Goal: Transaction & Acquisition: Purchase product/service

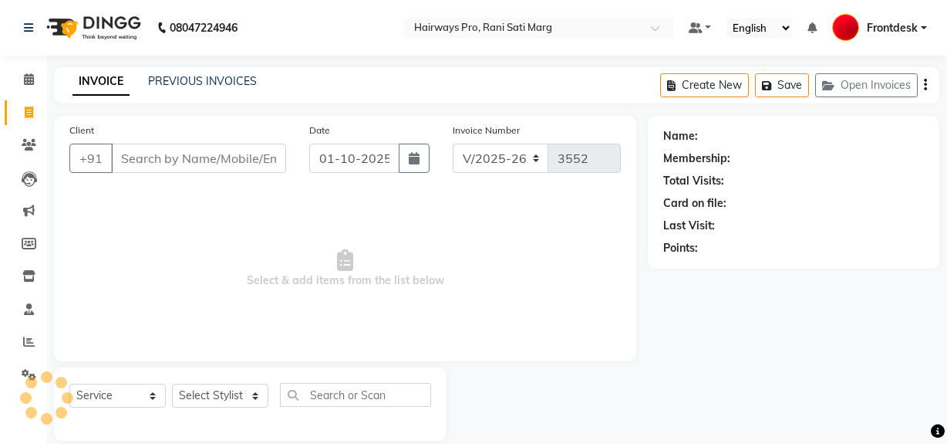
select select "787"
select select "service"
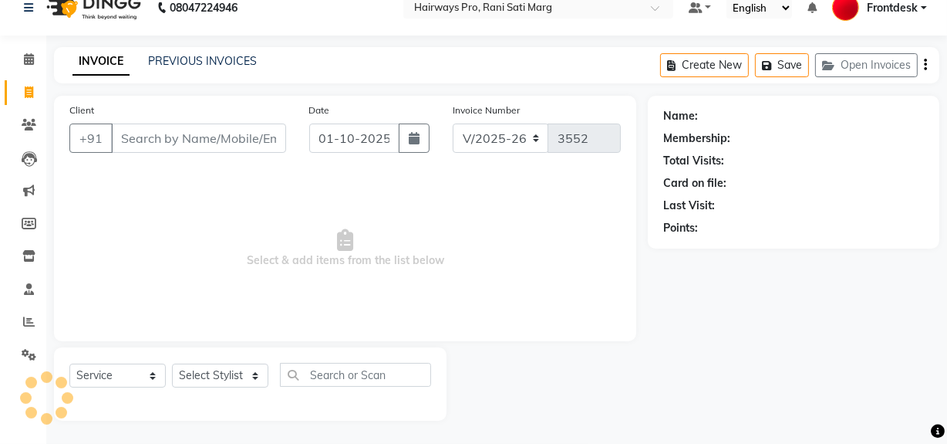
click at [233, 139] on input "Client" at bounding box center [198, 137] width 175 height 29
click at [218, 134] on input "Client" at bounding box center [198, 137] width 175 height 29
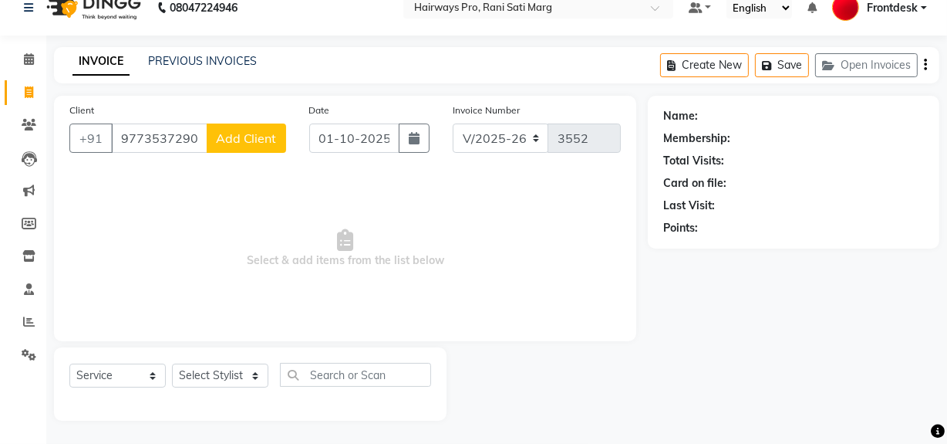
type input "9773537290"
click at [245, 135] on span "Add Client" at bounding box center [246, 137] width 61 height 15
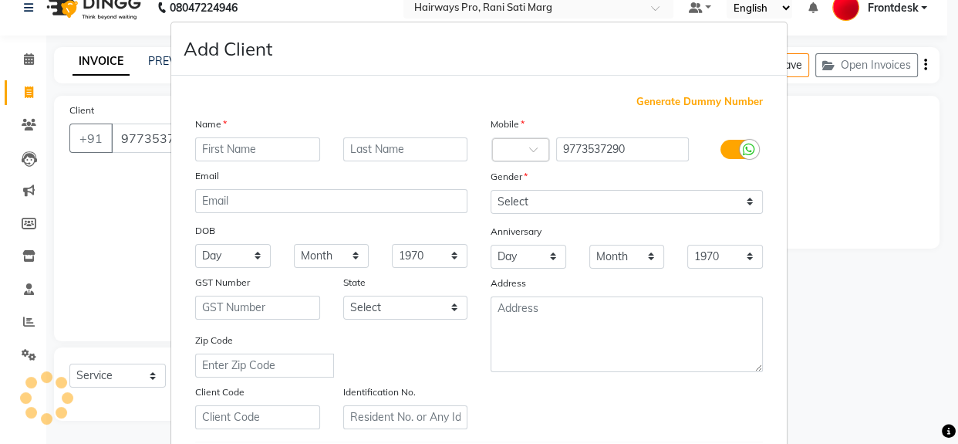
click at [247, 146] on input "text" at bounding box center [257, 149] width 125 height 24
type input "[PERSON_NAME]"
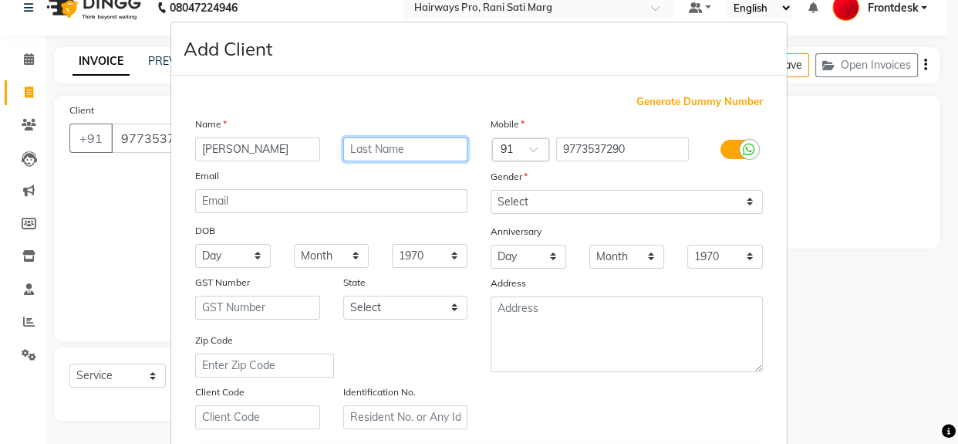
click at [404, 154] on input "text" at bounding box center [405, 149] width 125 height 24
type input "[PERSON_NAME]"
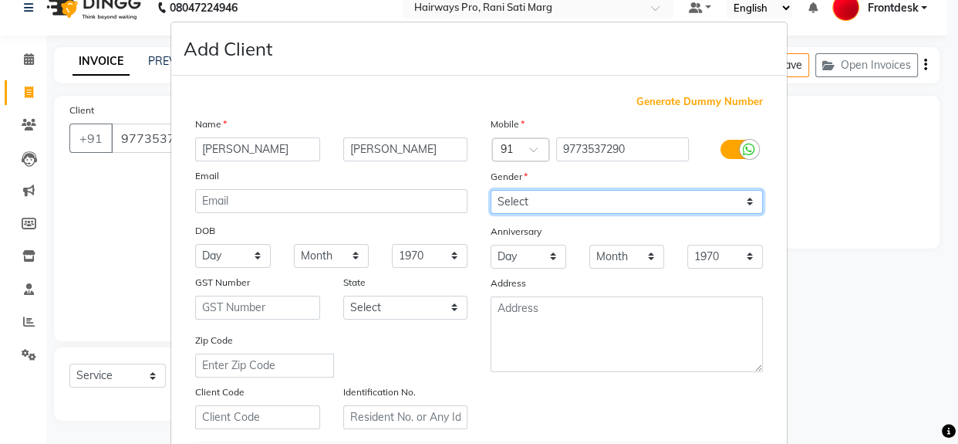
drag, startPoint x: 552, startPoint y: 202, endPoint x: 555, endPoint y: 212, distance: 10.7
click at [554, 208] on select "Select Male Female Other Prefer Not To Say" at bounding box center [627, 202] width 272 height 24
select select "male"
click at [491, 190] on select "Select Male Female Other Prefer Not To Say" at bounding box center [627, 202] width 272 height 24
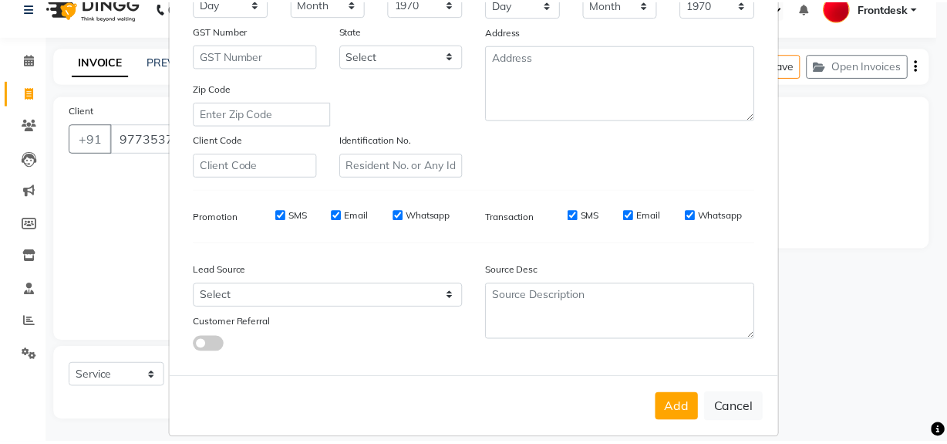
scroll to position [272, 0]
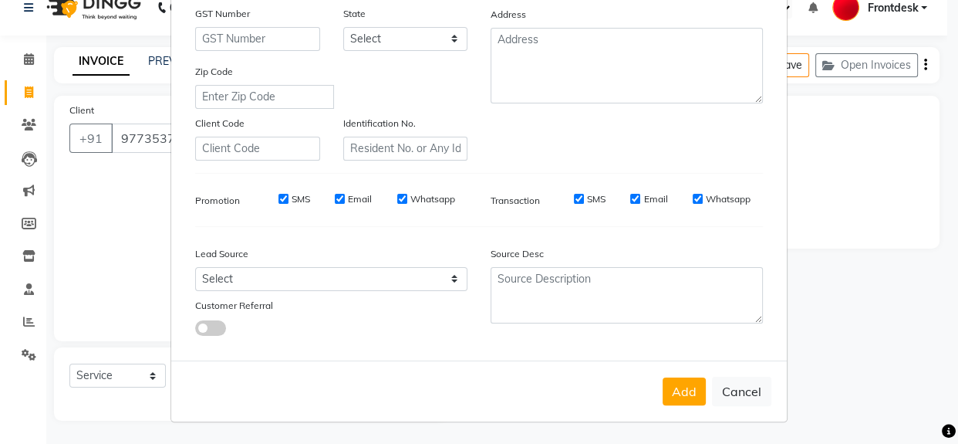
click at [683, 390] on button "Add" at bounding box center [684, 391] width 43 height 28
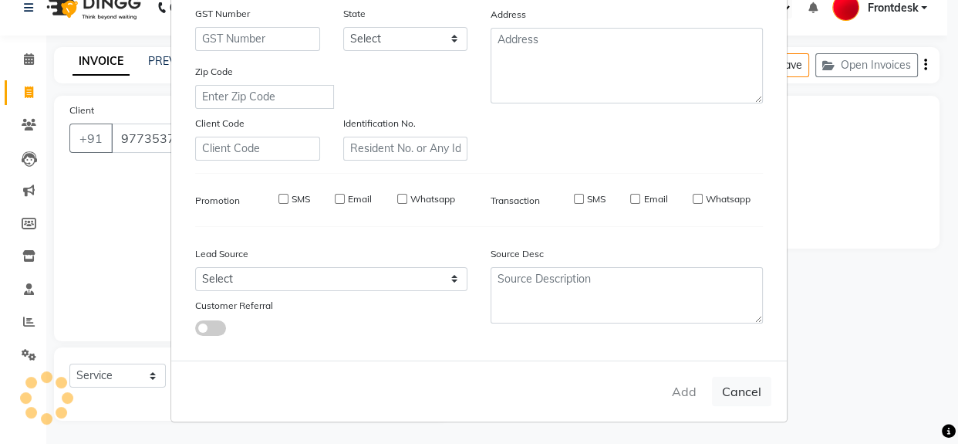
select select
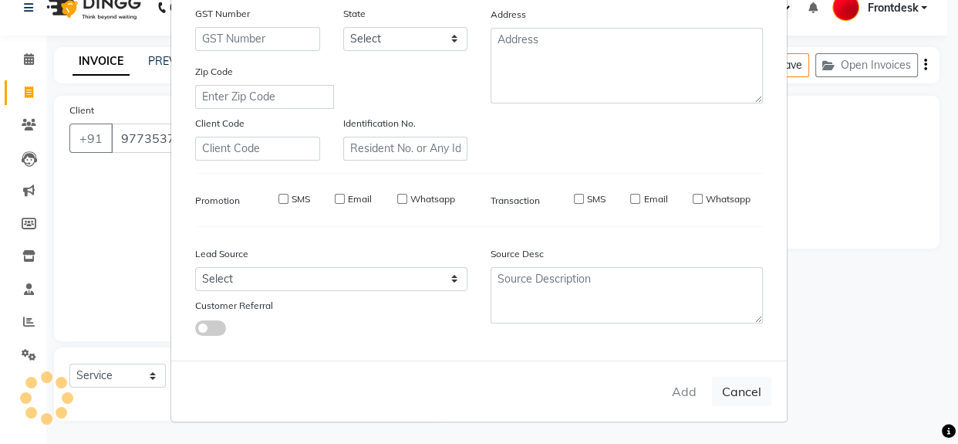
select select
checkbox input "false"
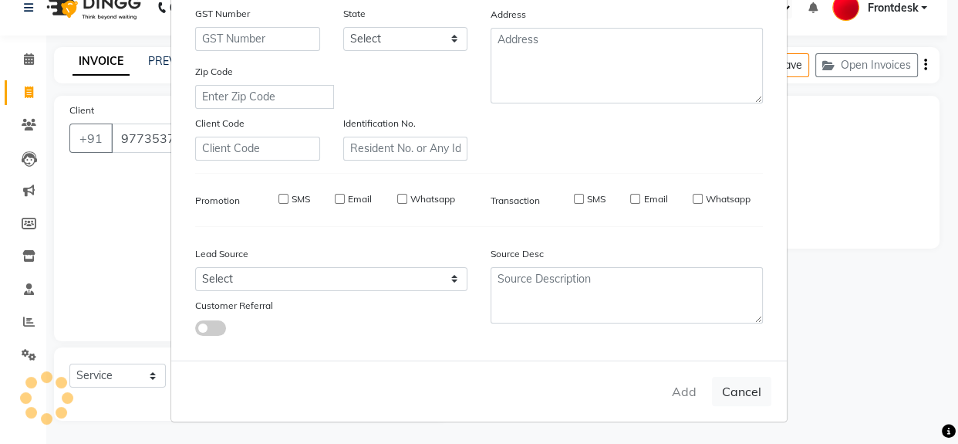
checkbox input "false"
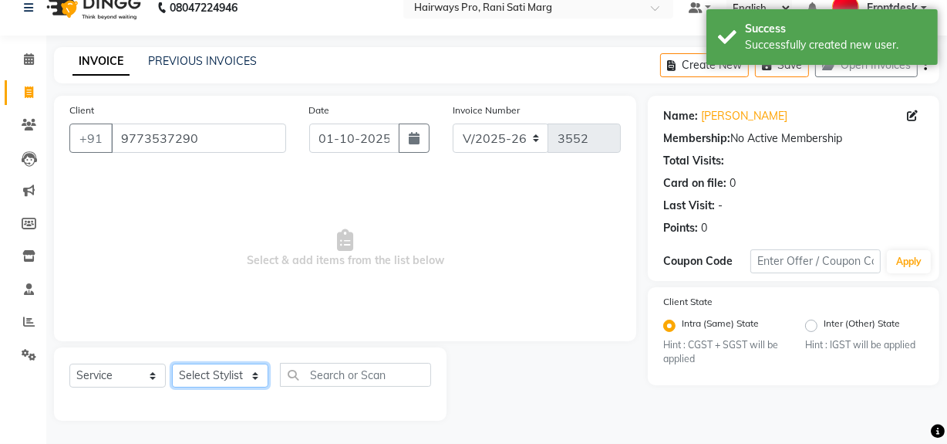
click at [215, 369] on select "Select Stylist ABID DANISH Faiz shaikh farheen Frontdesk INTEZAR SALMANI JYOTI …" at bounding box center [220, 375] width 96 height 24
select select "26153"
click at [172, 363] on select "Select Stylist ABID DANISH Faiz shaikh farheen Frontdesk INTEZAR SALMANI JYOTI …" at bounding box center [220, 375] width 96 height 24
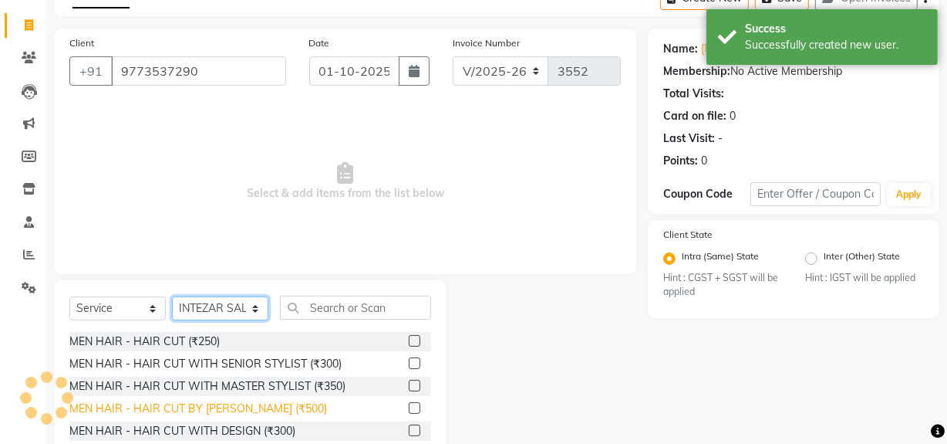
scroll to position [174, 0]
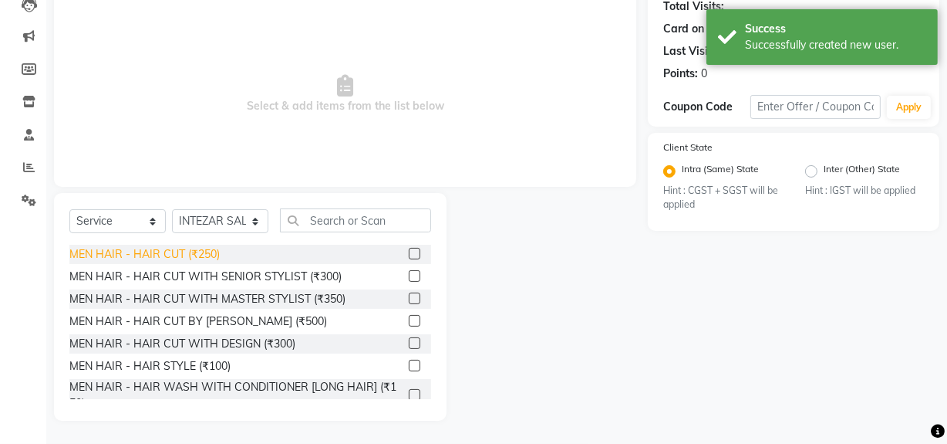
click at [205, 251] on div "MEN HAIR - HAIR CUT (₹250)" at bounding box center [144, 254] width 150 height 16
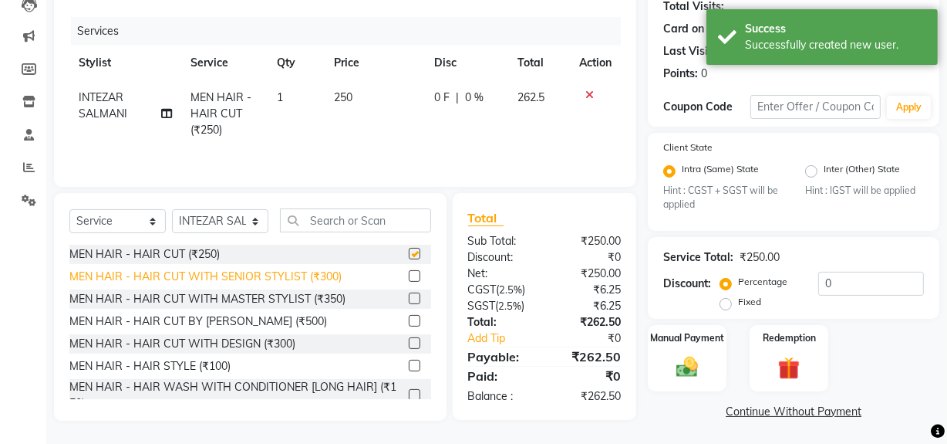
checkbox input "false"
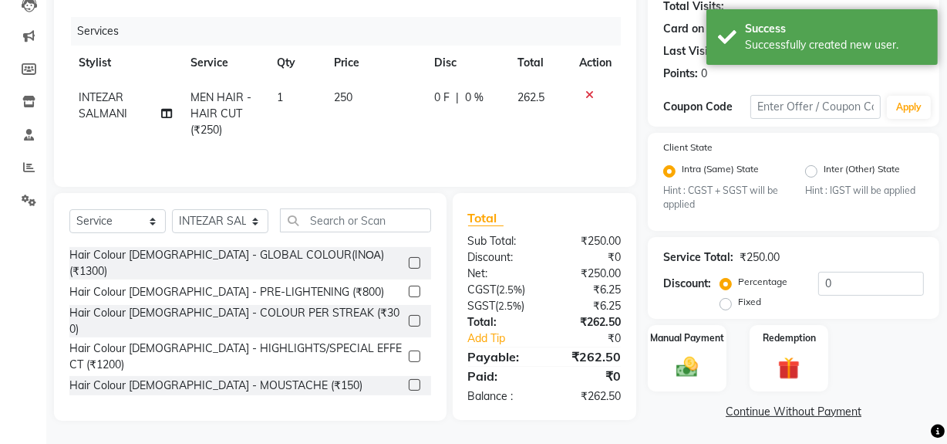
scroll to position [491, 0]
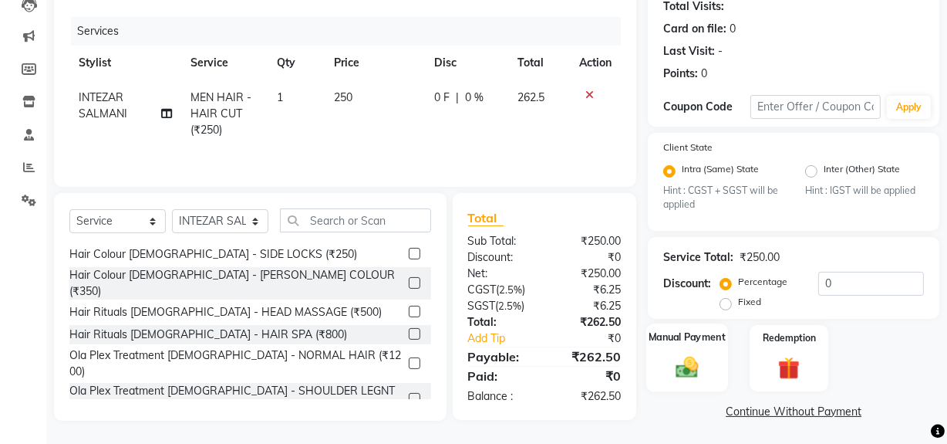
click at [708, 367] on div "Manual Payment" at bounding box center [687, 358] width 82 height 69
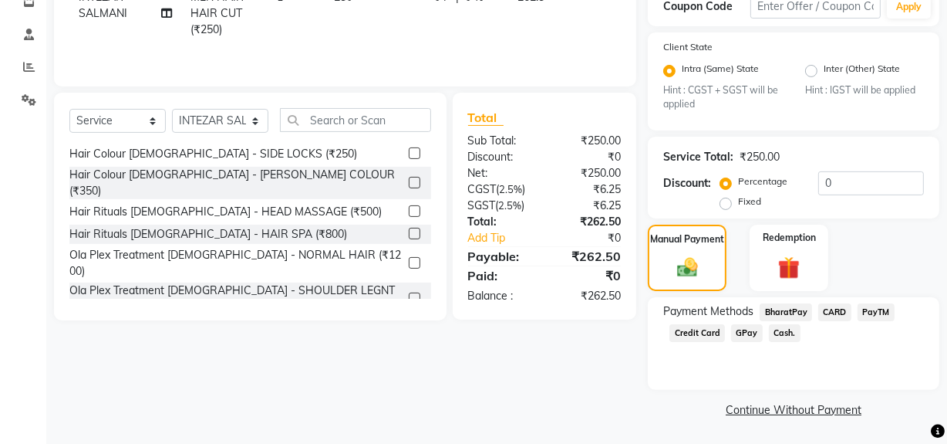
scroll to position [275, 0]
click at [784, 332] on span "Cash." at bounding box center [785, 332] width 32 height 18
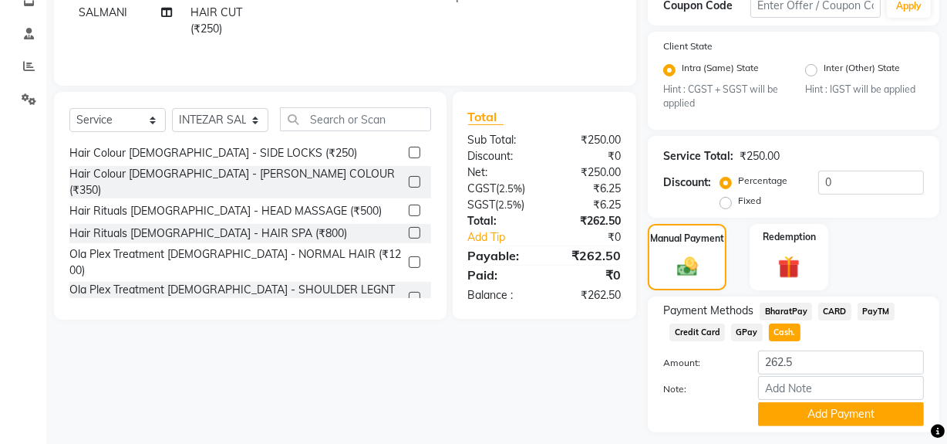
click at [740, 332] on span "GPay" at bounding box center [747, 332] width 32 height 18
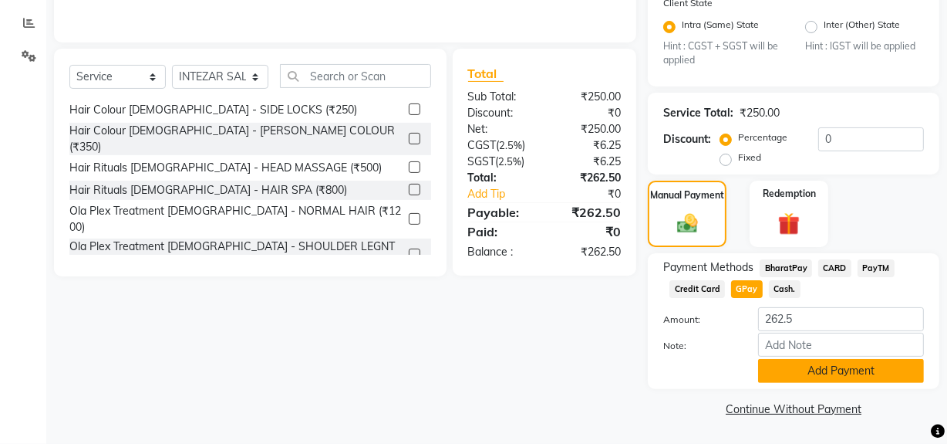
click at [784, 376] on button "Add Payment" at bounding box center [841, 371] width 166 height 24
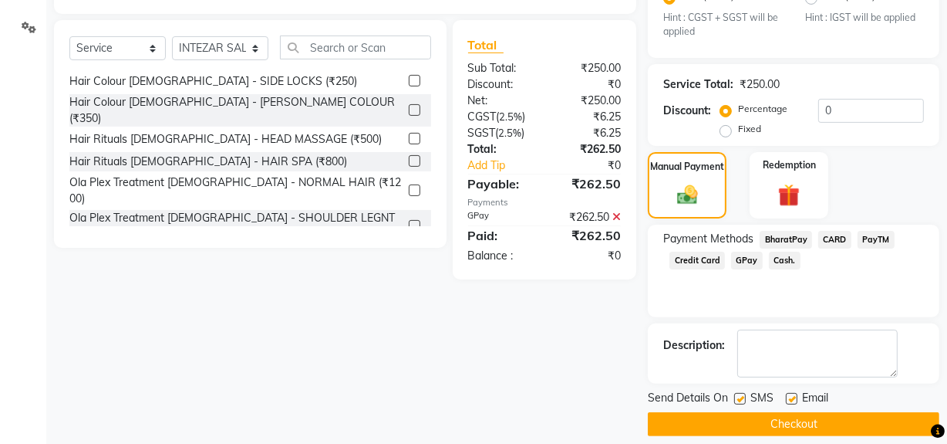
scroll to position [363, 0]
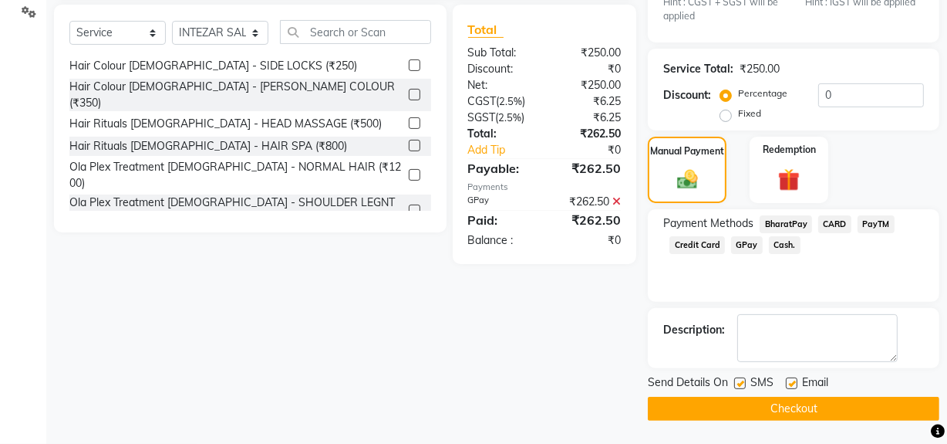
click at [740, 383] on label at bounding box center [740, 383] width 12 height 12
click at [740, 383] on input "checkbox" at bounding box center [739, 384] width 10 height 10
checkbox input "false"
click at [750, 406] on button "Checkout" at bounding box center [794, 408] width 292 height 24
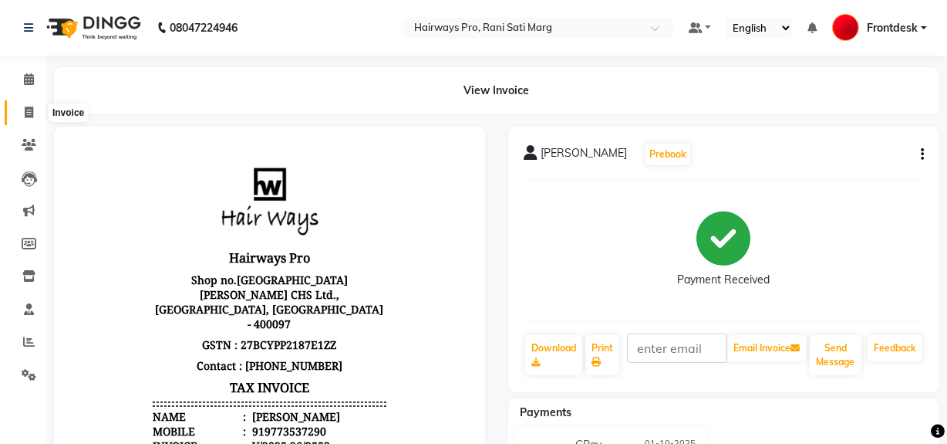
click at [30, 115] on icon at bounding box center [29, 112] width 8 height 12
select select "service"
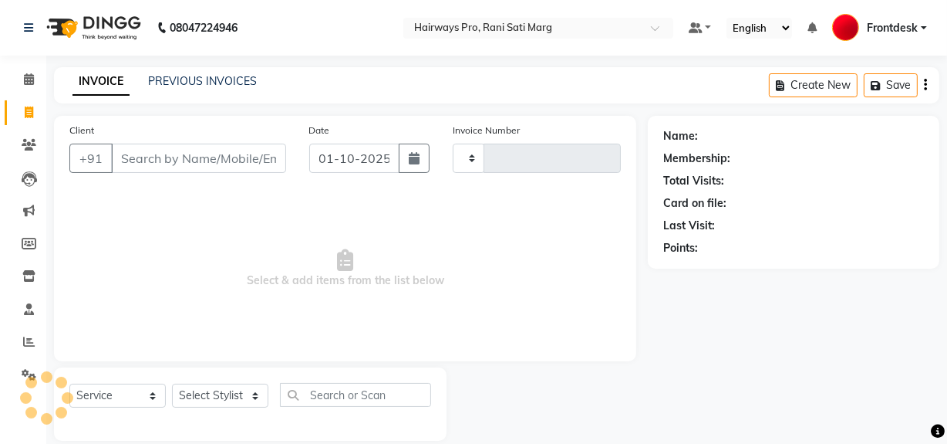
scroll to position [20, 0]
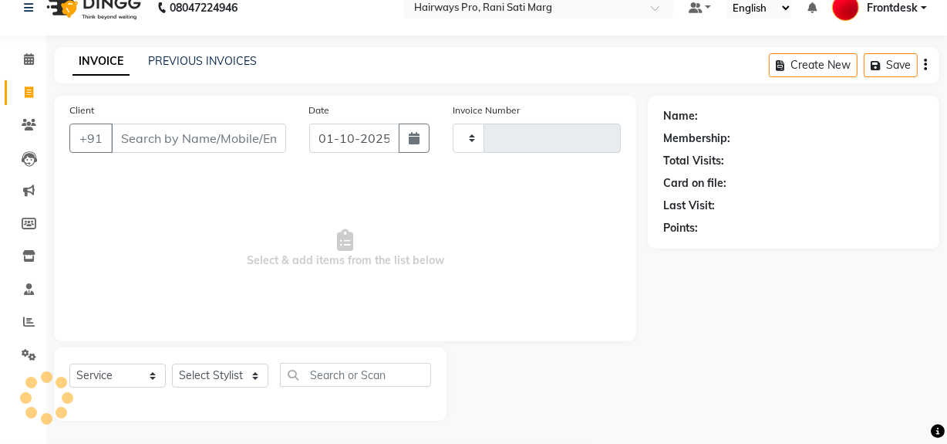
type input "3554"
type input "9"
select select "787"
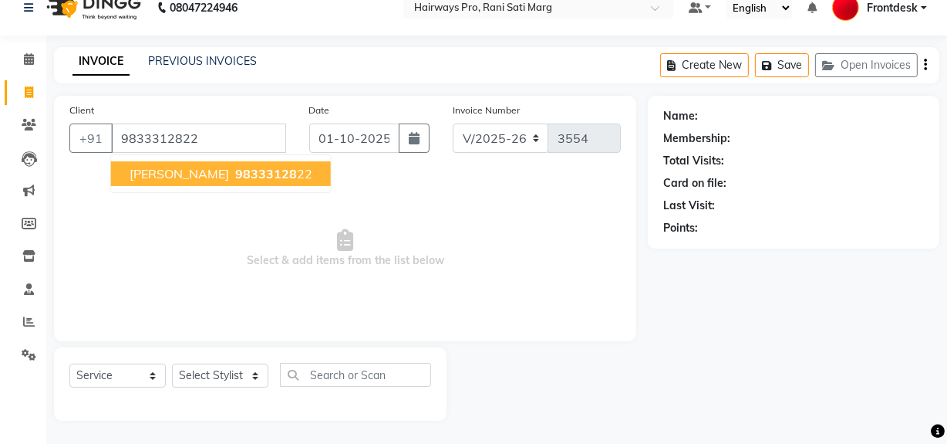
type input "9833312822"
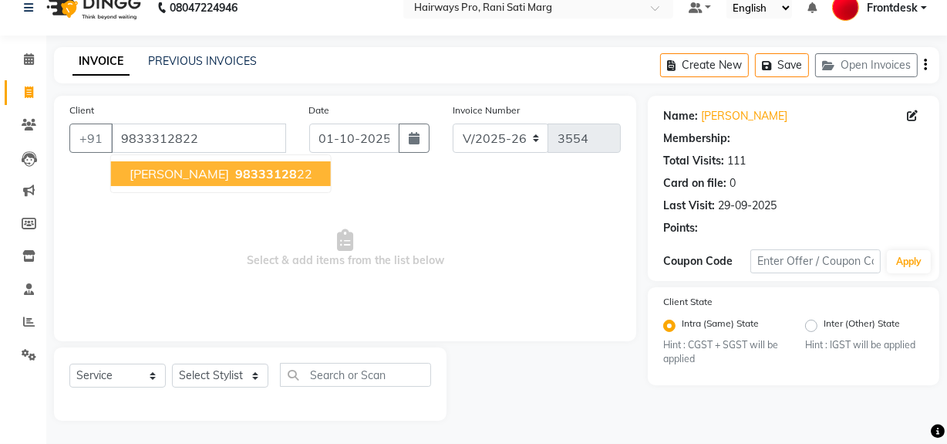
select select "1: Object"
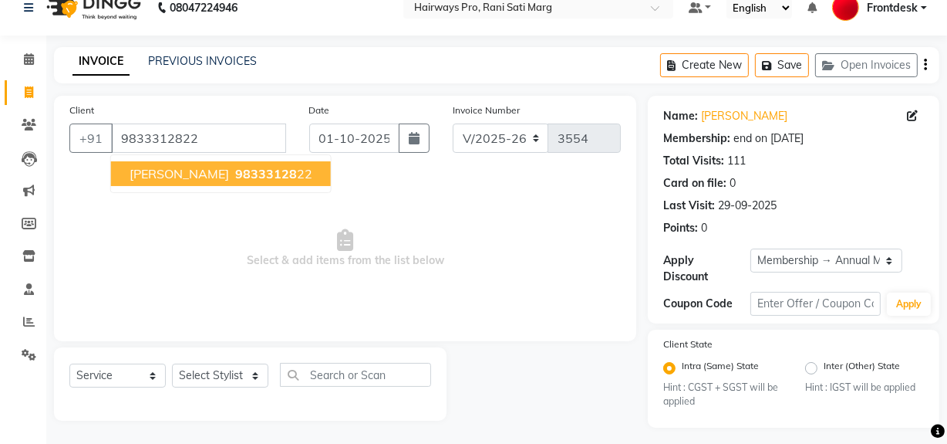
click at [184, 171] on span "KALPESH PATEL" at bounding box center [180, 173] width 100 height 15
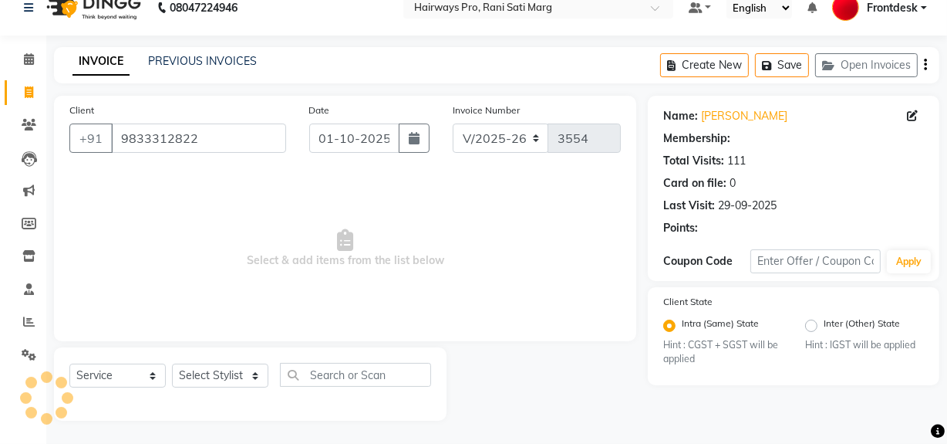
select select "1: Object"
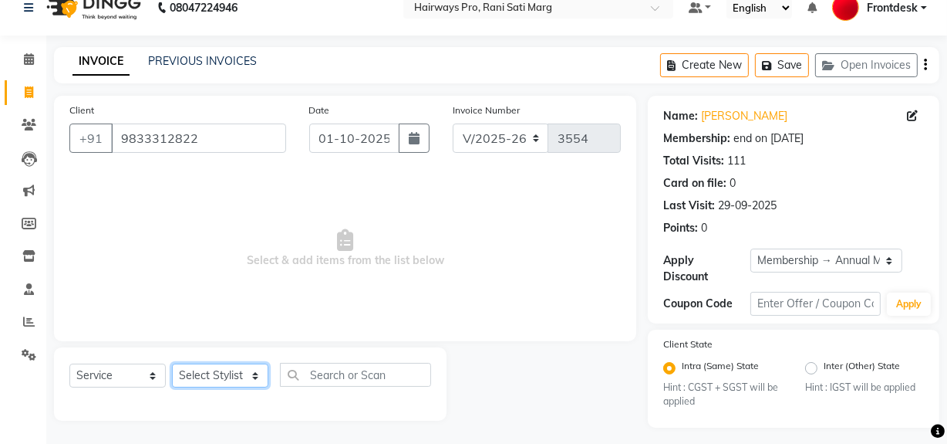
click at [186, 376] on select "Select Stylist ABID DANISH Faiz shaikh farheen Frontdesk INTEZAR SALMANI JYOTI …" at bounding box center [220, 375] width 96 height 24
select select "13192"
click at [172, 363] on select "Select Stylist ABID DANISH Faiz shaikh farheen Frontdesk INTEZAR SALMANI JYOTI …" at bounding box center [220, 375] width 96 height 24
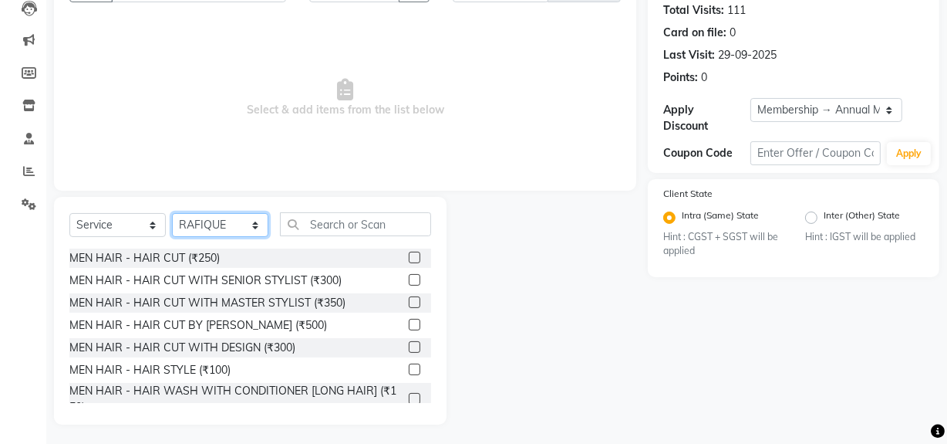
scroll to position [174, 0]
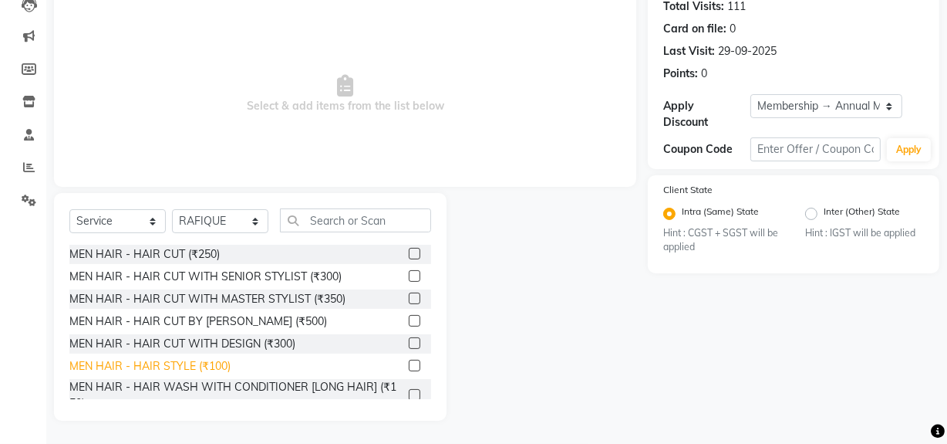
click at [210, 363] on div "MEN HAIR - HAIR STYLE (₹100)" at bounding box center [149, 366] width 161 height 16
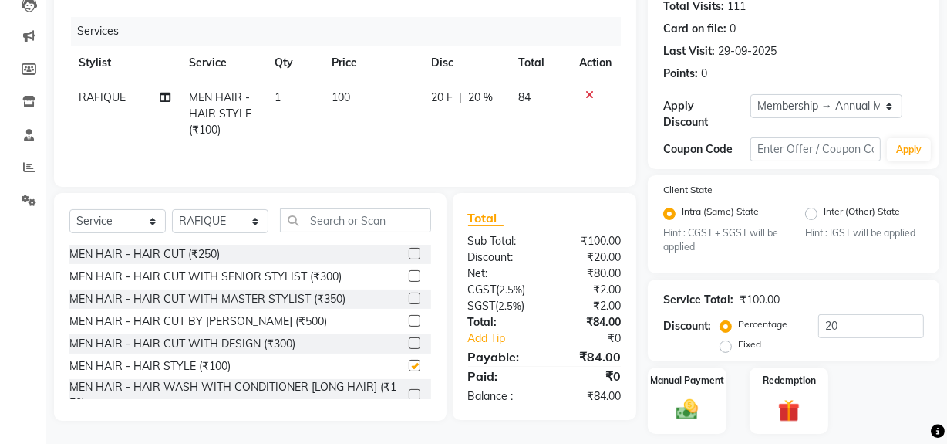
checkbox input "false"
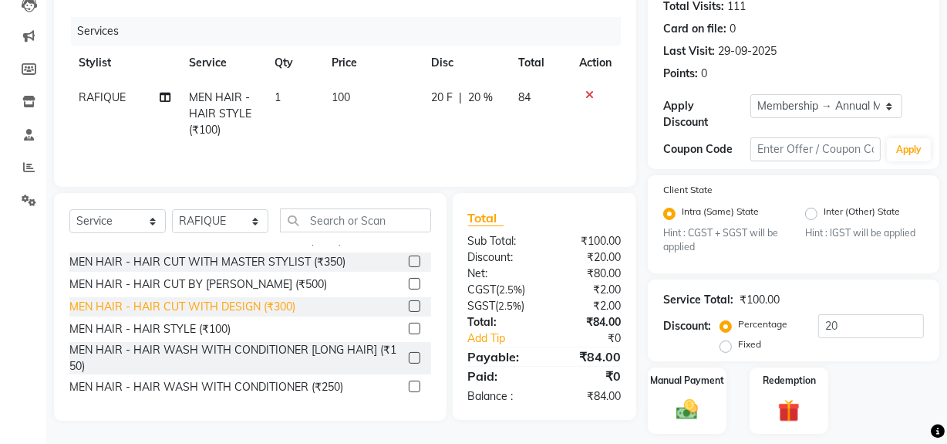
scroll to position [69, 0]
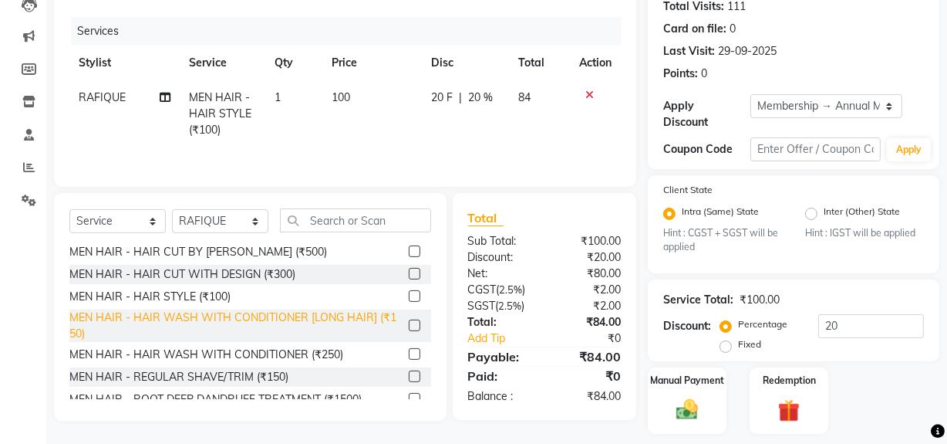
click at [175, 309] on div "MEN HAIR - HAIR WASH WITH CONDITIONER [LONG HAIR] (₹150)" at bounding box center [235, 325] width 333 height 32
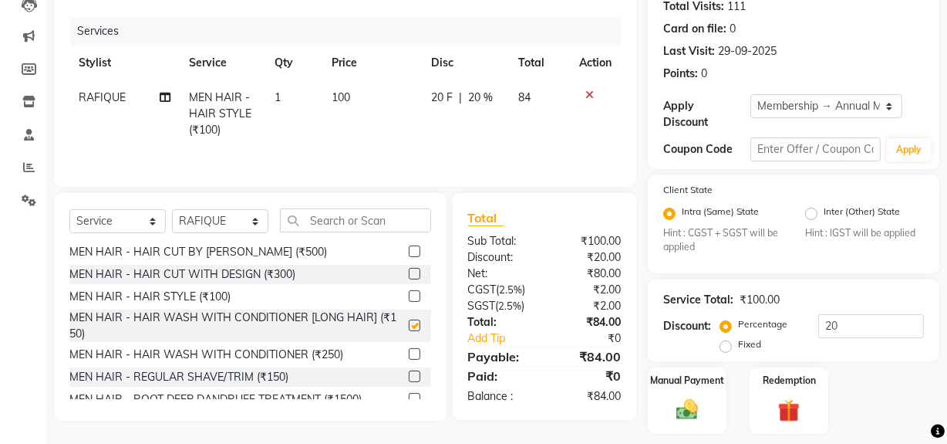
checkbox input "false"
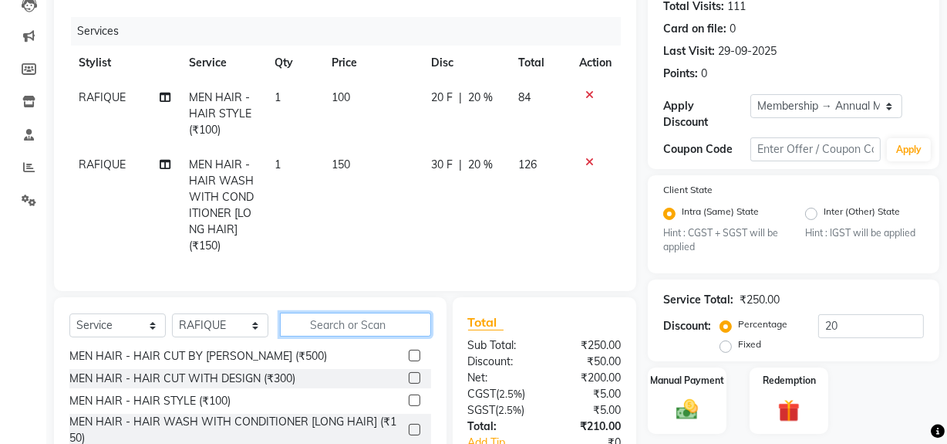
click at [368, 333] on input "text" at bounding box center [355, 324] width 151 height 24
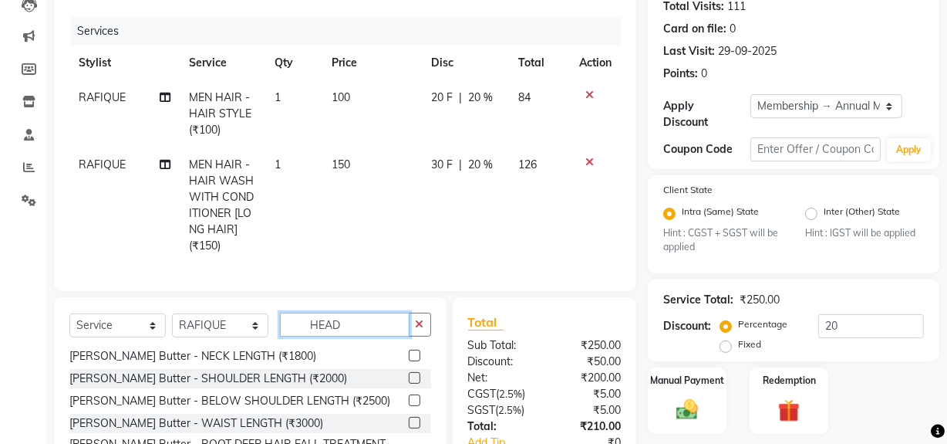
scroll to position [0, 0]
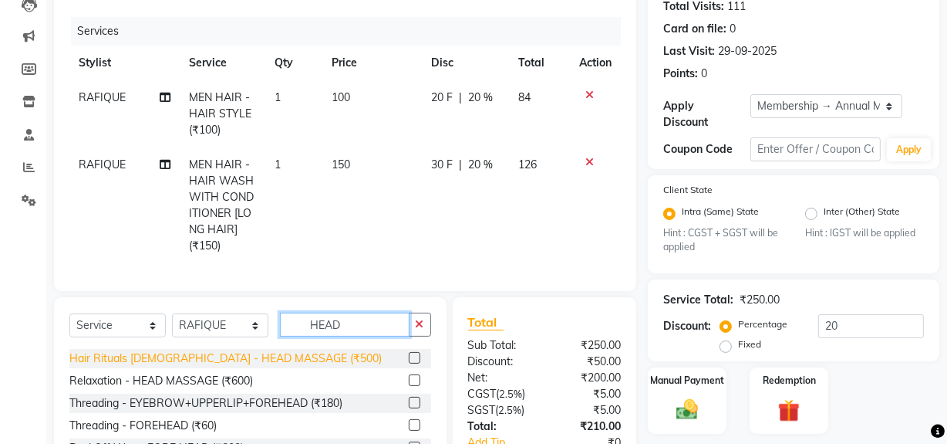
type input "HEAD"
click at [188, 366] on div "Hair Rituals Male - HEAD MASSAGE (₹500)" at bounding box center [225, 358] width 312 height 16
checkbox input "false"
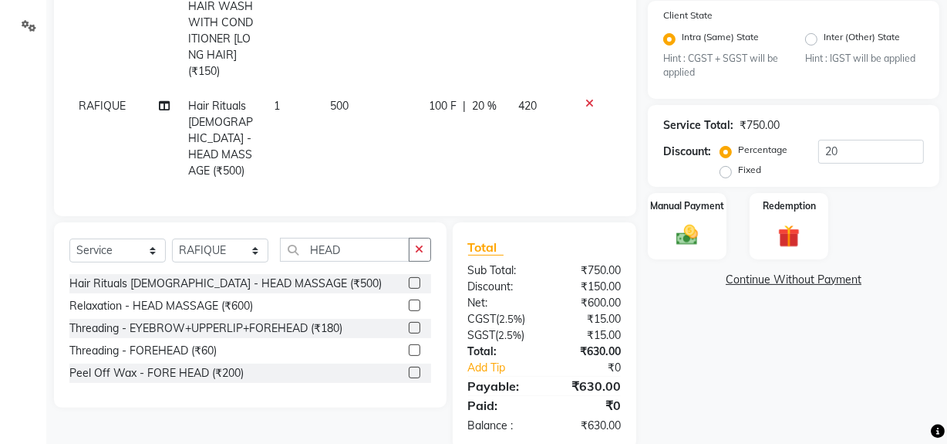
scroll to position [371, 0]
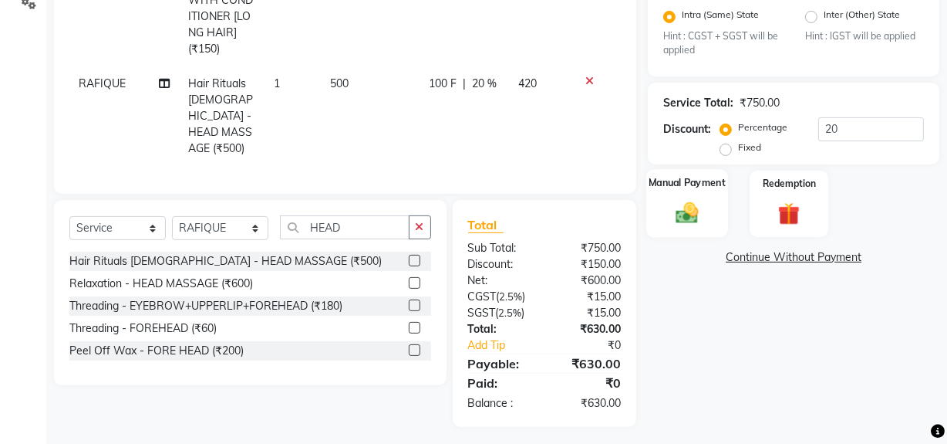
click at [690, 201] on img at bounding box center [687, 213] width 37 height 26
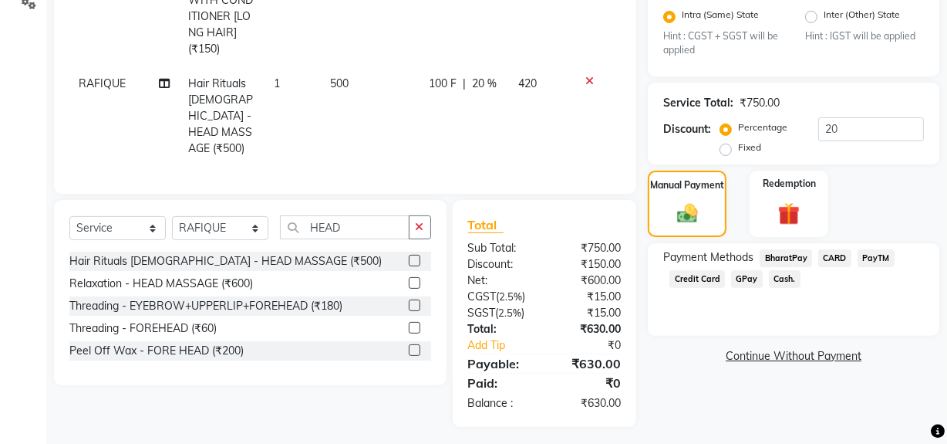
click at [779, 278] on span "Cash." at bounding box center [785, 279] width 32 height 18
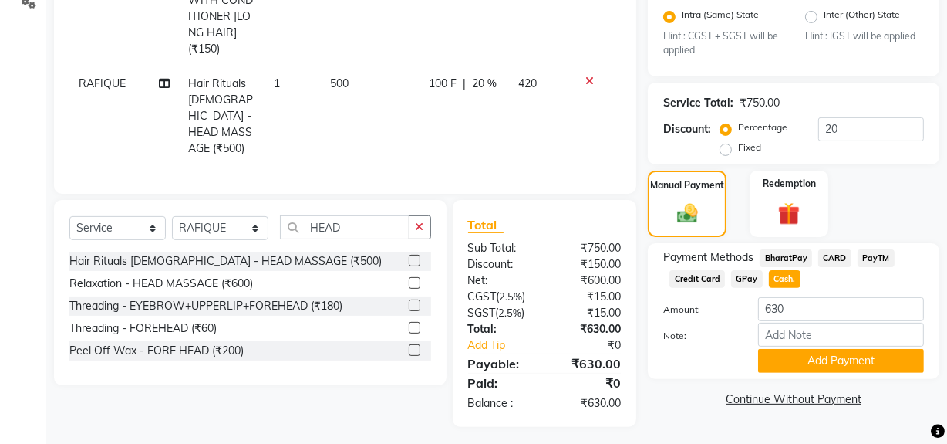
click at [740, 277] on span "GPay" at bounding box center [747, 279] width 32 height 18
click at [778, 365] on button "Add Payment" at bounding box center [841, 361] width 166 height 24
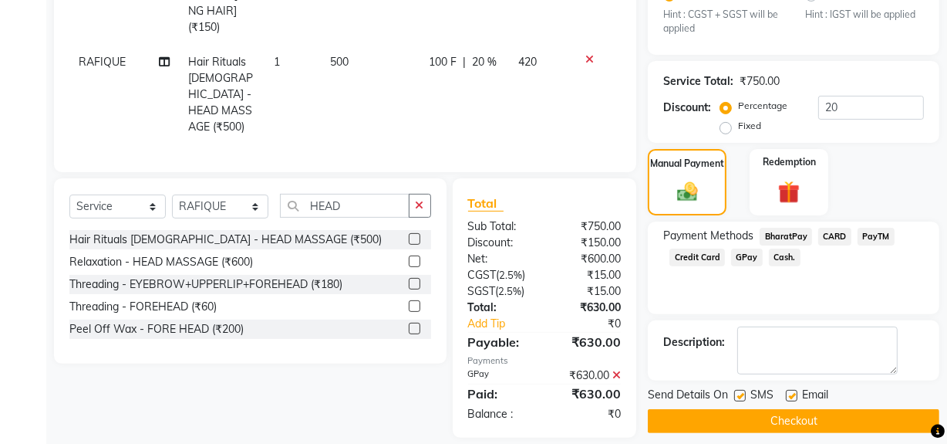
scroll to position [404, 0]
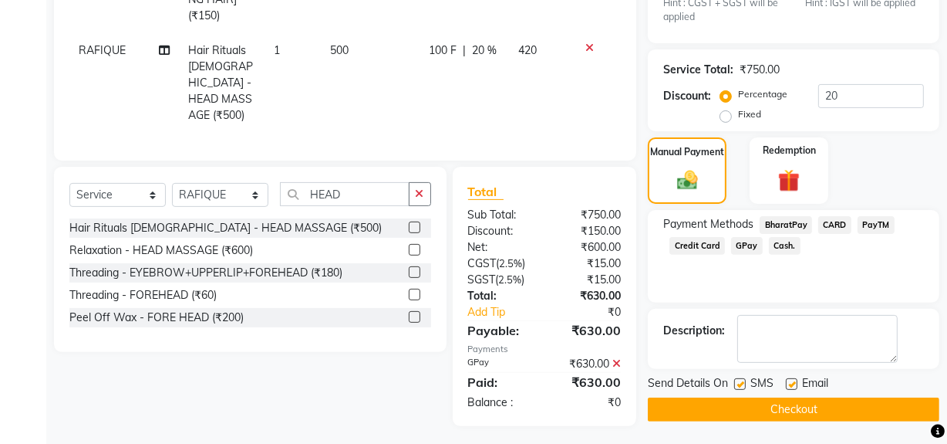
click at [744, 375] on div "SMS" at bounding box center [760, 384] width 52 height 19
click at [742, 385] on label at bounding box center [740, 384] width 12 height 12
click at [742, 385] on input "checkbox" at bounding box center [739, 385] width 10 height 10
checkbox input "false"
click at [740, 409] on button "Checkout" at bounding box center [794, 409] width 292 height 24
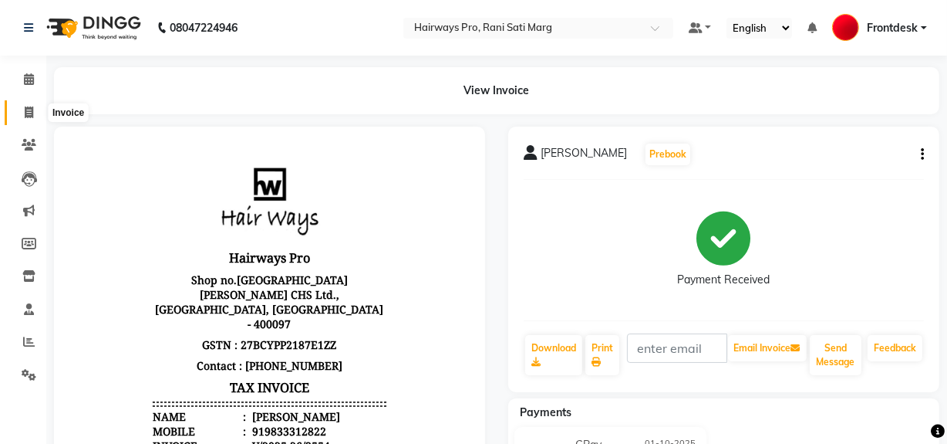
click at [26, 119] on span at bounding box center [28, 113] width 27 height 18
select select "service"
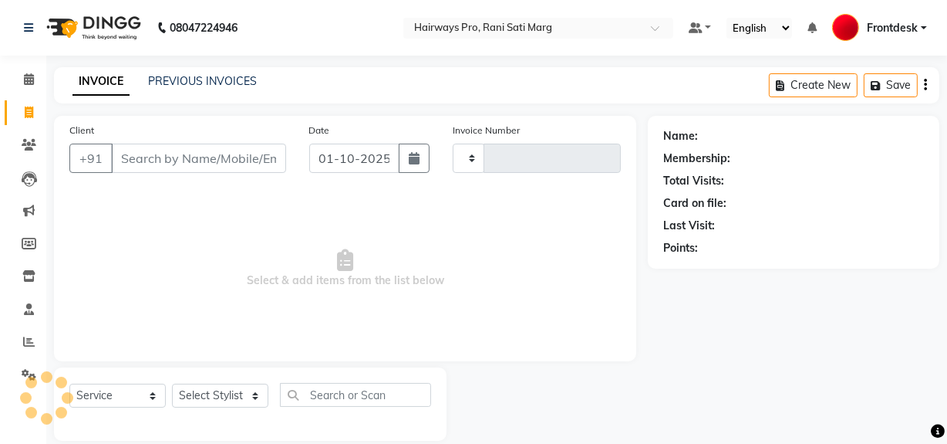
scroll to position [20, 0]
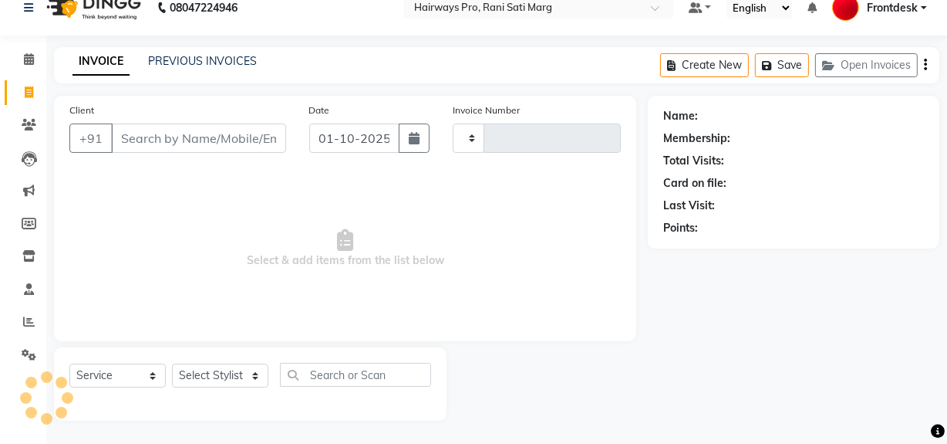
type input "3555"
select select "787"
click at [162, 140] on input "Client" at bounding box center [198, 137] width 175 height 29
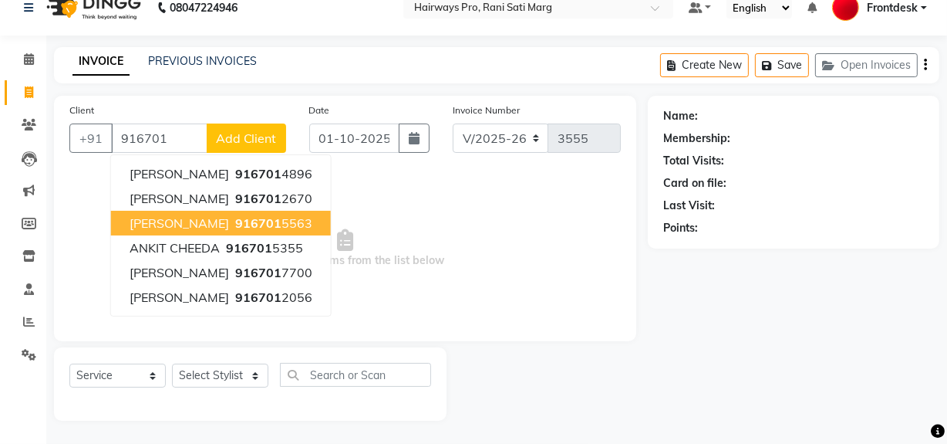
click at [214, 223] on span "SHYAM BOHRA" at bounding box center [180, 222] width 100 height 15
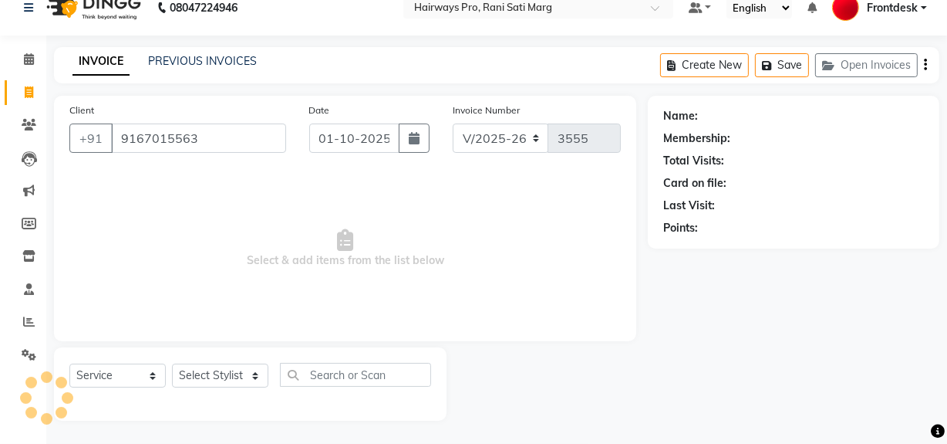
type input "9167015563"
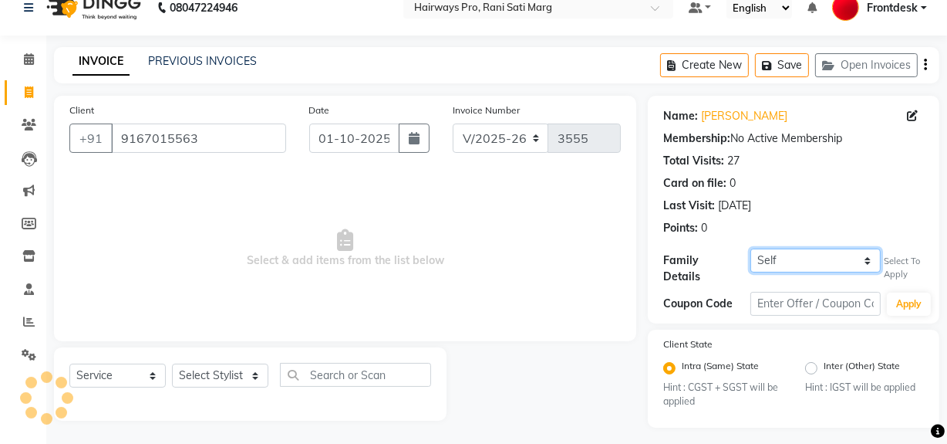
click at [767, 255] on select "Self JAY SHAH" at bounding box center [816, 260] width 130 height 24
select select "1241116"
click at [751, 248] on select "Self JAY SHAH" at bounding box center [816, 260] width 130 height 24
select select "1: Object"
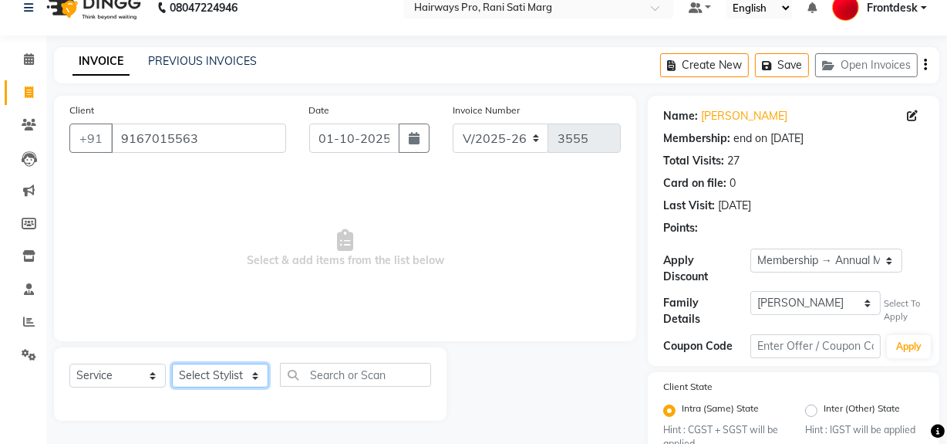
click at [207, 372] on select "Select Stylist ABID DANISH Faiz shaikh farheen Frontdesk INTEZAR SALMANI JYOTI …" at bounding box center [220, 375] width 96 height 24
select select "13190"
click at [172, 363] on select "Select Stylist ABID DANISH Faiz shaikh farheen Frontdesk INTEZAR SALMANI JYOTI …" at bounding box center [220, 375] width 96 height 24
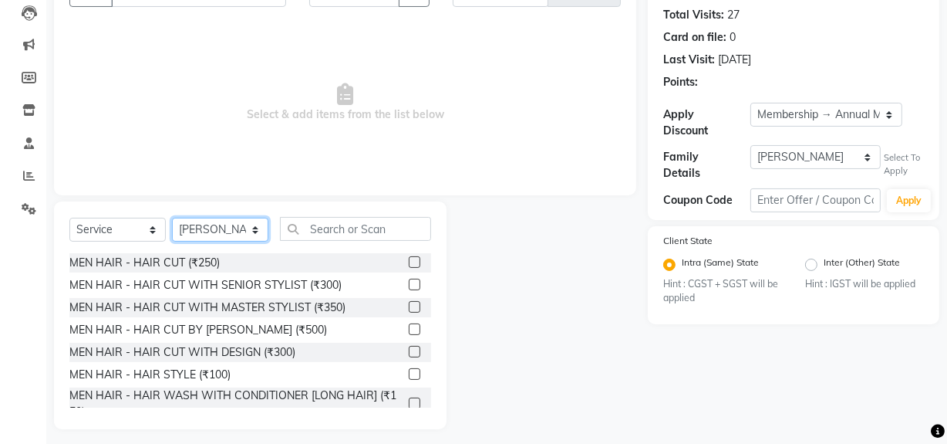
scroll to position [174, 0]
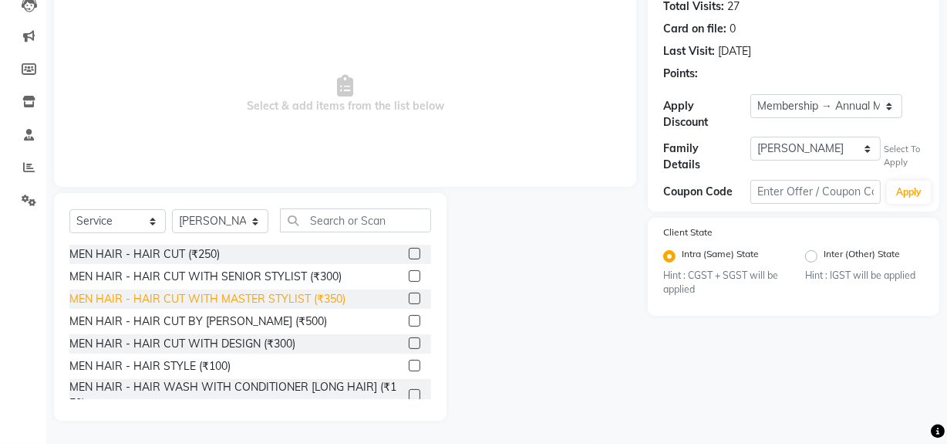
click at [218, 305] on div "MEN HAIR - HAIR CUT WITH MASTER STYLIST (₹350)" at bounding box center [207, 299] width 276 height 16
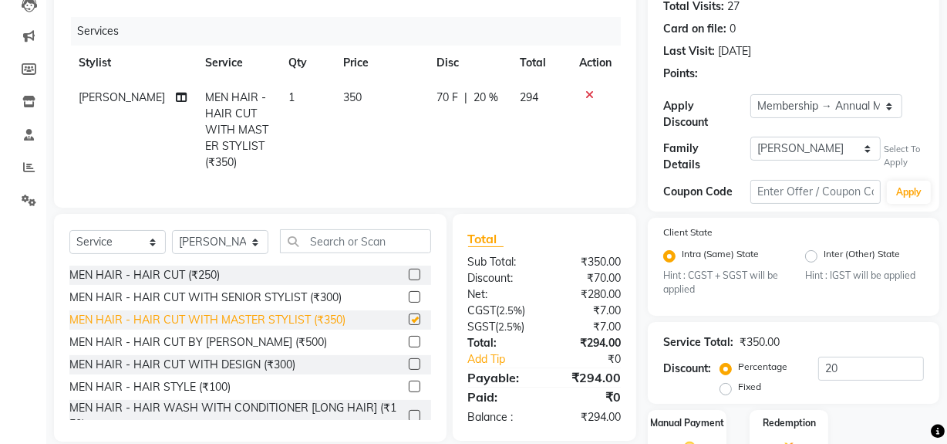
checkbox input "false"
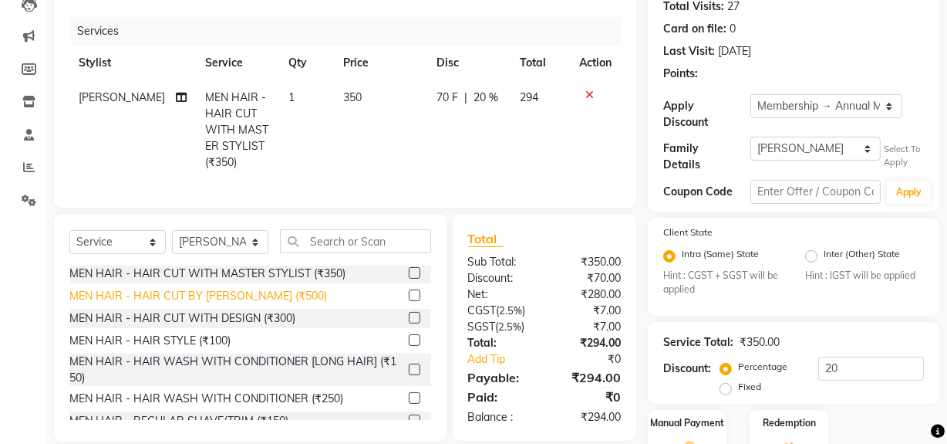
scroll to position [69, 0]
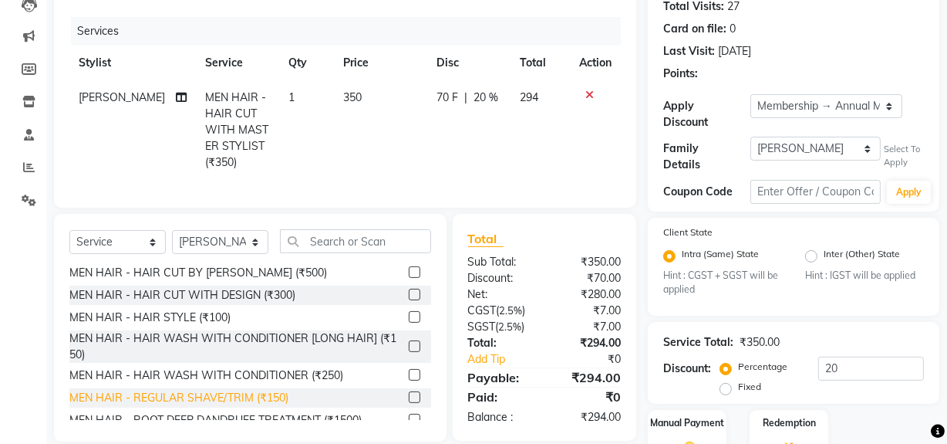
click at [207, 406] on div "MEN HAIR - REGULAR SHAVE/TRIM (₹150)" at bounding box center [178, 398] width 219 height 16
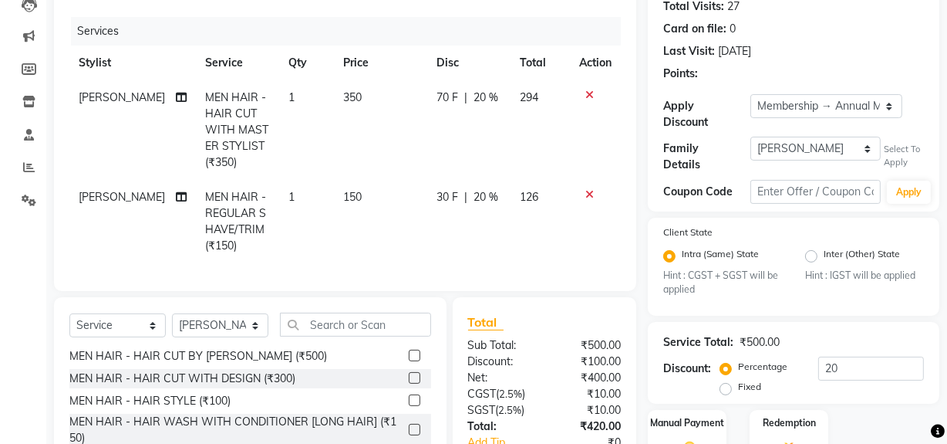
checkbox input "false"
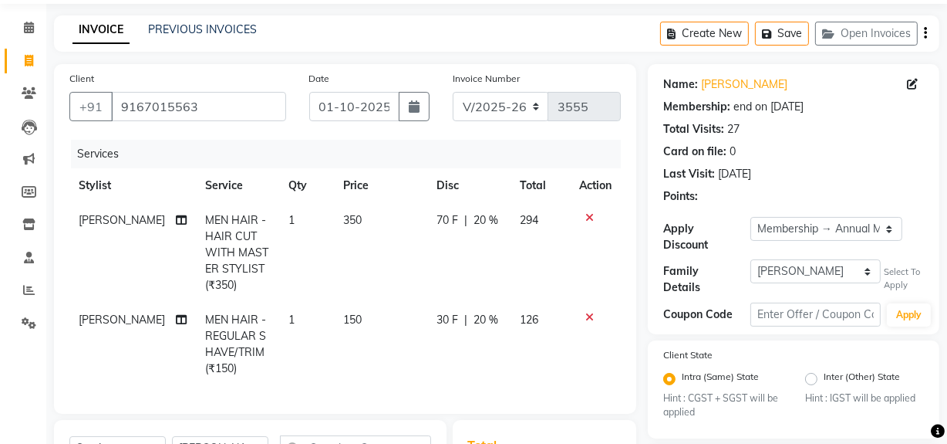
scroll to position [288, 0]
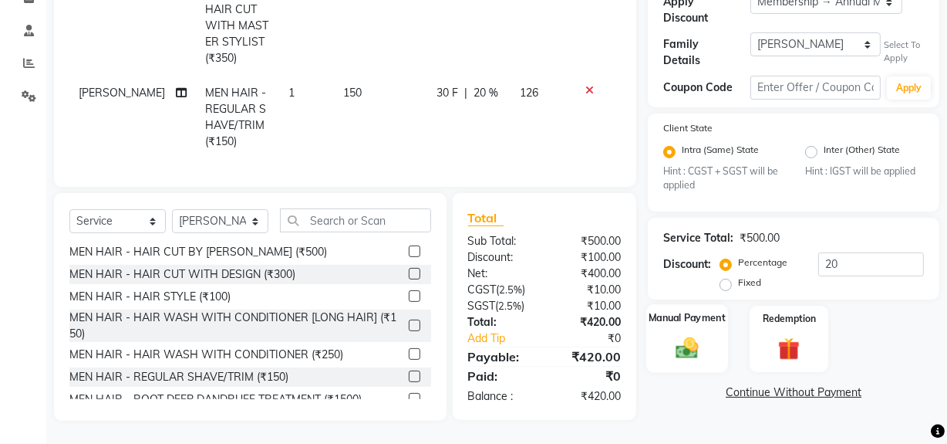
click at [684, 335] on img at bounding box center [687, 348] width 37 height 26
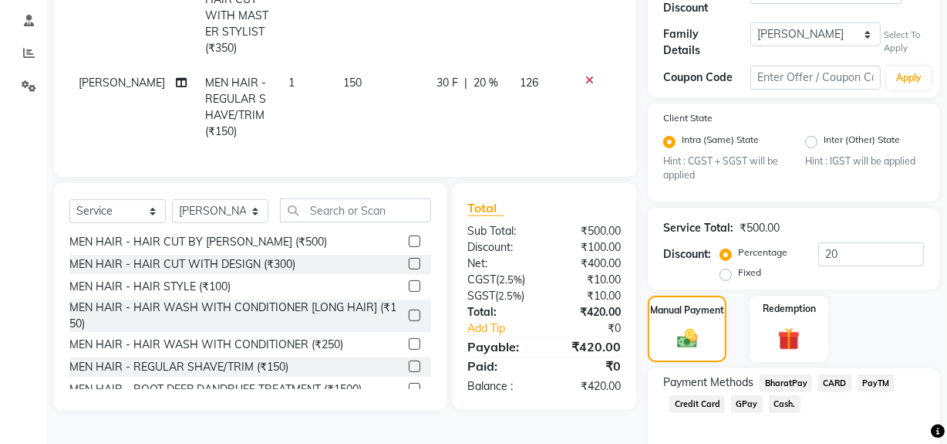
click at [742, 396] on span "GPay" at bounding box center [747, 404] width 32 height 18
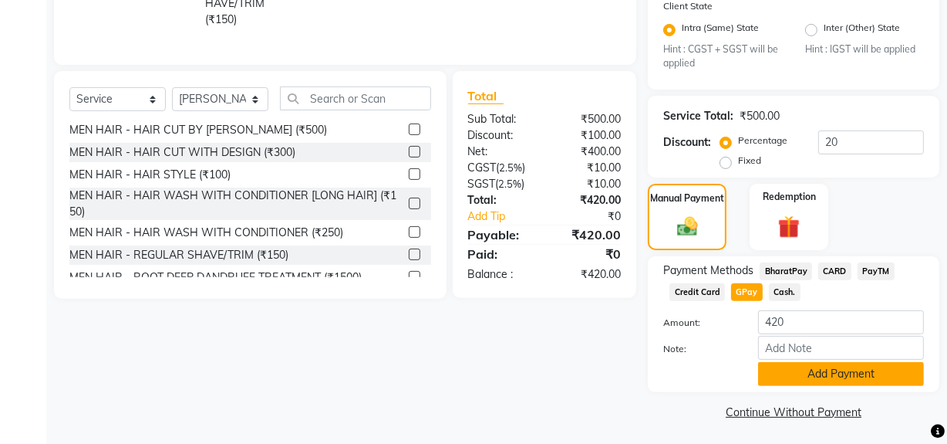
click at [821, 373] on button "Add Payment" at bounding box center [841, 374] width 166 height 24
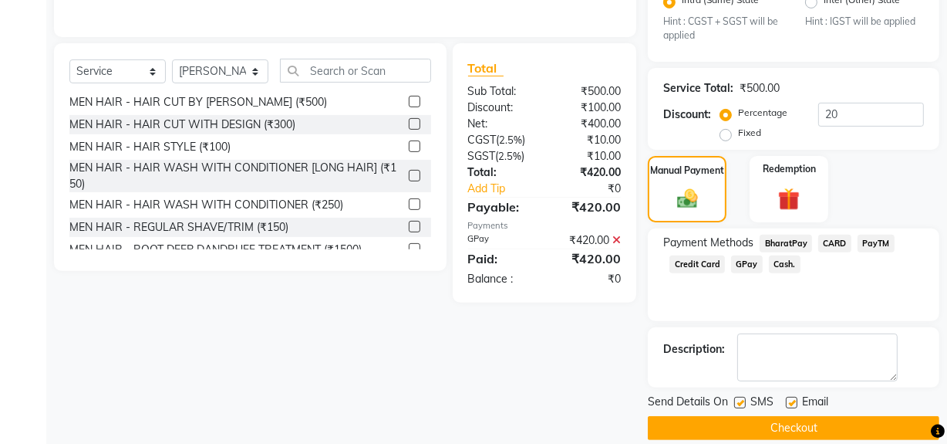
scroll to position [444, 0]
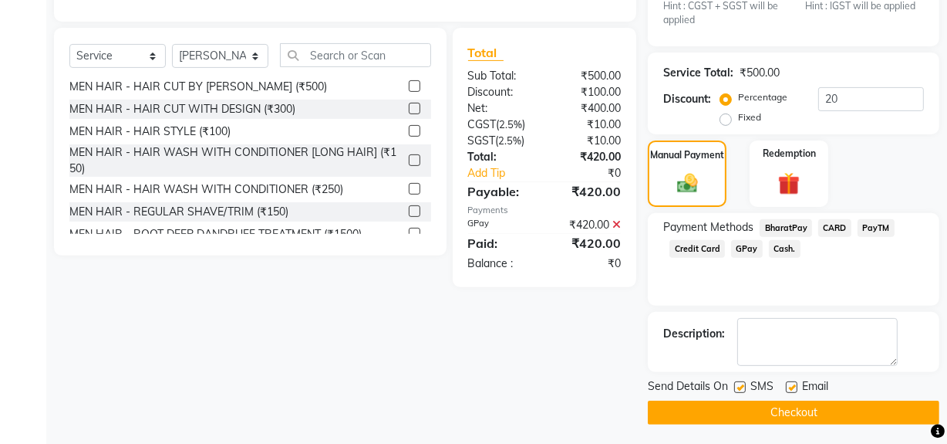
click at [737, 407] on button "Checkout" at bounding box center [794, 412] width 292 height 24
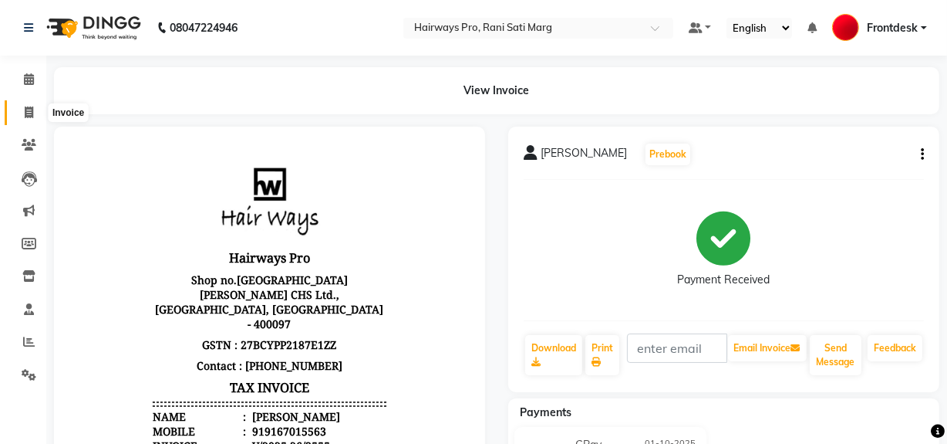
click at [25, 111] on icon at bounding box center [29, 112] width 8 height 12
select select "787"
select select "service"
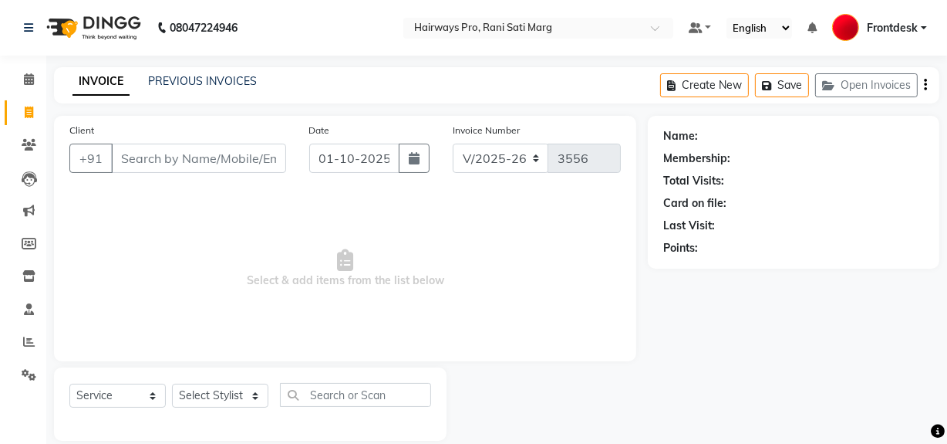
scroll to position [20, 0]
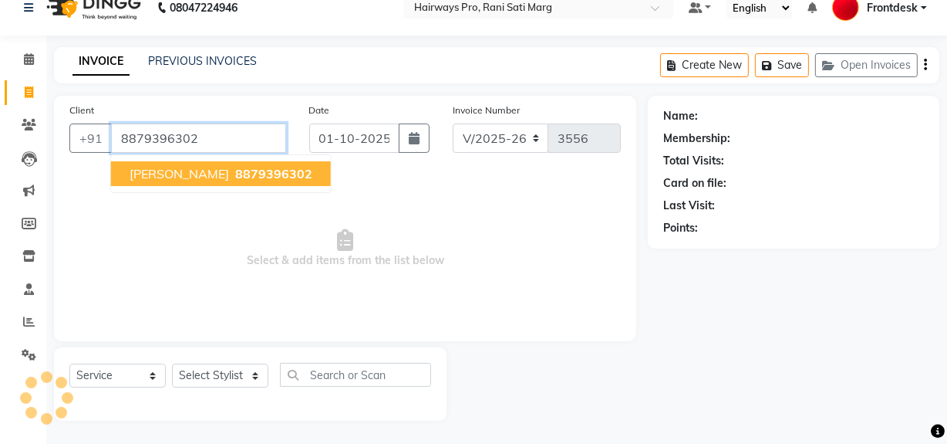
type input "8879396302"
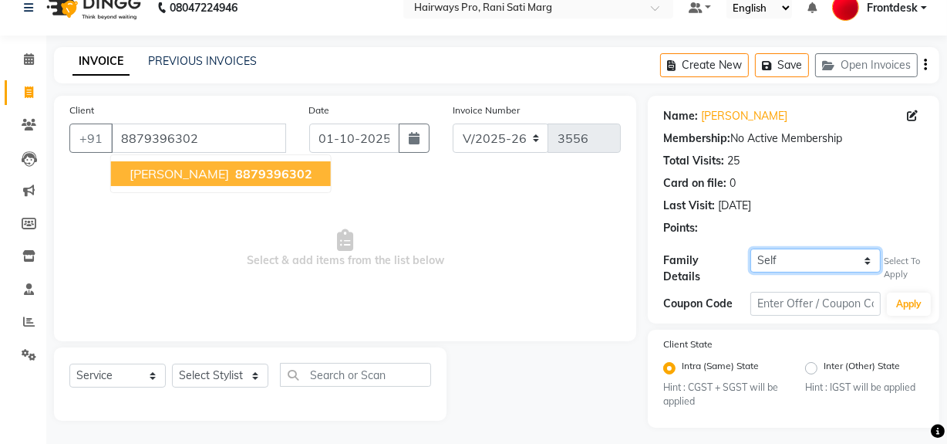
click at [858, 256] on select "Self RAJAN JOGI" at bounding box center [816, 260] width 130 height 24
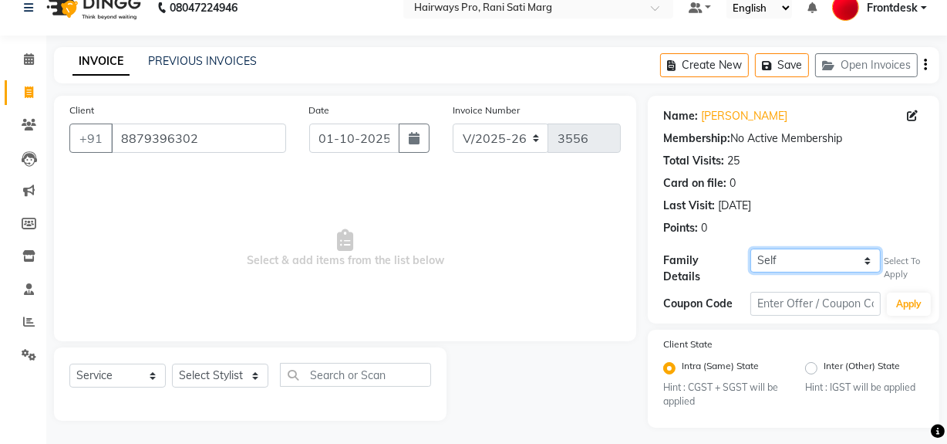
select select "1243486"
click at [751, 248] on select "Self RAJAN JOGI" at bounding box center [816, 260] width 130 height 24
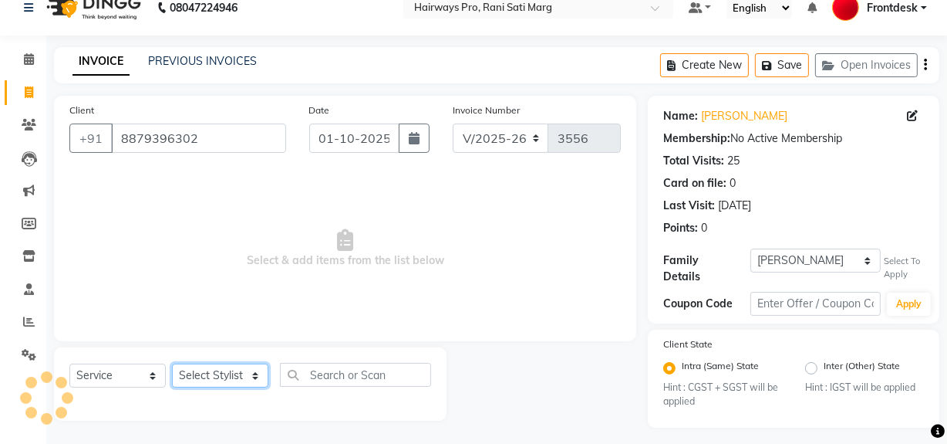
click at [219, 379] on select "Select Stylist ABID DANISH Faiz shaikh farheen Frontdesk INTEZAR SALMANI JYOTI …" at bounding box center [220, 375] width 96 height 24
select select "1: Object"
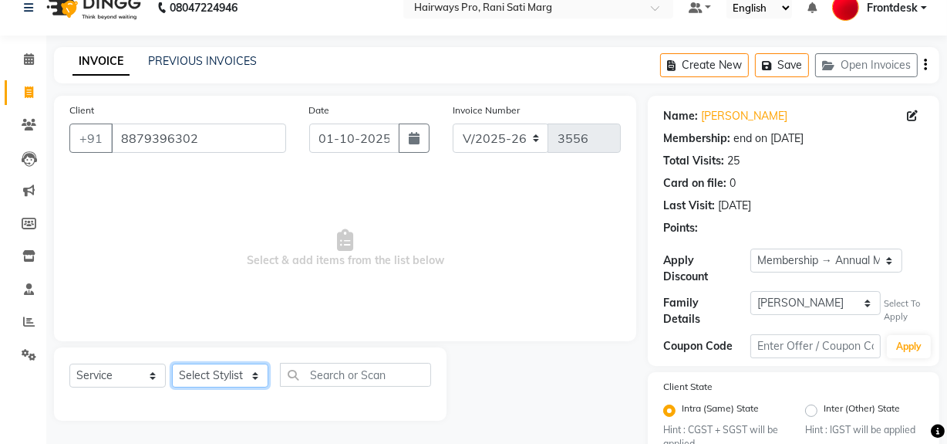
select select "26153"
click at [172, 363] on select "Select Stylist ABID DANISH Faiz shaikh farheen Frontdesk INTEZAR SALMANI JYOTI …" at bounding box center [220, 375] width 96 height 24
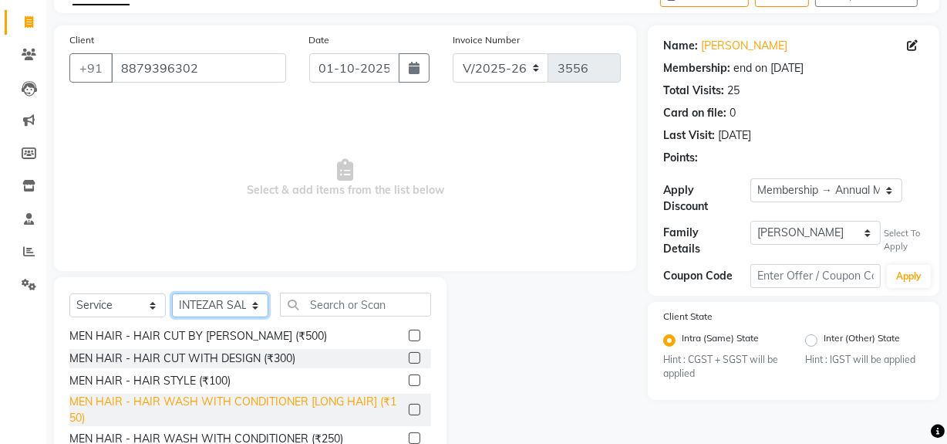
scroll to position [140, 0]
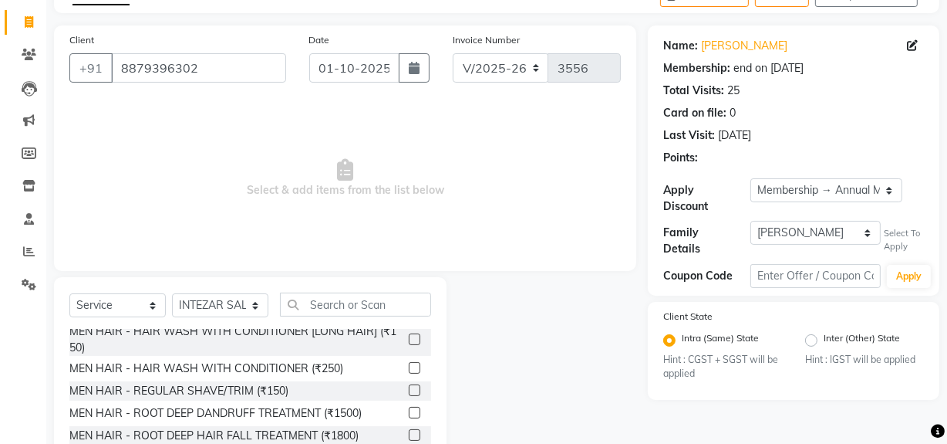
click at [409, 386] on label at bounding box center [415, 390] width 12 height 12
click at [409, 386] on input "checkbox" at bounding box center [414, 391] width 10 height 10
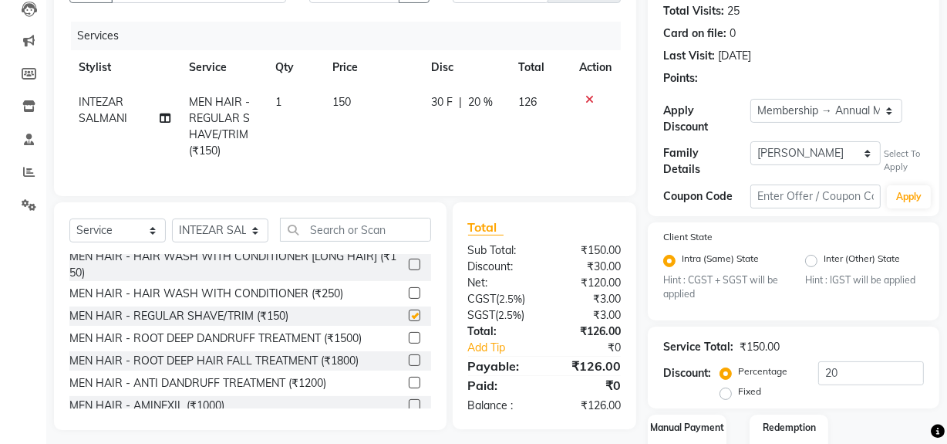
checkbox input "false"
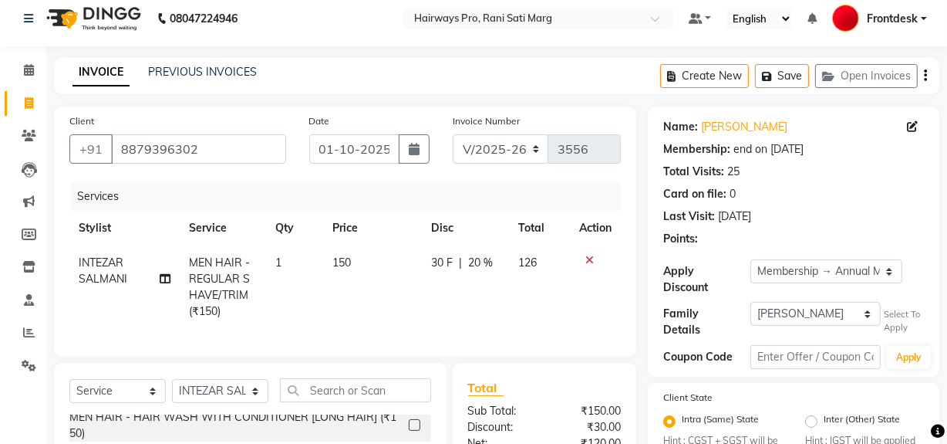
scroll to position [0, 0]
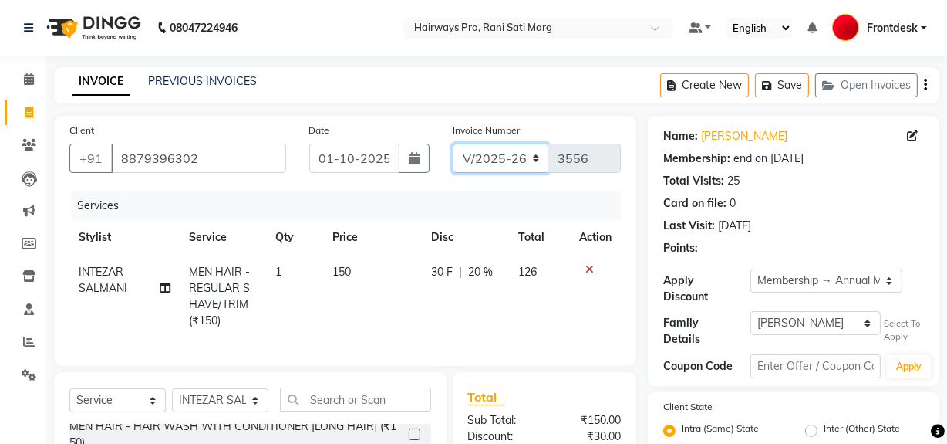
click at [509, 162] on select "INV/25-26 V/2025-26" at bounding box center [501, 157] width 96 height 29
select select "6960"
click at [453, 143] on select "INV/25-26 V/2025-26" at bounding box center [501, 157] width 96 height 29
type input "4999"
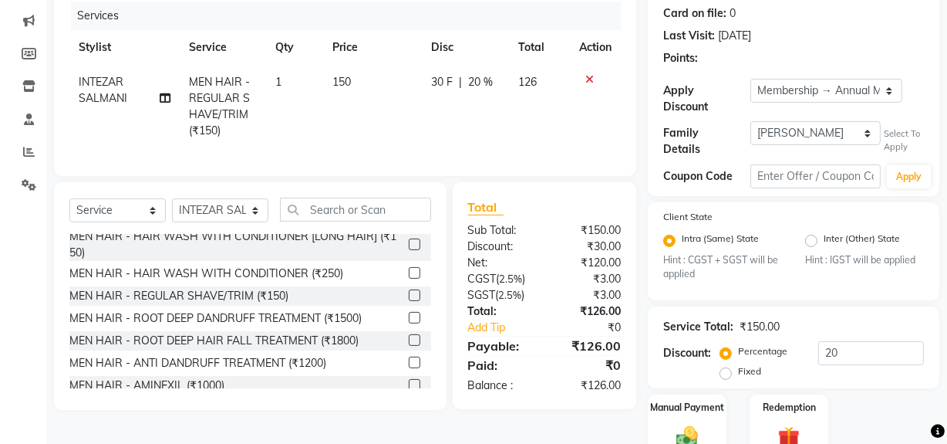
scroll to position [210, 0]
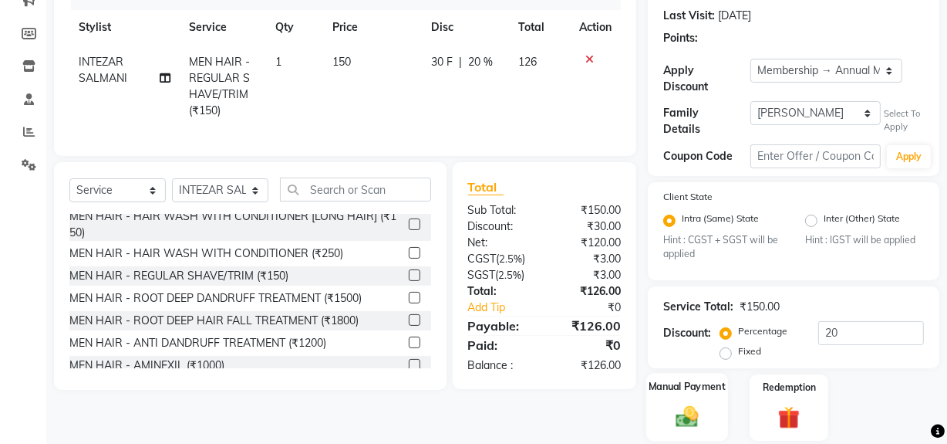
click at [688, 414] on img at bounding box center [687, 416] width 37 height 26
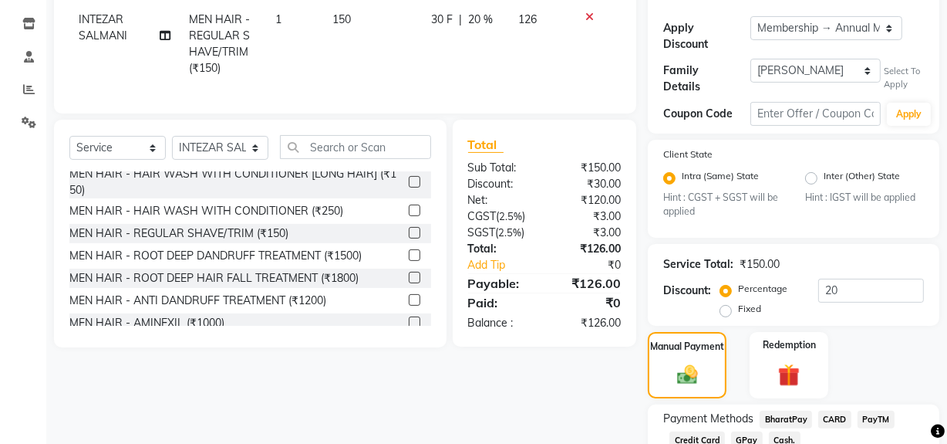
scroll to position [356, 0]
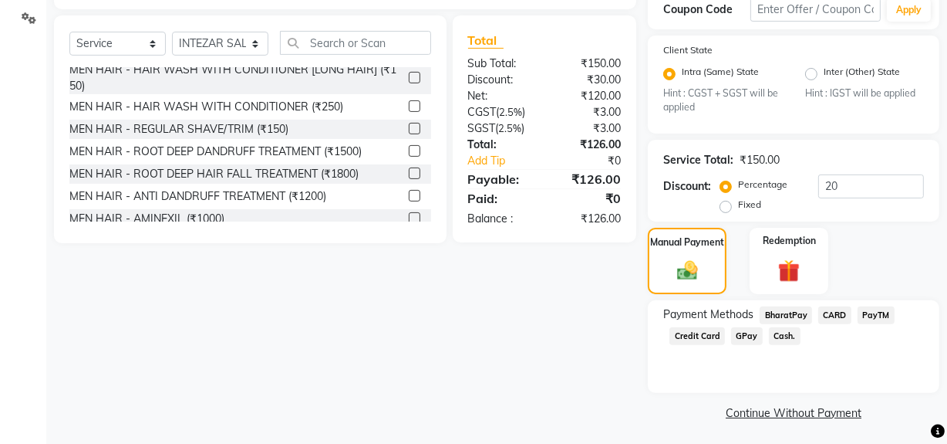
click at [774, 327] on span "Cash." at bounding box center [785, 336] width 32 height 18
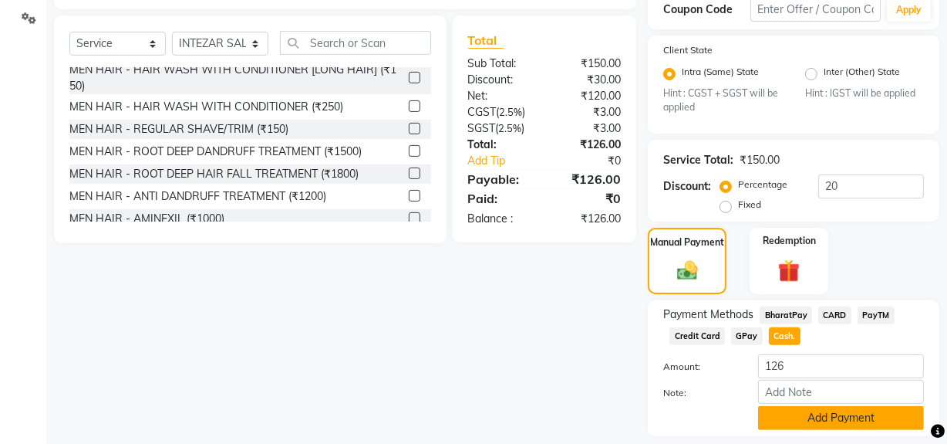
click at [797, 408] on button "Add Payment" at bounding box center [841, 418] width 166 height 24
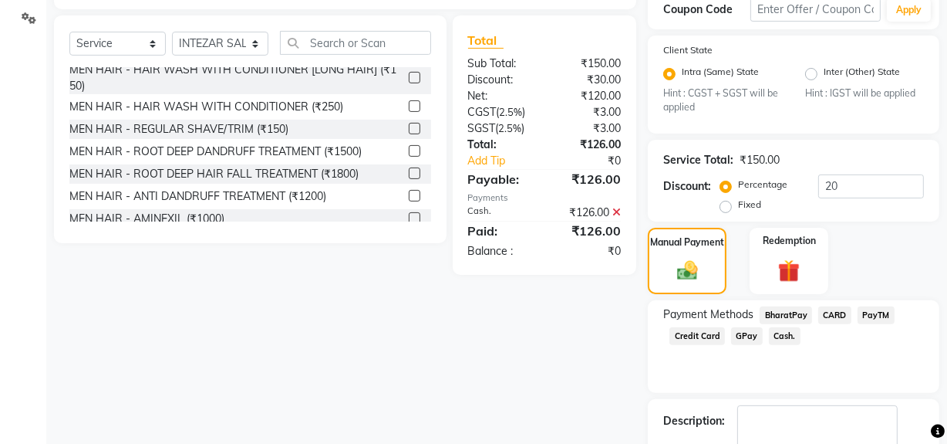
scroll to position [444, 0]
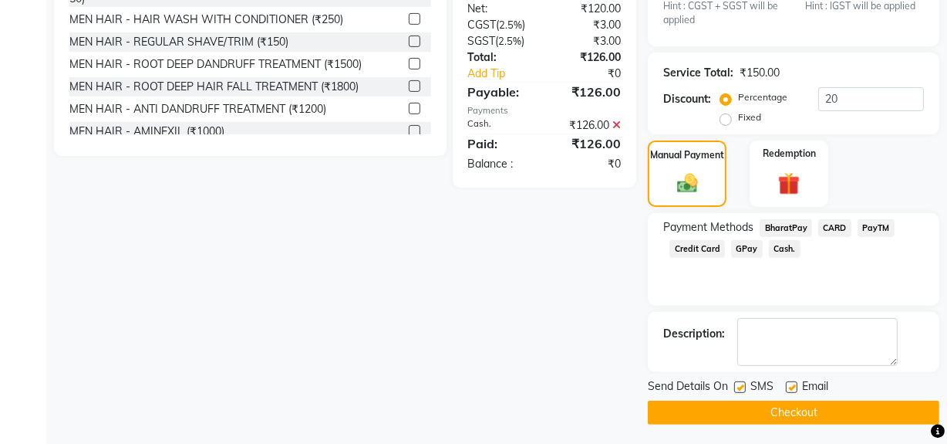
click at [742, 381] on label at bounding box center [740, 387] width 12 height 12
click at [742, 383] on input "checkbox" at bounding box center [739, 388] width 10 height 10
checkbox input "false"
click at [749, 412] on button "Checkout" at bounding box center [794, 412] width 292 height 24
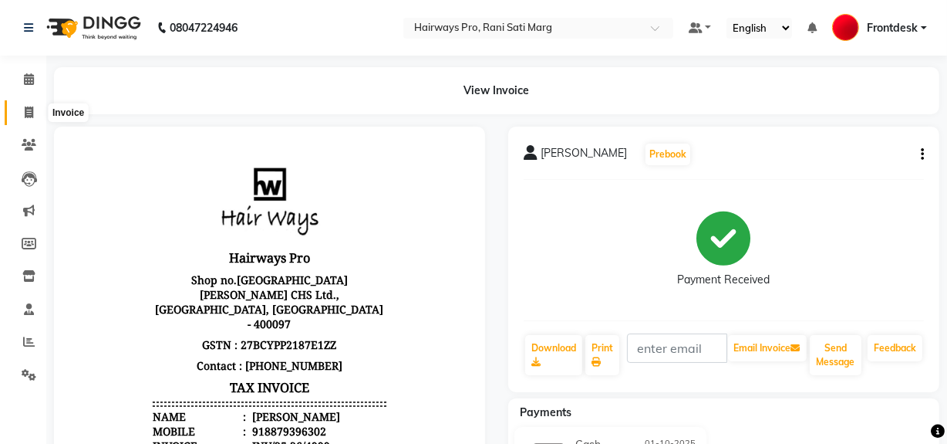
click at [25, 110] on icon at bounding box center [29, 112] width 8 height 12
select select "service"
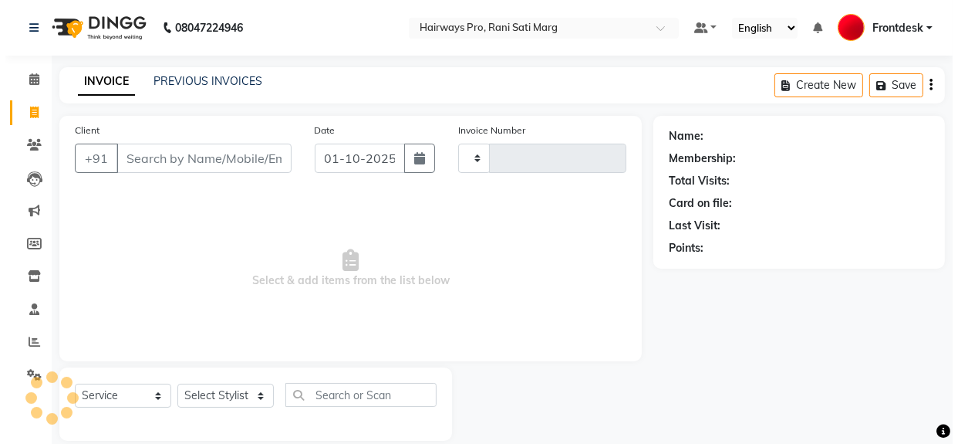
scroll to position [20, 0]
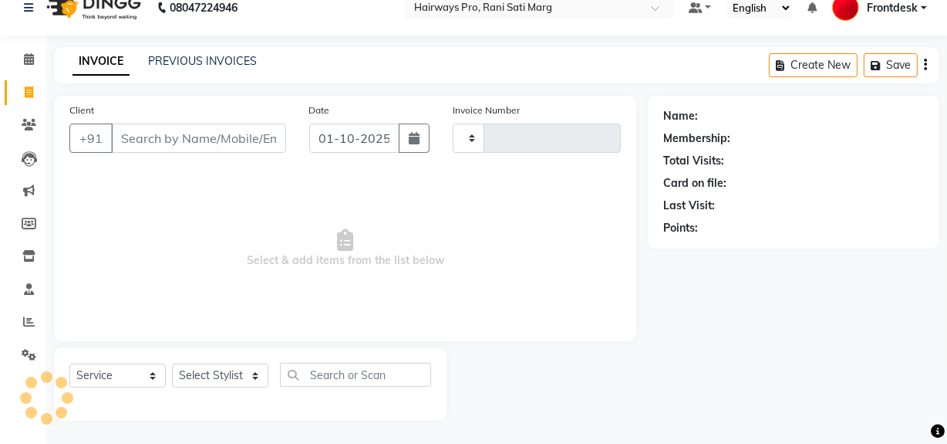
type input "3556"
select select "787"
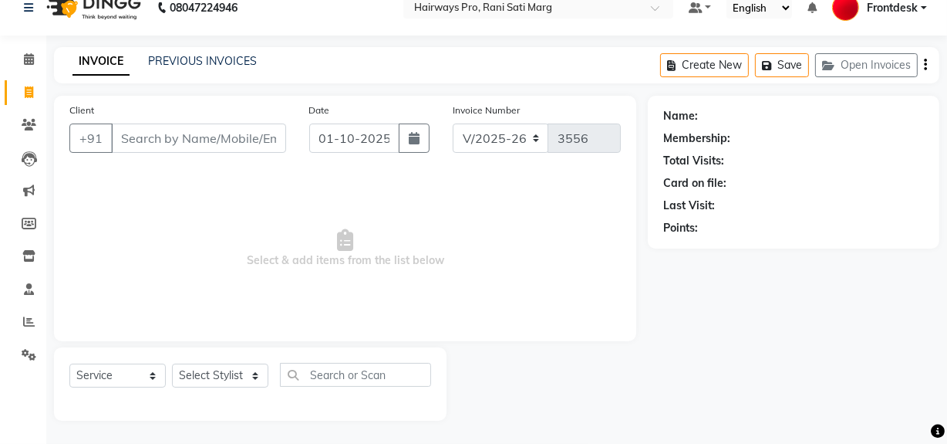
click at [170, 137] on input "Client" at bounding box center [198, 137] width 175 height 29
type input "9819460395"
click at [232, 144] on span "Add Client" at bounding box center [246, 137] width 61 height 15
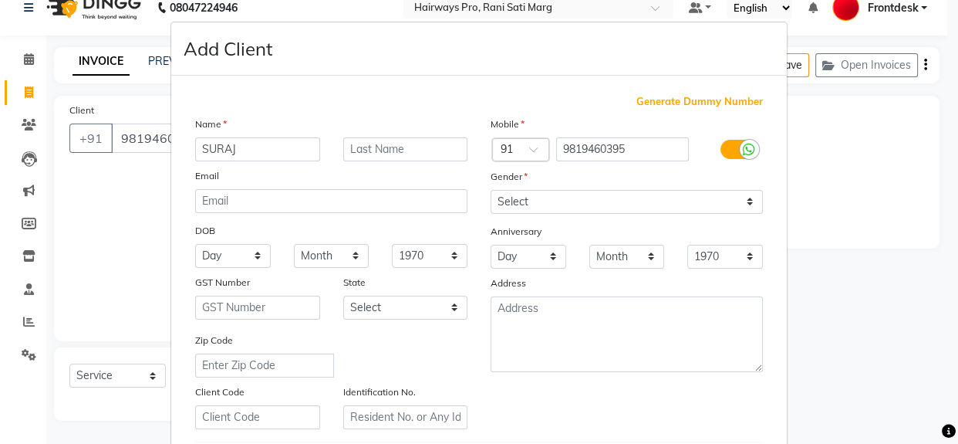
type input "SURAJ"
click at [404, 147] on input "text" at bounding box center [405, 149] width 125 height 24
type input "[PERSON_NAME]"
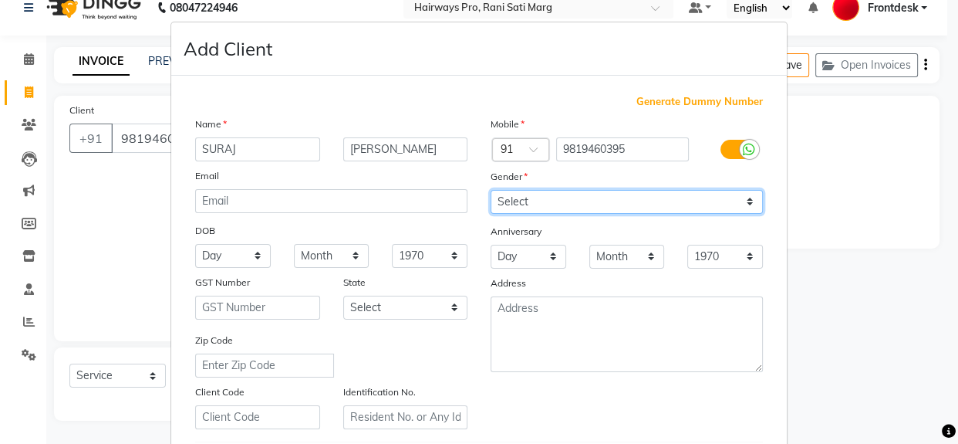
click at [697, 203] on select "Select Male Female Other Prefer Not To Say" at bounding box center [627, 202] width 272 height 24
select select "male"
click at [491, 190] on select "Select Male Female Other Prefer Not To Say" at bounding box center [627, 202] width 272 height 24
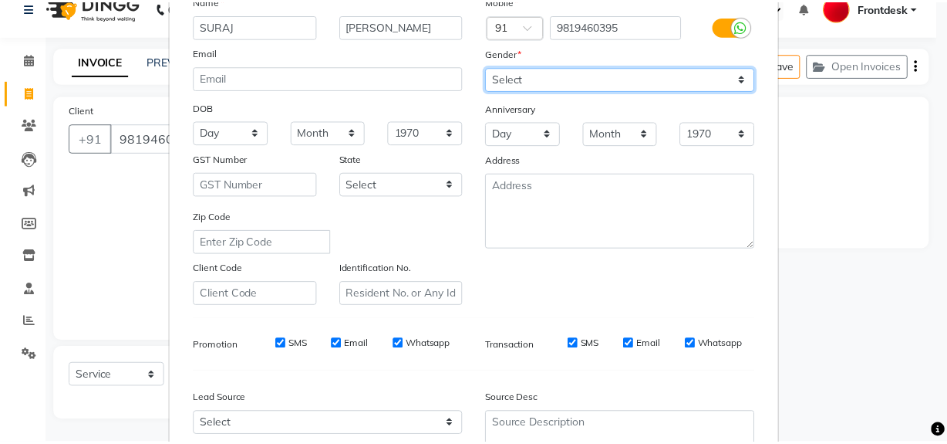
scroll to position [272, 0]
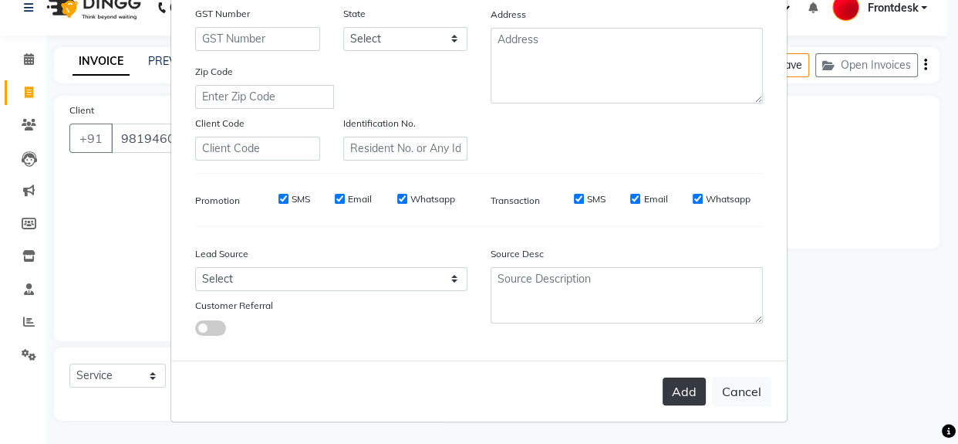
click at [678, 392] on button "Add" at bounding box center [684, 391] width 43 height 28
select select
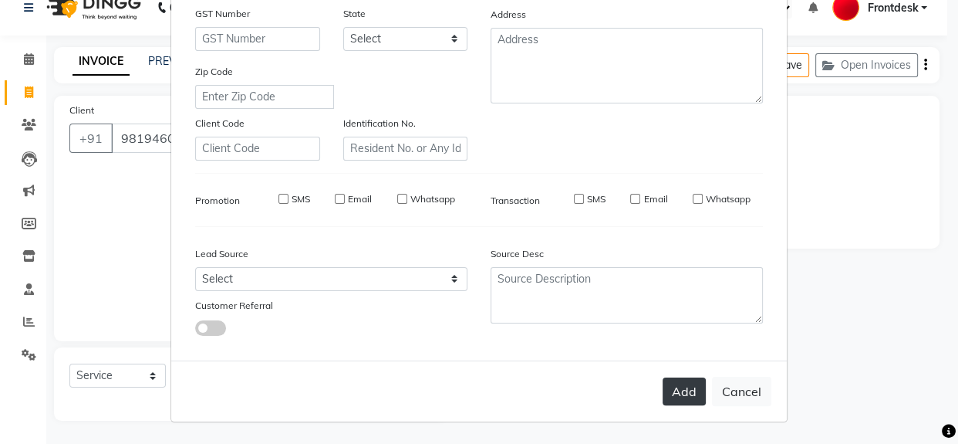
select select
checkbox input "false"
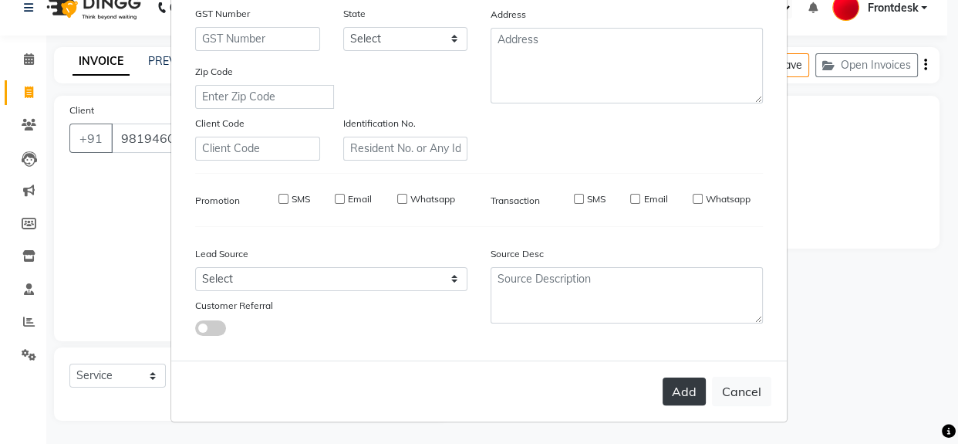
checkbox input "false"
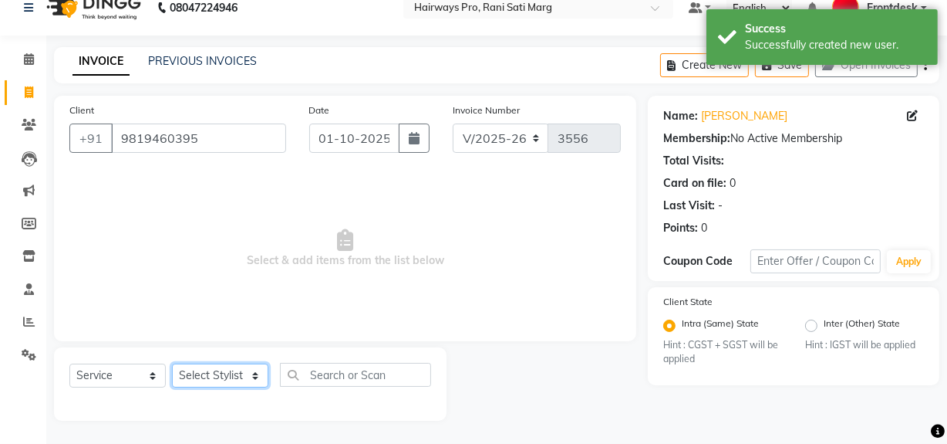
click at [246, 379] on select "Select Stylist ABID DANISH Faiz shaikh farheen Frontdesk INTEZAR SALMANI JYOTI …" at bounding box center [220, 375] width 96 height 24
select select "13192"
click at [172, 363] on select "Select Stylist ABID DANISH Faiz shaikh farheen Frontdesk INTEZAR SALMANI JYOTI …" at bounding box center [220, 375] width 96 height 24
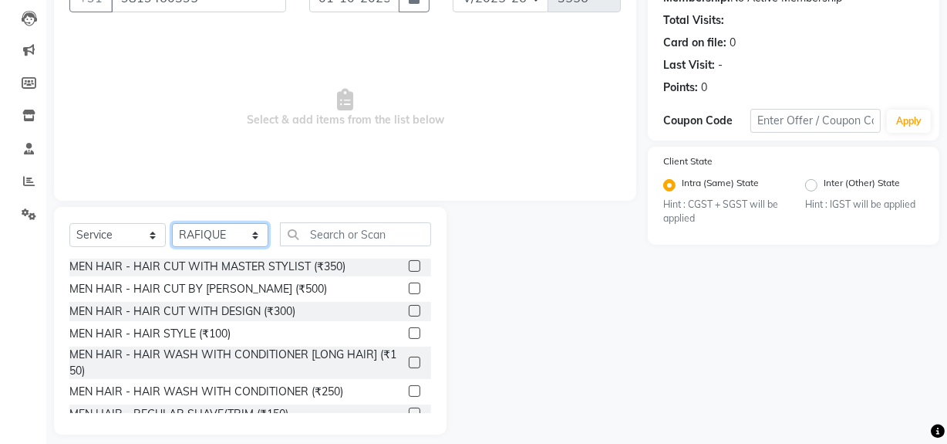
scroll to position [69, 0]
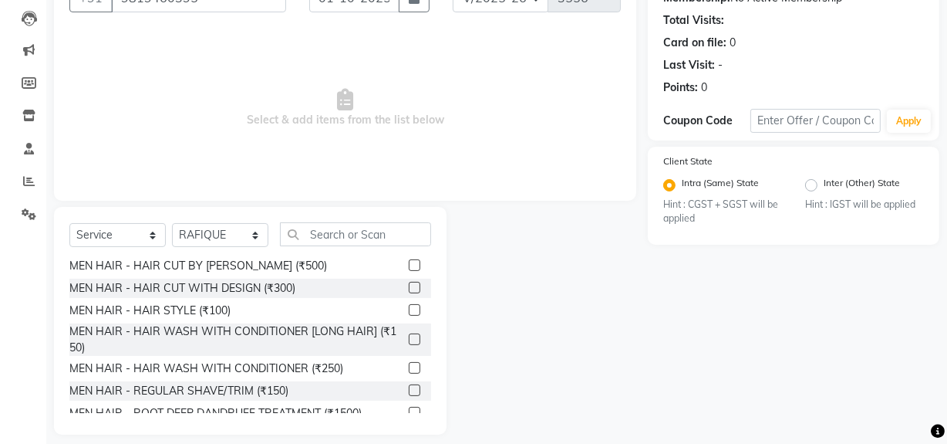
click at [409, 386] on label at bounding box center [415, 390] width 12 height 12
click at [409, 386] on input "checkbox" at bounding box center [414, 391] width 10 height 10
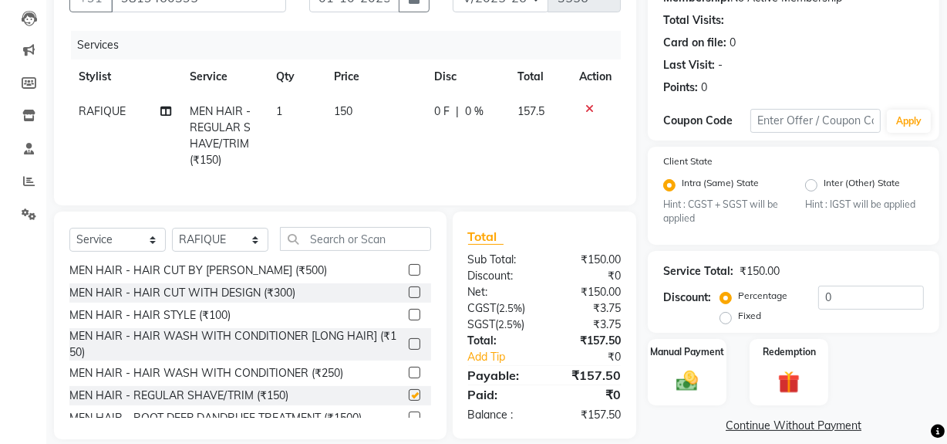
checkbox input "false"
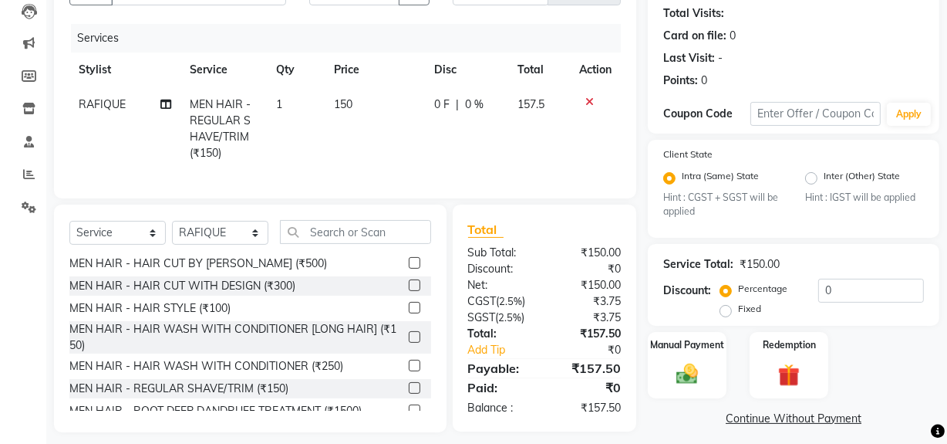
scroll to position [189, 0]
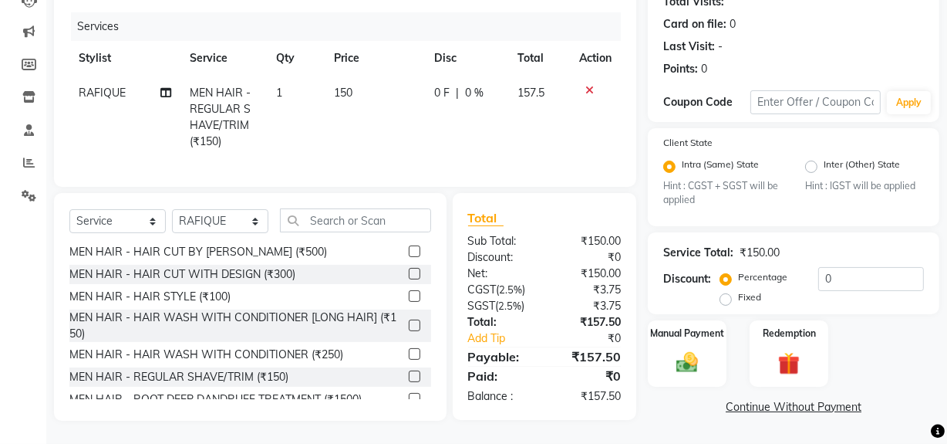
click at [690, 383] on div "Name: Suraj Panchal Membership: No Active Membership Total Visits: Card on file…" at bounding box center [799, 179] width 303 height 484
click at [693, 355] on img at bounding box center [687, 362] width 37 height 26
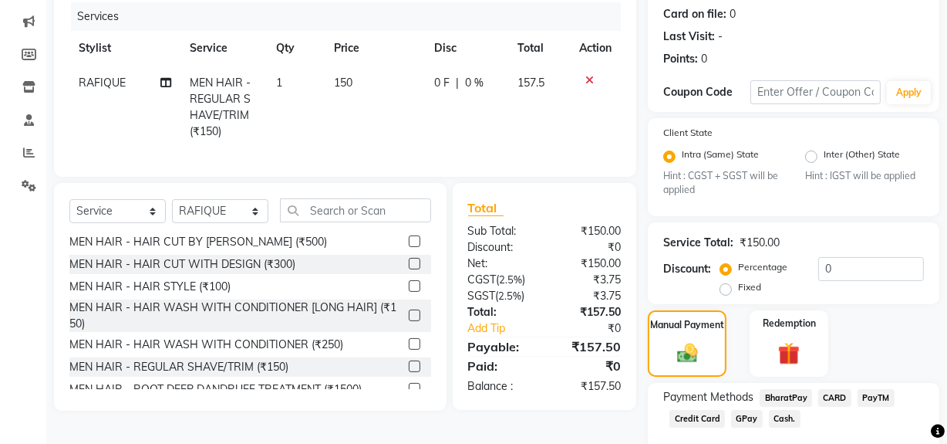
click at [739, 419] on span "GPay" at bounding box center [747, 419] width 32 height 18
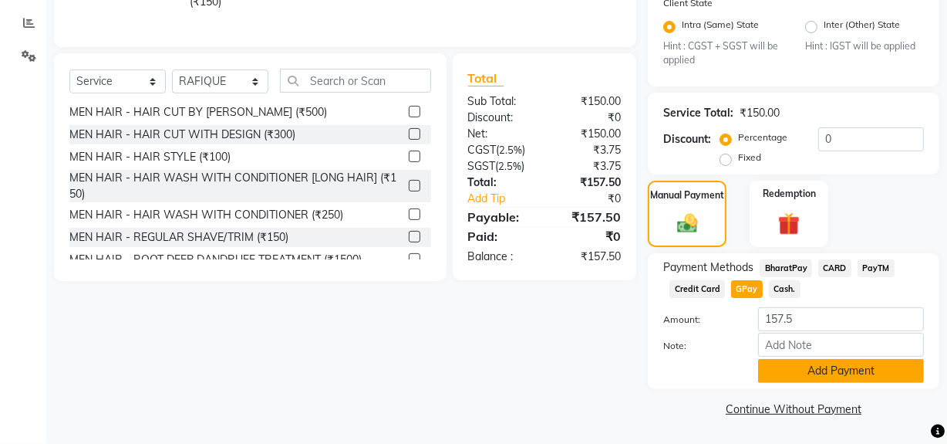
click at [782, 377] on button "Add Payment" at bounding box center [841, 371] width 166 height 24
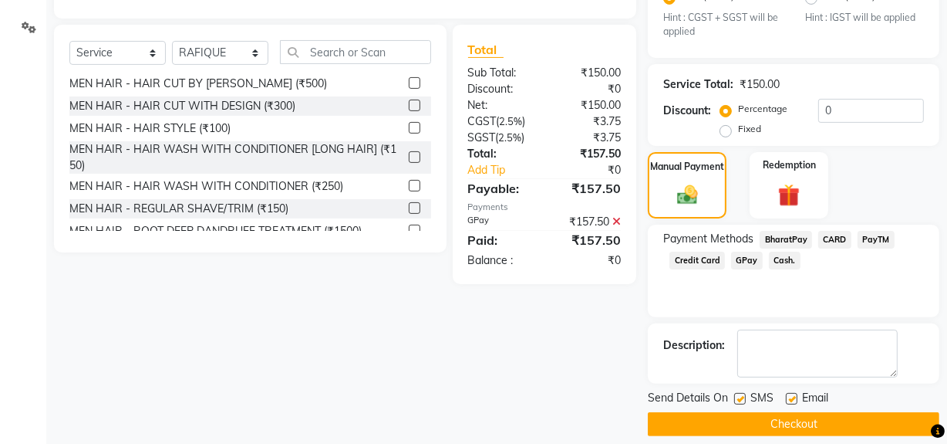
scroll to position [363, 0]
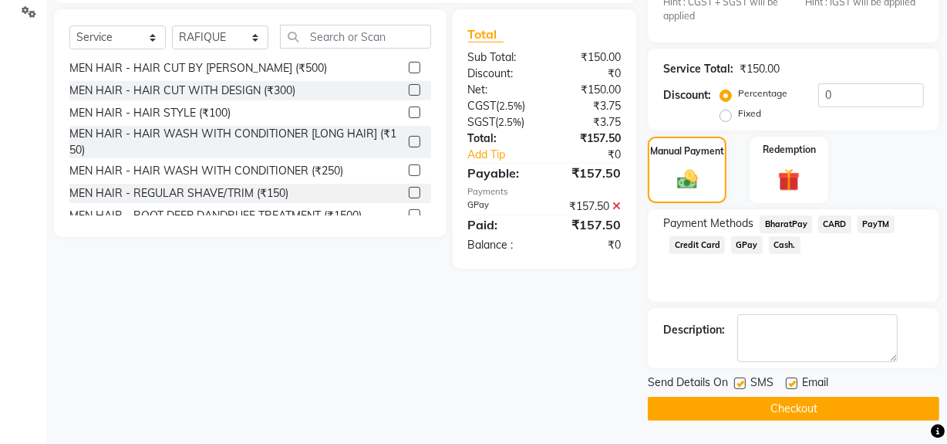
click at [749, 408] on button "Checkout" at bounding box center [794, 408] width 292 height 24
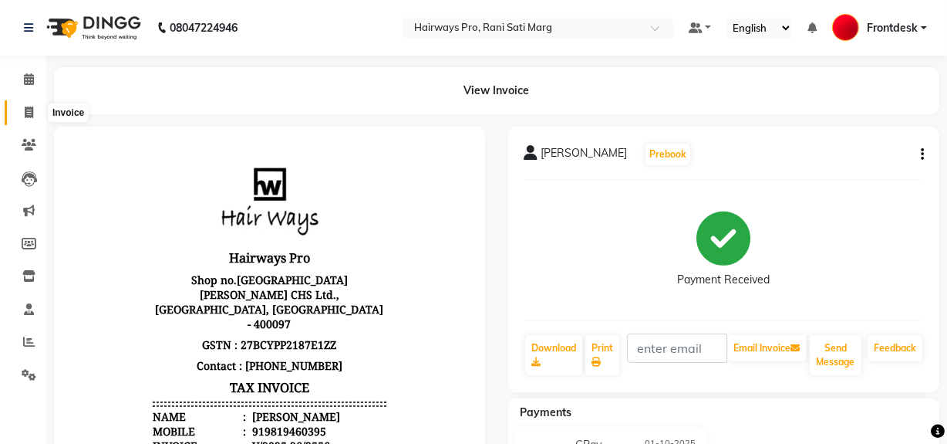
click at [30, 116] on icon at bounding box center [29, 112] width 8 height 12
select select "787"
select select "service"
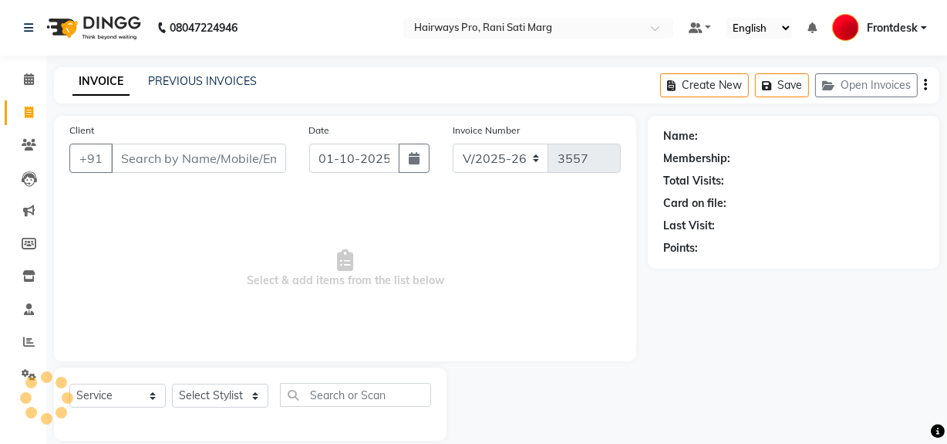
scroll to position [20, 0]
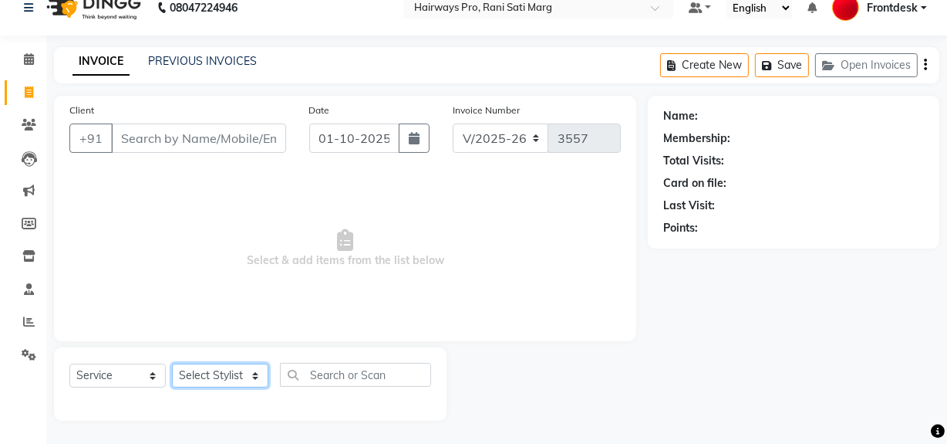
click at [234, 371] on select "Select Stylist ABID DANISH Faiz shaikh farheen Frontdesk INTEZAR SALMANI JYOTI …" at bounding box center [220, 375] width 96 height 24
select select "17690"
click at [172, 363] on select "Select Stylist ABID DANISH Faiz shaikh farheen Frontdesk INTEZAR SALMANI JYOTI …" at bounding box center [220, 375] width 96 height 24
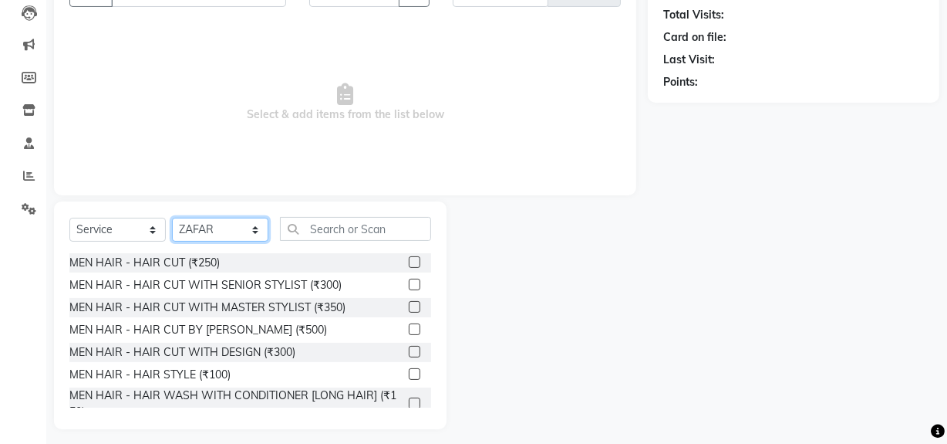
scroll to position [174, 0]
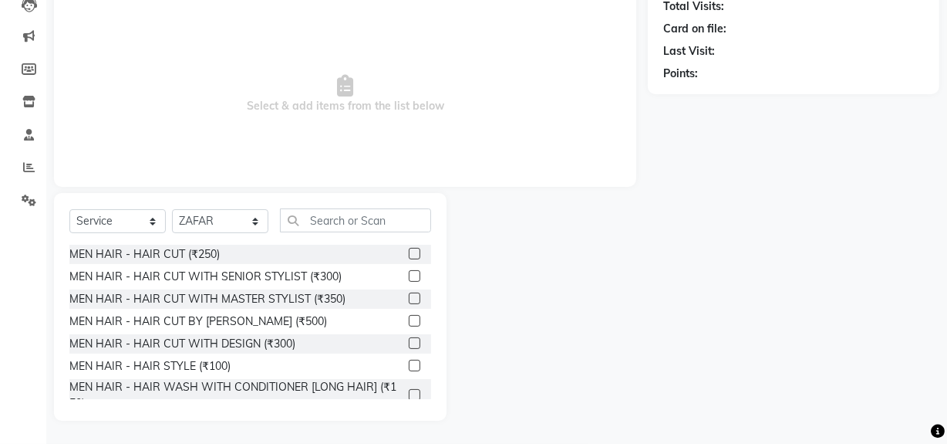
click at [409, 293] on label at bounding box center [415, 298] width 12 height 12
click at [409, 294] on input "checkbox" at bounding box center [414, 299] width 10 height 10
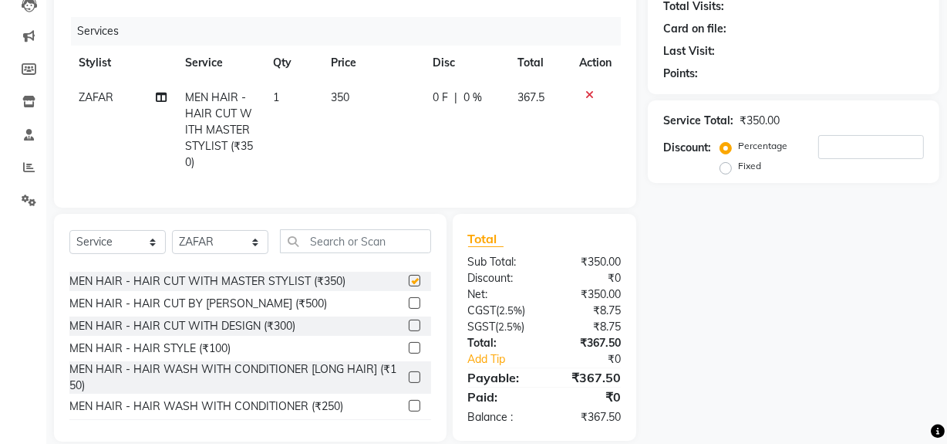
checkbox input "false"
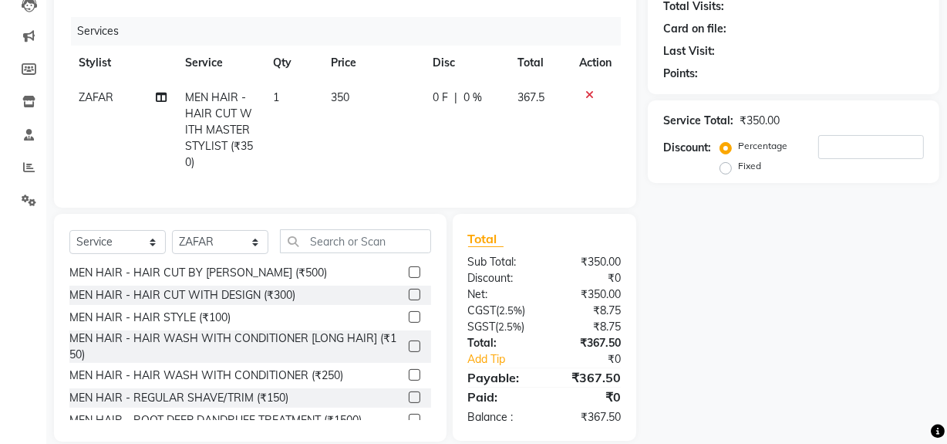
click at [409, 403] on label at bounding box center [415, 397] width 12 height 12
click at [409, 403] on input "checkbox" at bounding box center [414, 398] width 10 height 10
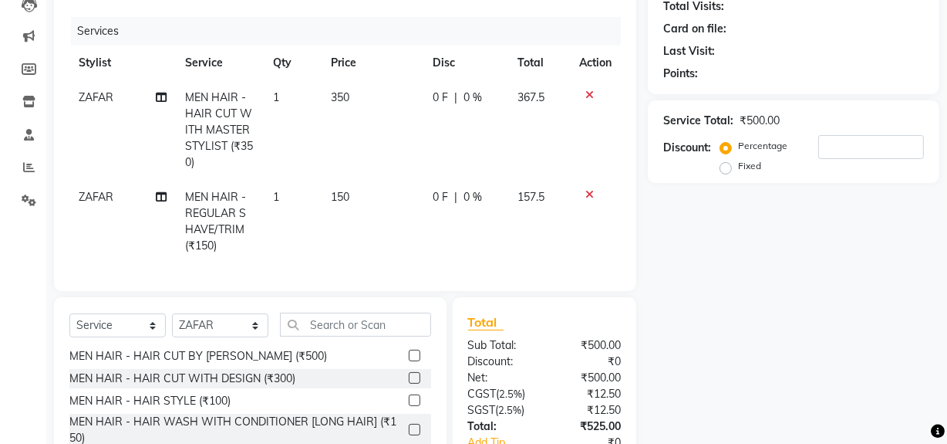
checkbox input "false"
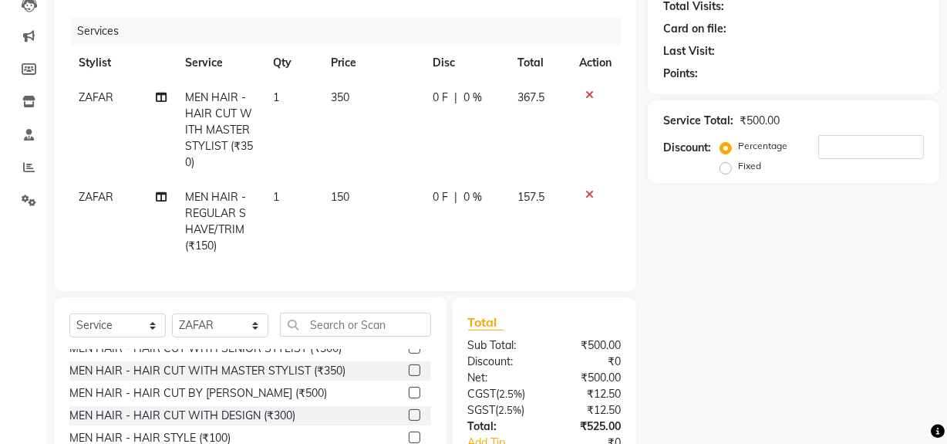
scroll to position [0, 0]
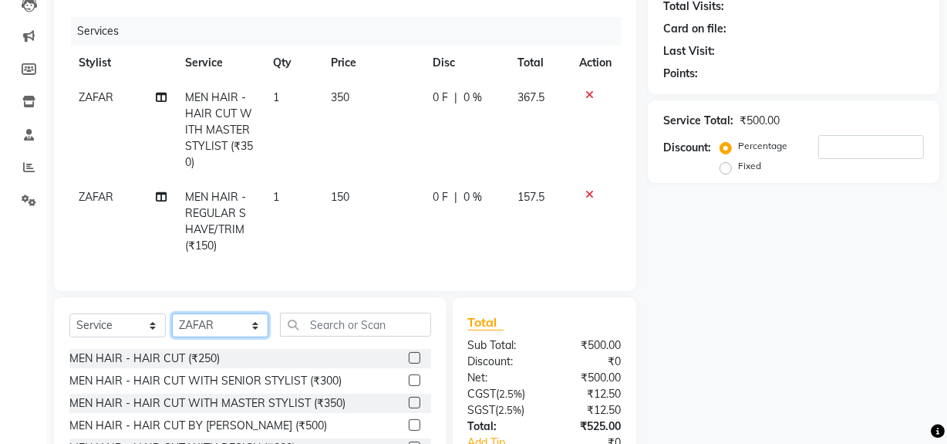
click at [241, 322] on div "Select Service Product Membership Package Voucher Prepaid Gift Card Select Styl…" at bounding box center [250, 330] width 362 height 36
select select "13186"
click at [172, 324] on select "Select Stylist ABID DANISH Faiz shaikh farheen Frontdesk INTEZAR SALMANI JYOTI …" at bounding box center [220, 325] width 96 height 24
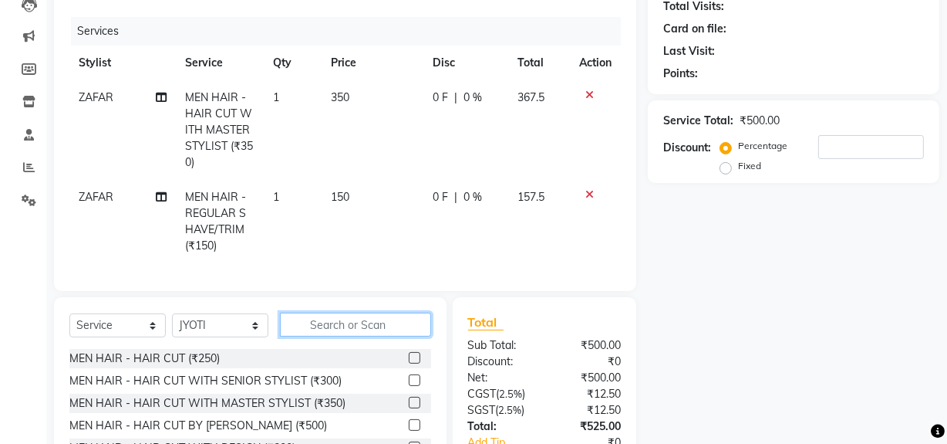
click at [364, 336] on input "text" at bounding box center [355, 324] width 151 height 24
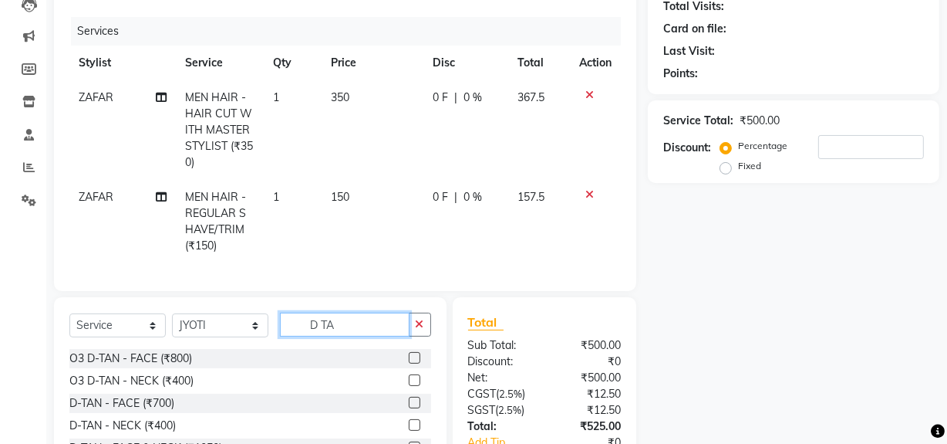
type input "D TA"
click at [409, 363] on label at bounding box center [415, 358] width 12 height 12
click at [409, 363] on input "checkbox" at bounding box center [414, 358] width 10 height 10
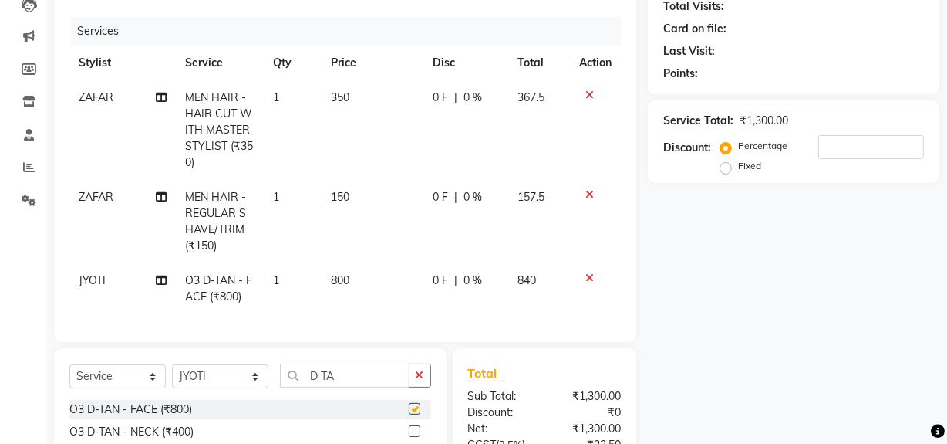
checkbox input "false"
click at [363, 377] on input "D TA" at bounding box center [345, 375] width 130 height 24
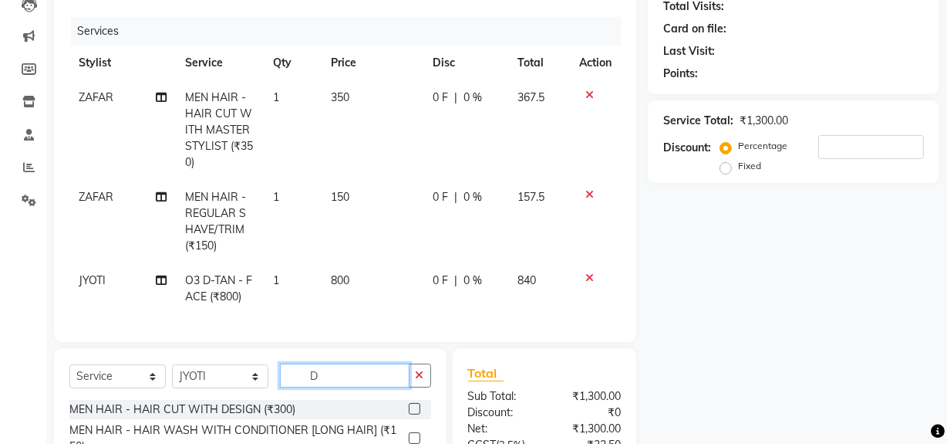
type input "D"
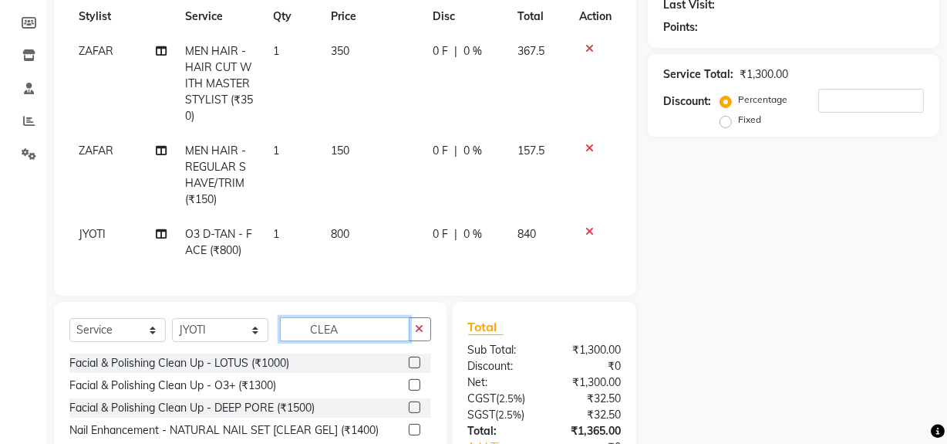
scroll to position [315, 0]
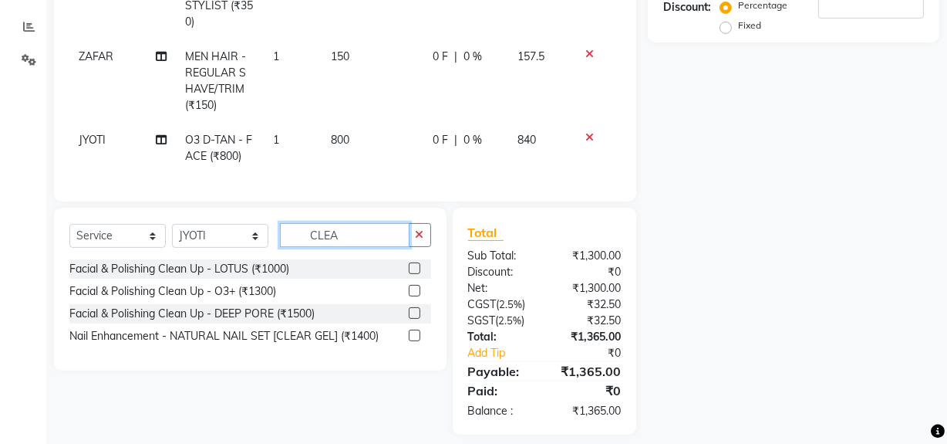
type input "CLEA"
click at [416, 296] on label at bounding box center [415, 291] width 12 height 12
click at [416, 296] on input "checkbox" at bounding box center [414, 291] width 10 height 10
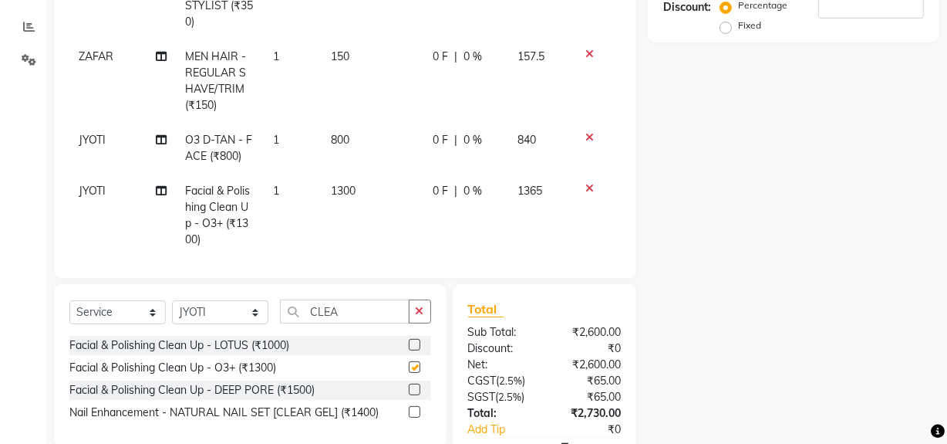
checkbox input "false"
click at [354, 303] on input "CLEA" at bounding box center [345, 311] width 130 height 24
type input "C"
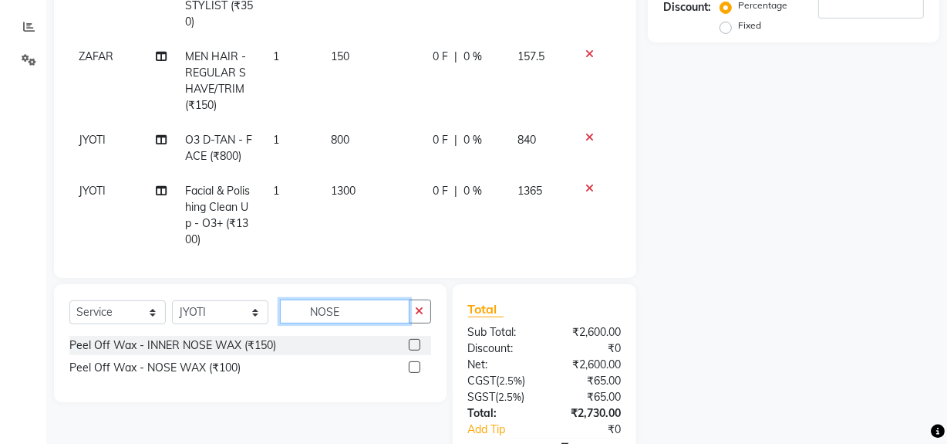
type input "NOSE"
click at [413, 370] on label at bounding box center [415, 367] width 12 height 12
click at [413, 370] on input "checkbox" at bounding box center [414, 368] width 10 height 10
checkbox input "false"
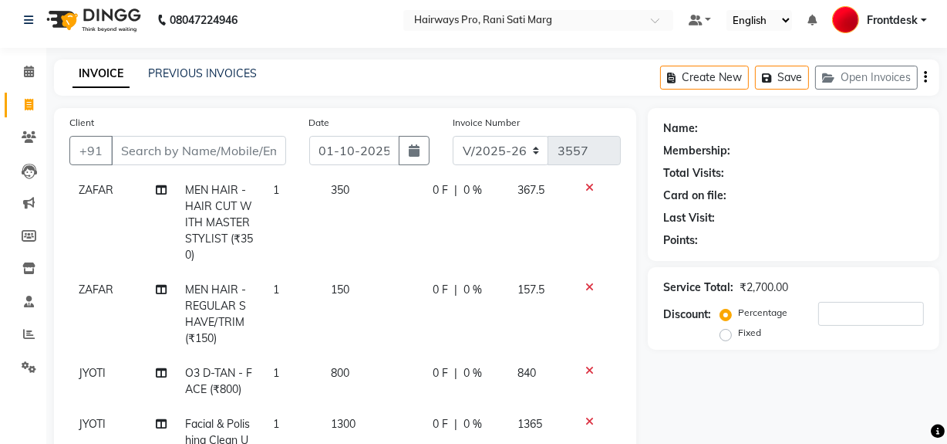
scroll to position [0, 0]
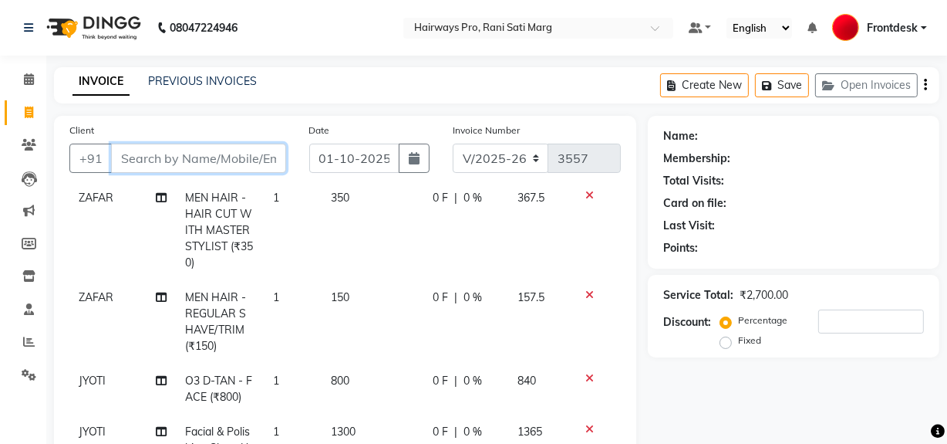
click at [234, 157] on input "Client" at bounding box center [198, 157] width 175 height 29
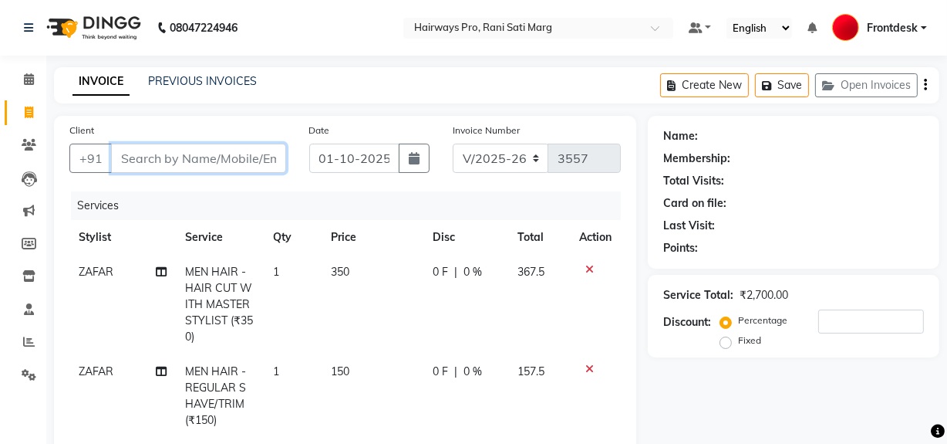
click at [147, 156] on input "Client" at bounding box center [198, 157] width 175 height 29
click at [247, 170] on input "Client" at bounding box center [198, 157] width 175 height 29
type input "9"
type input "0"
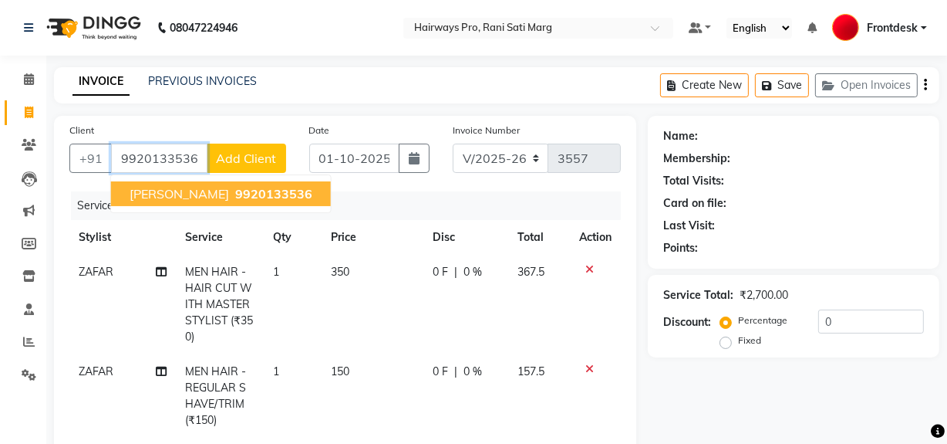
type input "9920133536"
select select "1: Object"
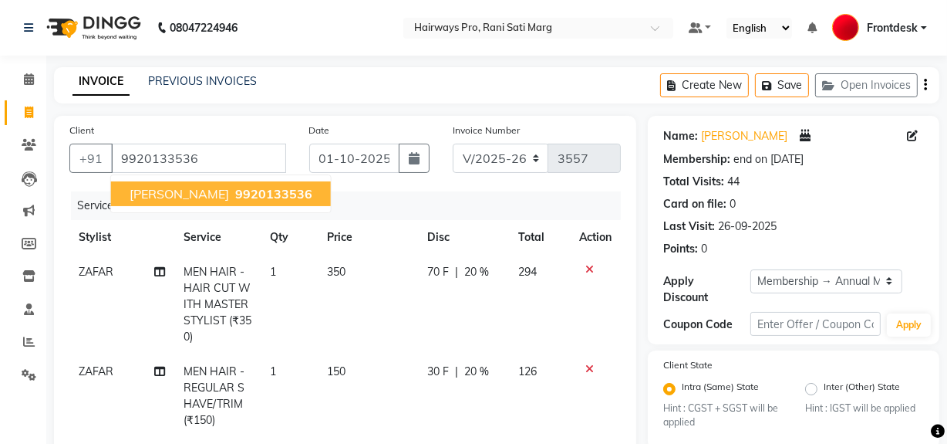
click at [275, 187] on span "9920133536" at bounding box center [273, 193] width 77 height 15
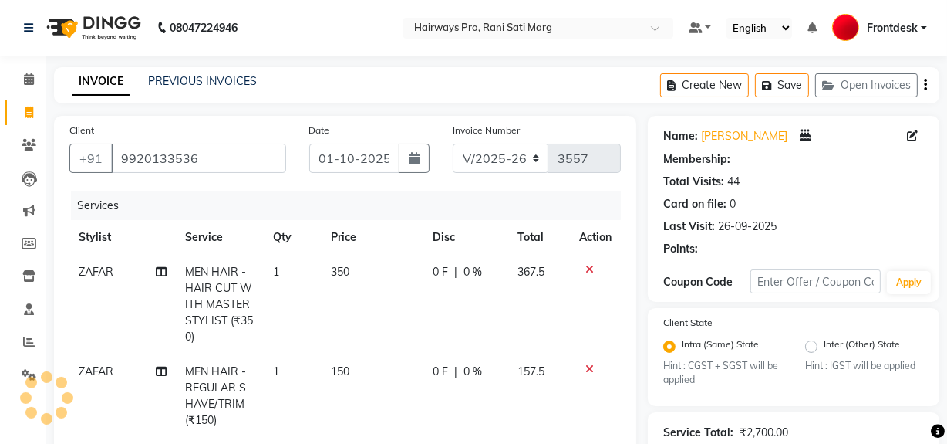
type input "20"
select select "1: Object"
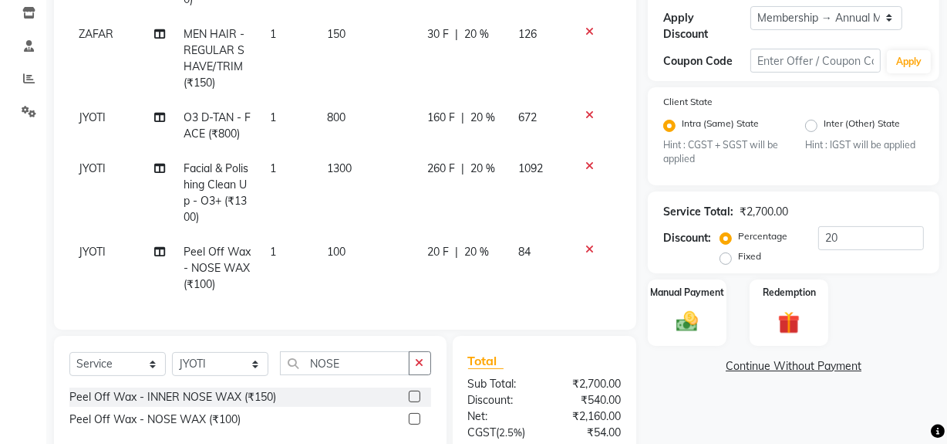
scroll to position [405, 0]
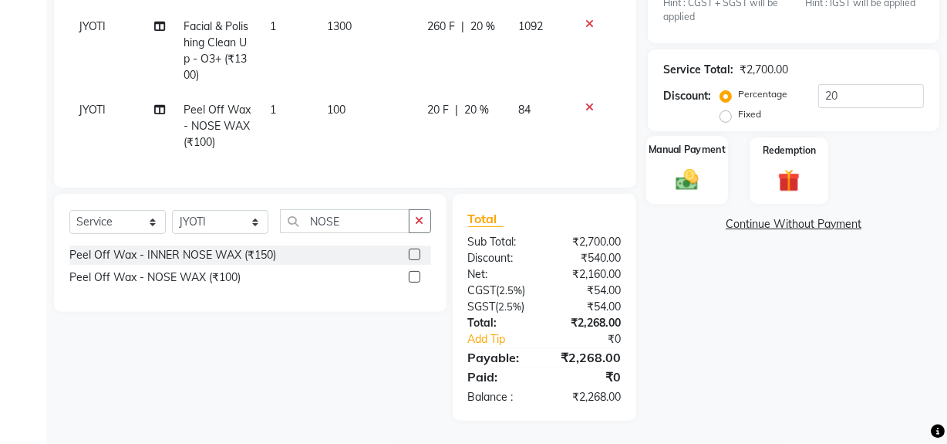
click at [697, 195] on div "Manual Payment" at bounding box center [687, 171] width 82 height 69
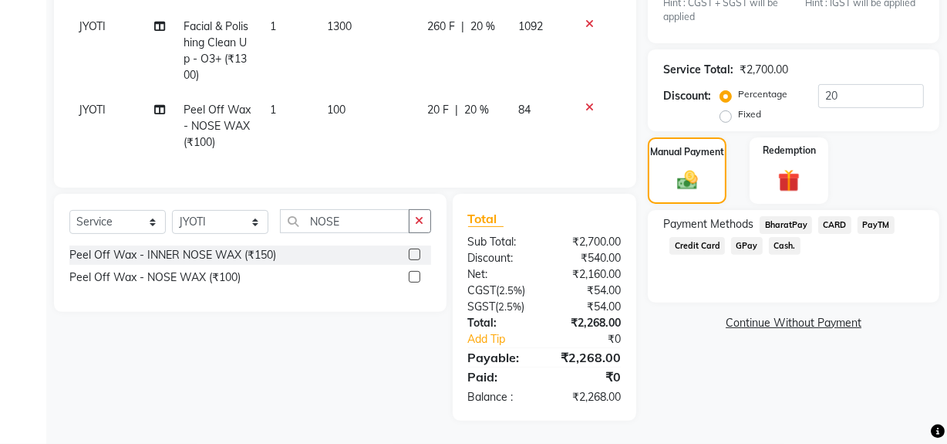
click at [732, 249] on span "GPay" at bounding box center [747, 246] width 32 height 18
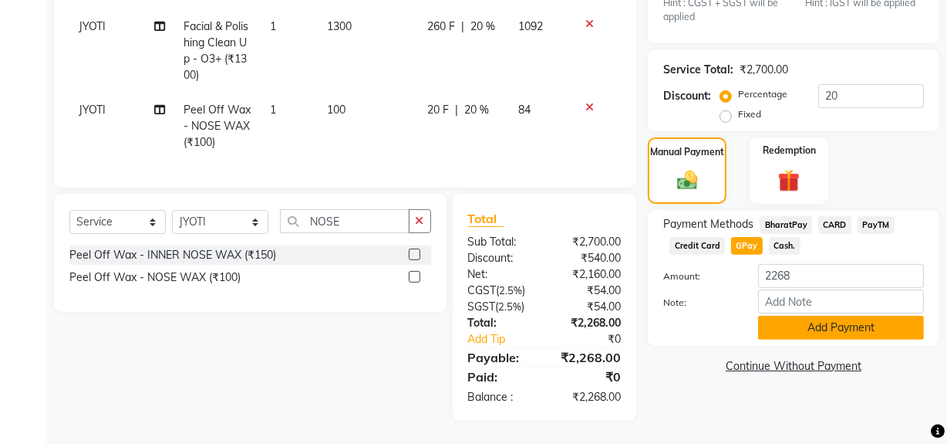
click at [771, 317] on button "Add Payment" at bounding box center [841, 327] width 166 height 24
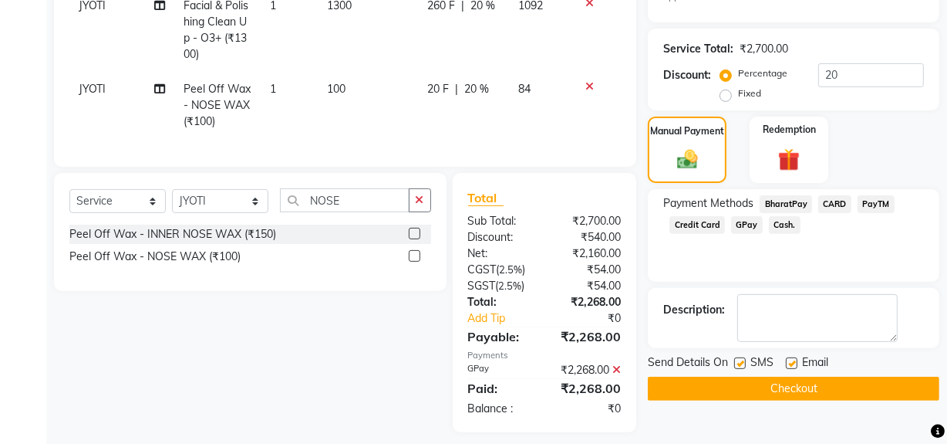
scroll to position [437, 0]
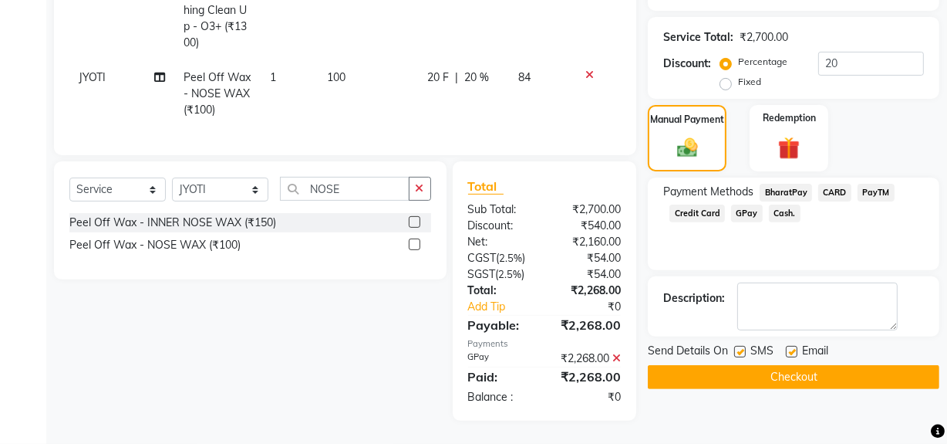
click at [748, 382] on button "Checkout" at bounding box center [794, 377] width 292 height 24
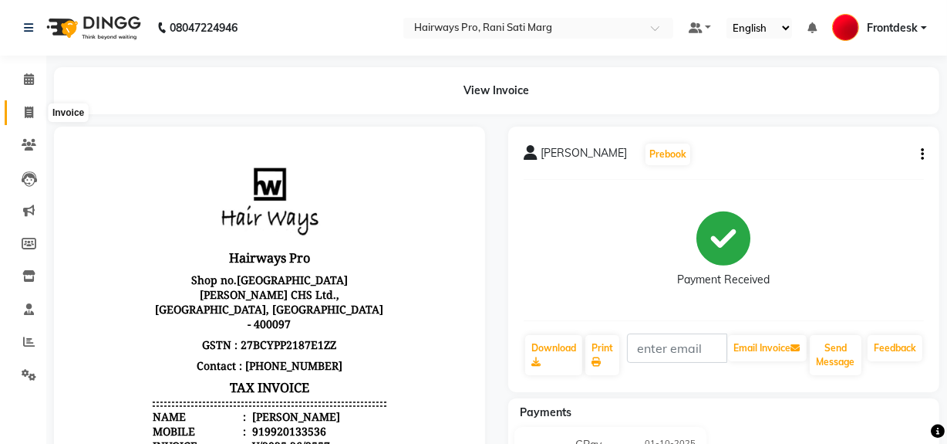
click at [26, 110] on icon at bounding box center [29, 112] width 8 height 12
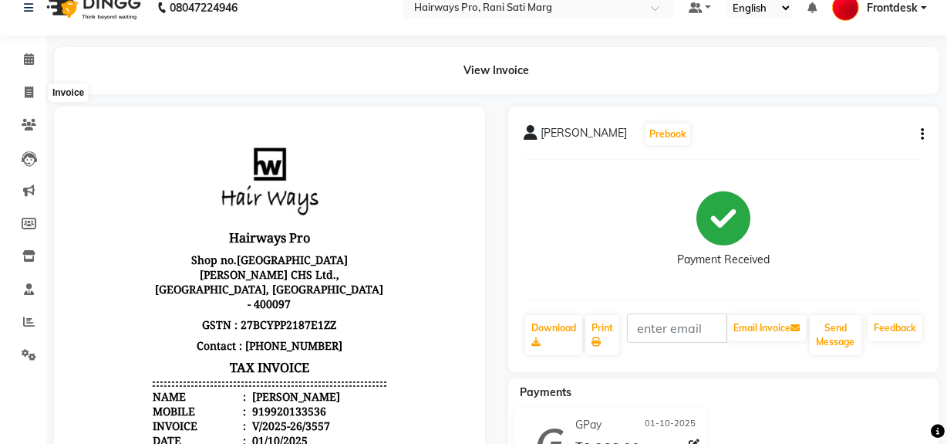
select select "787"
select select "service"
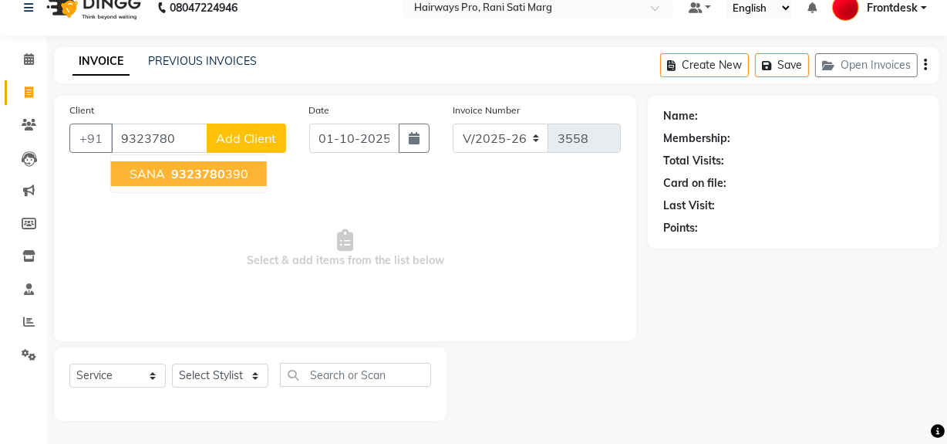
click at [238, 179] on ngb-highlight "9323780 390" at bounding box center [208, 173] width 80 height 15
type input "9323780390"
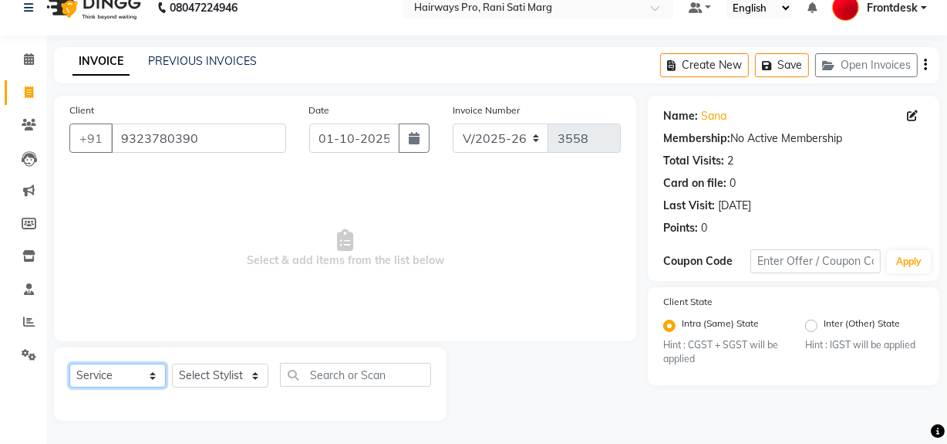
click at [143, 383] on select "Select Service Product Membership Package Voucher Prepaid Gift Card" at bounding box center [117, 375] width 96 height 24
select select "membership"
click at [69, 363] on select "Select Service Product Membership Package Voucher Prepaid Gift Card" at bounding box center [117, 375] width 96 height 24
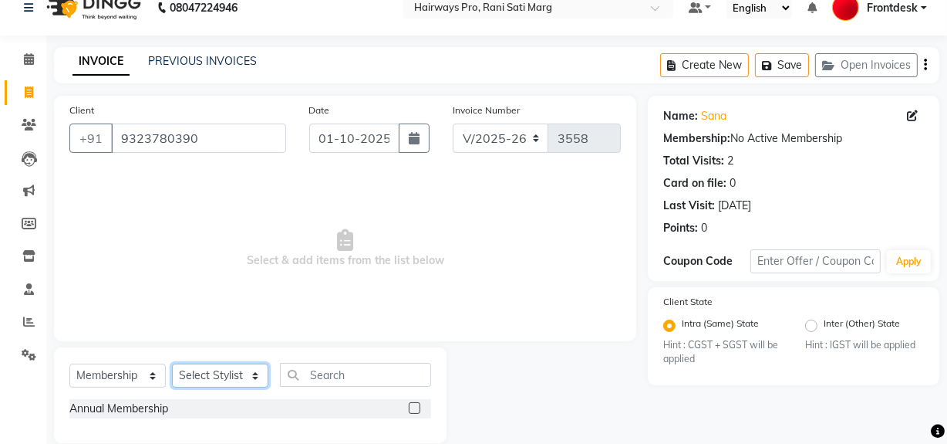
click at [238, 380] on select "Select Stylist ABID DANISH Faiz shaikh farheen Frontdesk INTEZAR SALMANI JYOTI …" at bounding box center [220, 375] width 96 height 24
select select "13187"
click at [172, 363] on select "Select Stylist ABID DANISH Faiz shaikh farheen Frontdesk INTEZAR SALMANI JYOTI …" at bounding box center [220, 375] width 96 height 24
click at [411, 409] on label at bounding box center [415, 408] width 12 height 12
click at [411, 409] on input "checkbox" at bounding box center [414, 408] width 10 height 10
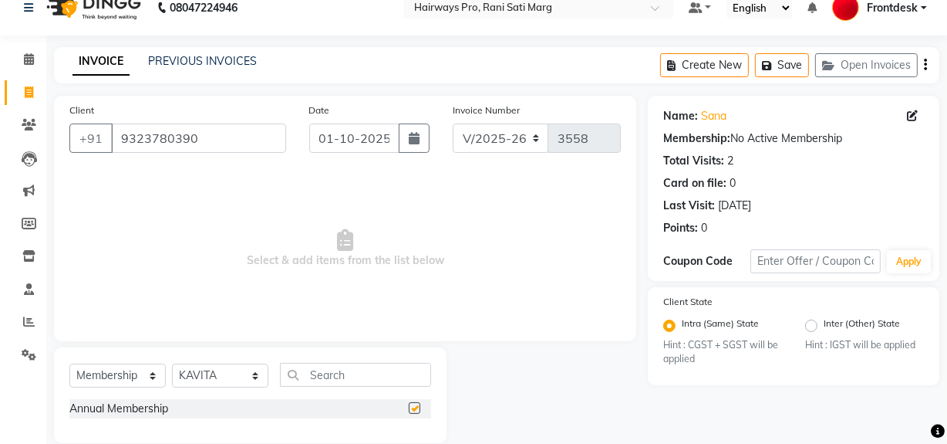
select select "select"
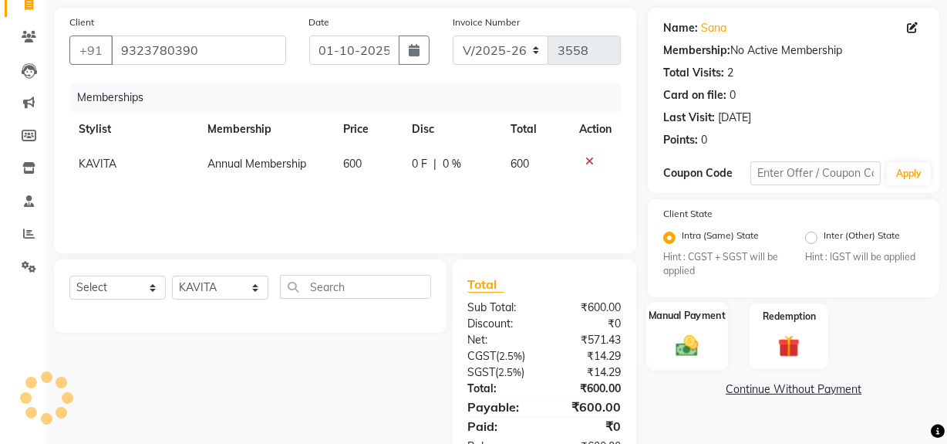
scroll to position [157, 0]
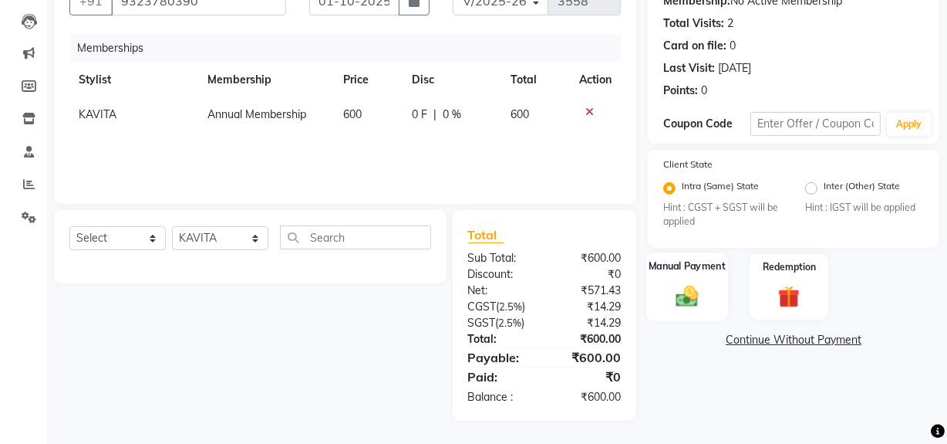
click at [692, 308] on img at bounding box center [687, 296] width 37 height 26
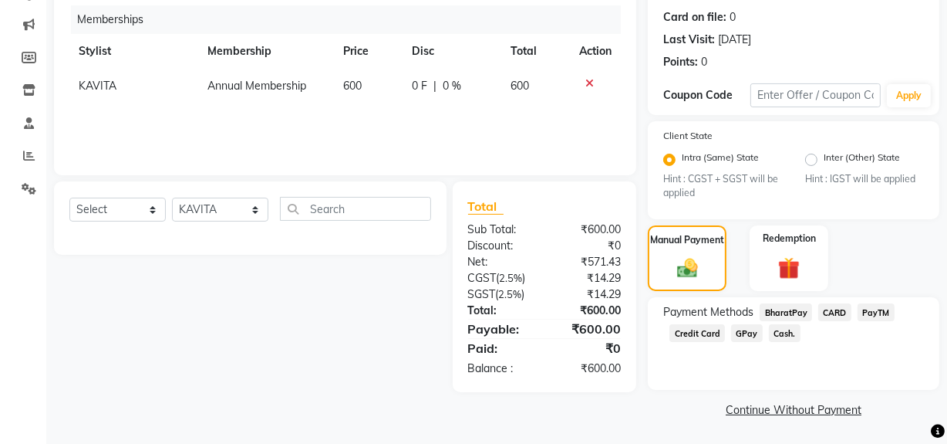
scroll to position [187, 0]
click at [835, 309] on span "CARD" at bounding box center [834, 311] width 33 height 18
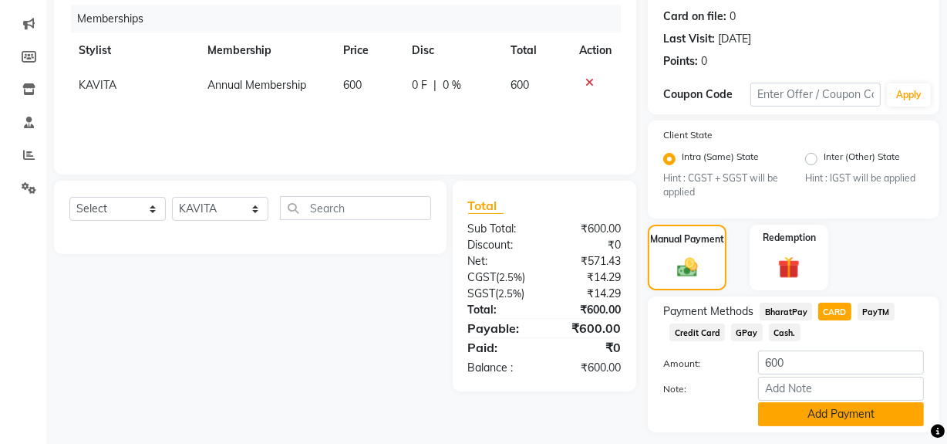
click at [819, 410] on button "Add Payment" at bounding box center [841, 414] width 166 height 24
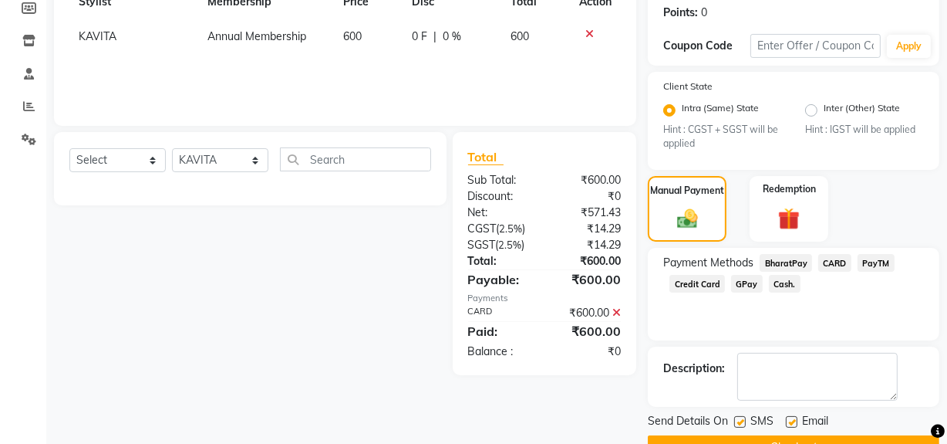
scroll to position [274, 0]
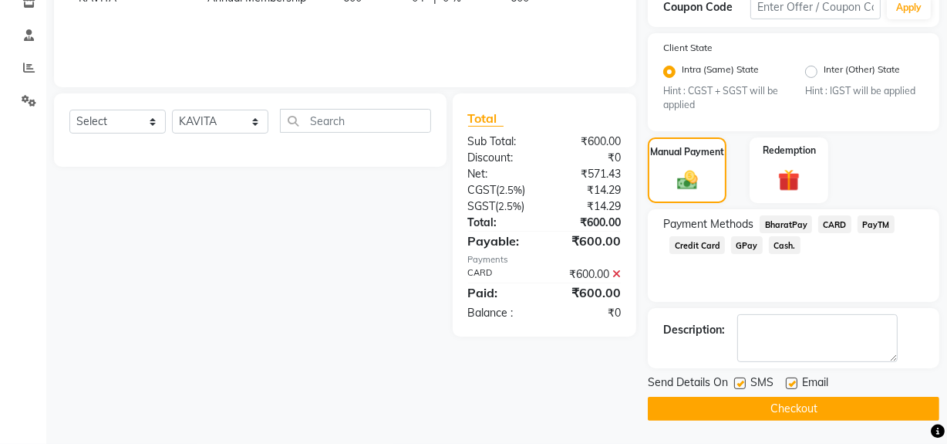
click at [791, 406] on button "Checkout" at bounding box center [794, 408] width 292 height 24
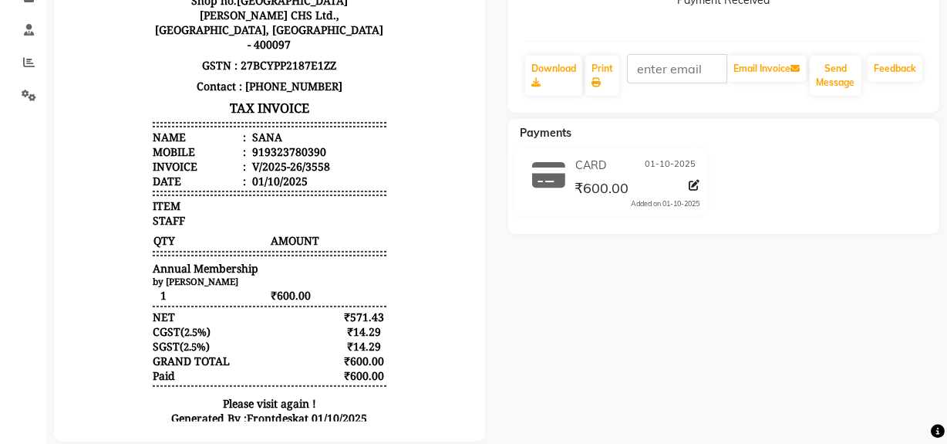
scroll to position [280, 0]
click at [278, 144] on div "919323780390" at bounding box center [286, 151] width 77 height 15
copy div "919323780390"
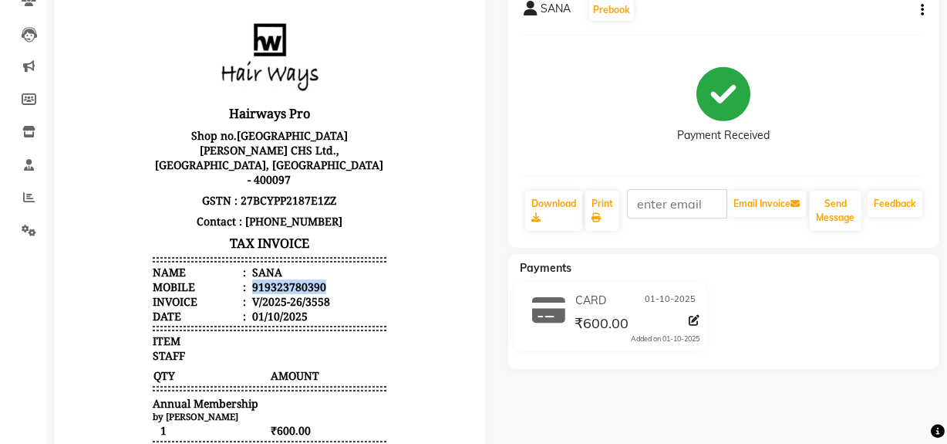
scroll to position [0, 0]
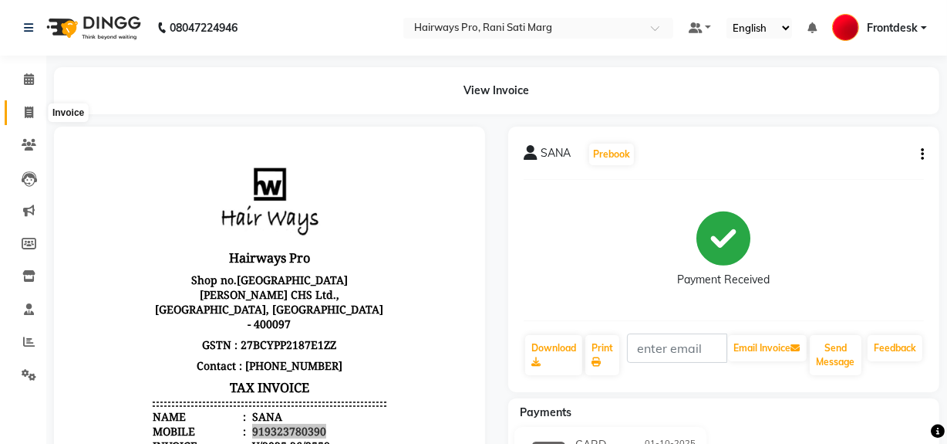
click at [22, 110] on span at bounding box center [28, 113] width 27 height 18
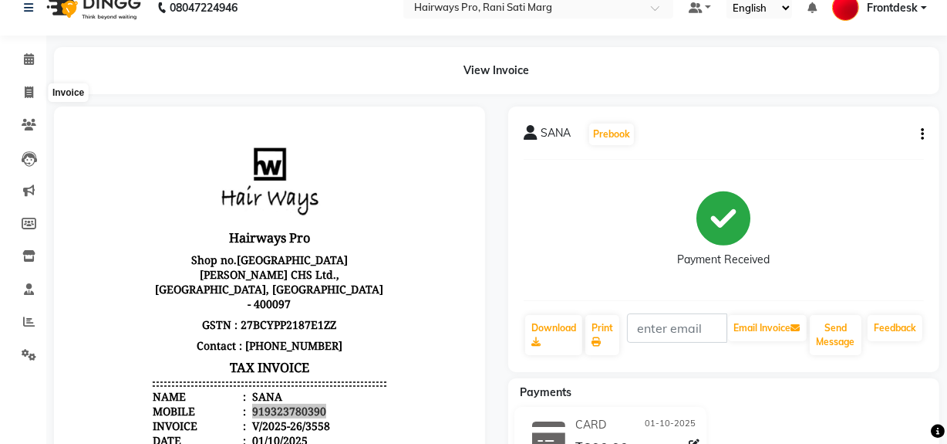
select select "service"
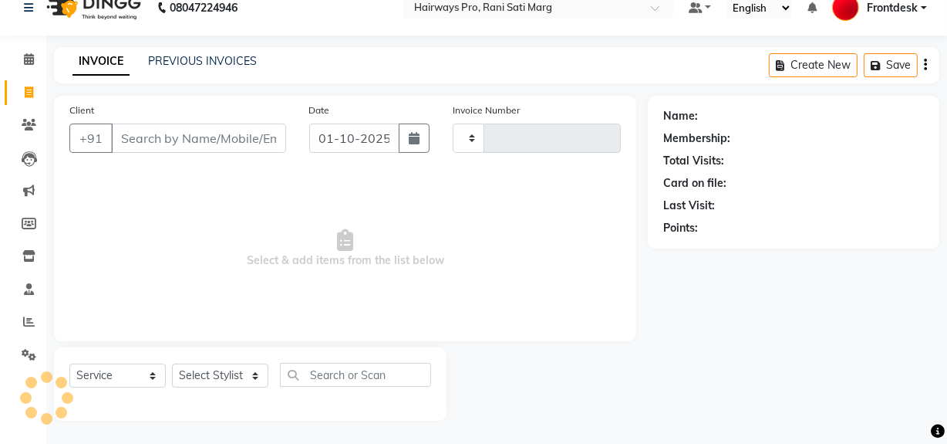
click at [175, 133] on input "Client" at bounding box center [198, 137] width 175 height 29
type input "3559"
select select "787"
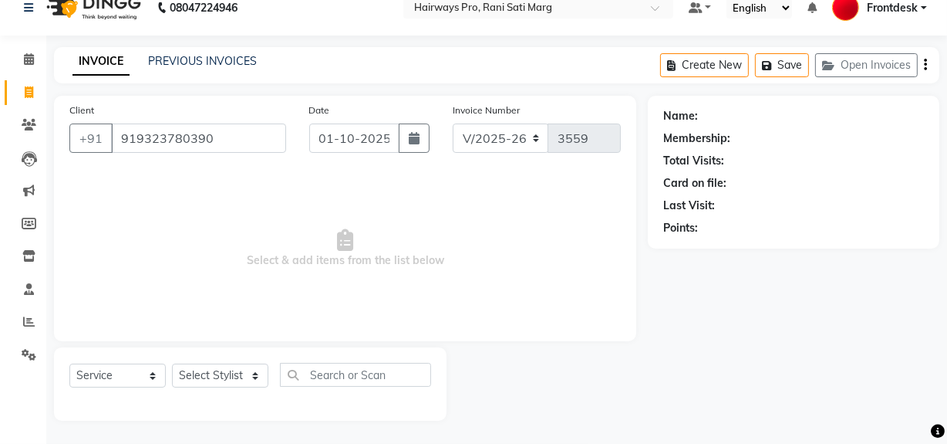
type input "919323780390"
select select "1: Object"
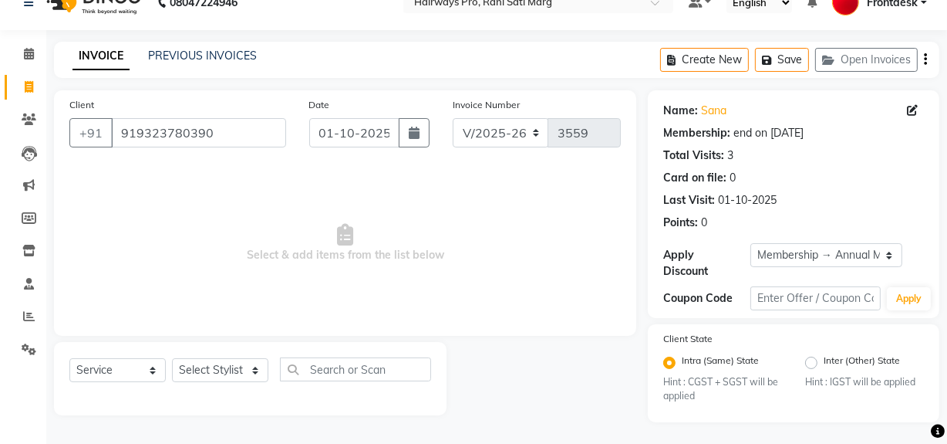
scroll to position [27, 0]
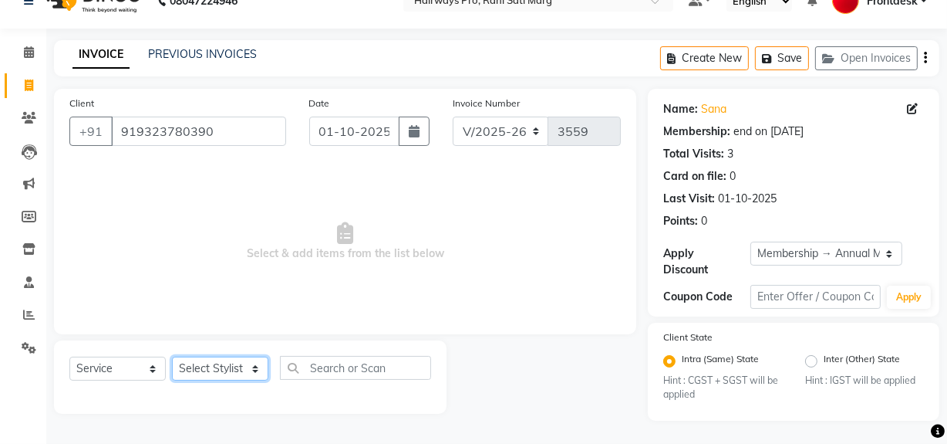
click at [244, 370] on select "Select Stylist ABID DANISH Faiz shaikh farheen Frontdesk INTEZAR SALMANI JYOTI …" at bounding box center [220, 368] width 96 height 24
select select "13187"
click at [172, 356] on select "Select Stylist ABID DANISH Faiz shaikh farheen Frontdesk INTEZAR SALMANI JYOTI …" at bounding box center [220, 368] width 96 height 24
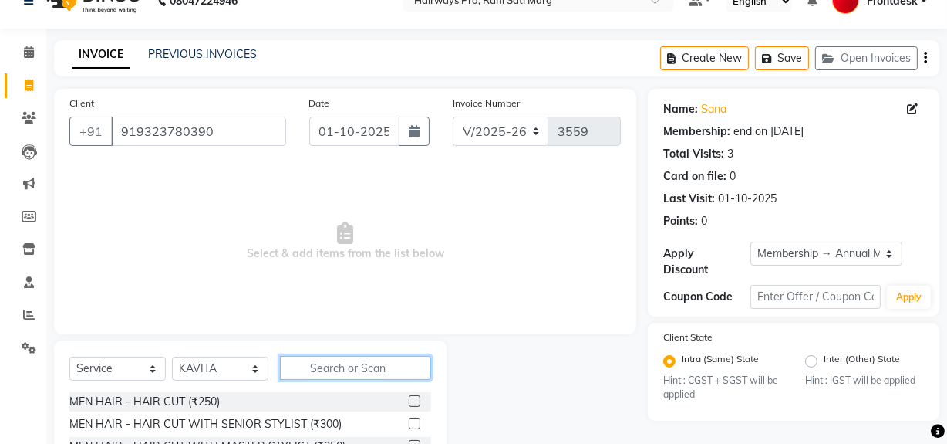
click at [316, 373] on input "text" at bounding box center [355, 368] width 151 height 24
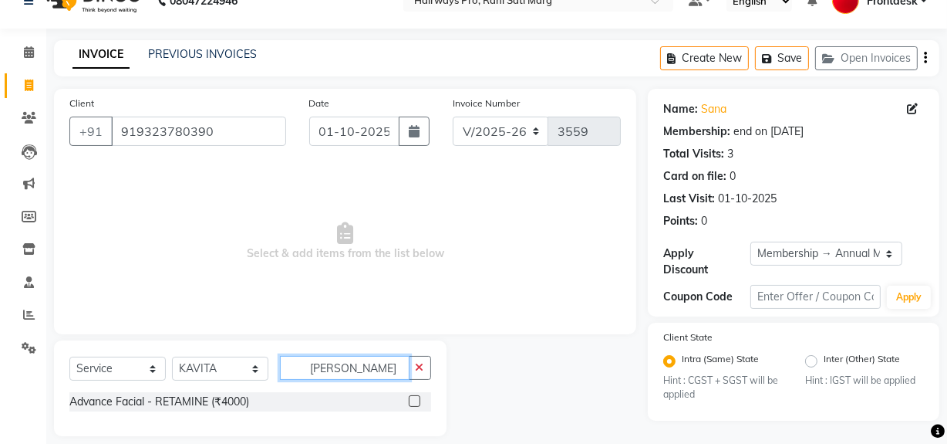
type input "RETA"
click at [413, 401] on label at bounding box center [415, 401] width 12 height 12
click at [413, 401] on input "checkbox" at bounding box center [414, 401] width 10 height 10
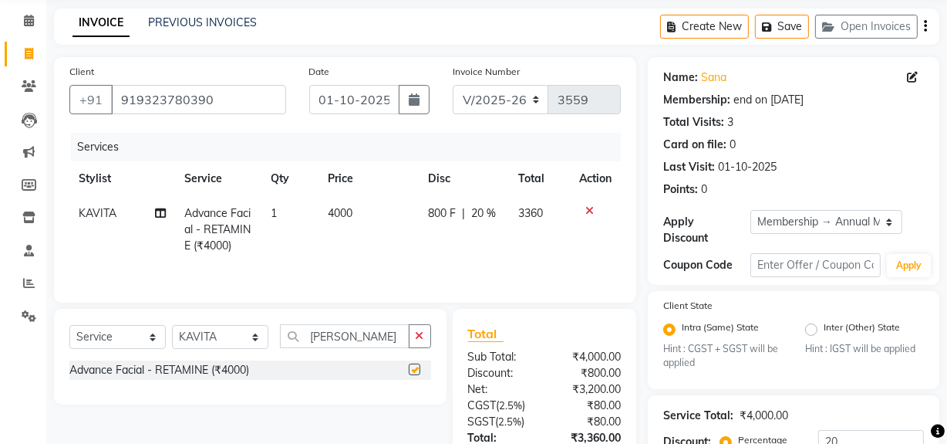
checkbox input "false"
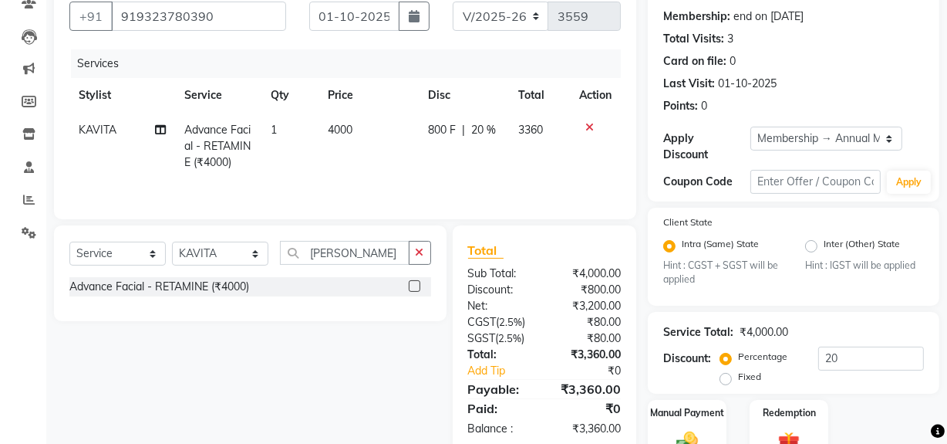
scroll to position [219, 0]
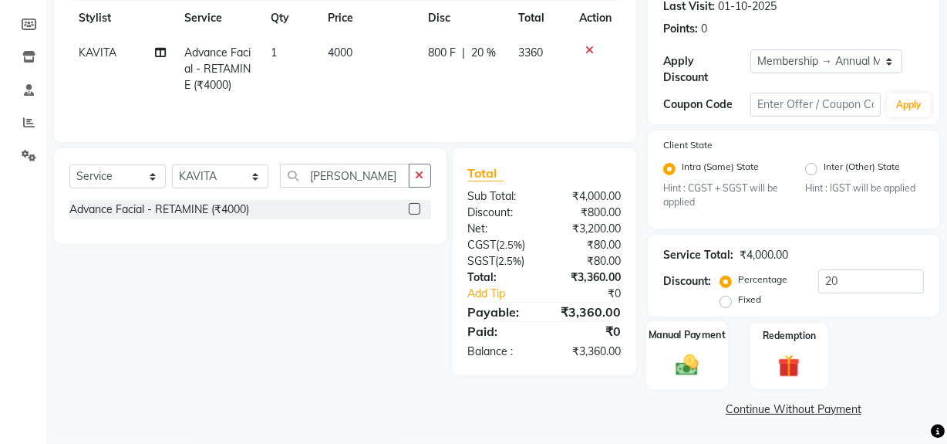
click at [690, 364] on img at bounding box center [687, 365] width 37 height 26
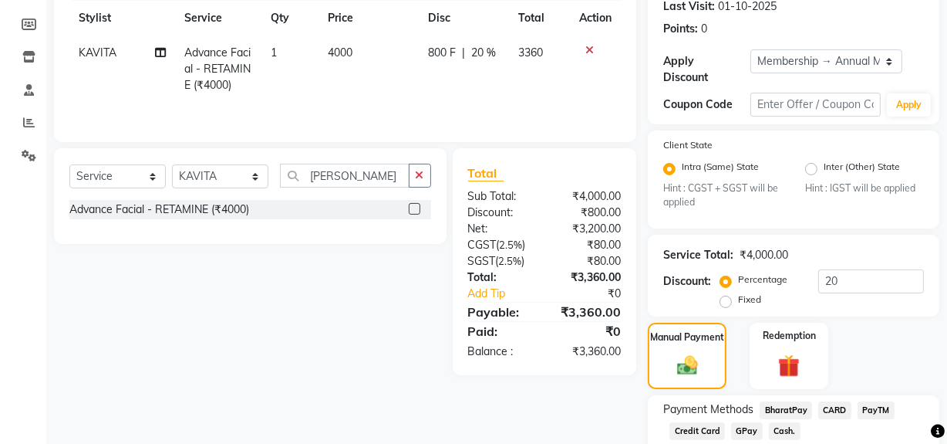
click at [825, 396] on div "Payment Methods BharatPay CARD PayTM Credit Card GPay Cash." at bounding box center [794, 441] width 292 height 93
click at [826, 408] on span "CARD" at bounding box center [834, 410] width 33 height 18
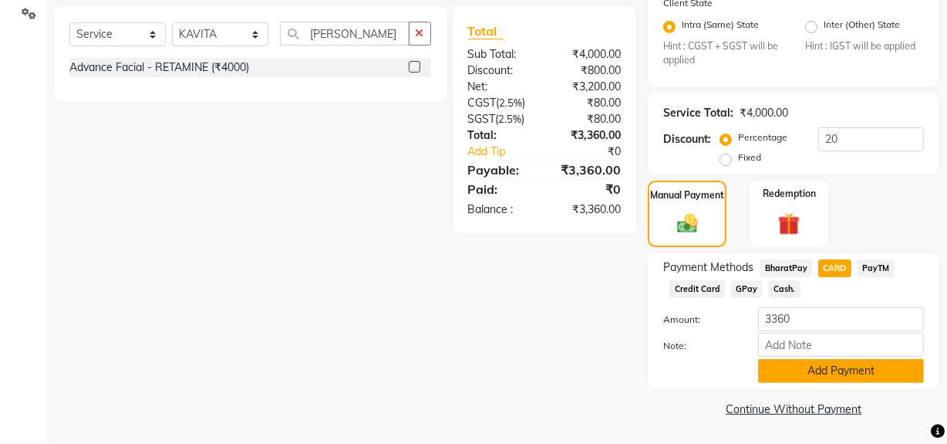
click at [856, 369] on button "Add Payment" at bounding box center [841, 371] width 166 height 24
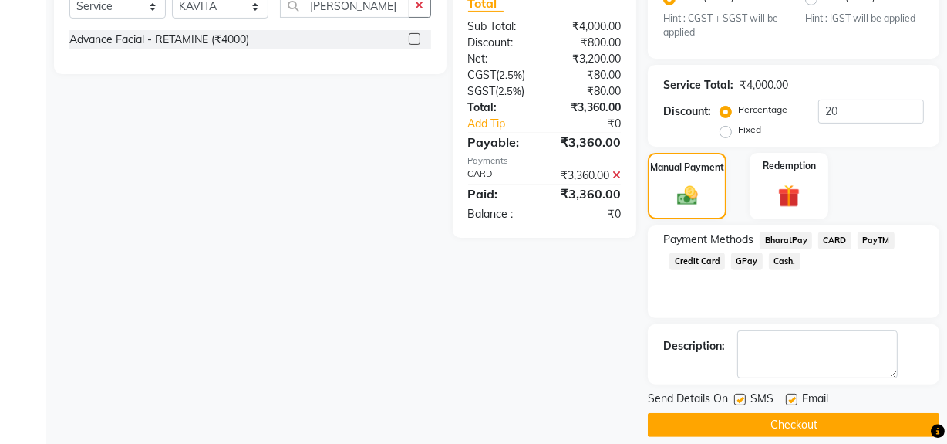
scroll to position [404, 0]
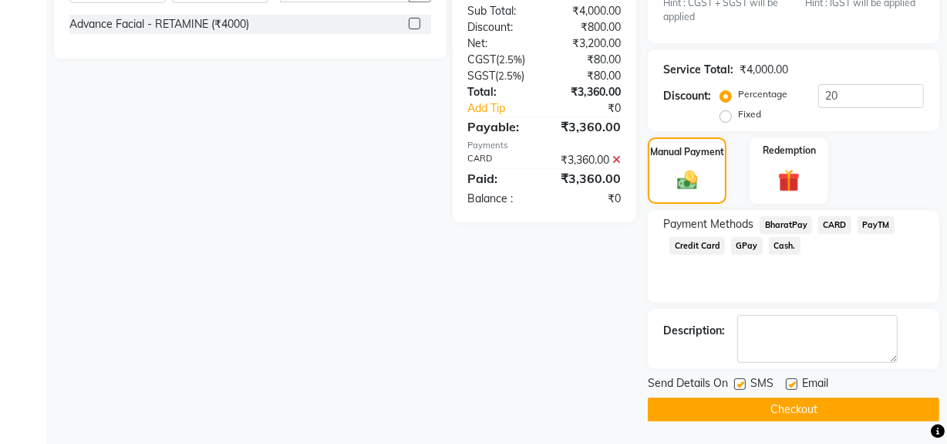
click at [794, 409] on button "Checkout" at bounding box center [794, 409] width 292 height 24
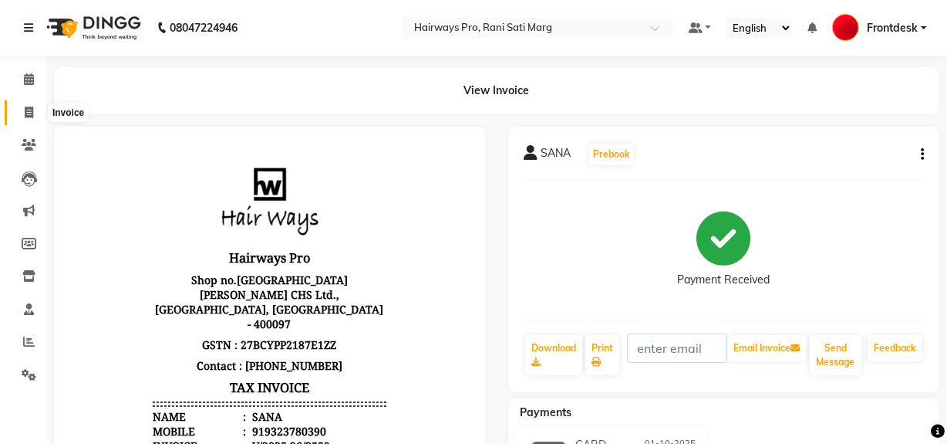
click at [25, 108] on icon at bounding box center [29, 112] width 8 height 12
select select "service"
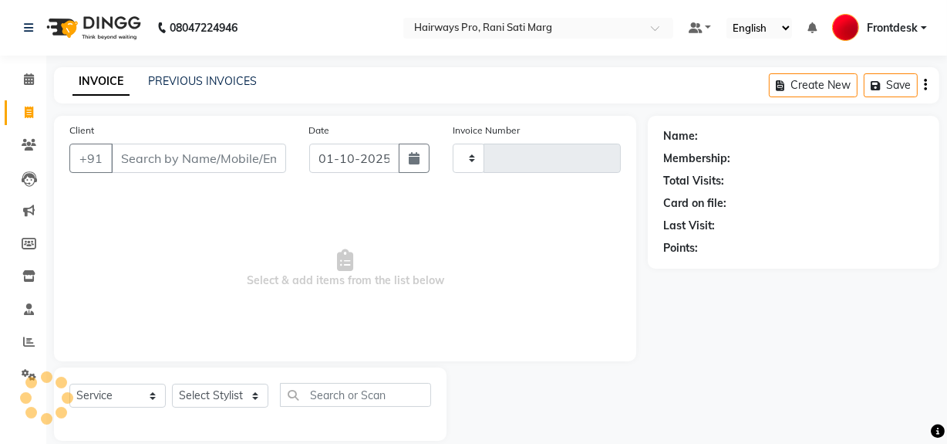
scroll to position [20, 0]
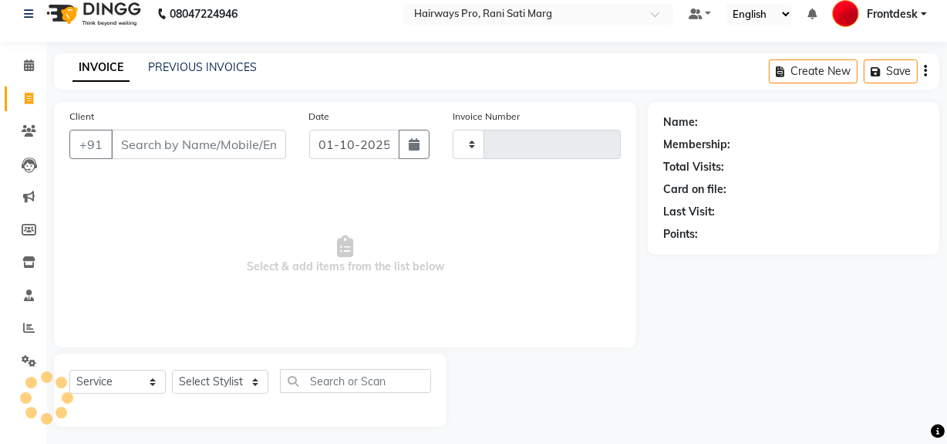
type input "3560"
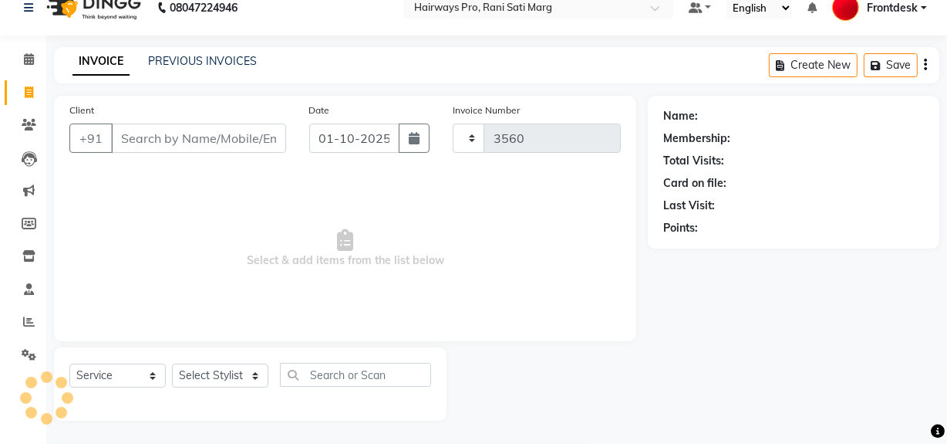
select select "787"
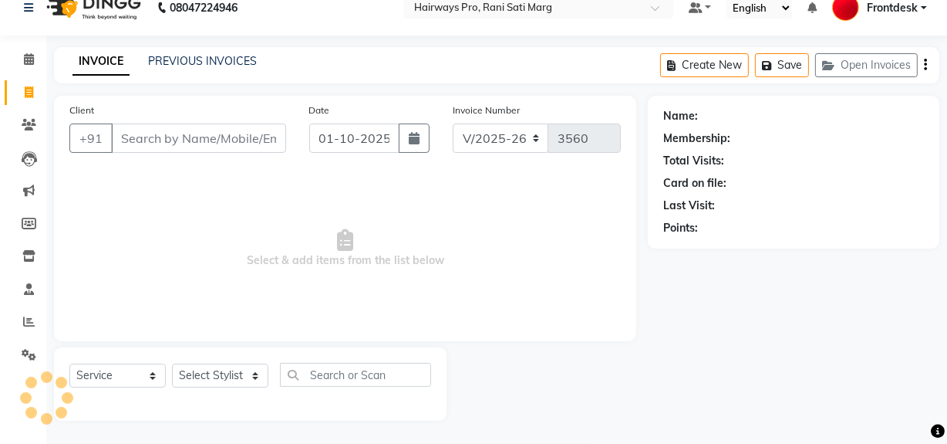
click at [241, 389] on div "Select Service Product Membership Package Voucher Prepaid Gift Card Select Styl…" at bounding box center [250, 381] width 362 height 36
click at [244, 381] on select "Select Stylist ABID DANISH Faiz shaikh farheen Frontdesk INTEZAR SALMANI JYOTI …" at bounding box center [220, 375] width 96 height 24
select select "45602"
click at [172, 363] on select "Select Stylist ABID DANISH Faiz shaikh farheen Frontdesk INTEZAR SALMANI JYOTI …" at bounding box center [220, 375] width 96 height 24
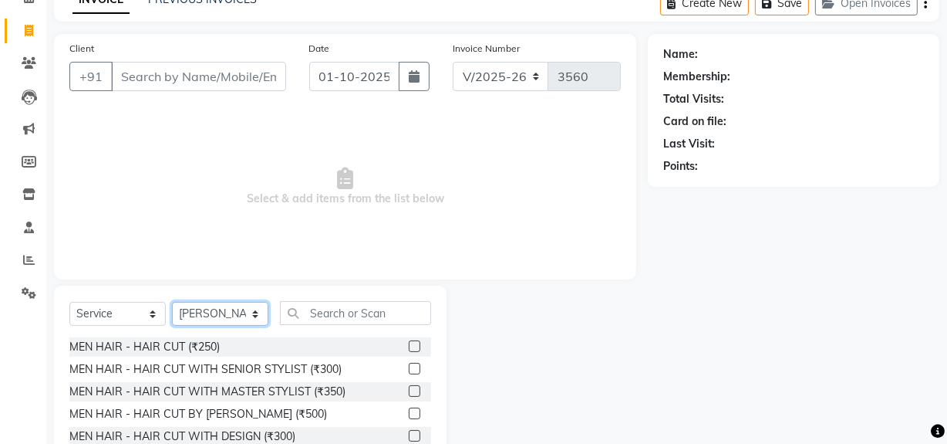
scroll to position [174, 0]
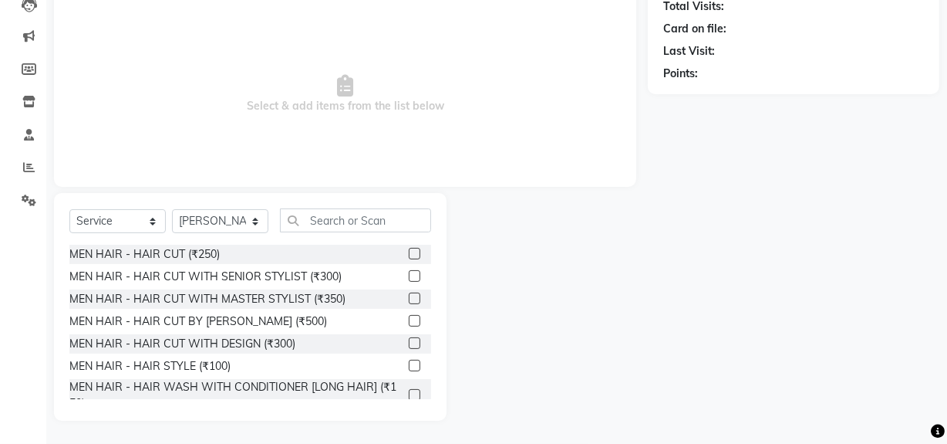
click at [409, 252] on label at bounding box center [415, 254] width 12 height 12
click at [409, 252] on input "checkbox" at bounding box center [414, 254] width 10 height 10
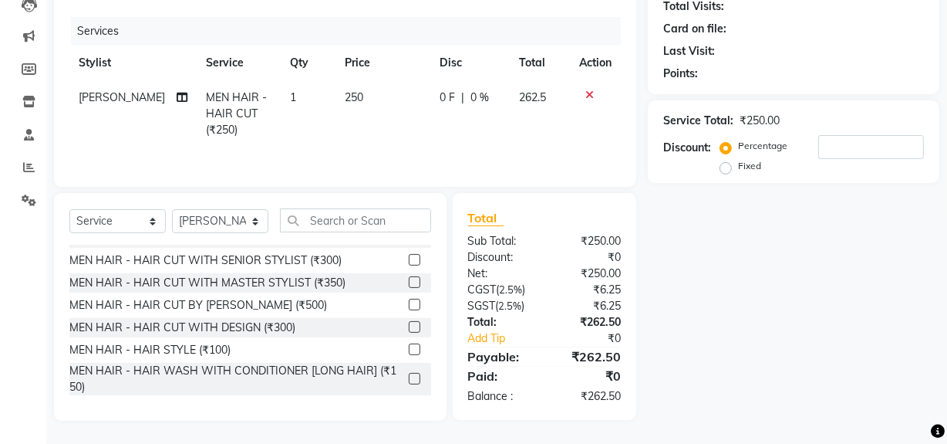
scroll to position [69, 0]
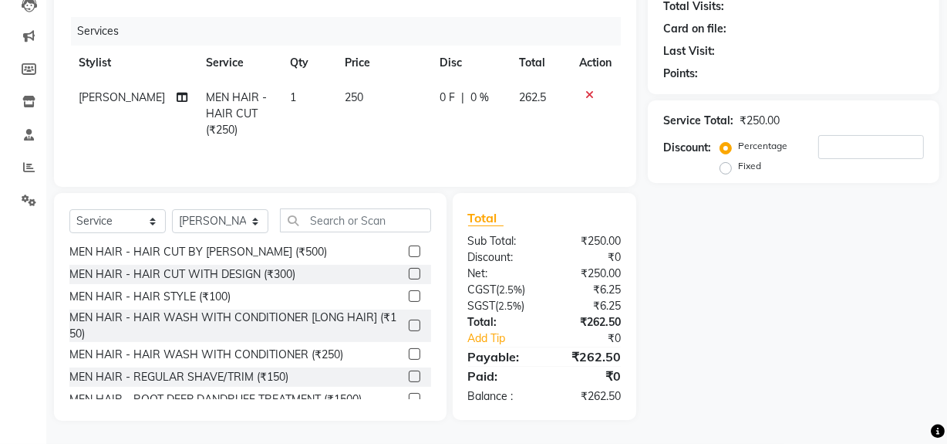
checkbox input "false"
click at [409, 377] on label at bounding box center [415, 376] width 12 height 12
click at [409, 377] on input "checkbox" at bounding box center [414, 377] width 10 height 10
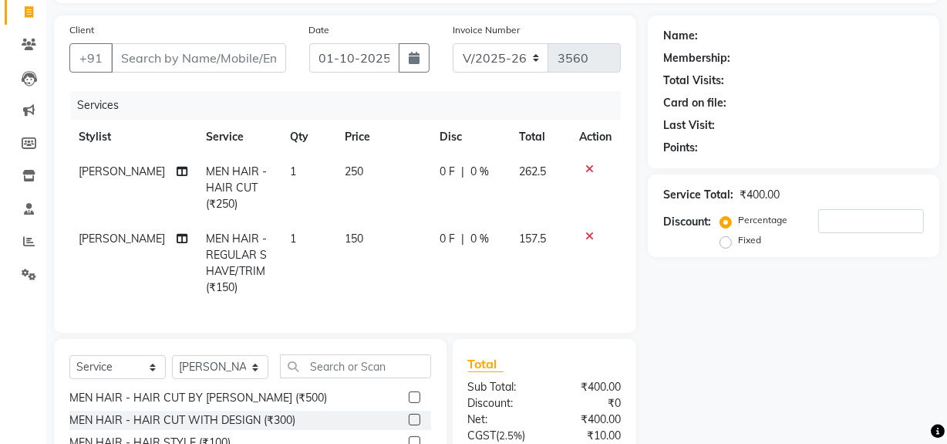
scroll to position [0, 0]
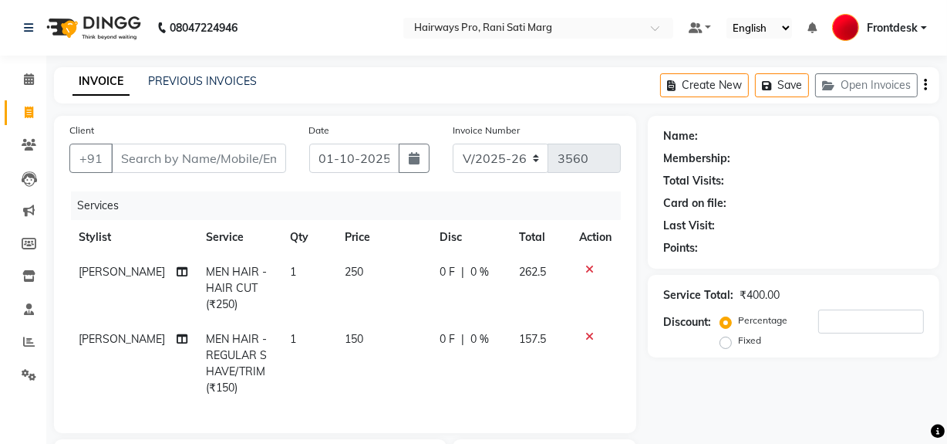
checkbox input "false"
click at [244, 157] on input "Client" at bounding box center [198, 157] width 175 height 29
type input "9"
type input "0"
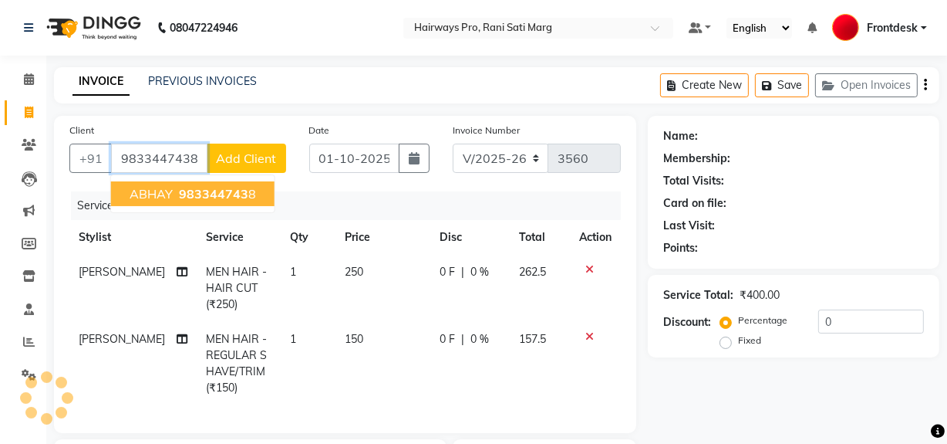
type input "9833447438"
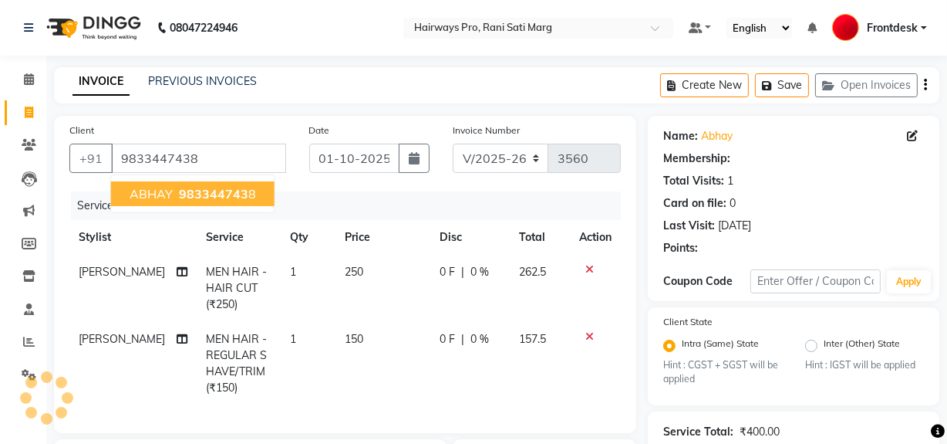
select select "1: Object"
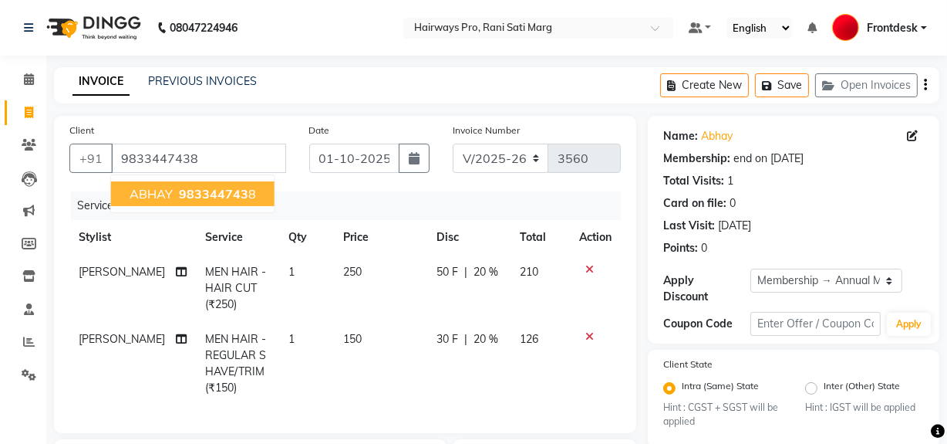
type input "20"
click at [603, 130] on div "Invoice Number INV/25-26 V/2025-26 3560" at bounding box center [536, 153] width 191 height 63
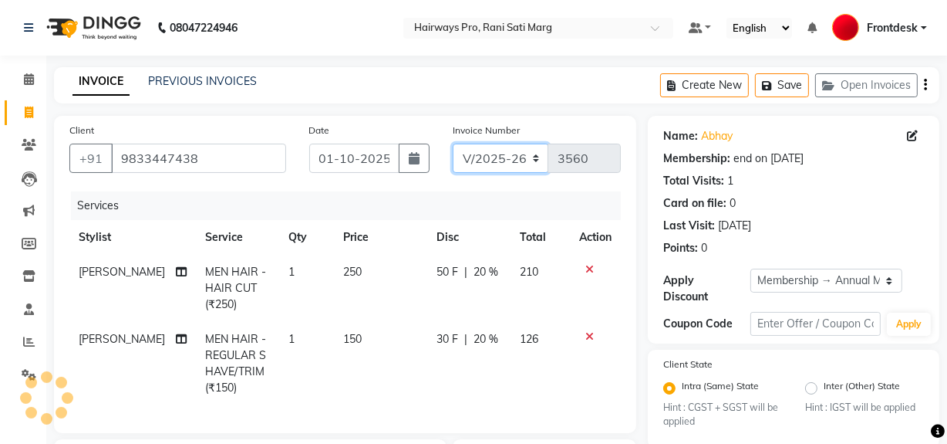
click at [532, 154] on select "INV/25-26 V/2025-26" at bounding box center [501, 157] width 96 height 29
select select "6960"
click at [453, 143] on select "INV/25-26 V/2025-26" at bounding box center [501, 157] width 96 height 29
type input "5000"
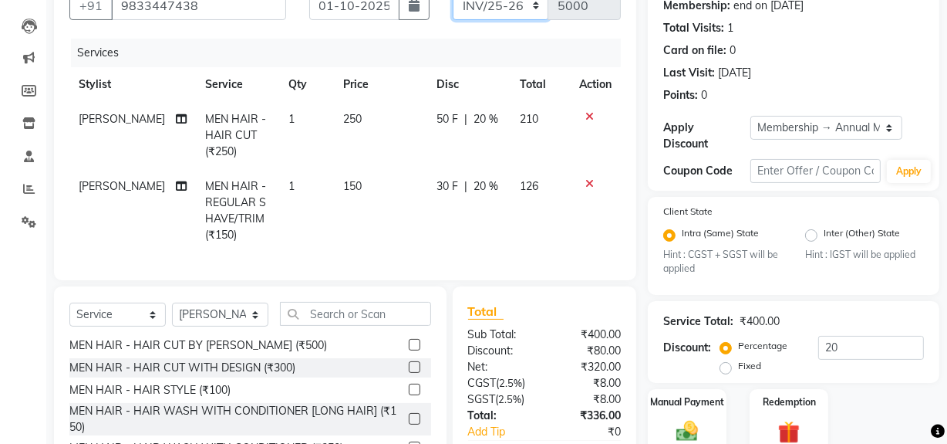
scroll to position [256, 0]
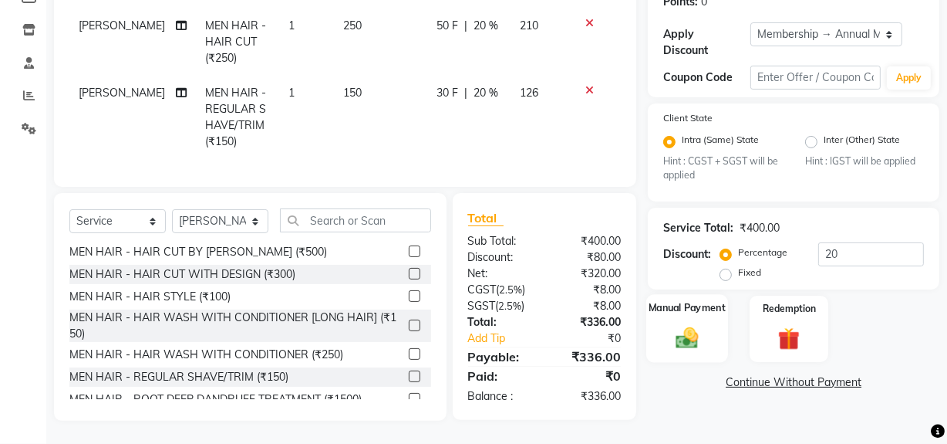
click at [684, 325] on img at bounding box center [687, 338] width 37 height 26
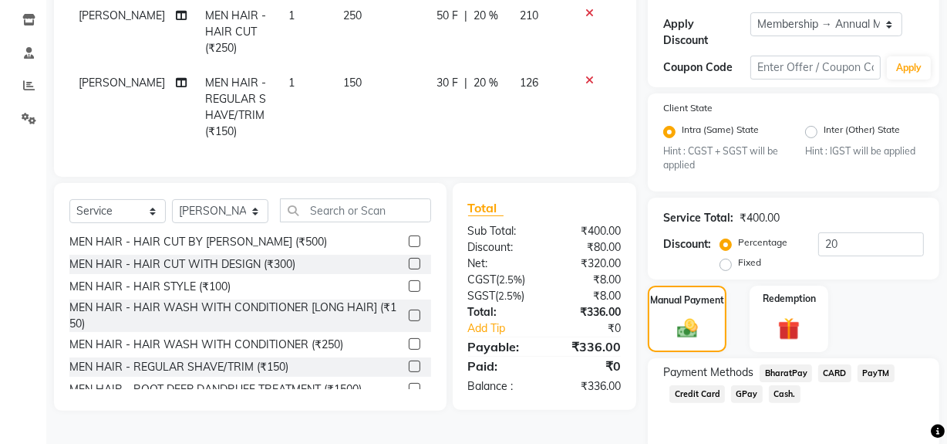
click at [774, 393] on span "Cash." at bounding box center [785, 394] width 32 height 18
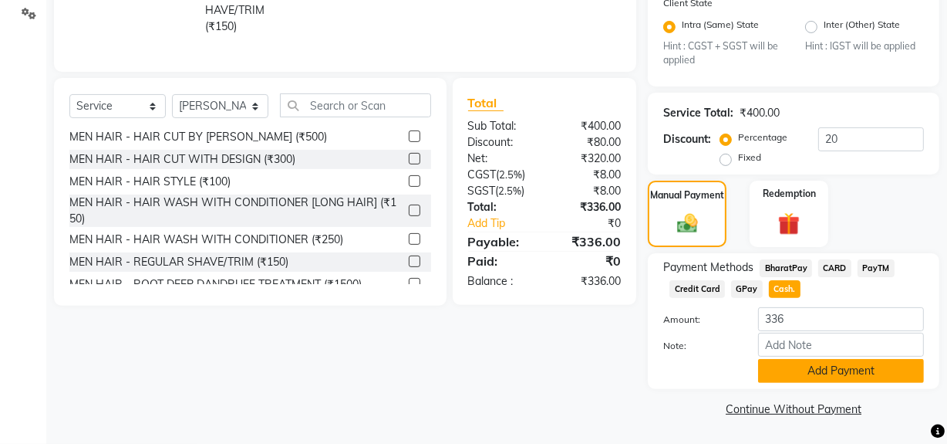
click at [798, 369] on button "Add Payment" at bounding box center [841, 371] width 166 height 24
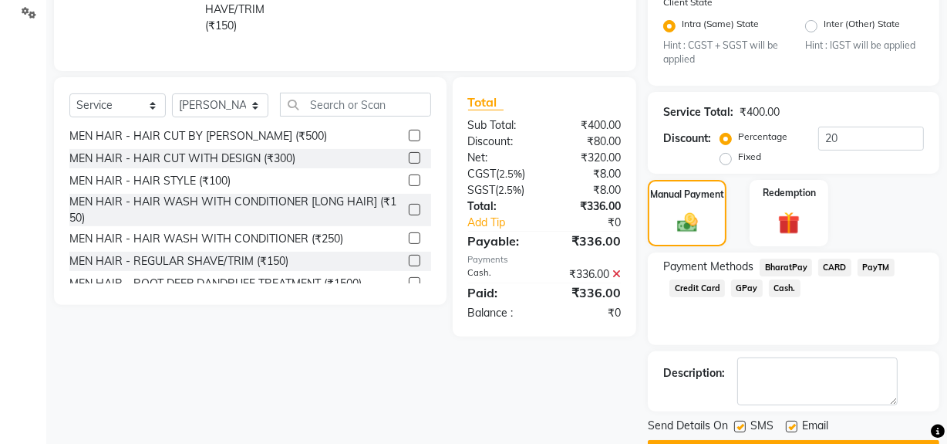
scroll to position [404, 0]
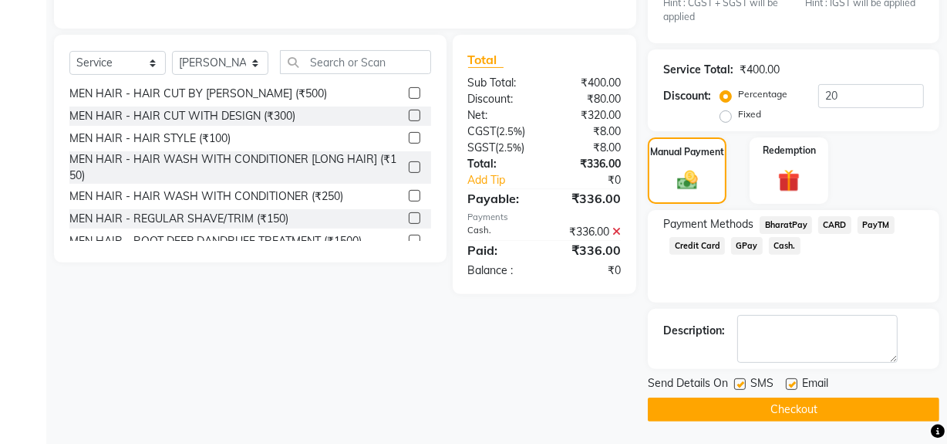
click at [736, 384] on label at bounding box center [740, 384] width 12 height 12
click at [736, 384] on input "checkbox" at bounding box center [739, 385] width 10 height 10
checkbox input "false"
click at [735, 411] on button "Checkout" at bounding box center [794, 409] width 292 height 24
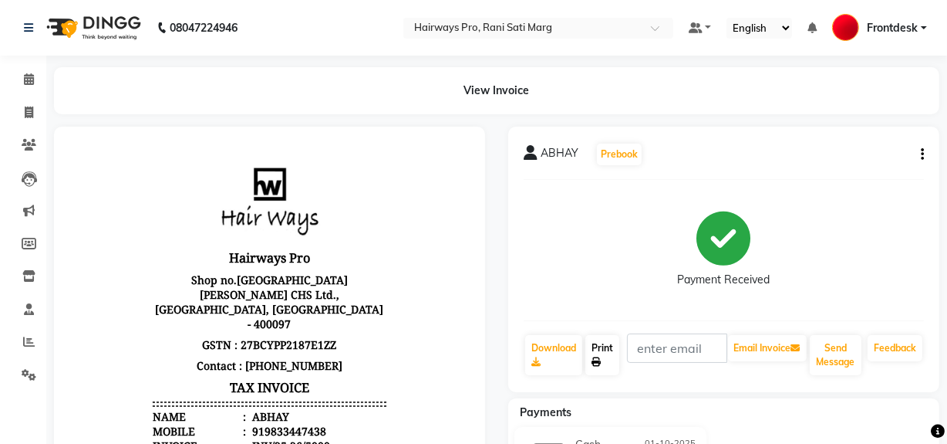
scroll to position [69, 0]
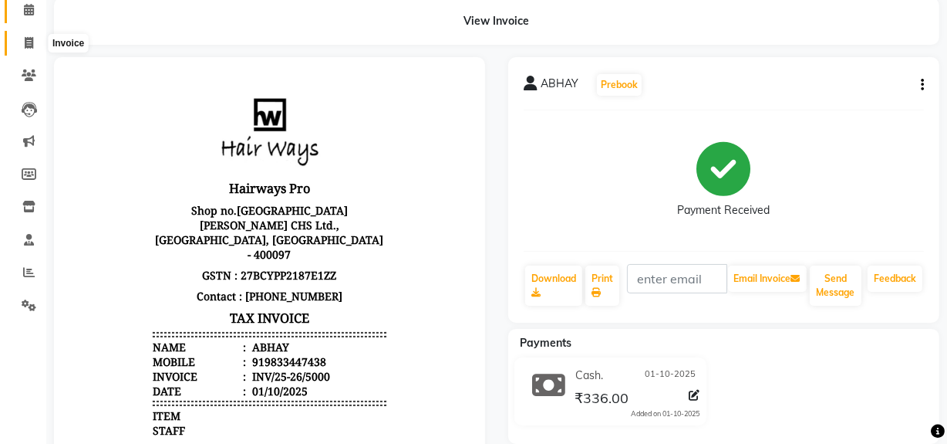
click at [25, 46] on icon at bounding box center [29, 43] width 8 height 12
select select "787"
select select "service"
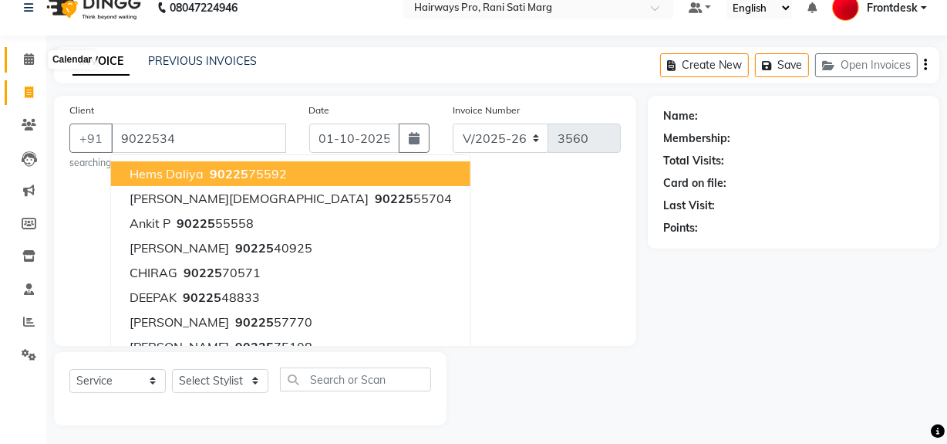
scroll to position [20, 0]
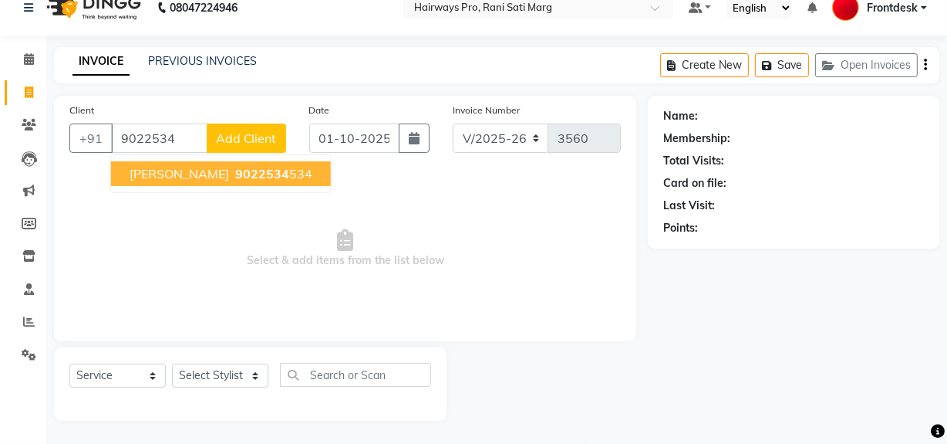
click at [163, 172] on span "AAKASH" at bounding box center [180, 173] width 100 height 15
type input "9022534534"
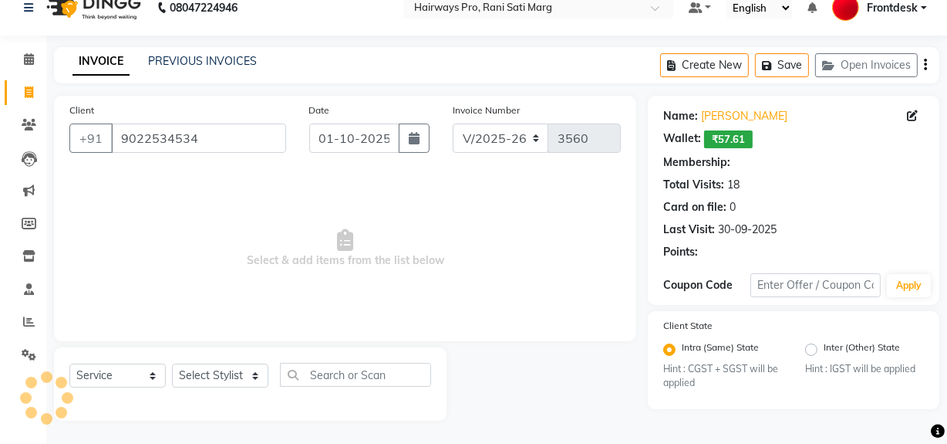
select select "1: Object"
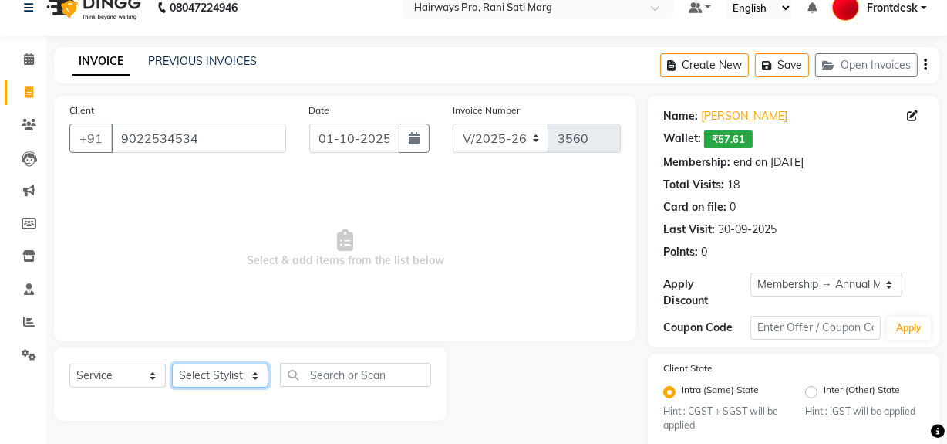
drag, startPoint x: 228, startPoint y: 372, endPoint x: 226, endPoint y: 363, distance: 8.8
click at [226, 366] on select "Select Stylist ABID DANISH Faiz shaikh farheen Frontdesk INTEZAR SALMANI JYOTI …" at bounding box center [220, 375] width 96 height 24
select select "13192"
click at [172, 363] on select "Select Stylist ABID DANISH Faiz shaikh farheen Frontdesk INTEZAR SALMANI JYOTI …" at bounding box center [220, 375] width 96 height 24
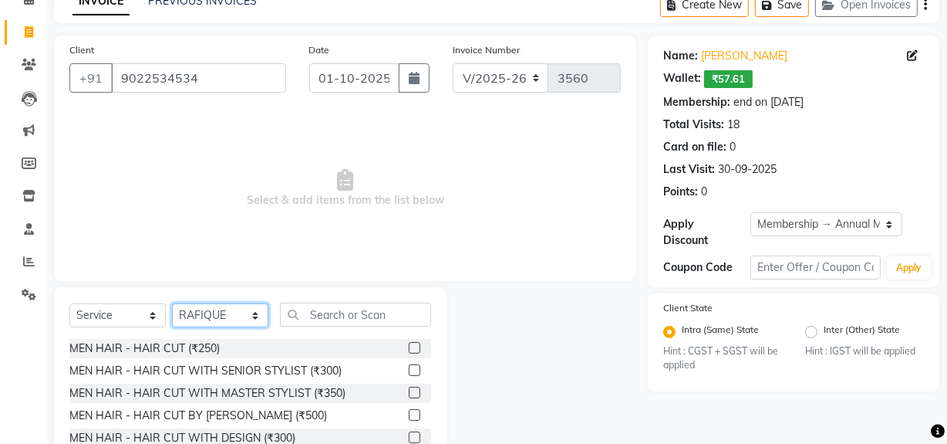
scroll to position [174, 0]
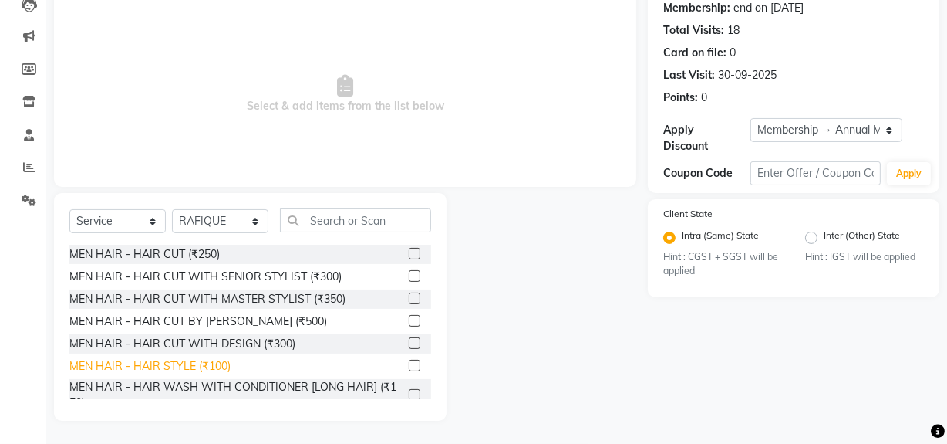
click at [207, 359] on div "MEN HAIR - HAIR STYLE (₹100)" at bounding box center [149, 366] width 161 height 16
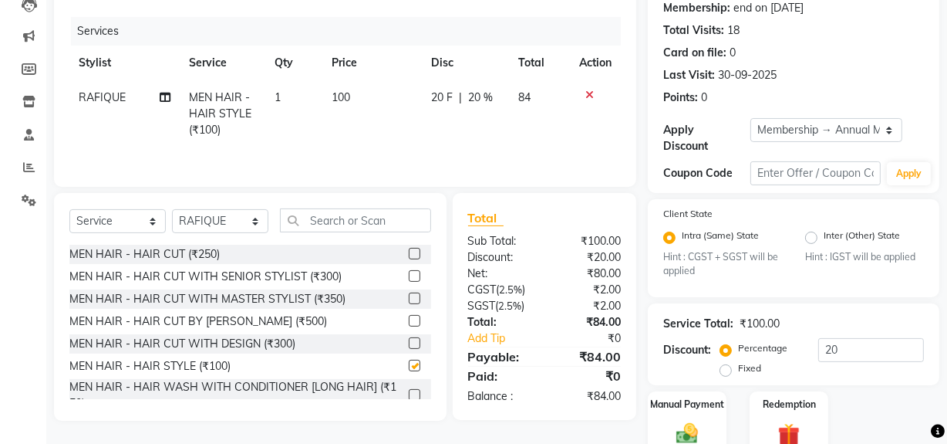
checkbox input "false"
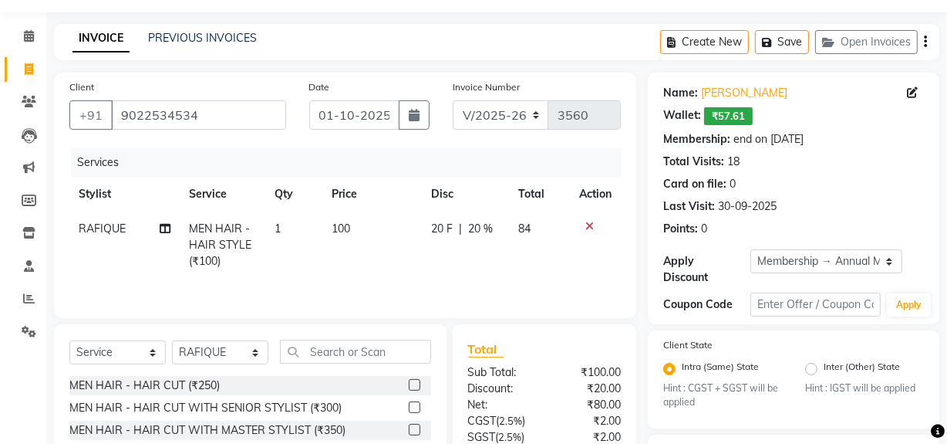
scroll to position [243, 0]
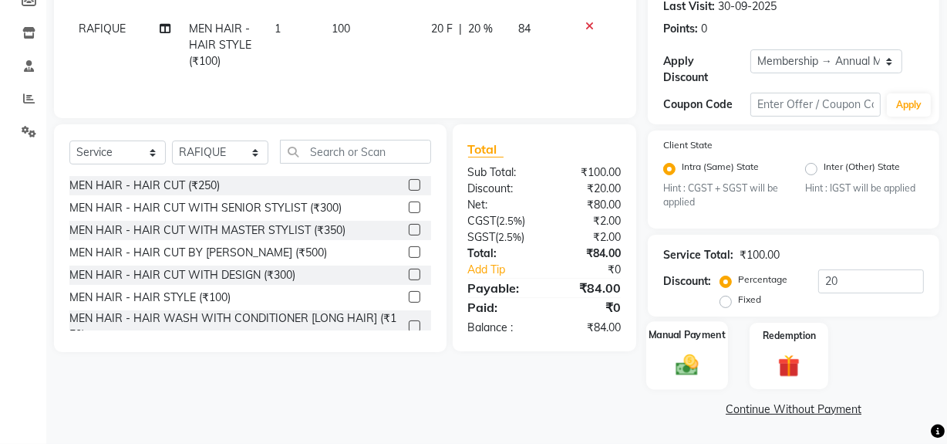
click at [707, 377] on div "Manual Payment" at bounding box center [687, 356] width 82 height 69
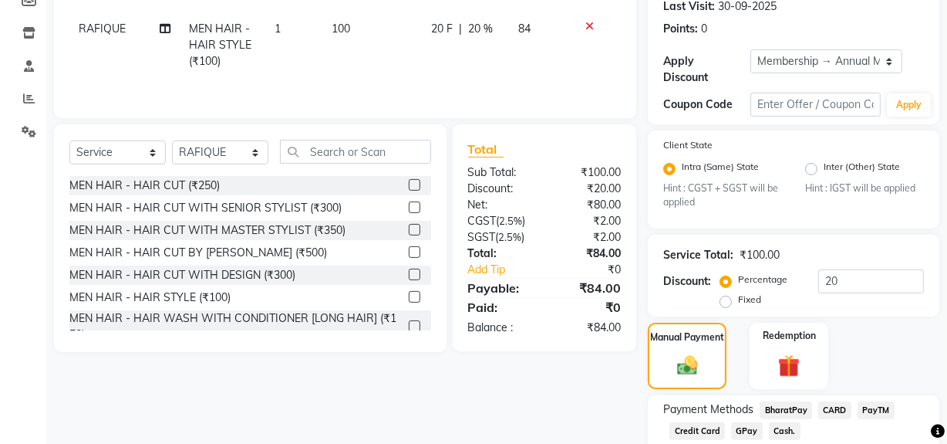
click at [744, 424] on span "GPay" at bounding box center [747, 431] width 32 height 18
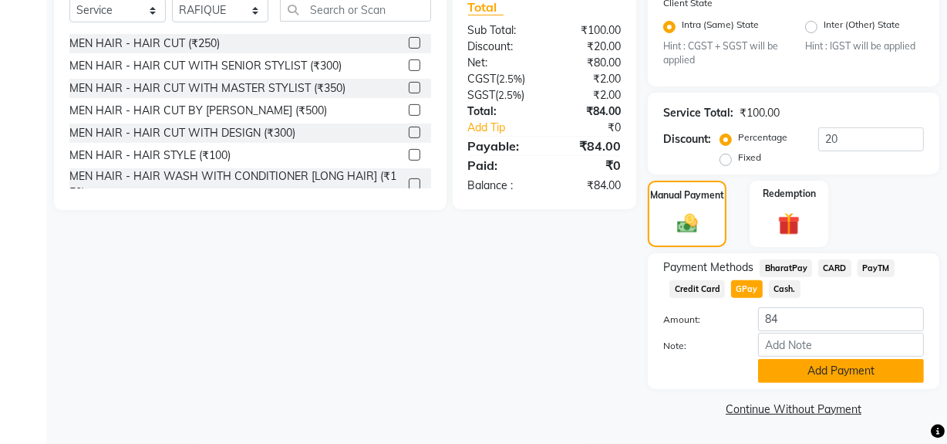
click at [818, 375] on button "Add Payment" at bounding box center [841, 371] width 166 height 24
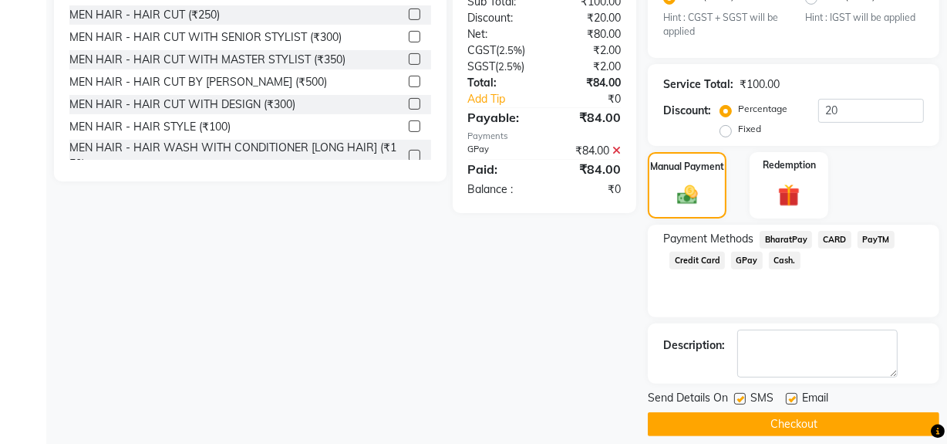
scroll to position [429, 0]
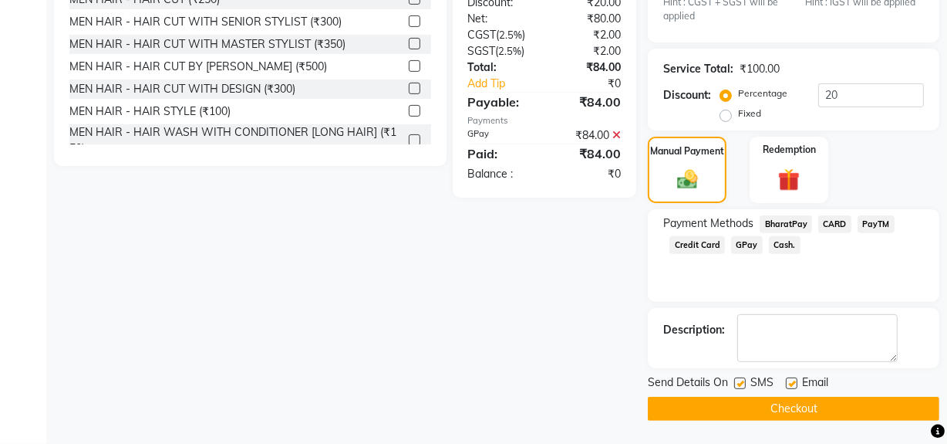
click at [776, 407] on button "Checkout" at bounding box center [794, 408] width 292 height 24
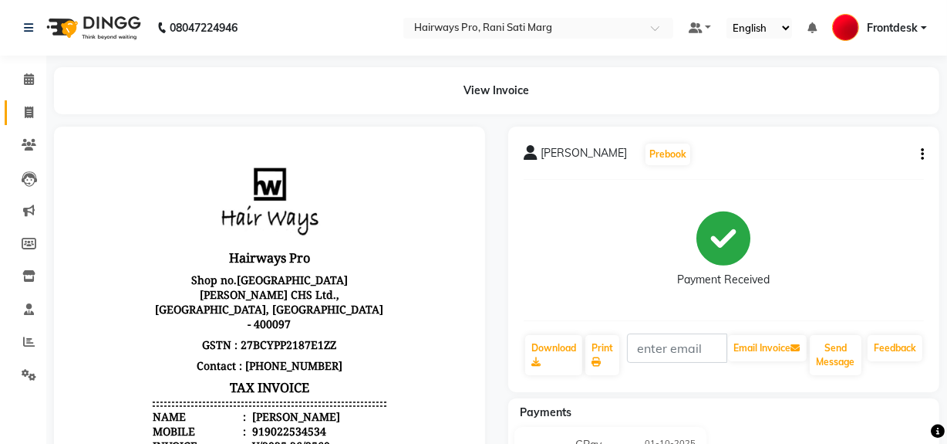
click at [30, 103] on li "Invoice" at bounding box center [23, 112] width 46 height 33
click at [25, 115] on icon at bounding box center [29, 112] width 8 height 12
select select "service"
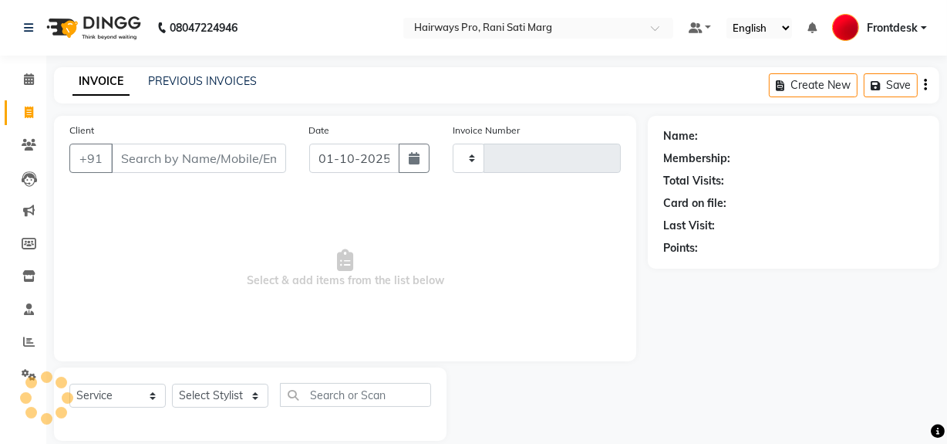
scroll to position [20, 0]
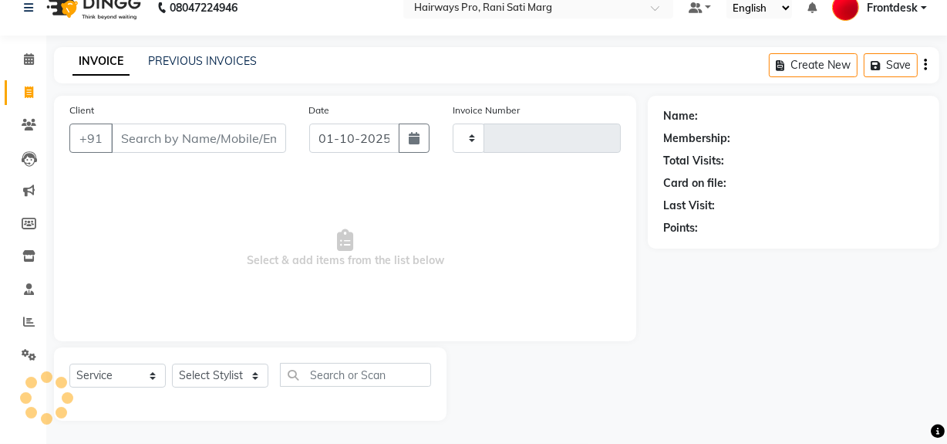
type input "3561"
select select "787"
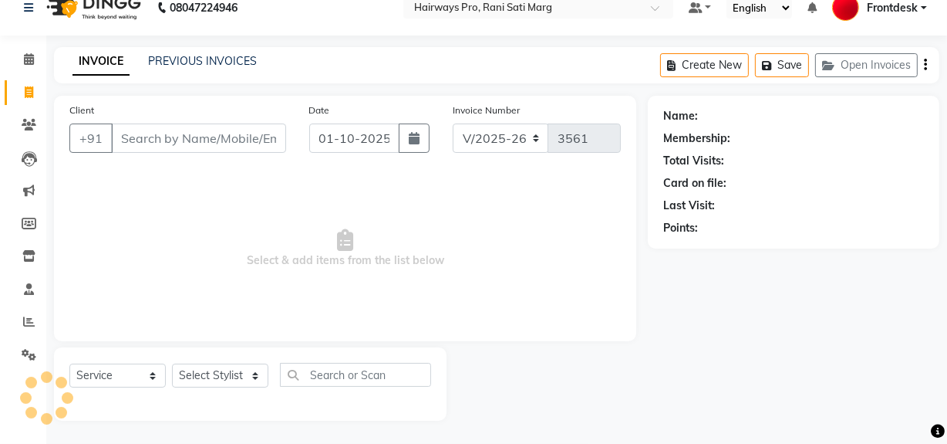
click at [221, 131] on input "Client" at bounding box center [198, 137] width 175 height 29
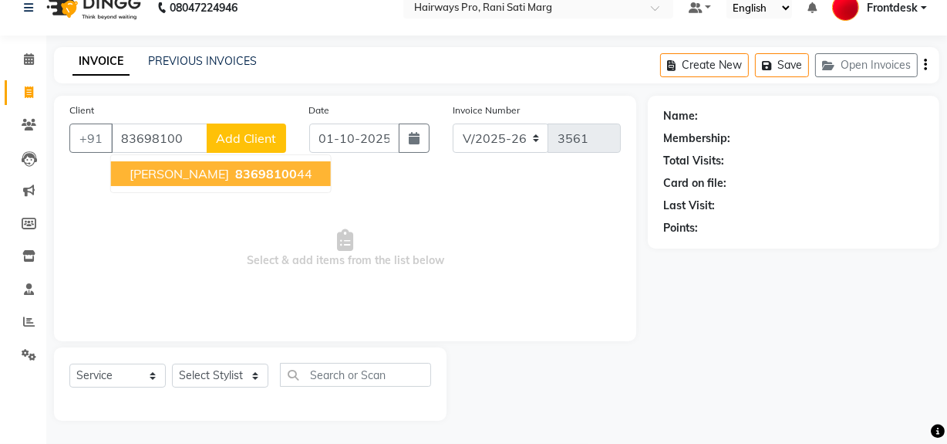
click at [225, 166] on span "VIKAS AGARWAL" at bounding box center [180, 173] width 100 height 15
type input "8369810044"
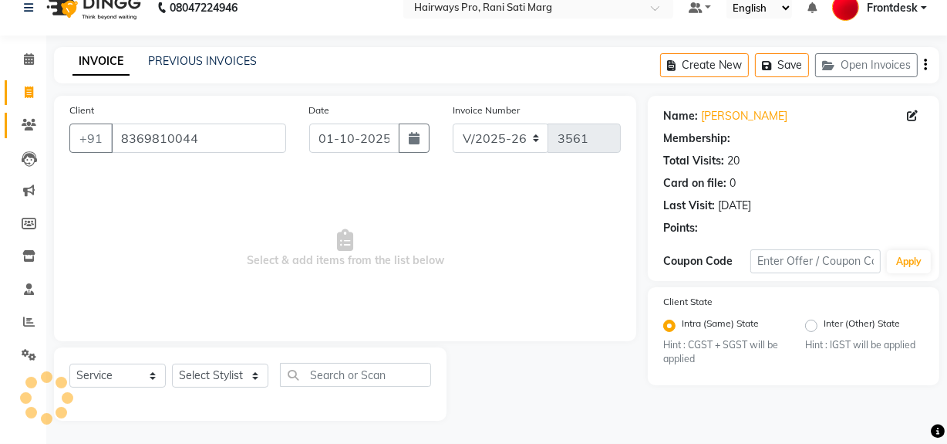
select select "1: Object"
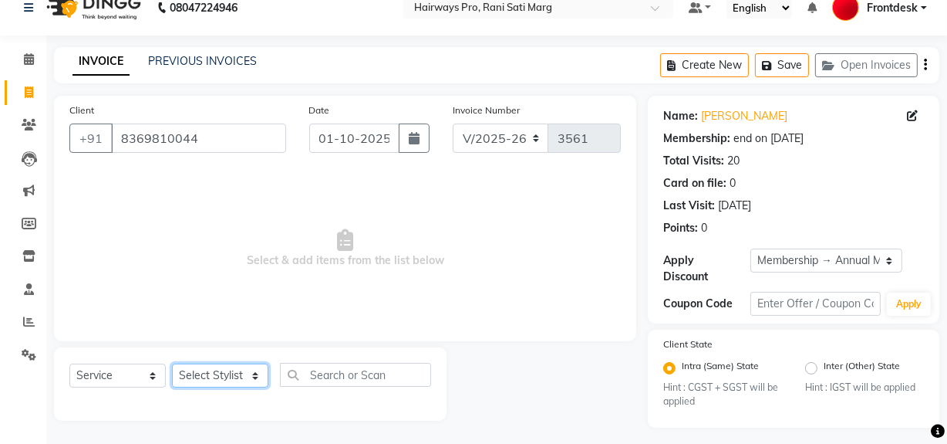
click at [203, 379] on select "Select Stylist ABID DANISH Faiz shaikh farheen Frontdesk INTEZAR SALMANI JYOTI …" at bounding box center [220, 375] width 96 height 24
select select "17690"
click at [172, 363] on select "Select Stylist ABID DANISH Faiz shaikh farheen Frontdesk INTEZAR SALMANI JYOTI …" at bounding box center [220, 375] width 96 height 24
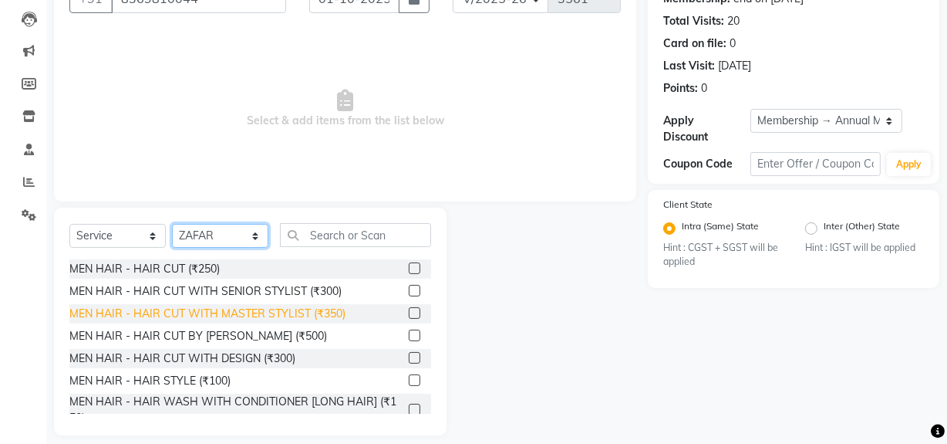
scroll to position [160, 0]
click at [193, 316] on div "MEN HAIR - HAIR CUT WITH MASTER STYLIST (₹350)" at bounding box center [207, 313] width 276 height 16
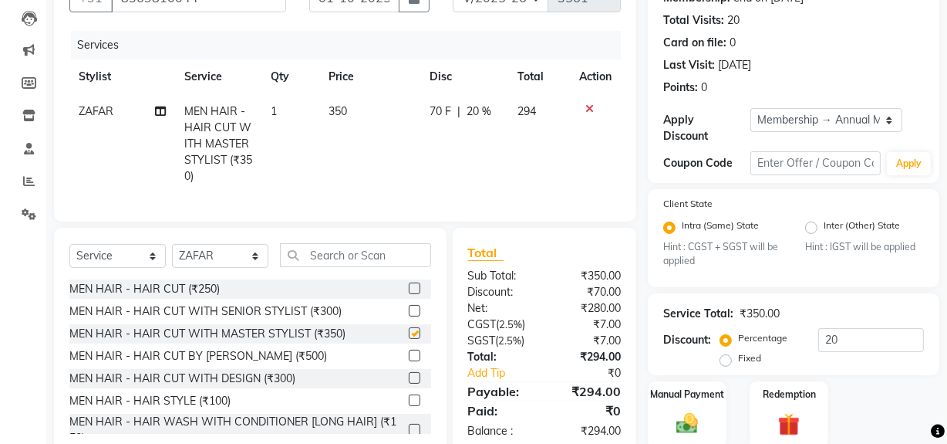
checkbox input "false"
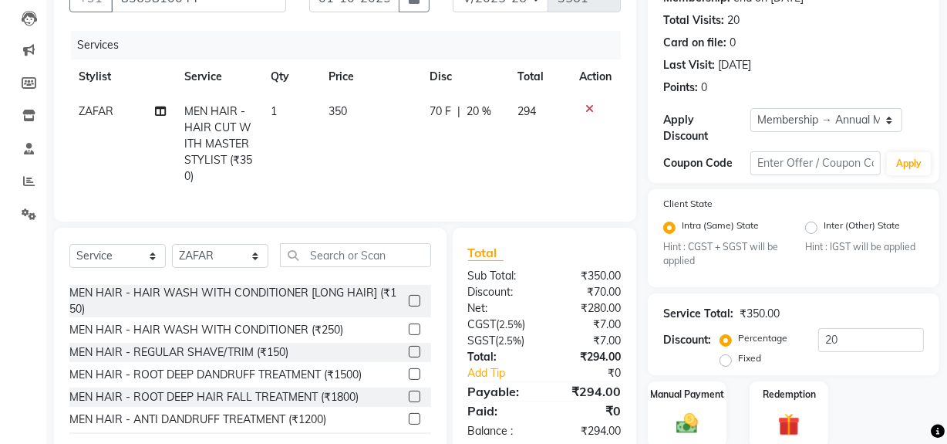
scroll to position [140, 0]
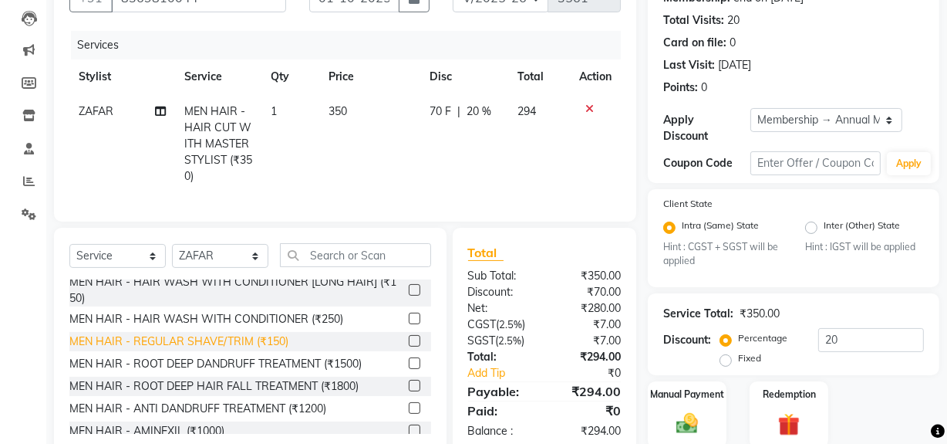
click at [197, 349] on div "MEN HAIR - REGULAR SHAVE/TRIM (₹150)" at bounding box center [178, 341] width 219 height 16
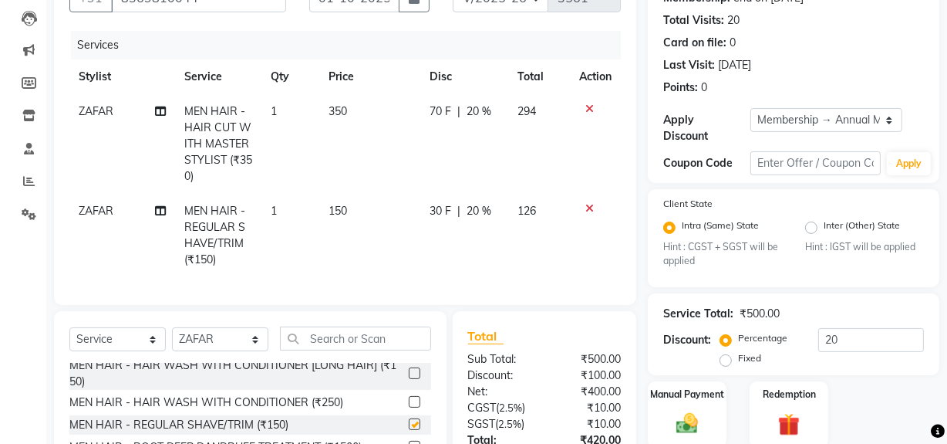
checkbox input "false"
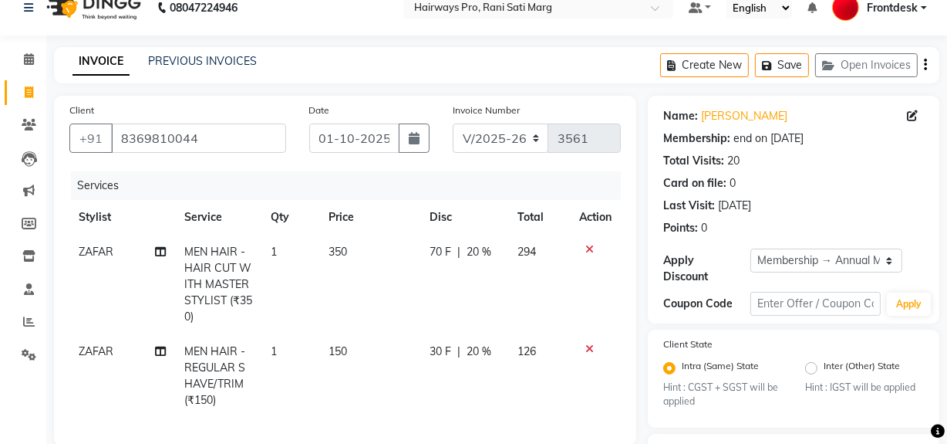
scroll to position [0, 0]
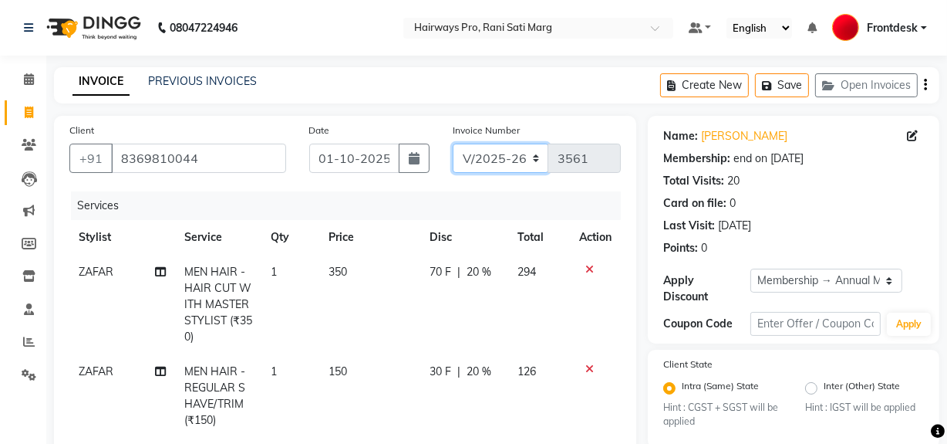
click at [488, 158] on select "INV/25-26 V/2025-26" at bounding box center [501, 157] width 96 height 29
select select "6960"
click at [453, 143] on select "INV/25-26 V/2025-26" at bounding box center [501, 157] width 96 height 29
type input "5001"
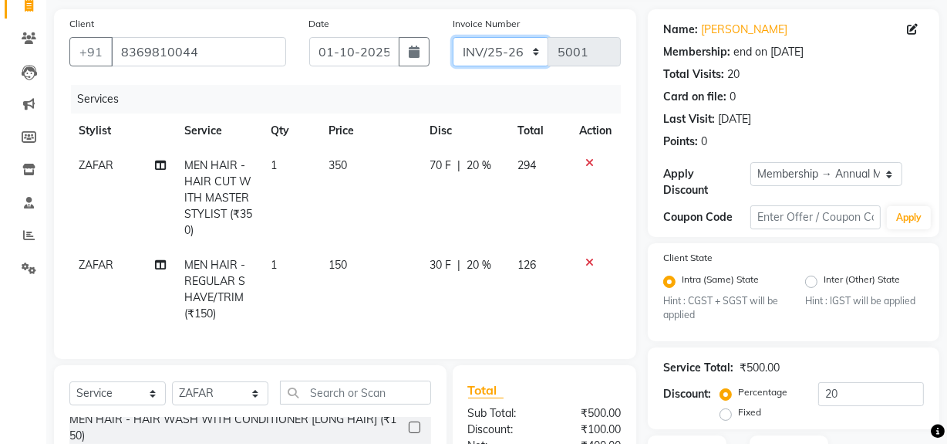
scroll to position [280, 0]
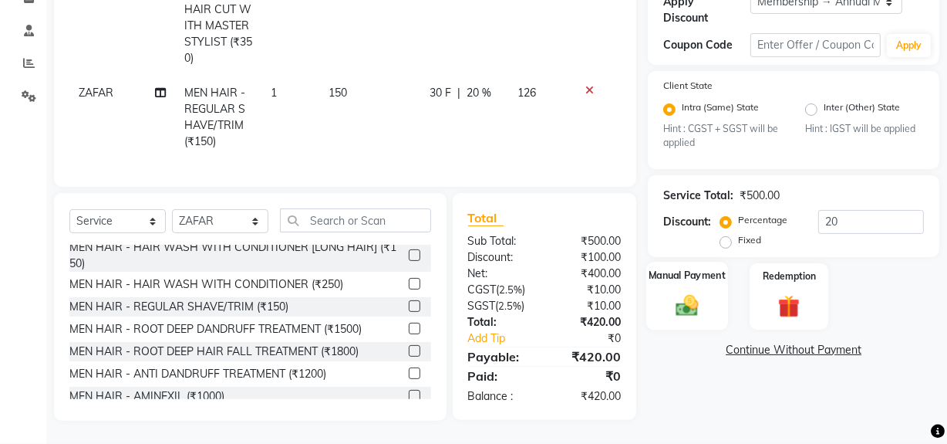
click at [694, 306] on img at bounding box center [687, 305] width 37 height 26
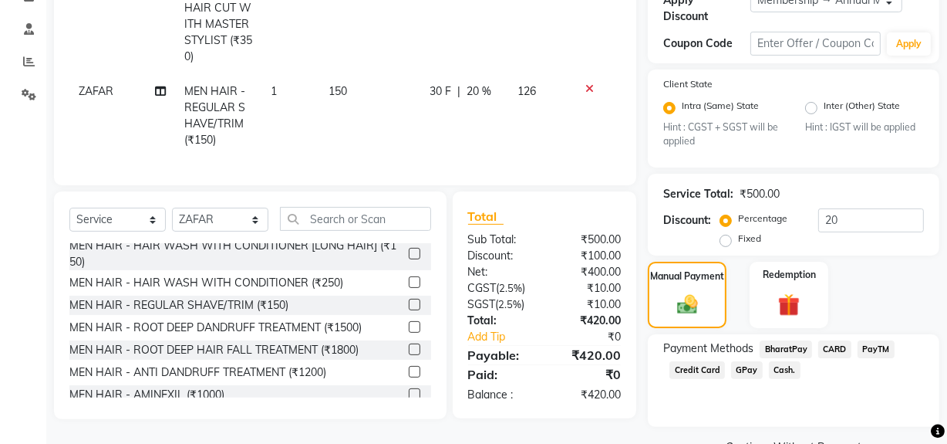
drag, startPoint x: 778, startPoint y: 368, endPoint x: 696, endPoint y: 315, distance: 97.8
click at [778, 367] on span "Cash." at bounding box center [785, 370] width 32 height 18
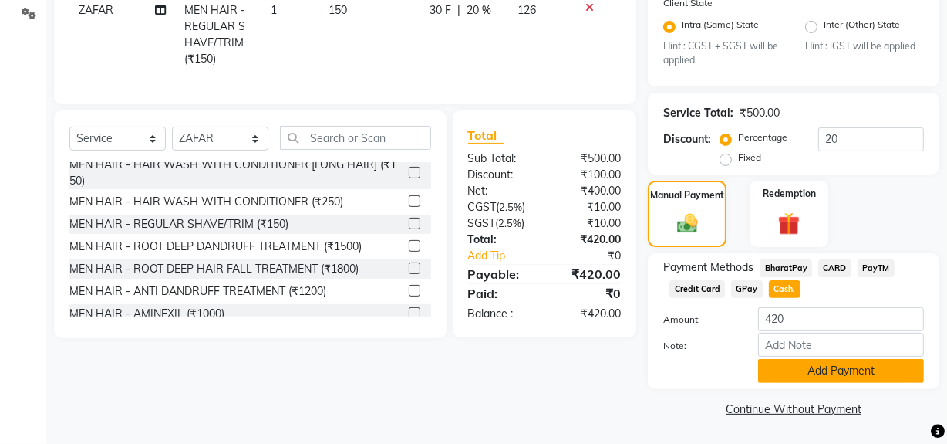
click at [810, 367] on button "Add Payment" at bounding box center [841, 371] width 166 height 24
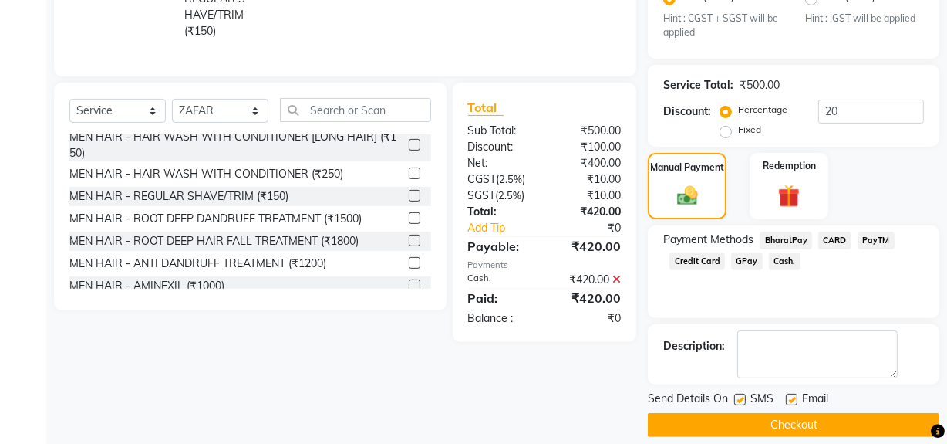
scroll to position [404, 0]
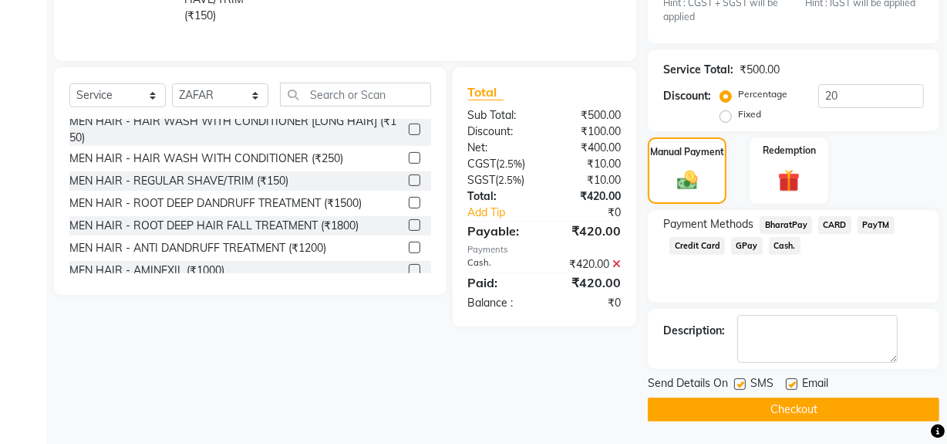
drag, startPoint x: 739, startPoint y: 380, endPoint x: 743, endPoint y: 391, distance: 12.2
click at [740, 383] on label at bounding box center [740, 384] width 12 height 12
click at [740, 383] on input "checkbox" at bounding box center [739, 385] width 10 height 10
checkbox input "false"
click at [740, 412] on button "Checkout" at bounding box center [794, 409] width 292 height 24
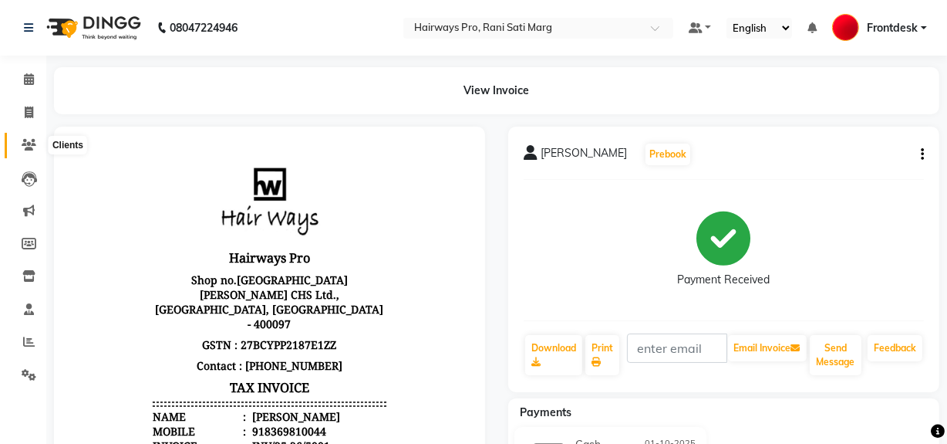
click at [31, 140] on icon at bounding box center [29, 145] width 15 height 12
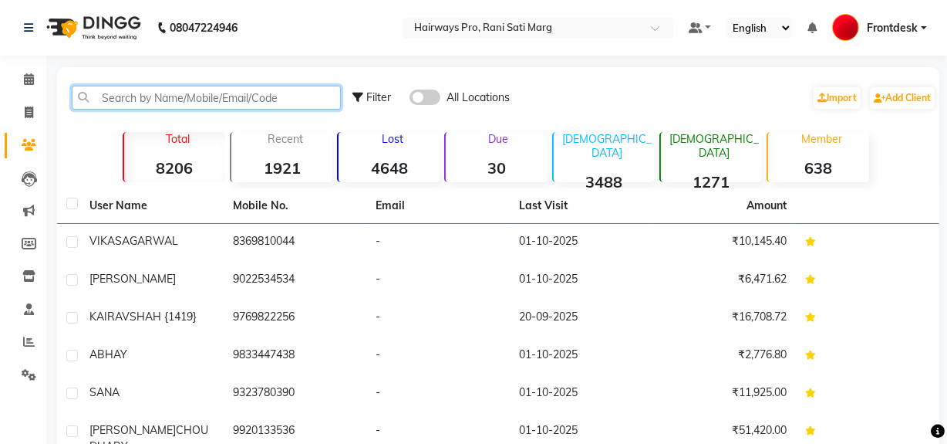
click at [137, 98] on input "text" at bounding box center [206, 98] width 269 height 24
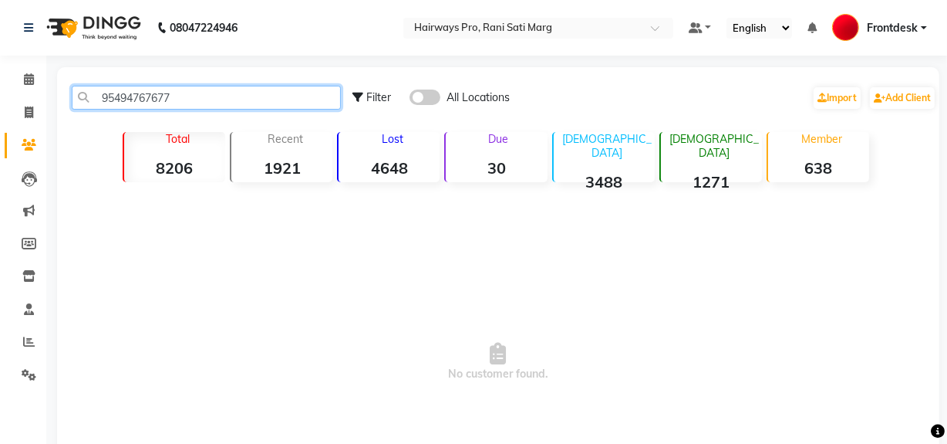
click at [201, 97] on input "95494767677" at bounding box center [206, 98] width 269 height 24
click at [120, 97] on input "95494767677" at bounding box center [206, 98] width 269 height 24
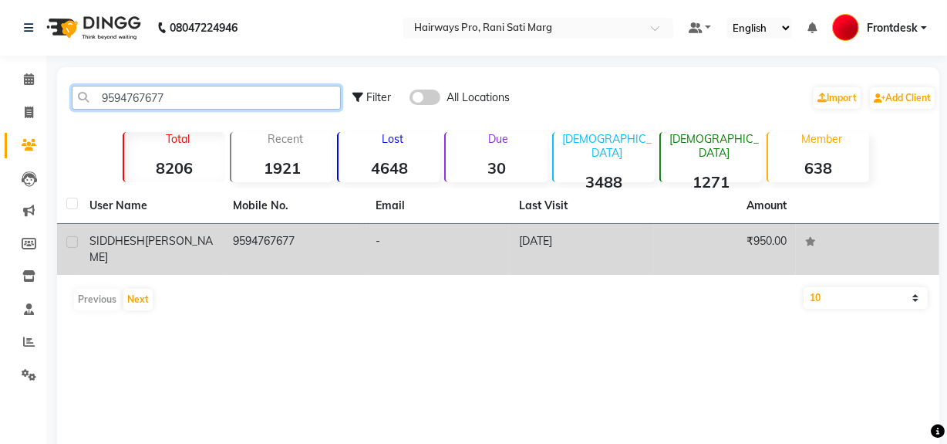
type input "9594767677"
click at [138, 240] on span "SIDDHESH" at bounding box center [117, 241] width 56 height 14
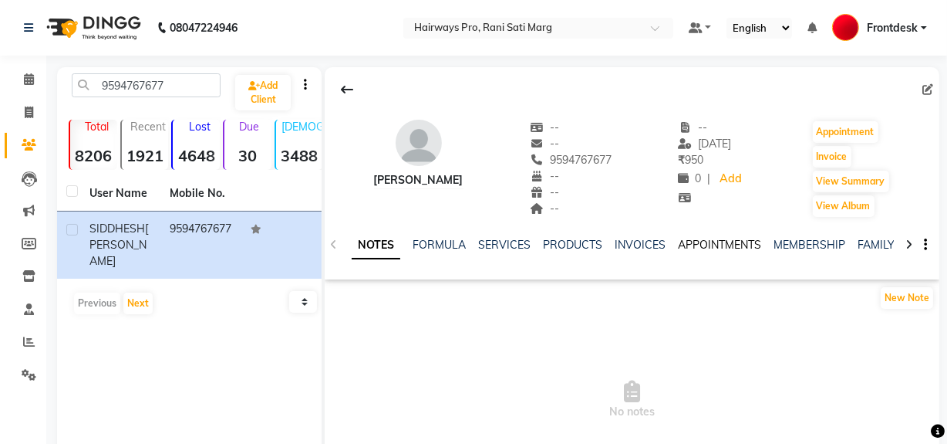
click at [707, 245] on link "APPOINTMENTS" at bounding box center [719, 245] width 83 height 14
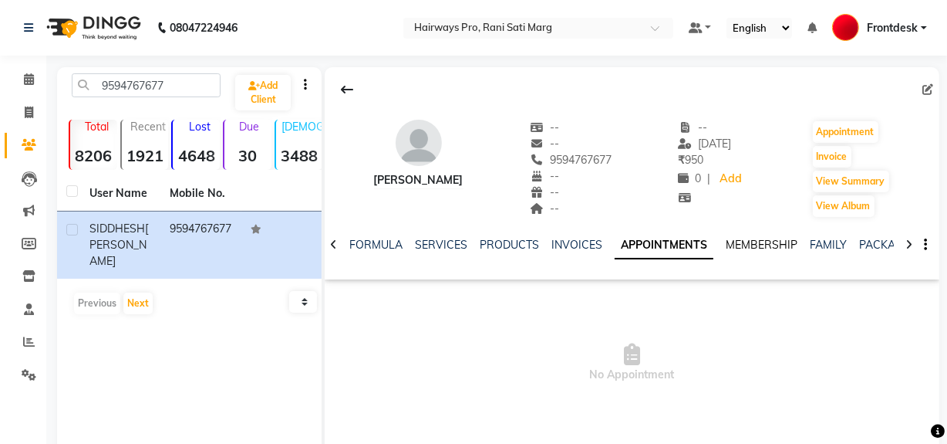
click at [753, 242] on link "MEMBERSHIP" at bounding box center [762, 245] width 72 height 14
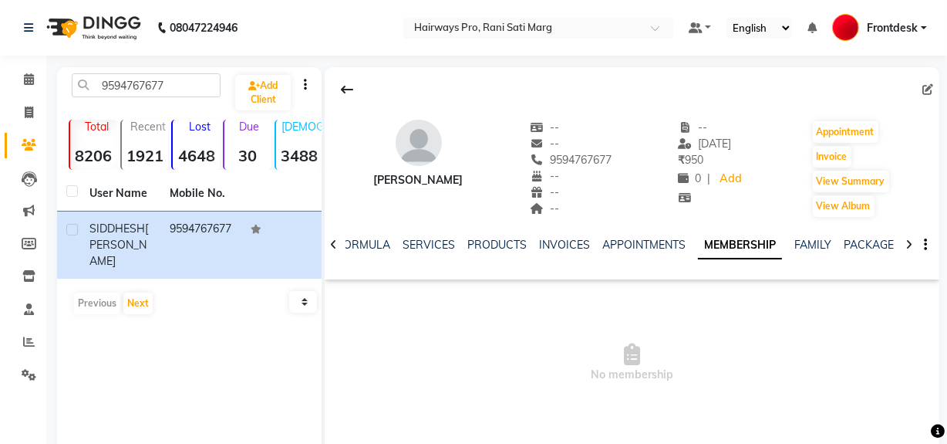
click at [740, 241] on link "MEMBERSHIP" at bounding box center [740, 245] width 84 height 28
click at [29, 108] on icon at bounding box center [29, 112] width 8 height 12
select select "service"
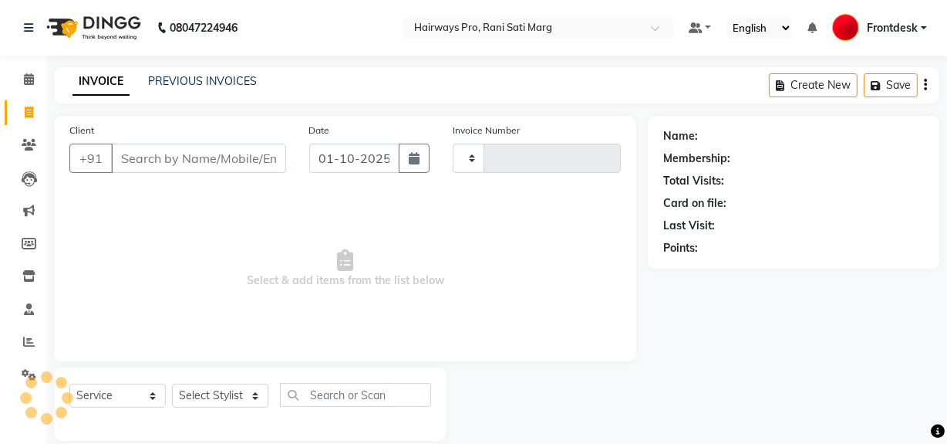
scroll to position [20, 0]
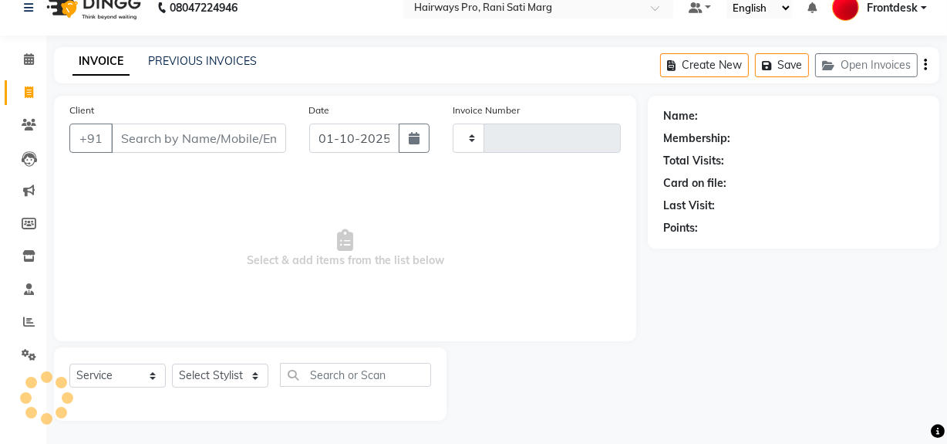
type input "3561"
select select "787"
click at [204, 142] on input "Client" at bounding box center [198, 137] width 175 height 29
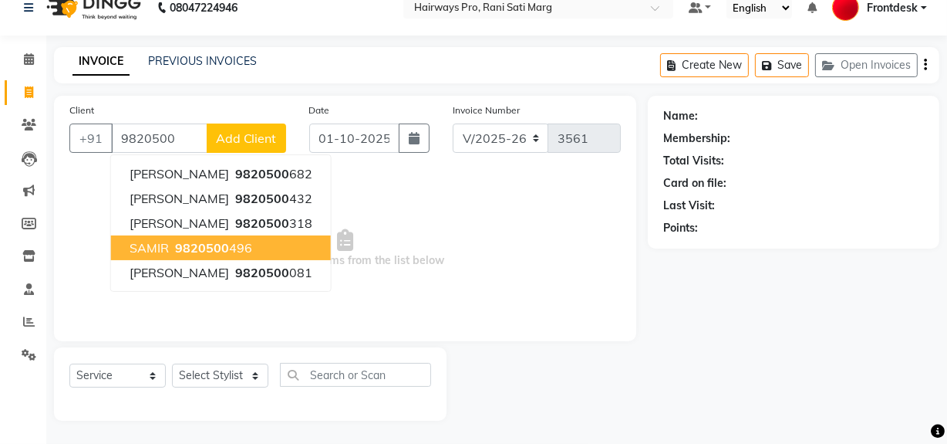
click at [204, 249] on span "9820500" at bounding box center [202, 247] width 54 height 15
type input "9820500496"
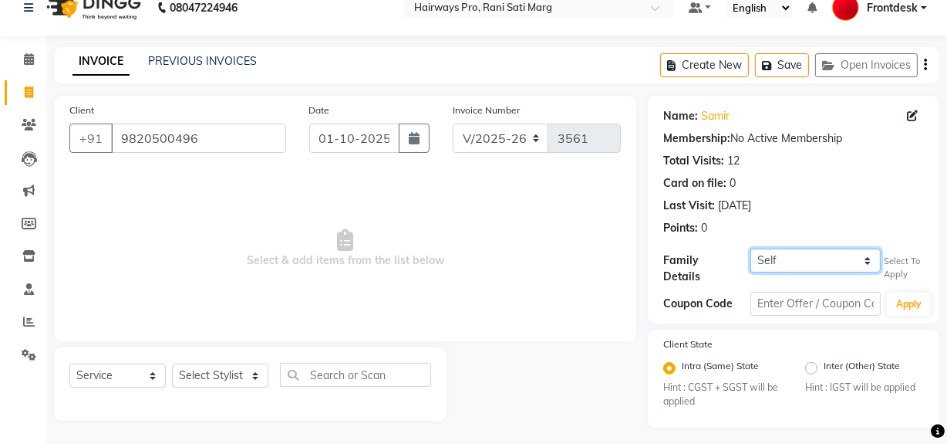
click at [791, 259] on select "Self SUJOY" at bounding box center [816, 260] width 130 height 24
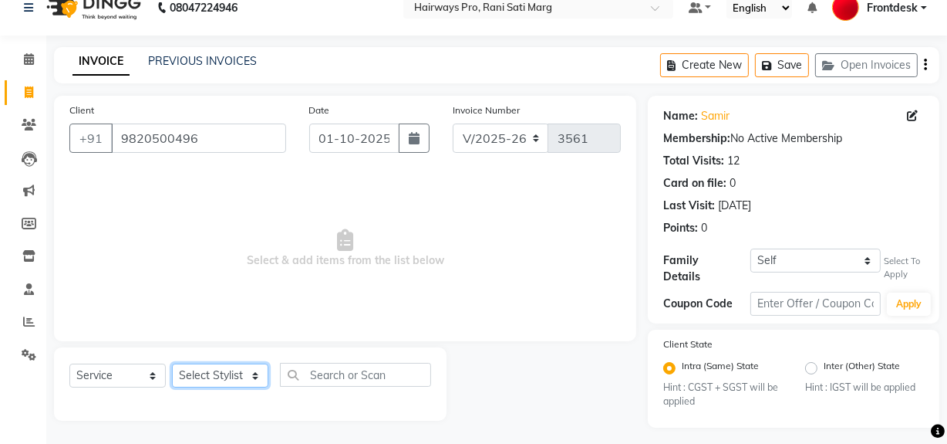
click at [223, 377] on select "Select Stylist ABID DANISH Faiz shaikh farheen Frontdesk INTEZAR SALMANI JYOTI …" at bounding box center [220, 375] width 96 height 24
select select "13192"
click at [172, 363] on select "Select Stylist ABID DANISH Faiz shaikh farheen Frontdesk INTEZAR SALMANI JYOTI …" at bounding box center [220, 375] width 96 height 24
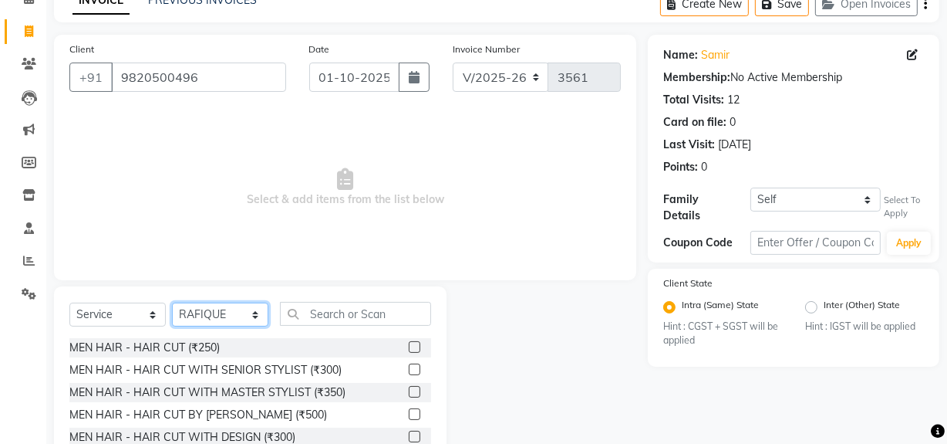
scroll to position [174, 0]
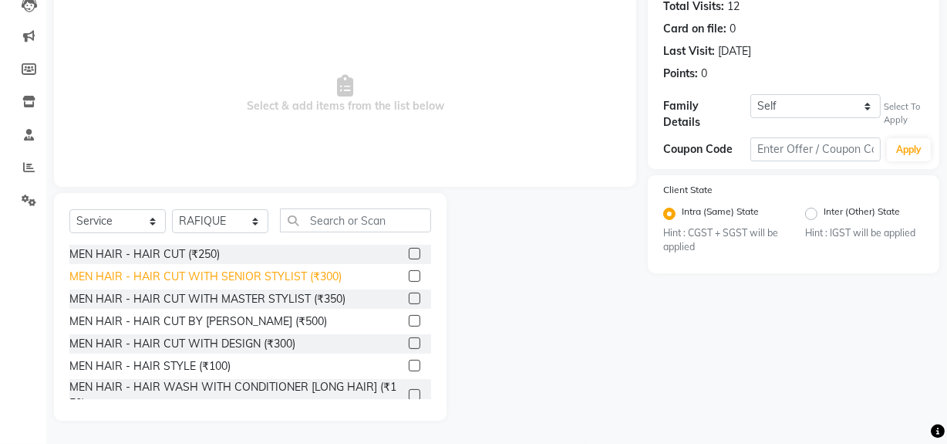
click at [217, 277] on div "MEN HAIR - HAIR CUT WITH SENIOR STYLIST (₹300)" at bounding box center [205, 276] width 272 height 16
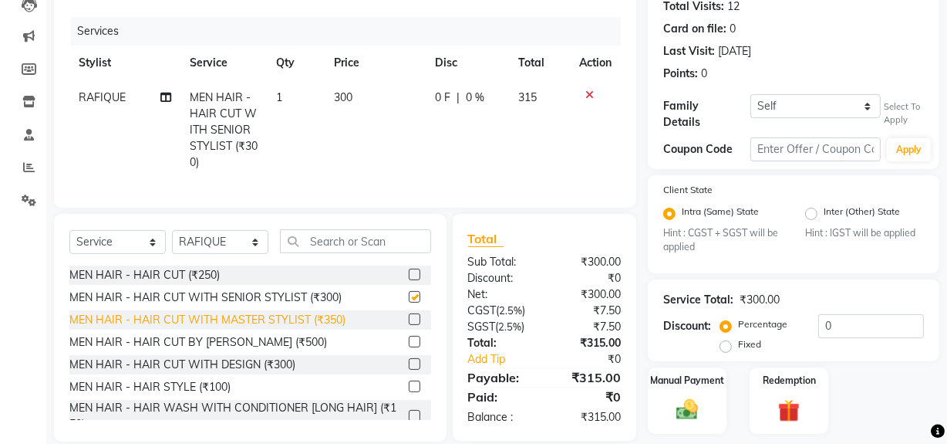
checkbox input "false"
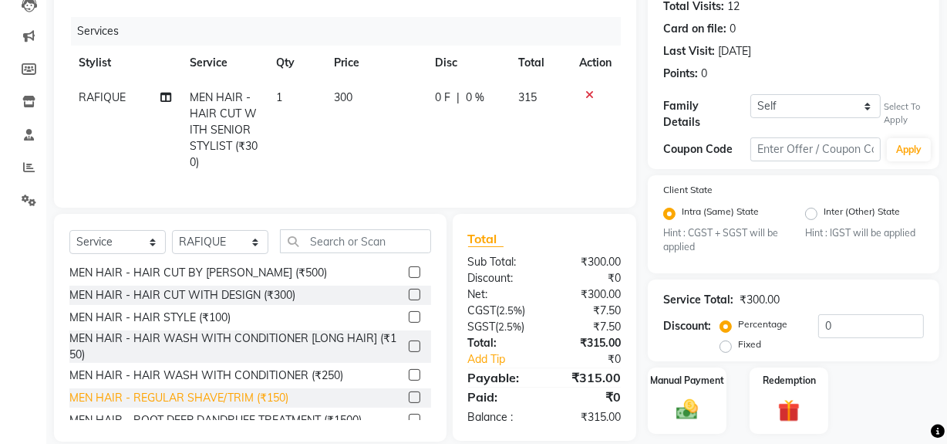
click at [216, 406] on div "MEN HAIR - REGULAR SHAVE/TRIM (₹150)" at bounding box center [178, 398] width 219 height 16
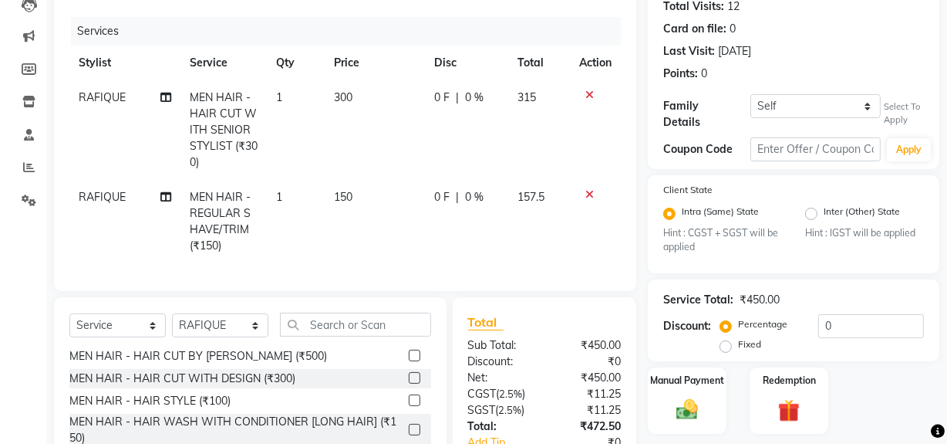
checkbox input "false"
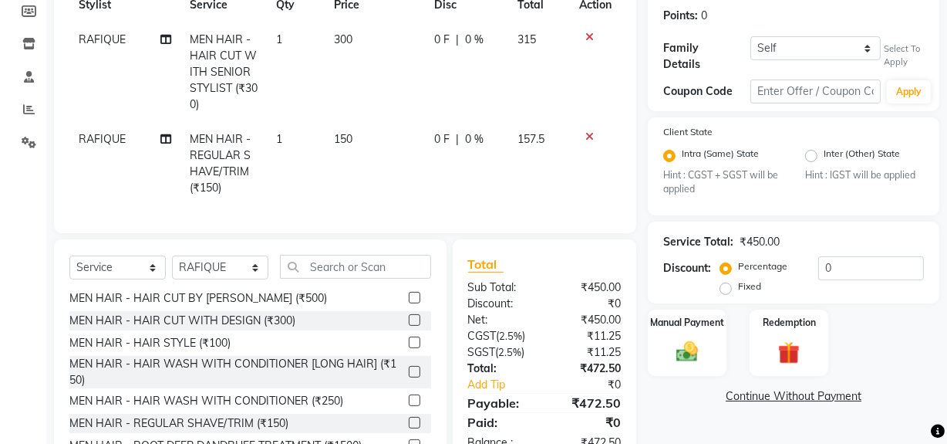
scroll to position [288, 0]
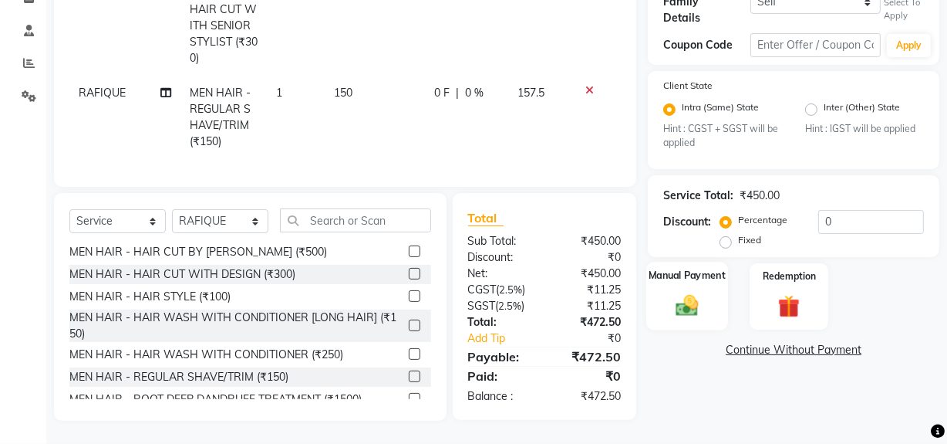
click at [673, 292] on img at bounding box center [687, 305] width 37 height 26
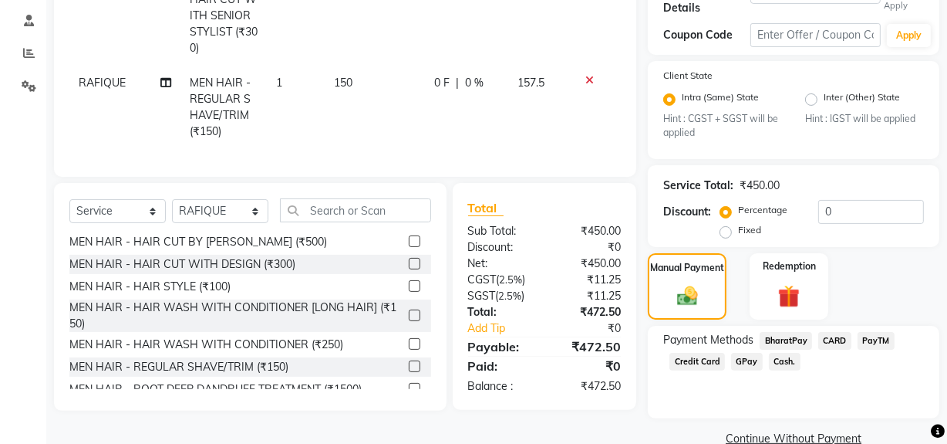
click at [784, 354] on span "Cash." at bounding box center [785, 362] width 32 height 18
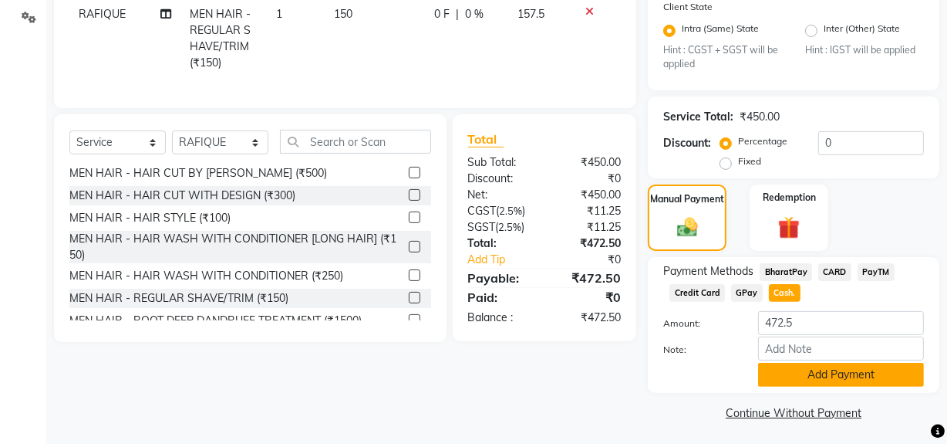
click at [787, 364] on button "Add Payment" at bounding box center [841, 375] width 166 height 24
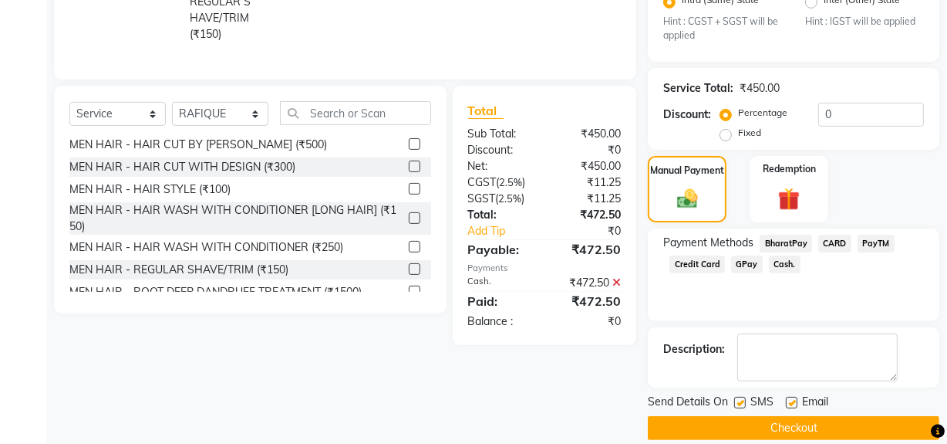
scroll to position [401, 0]
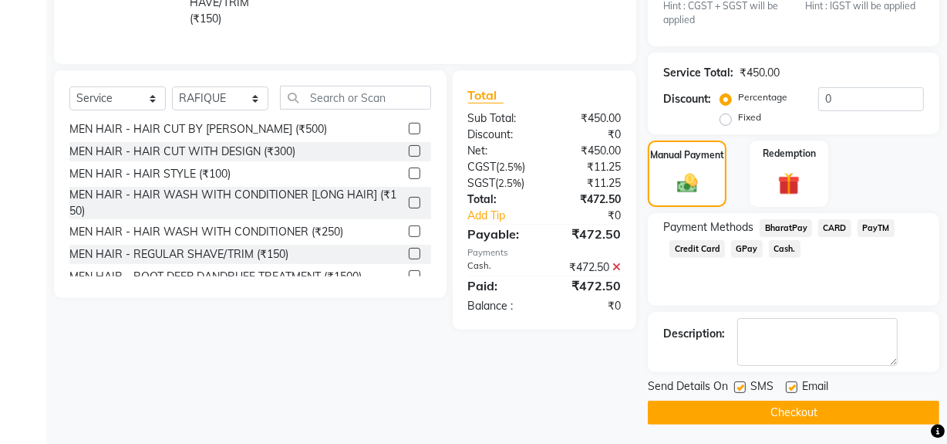
click at [737, 385] on label at bounding box center [740, 387] width 12 height 12
click at [737, 385] on input "checkbox" at bounding box center [739, 388] width 10 height 10
checkbox input "false"
click at [733, 402] on button "Checkout" at bounding box center [794, 412] width 292 height 24
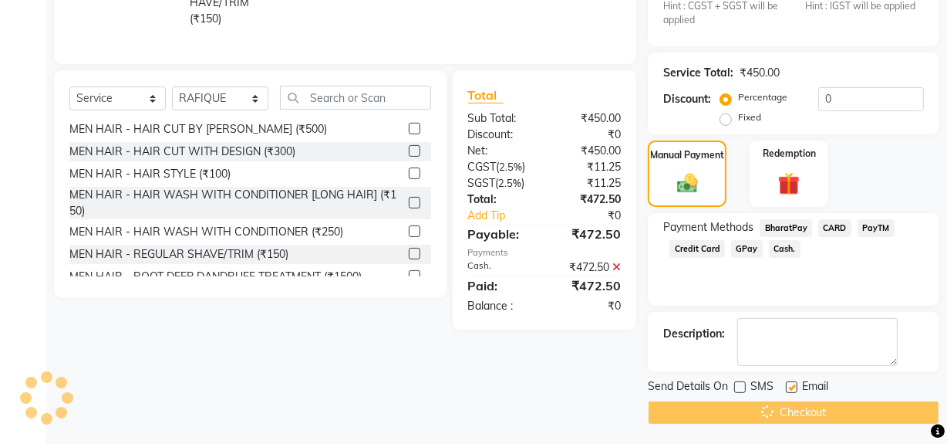
scroll to position [345, 0]
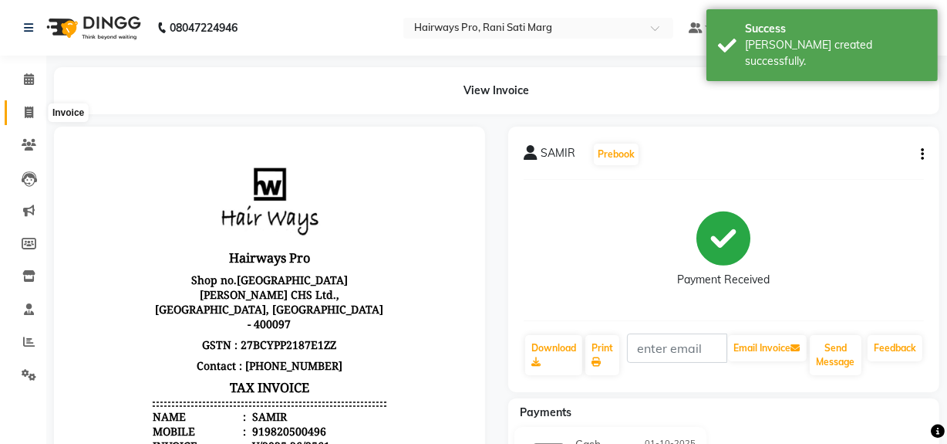
click at [28, 116] on icon at bounding box center [29, 112] width 8 height 12
select select "service"
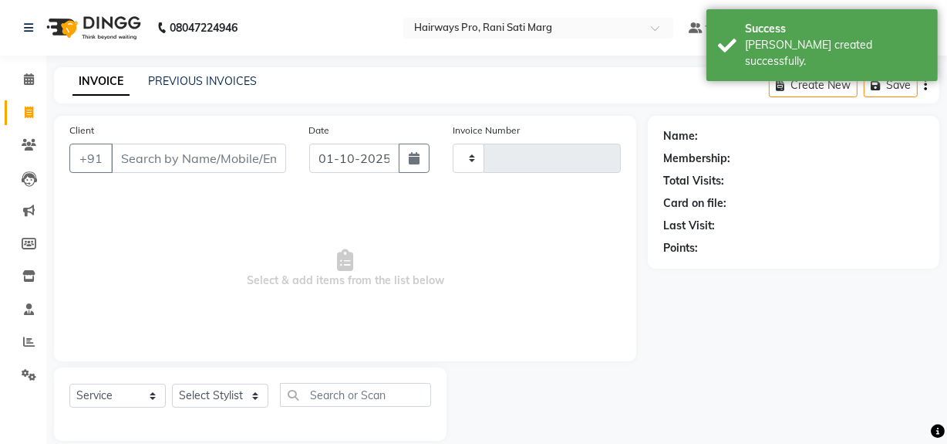
type input "3562"
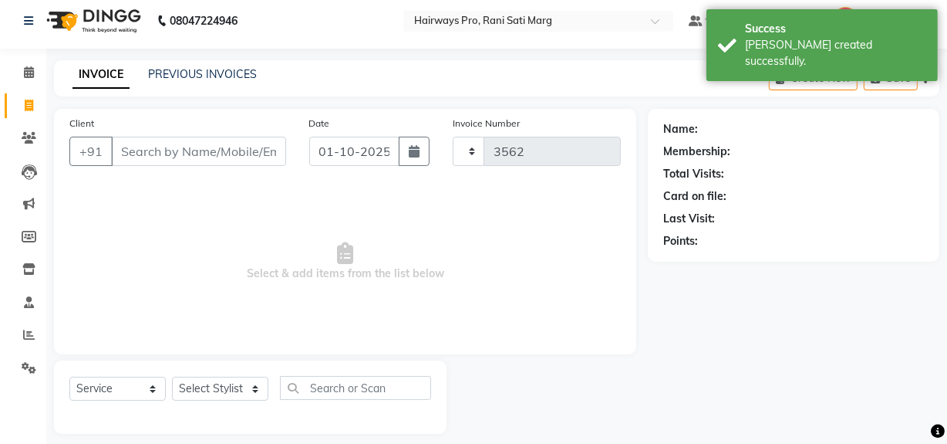
scroll to position [20, 0]
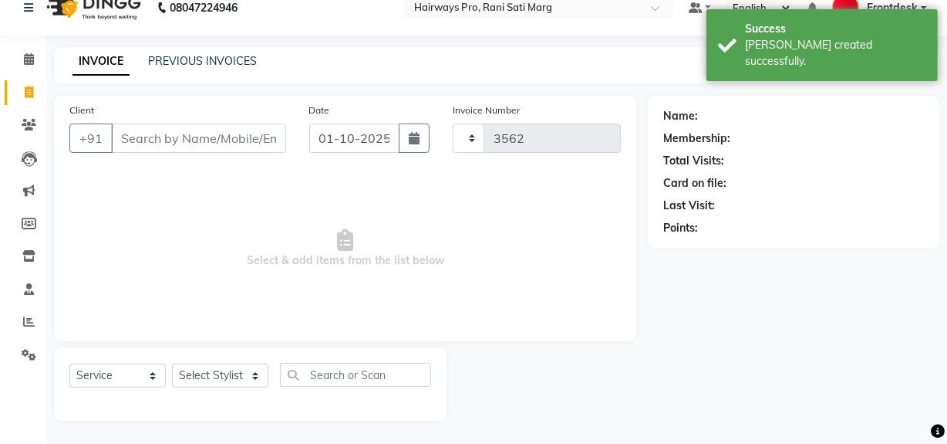
select select "787"
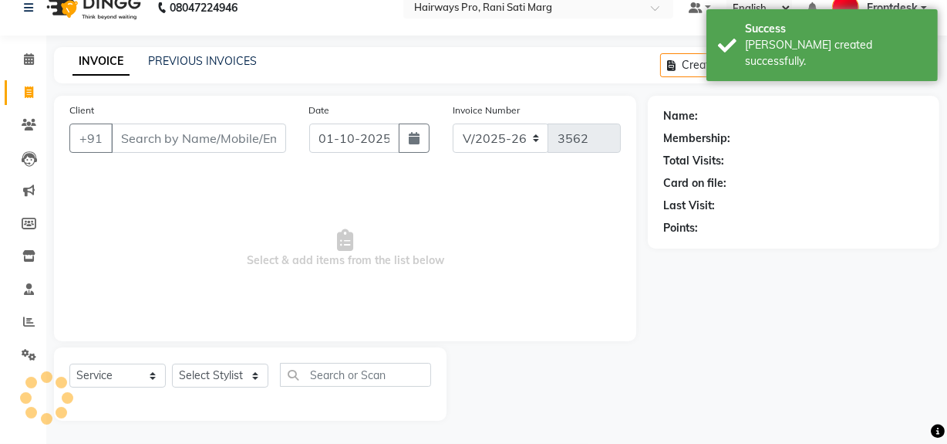
click at [185, 136] on input "Client" at bounding box center [198, 137] width 175 height 29
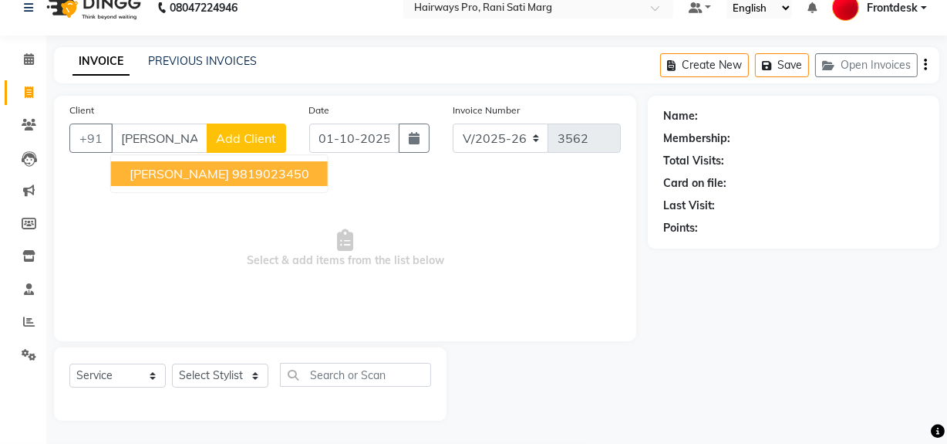
click at [265, 177] on ngb-highlight "9819023450" at bounding box center [270, 173] width 77 height 15
type input "9819023450"
select select "1: Object"
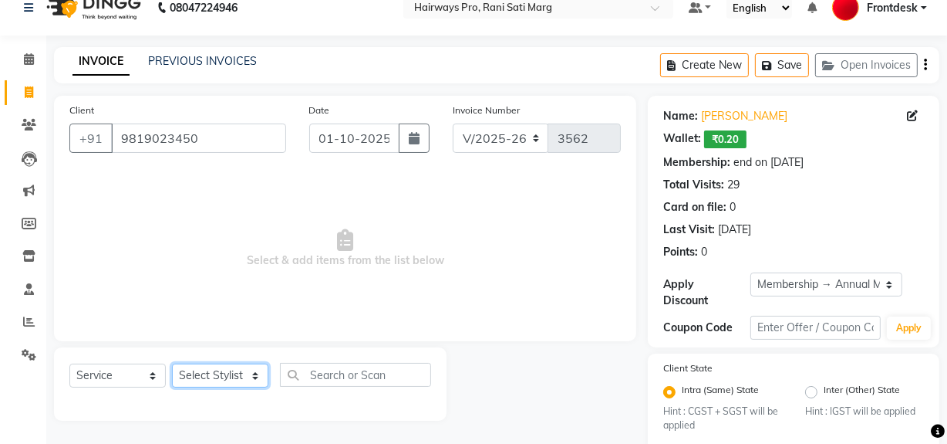
click at [210, 374] on select "Select Stylist ABID DANISH Faiz shaikh farheen Frontdesk INTEZAR SALMANI JYOTI …" at bounding box center [220, 375] width 96 height 24
select select "45602"
click at [172, 363] on select "Select Stylist ABID DANISH Faiz shaikh farheen Frontdesk INTEZAR SALMANI JYOTI …" at bounding box center [220, 375] width 96 height 24
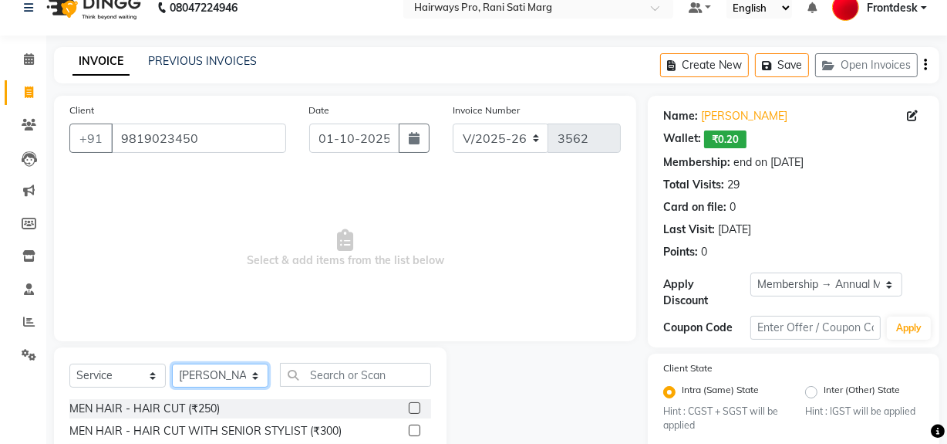
scroll to position [174, 0]
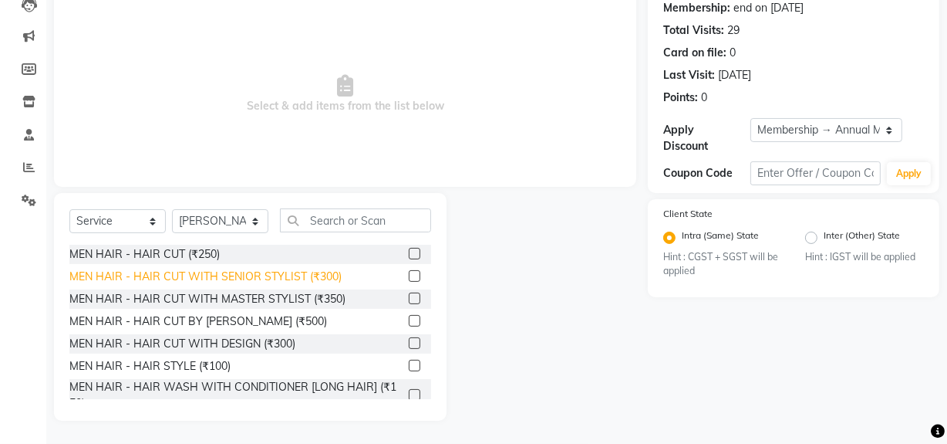
click at [202, 277] on div "MEN HAIR - HAIR CUT WITH SENIOR STYLIST (₹300)" at bounding box center [205, 276] width 272 height 16
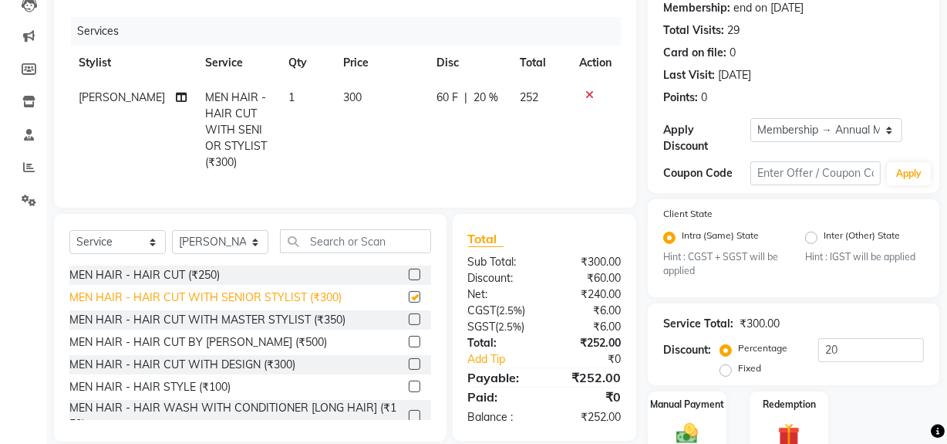
checkbox input "false"
click at [586, 96] on icon at bounding box center [589, 94] width 8 height 11
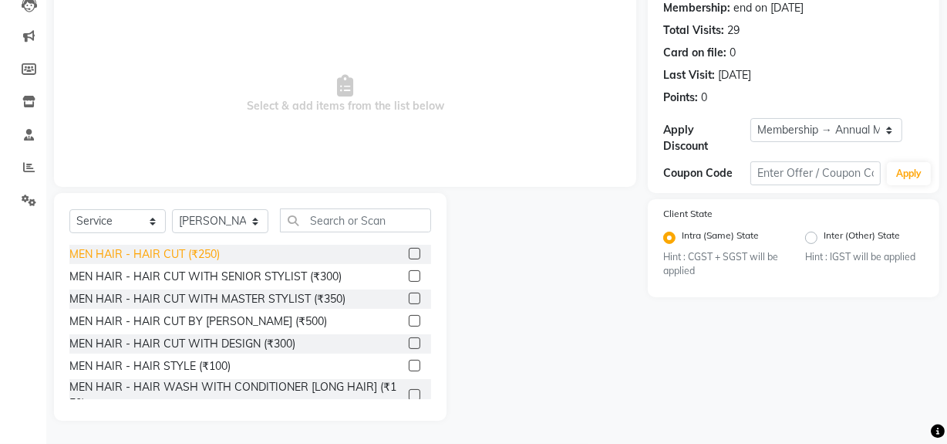
click at [207, 253] on div "MEN HAIR - HAIR CUT (₹250)" at bounding box center [144, 254] width 150 height 16
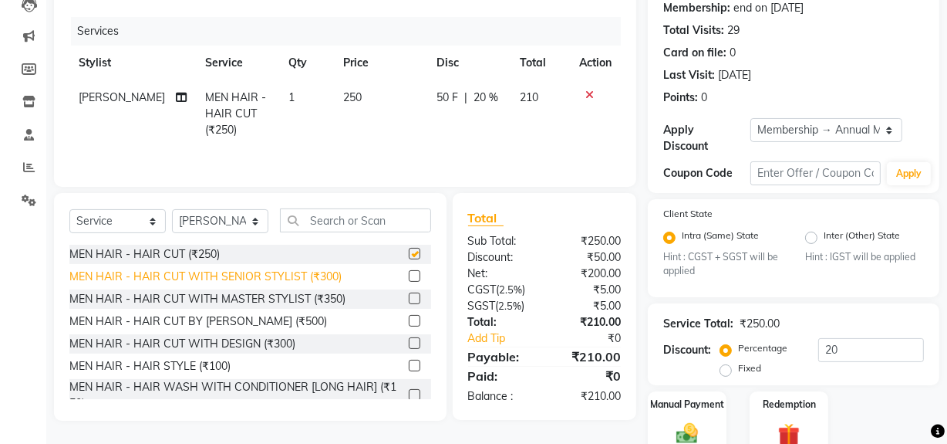
checkbox input "false"
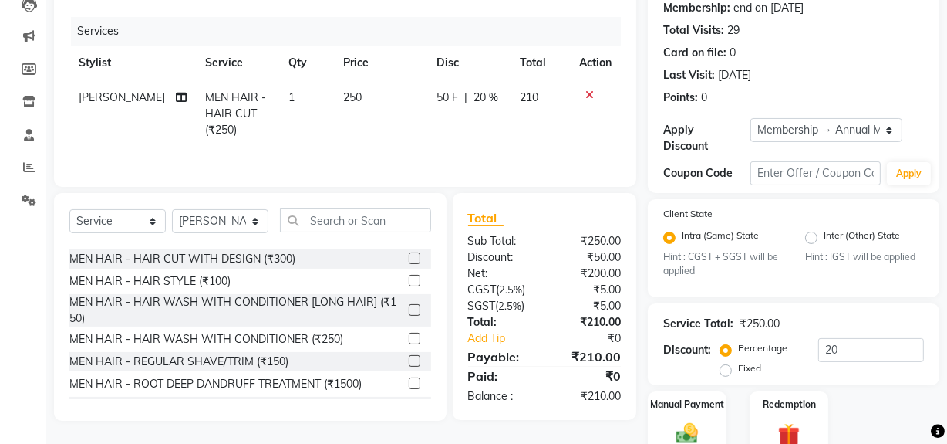
scroll to position [69, 0]
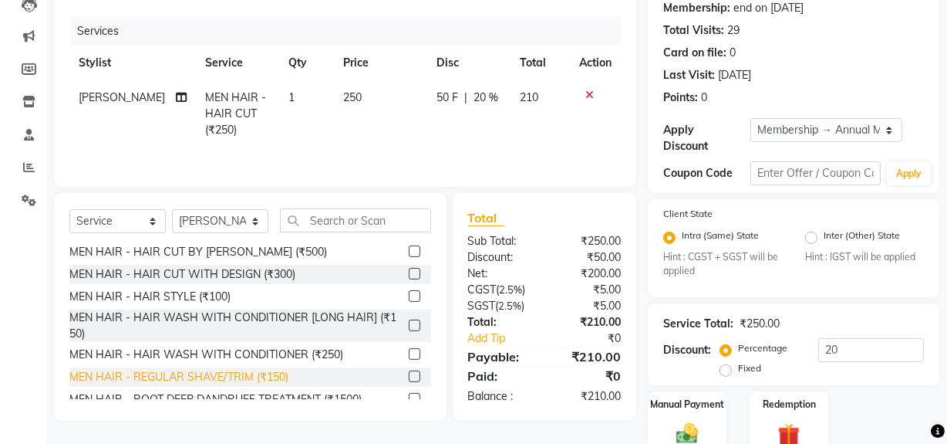
click at [206, 379] on div "MEN HAIR - REGULAR SHAVE/TRIM (₹150)" at bounding box center [178, 377] width 219 height 16
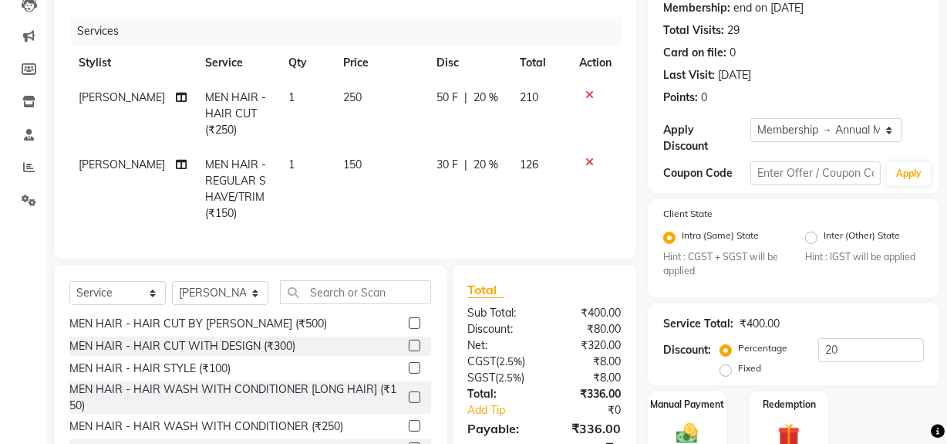
checkbox input "false"
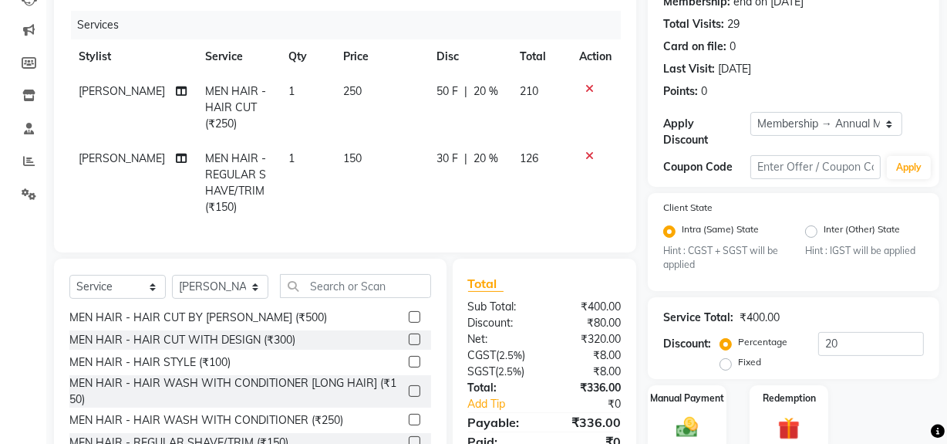
scroll to position [256, 0]
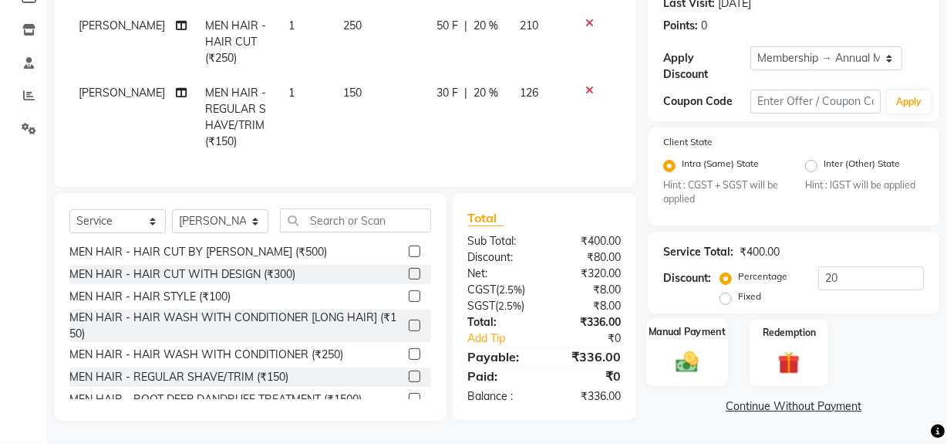
click at [694, 349] on img at bounding box center [687, 362] width 37 height 26
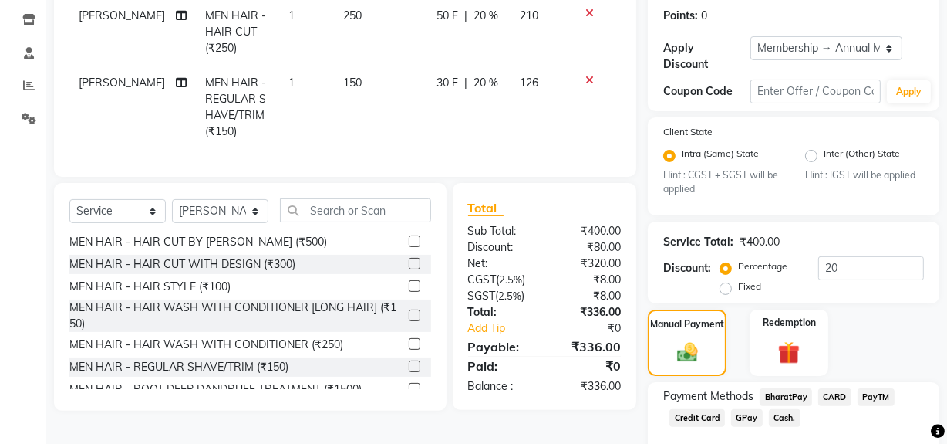
click at [778, 412] on span "Cash." at bounding box center [785, 418] width 32 height 18
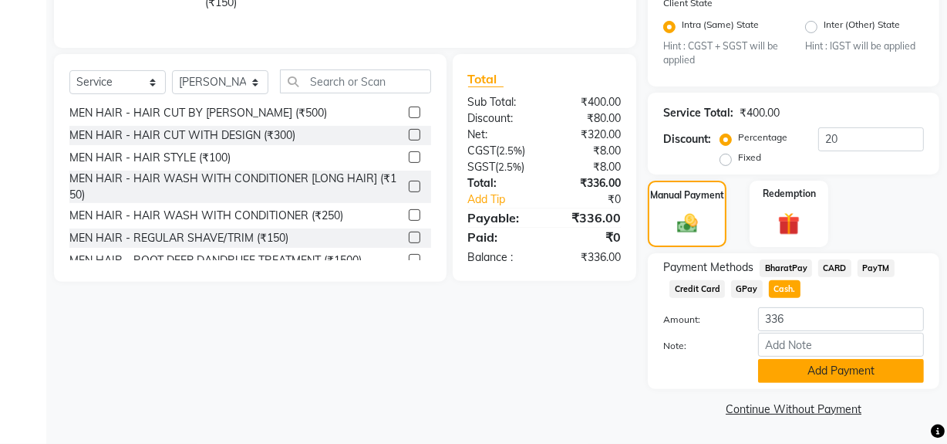
click at [802, 378] on button "Add Payment" at bounding box center [841, 371] width 166 height 24
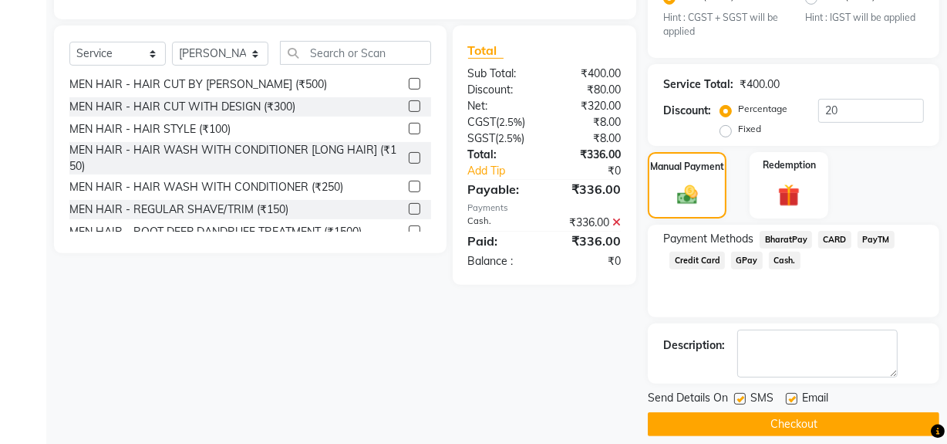
scroll to position [429, 0]
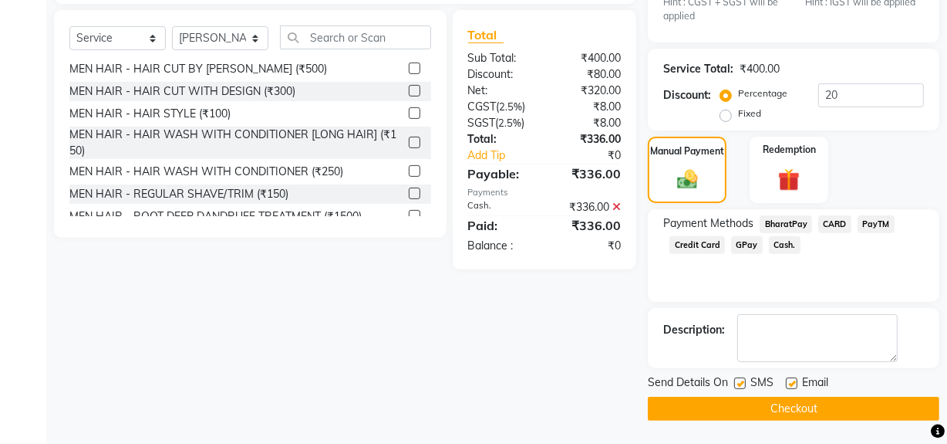
click at [743, 384] on label at bounding box center [740, 383] width 12 height 12
click at [743, 384] on input "checkbox" at bounding box center [739, 384] width 10 height 10
checkbox input "false"
click at [747, 403] on button "Checkout" at bounding box center [794, 408] width 292 height 24
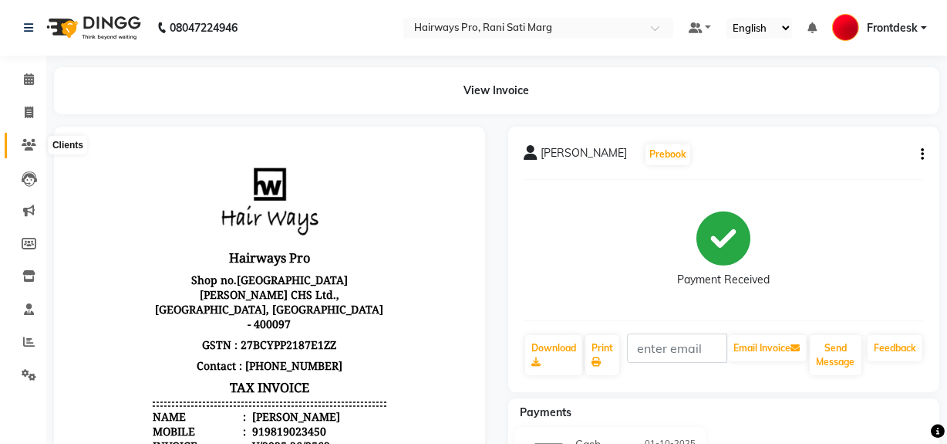
click at [33, 143] on icon at bounding box center [29, 145] width 15 height 12
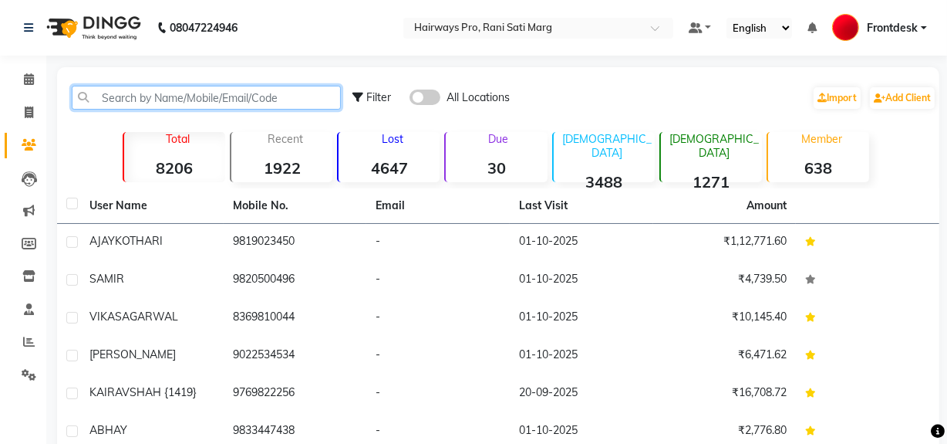
click at [118, 104] on input "text" at bounding box center [206, 98] width 269 height 24
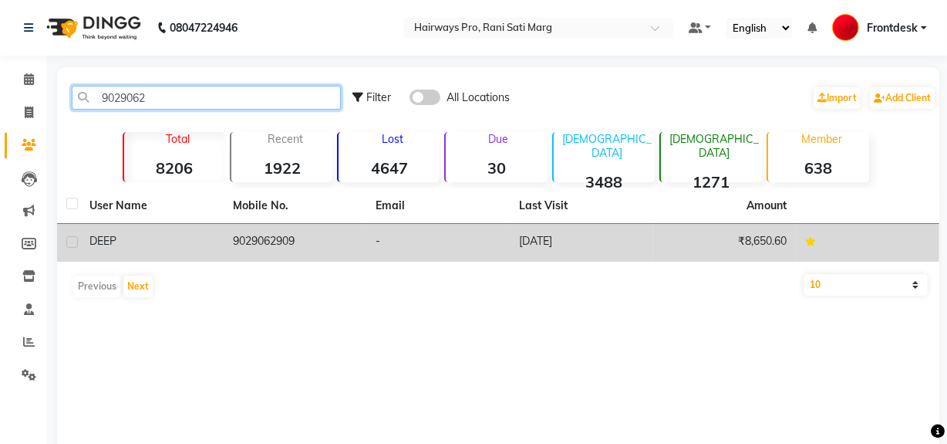
type input "9029062"
click at [280, 240] on td "9029062909" at bounding box center [295, 243] width 143 height 38
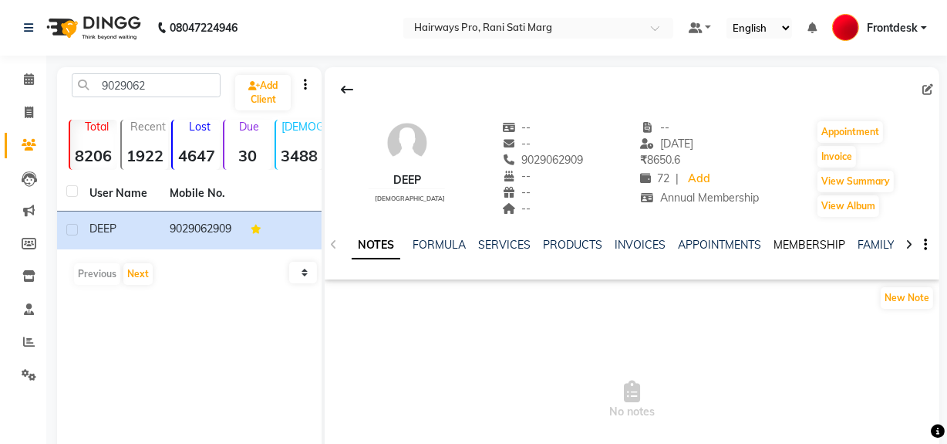
click at [794, 248] on link "MEMBERSHIP" at bounding box center [810, 245] width 72 height 14
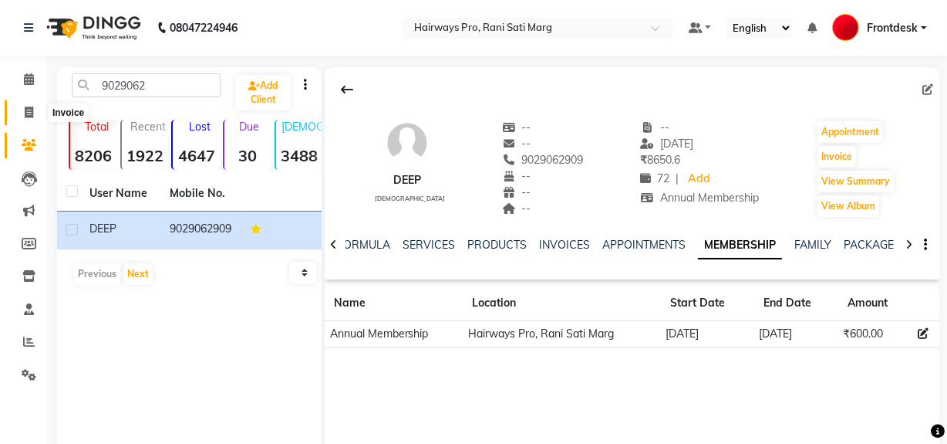
click at [39, 115] on span at bounding box center [28, 113] width 27 height 18
select select "787"
select select "service"
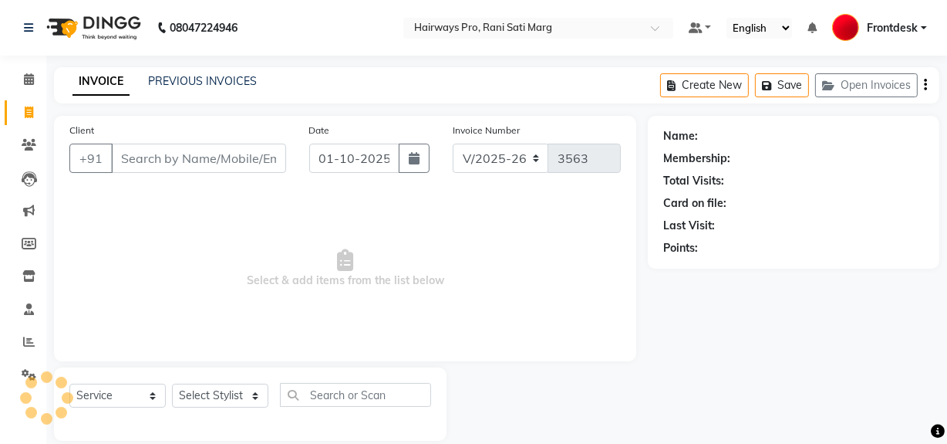
scroll to position [20, 0]
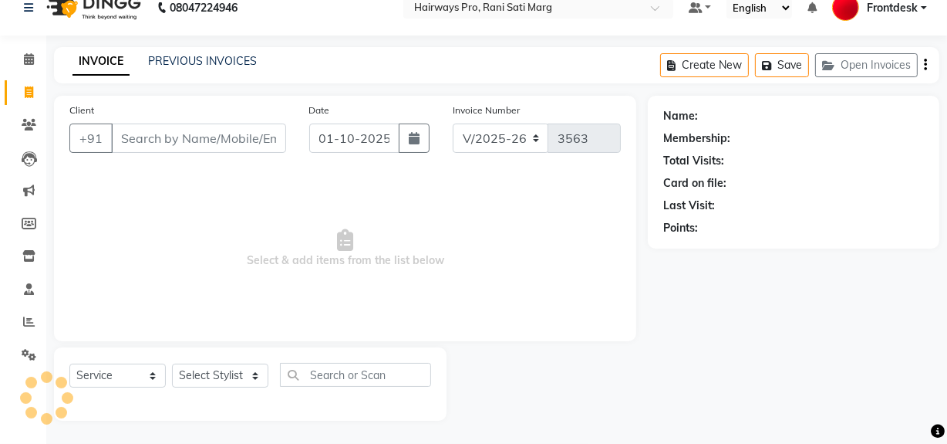
click at [197, 135] on input "Client" at bounding box center [198, 137] width 175 height 29
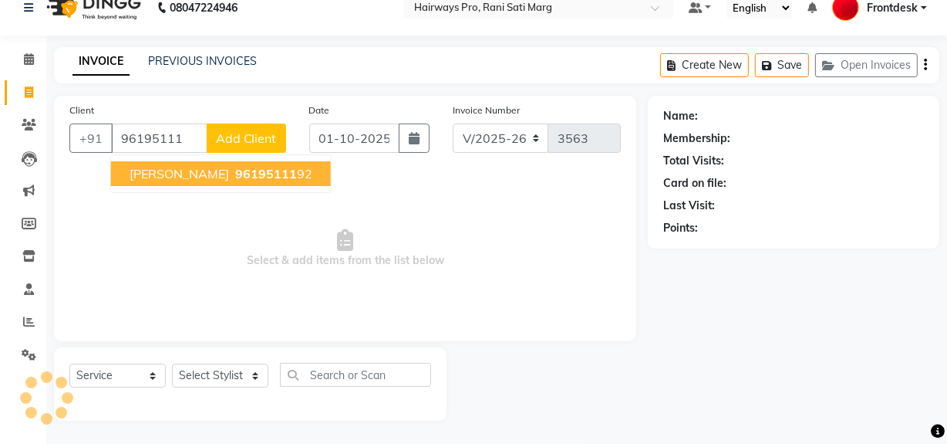
click at [235, 170] on span "96195111" at bounding box center [266, 173] width 62 height 15
type input "9619511192"
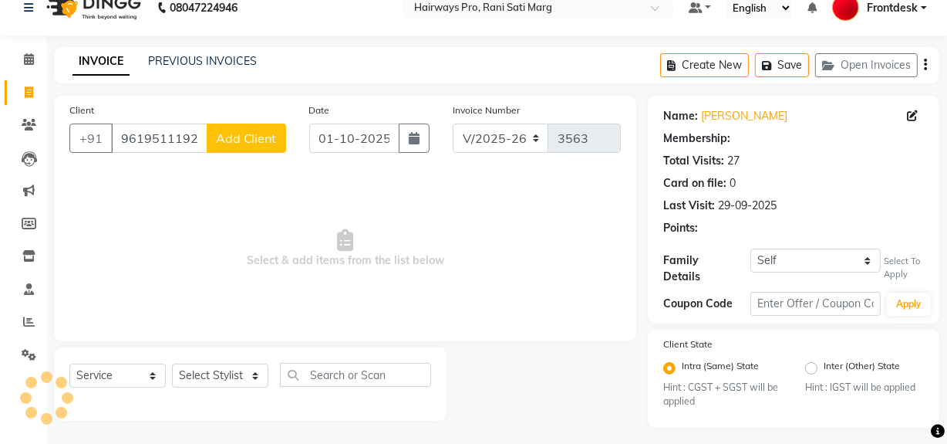
select select "1: Object"
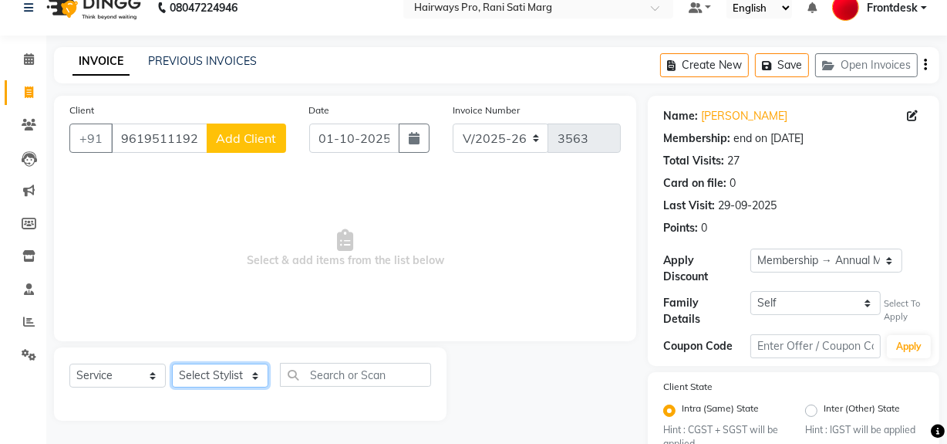
click at [197, 376] on select "Select Stylist ABID DANISH Faiz shaikh farheen Frontdesk INTEZAR SALMANI JYOTI …" at bounding box center [220, 375] width 96 height 24
select select "17690"
click at [172, 363] on select "Select Stylist ABID DANISH Faiz shaikh farheen Frontdesk INTEZAR SALMANI JYOTI …" at bounding box center [220, 375] width 96 height 24
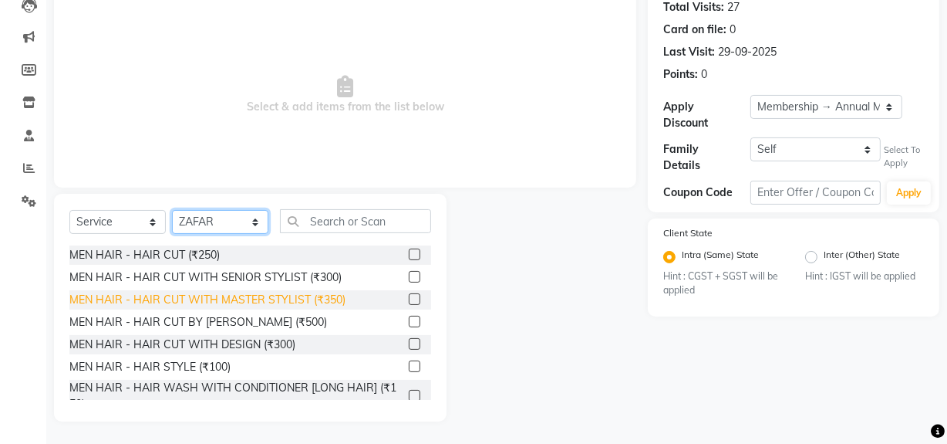
scroll to position [174, 0]
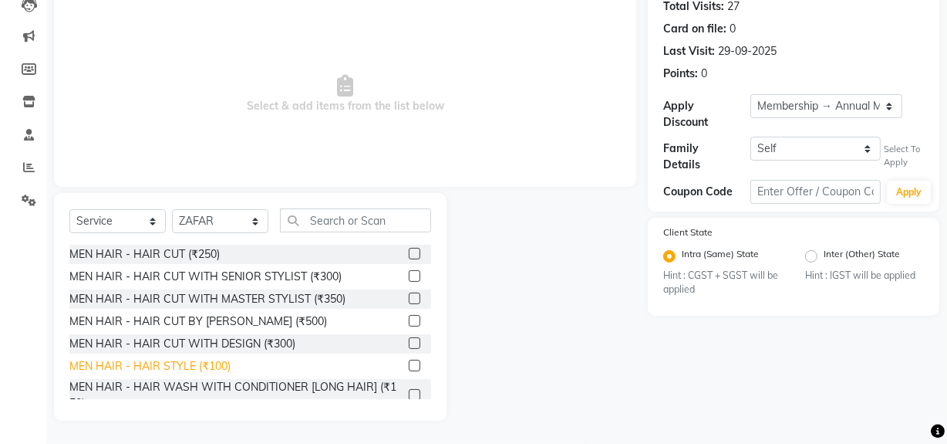
click at [211, 362] on div "MEN HAIR - HAIR STYLE (₹100)" at bounding box center [149, 366] width 161 height 16
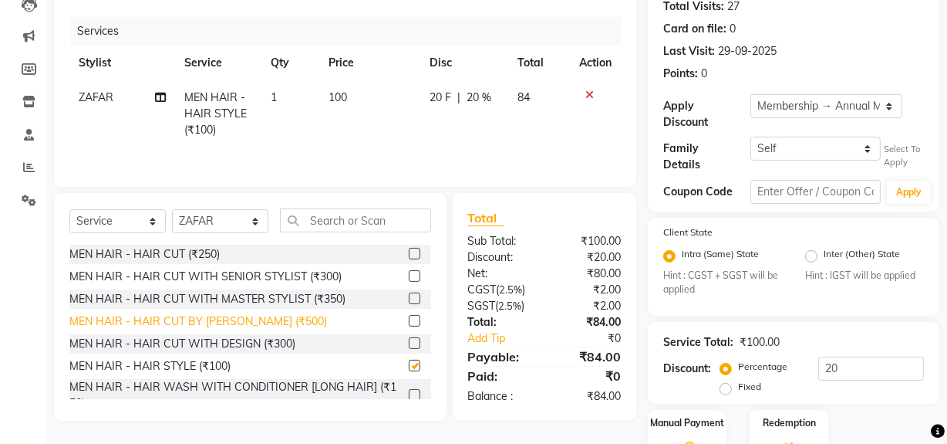
checkbox input "false"
click at [335, 93] on td "100" at bounding box center [369, 113] width 101 height 67
select select "17690"
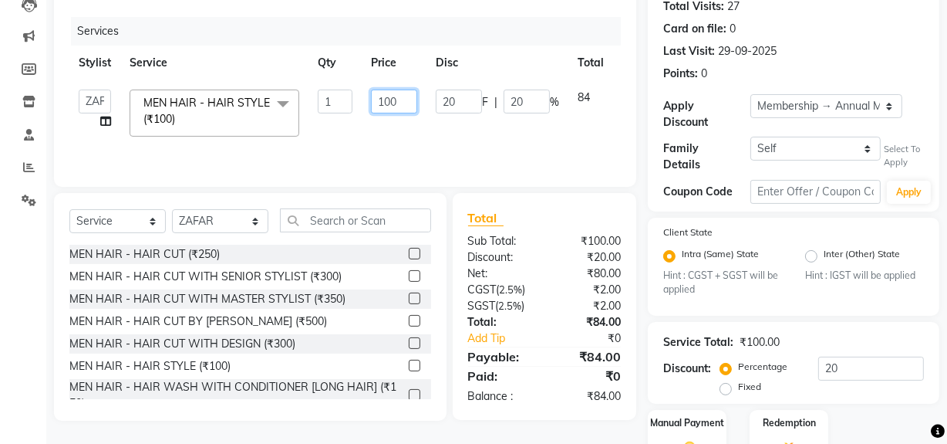
click at [379, 99] on input "100" at bounding box center [394, 101] width 46 height 24
click at [383, 99] on input "100" at bounding box center [394, 101] width 46 height 24
type input "500"
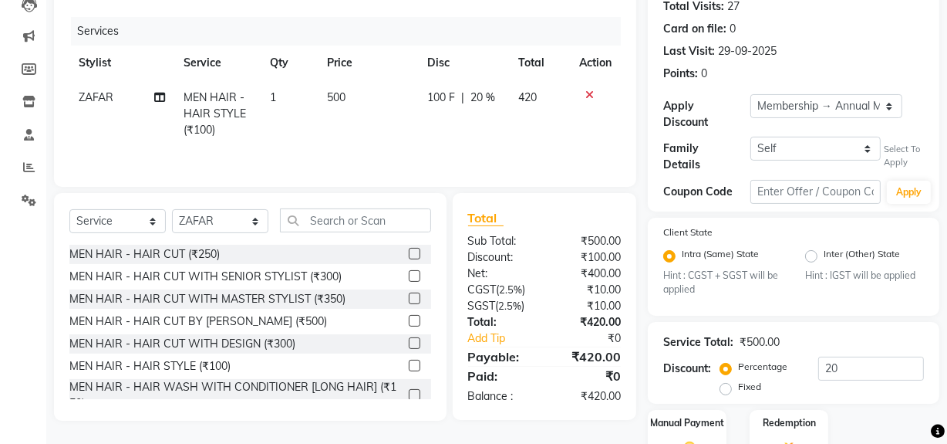
click at [427, 146] on div "Services Stylist Service Qty Price Disc Total Action ZAFAR MEN HAIR - HAIR STYL…" at bounding box center [345, 94] width 552 height 154
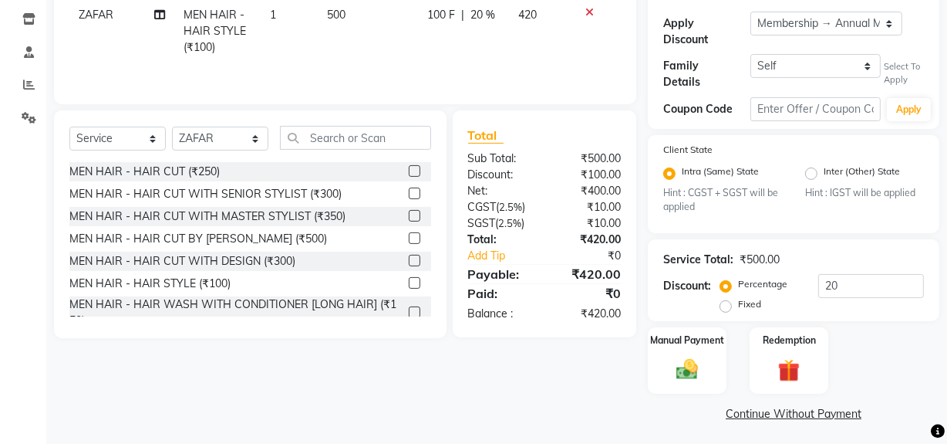
scroll to position [258, 0]
click at [691, 359] on img at bounding box center [687, 369] width 37 height 26
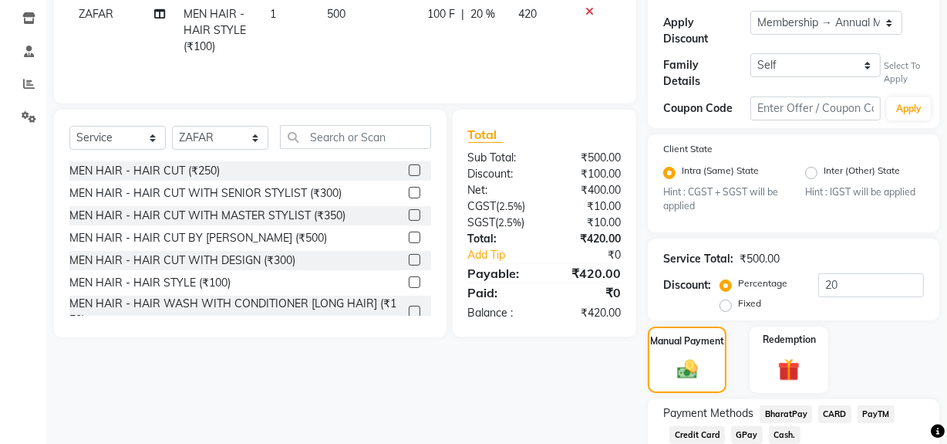
click at [781, 426] on span "Cash." at bounding box center [785, 435] width 32 height 18
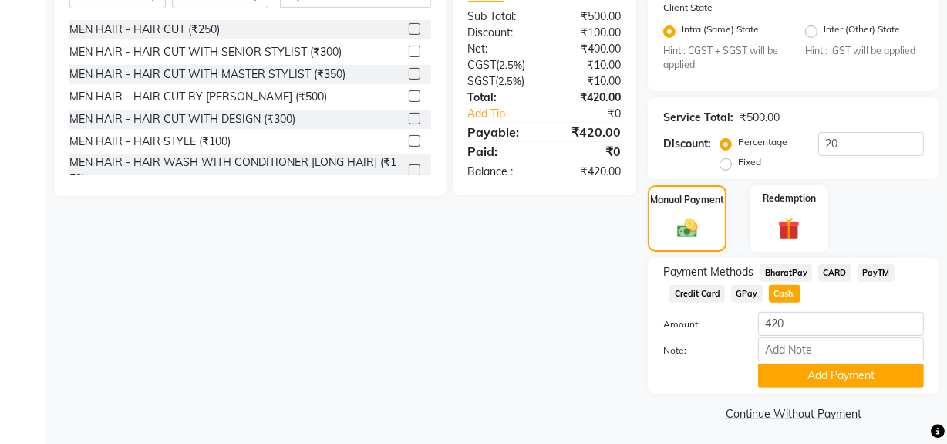
scroll to position [400, 0]
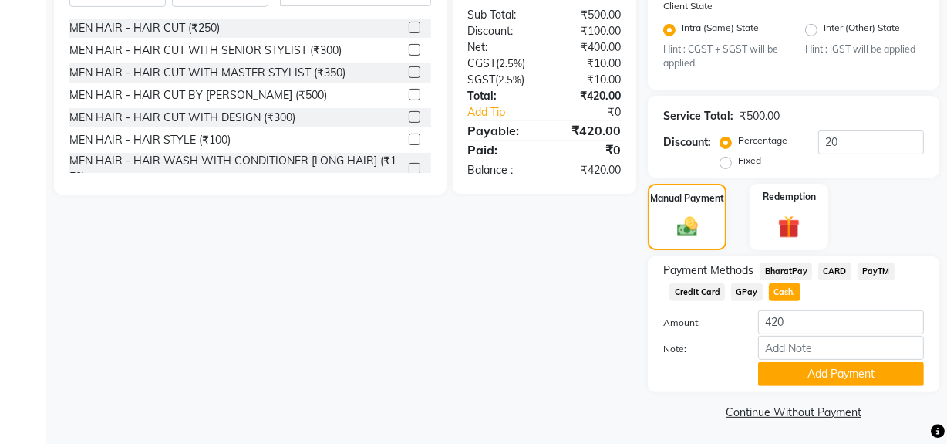
click at [747, 291] on span "GPay" at bounding box center [747, 292] width 32 height 18
click at [788, 368] on button "Add Payment" at bounding box center [841, 374] width 166 height 24
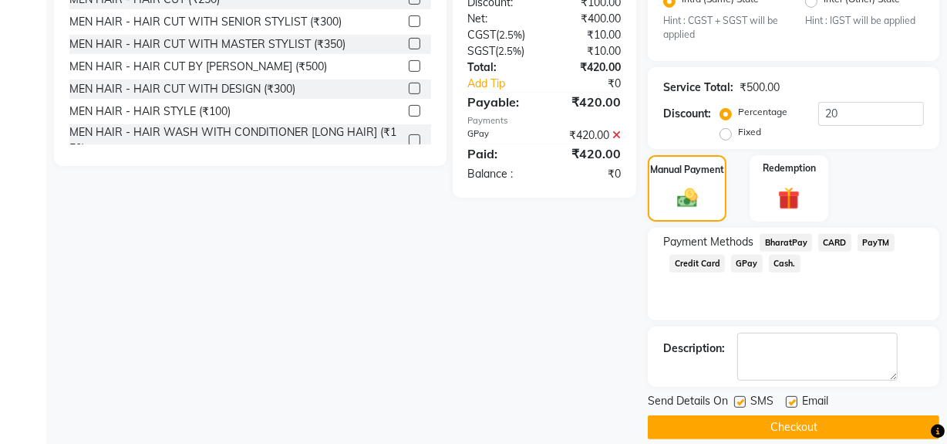
scroll to position [444, 0]
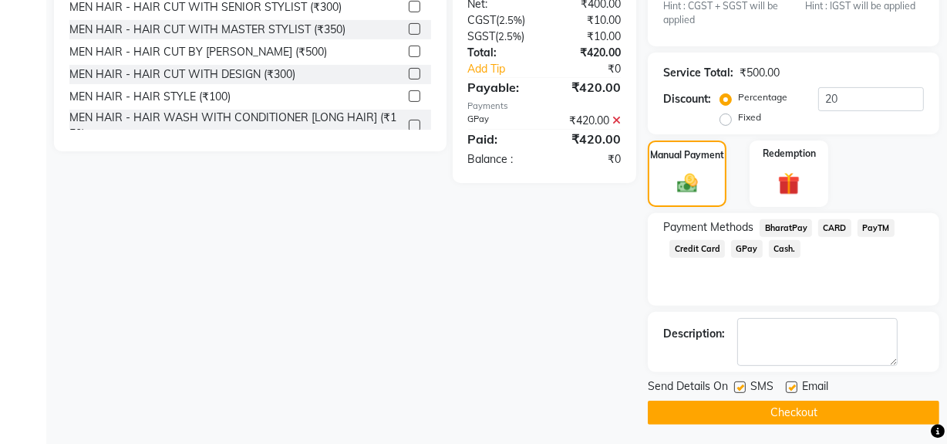
click at [744, 383] on label at bounding box center [740, 387] width 12 height 12
click at [744, 383] on input "checkbox" at bounding box center [739, 388] width 10 height 10
checkbox input "false"
click at [744, 403] on button "Checkout" at bounding box center [794, 412] width 292 height 24
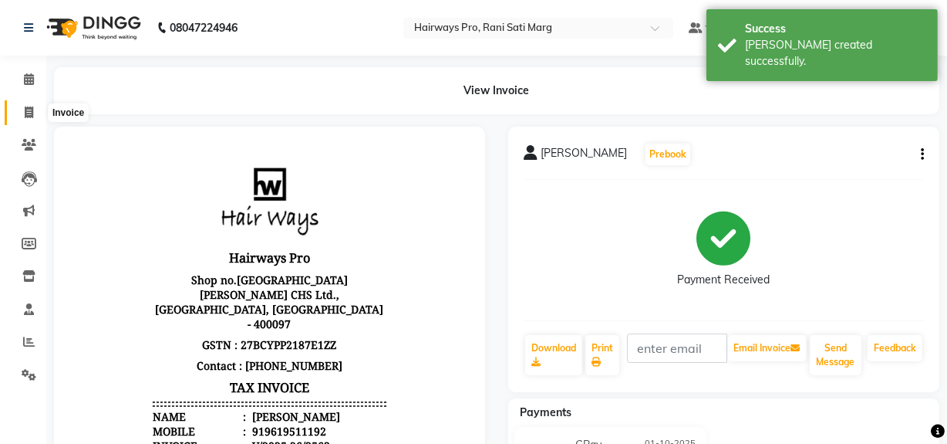
click at [25, 115] on icon at bounding box center [29, 112] width 8 height 12
select select "787"
select select "service"
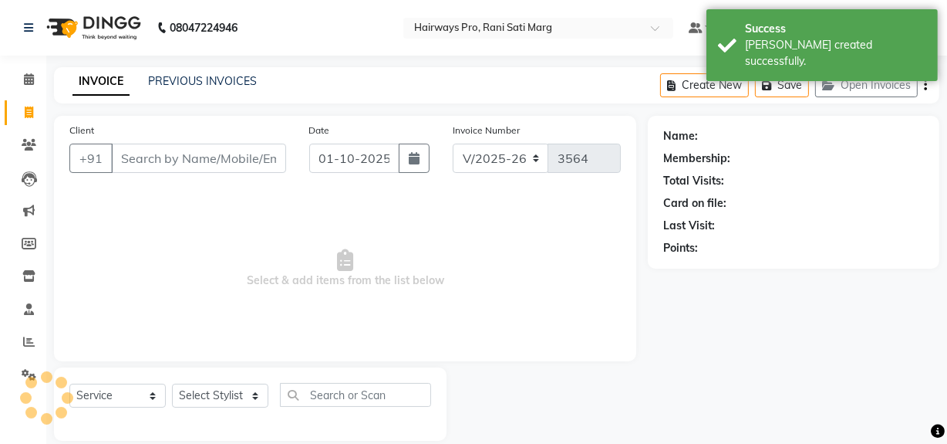
scroll to position [20, 0]
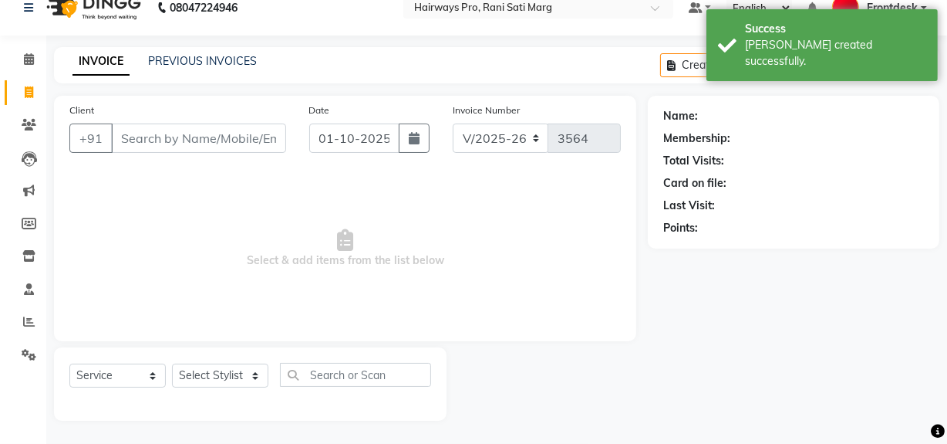
click at [208, 147] on input "Client" at bounding box center [198, 137] width 175 height 29
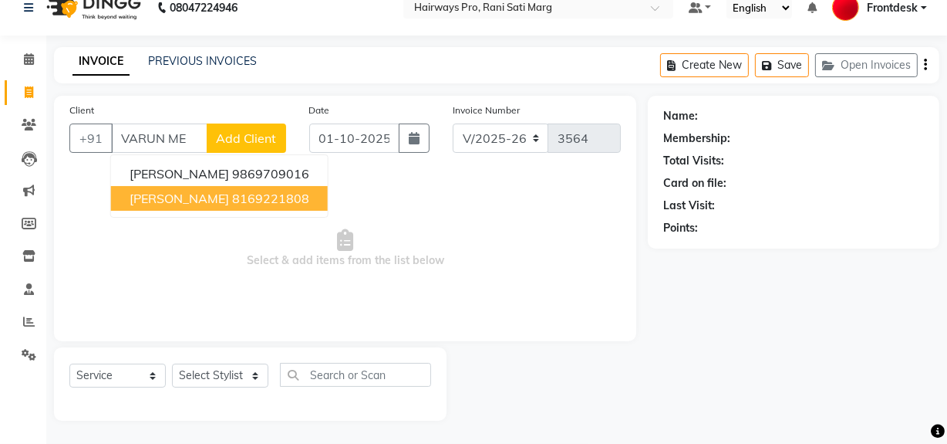
click at [194, 194] on span "VARUN MEWADA" at bounding box center [180, 198] width 100 height 15
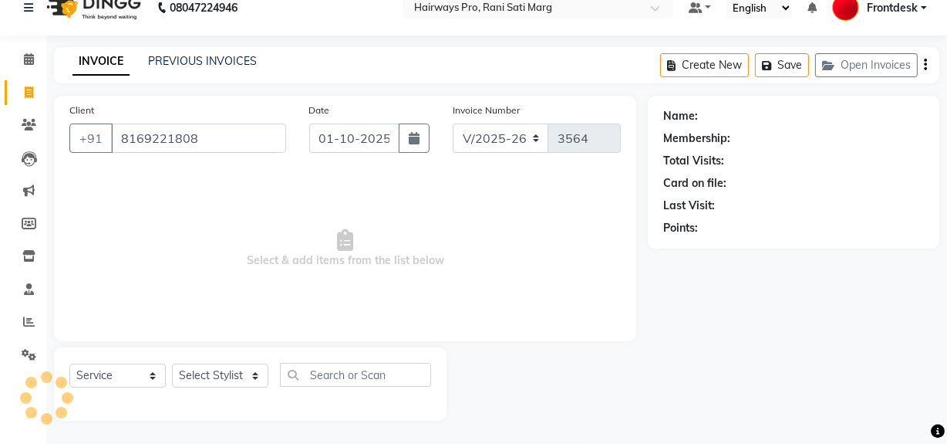
type input "8169221808"
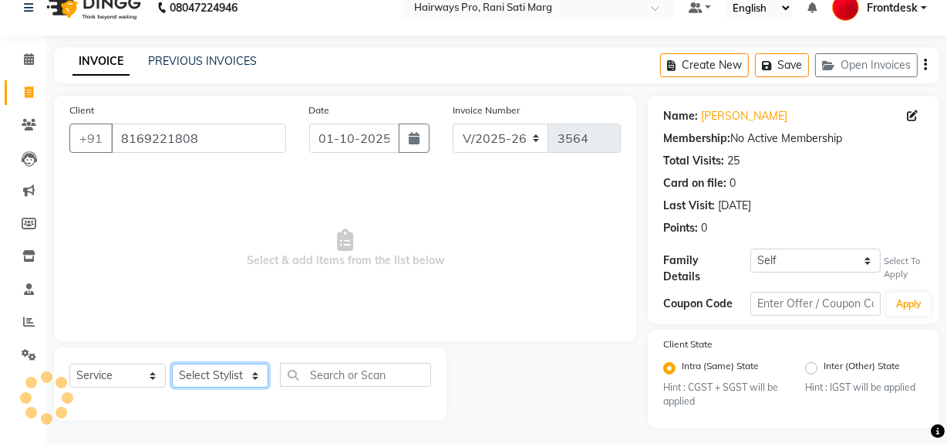
click at [237, 376] on select "Select Stylist ABID DANISH Faiz shaikh farheen Frontdesk INTEZAR SALMANI JYOTI …" at bounding box center [220, 375] width 96 height 24
select select "13192"
click at [172, 363] on select "Select Stylist ABID DANISH Faiz shaikh farheen Frontdesk INTEZAR SALMANI JYOTI …" at bounding box center [220, 375] width 96 height 24
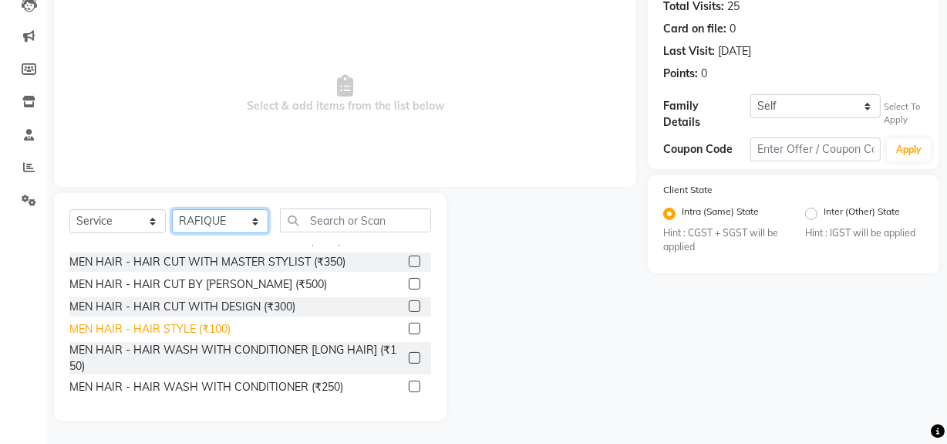
scroll to position [69, 0]
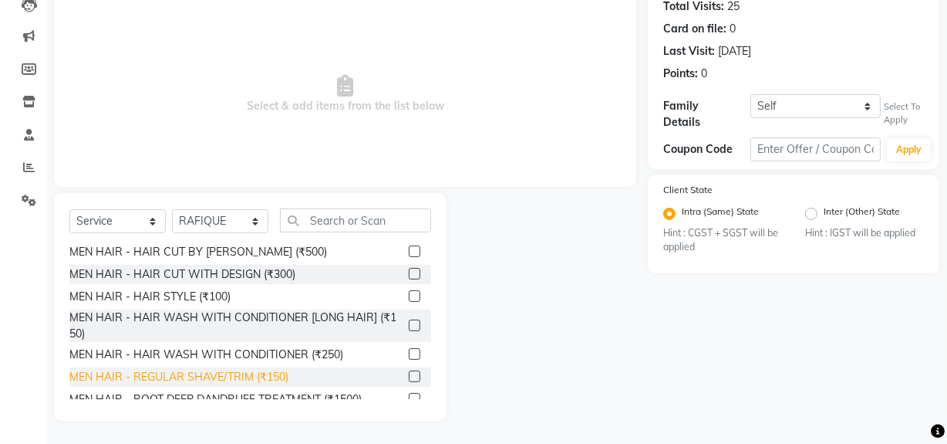
click at [214, 369] on div "MEN HAIR - REGULAR SHAVE/TRIM (₹150)" at bounding box center [178, 377] width 219 height 16
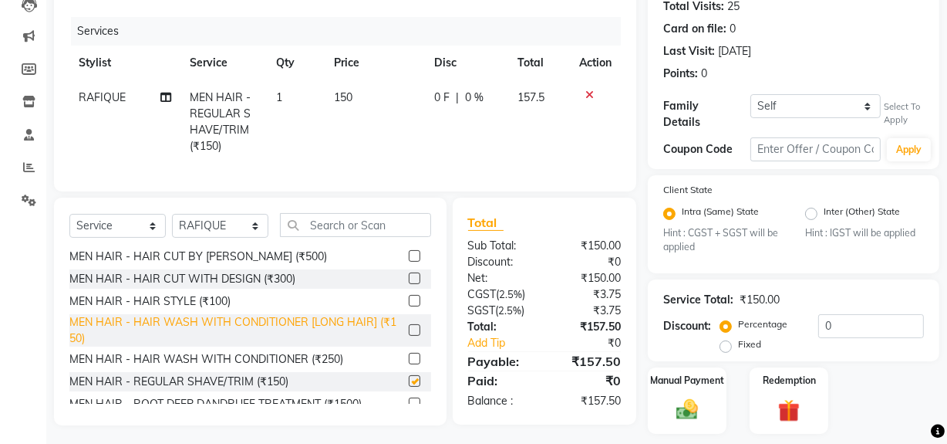
checkbox input "false"
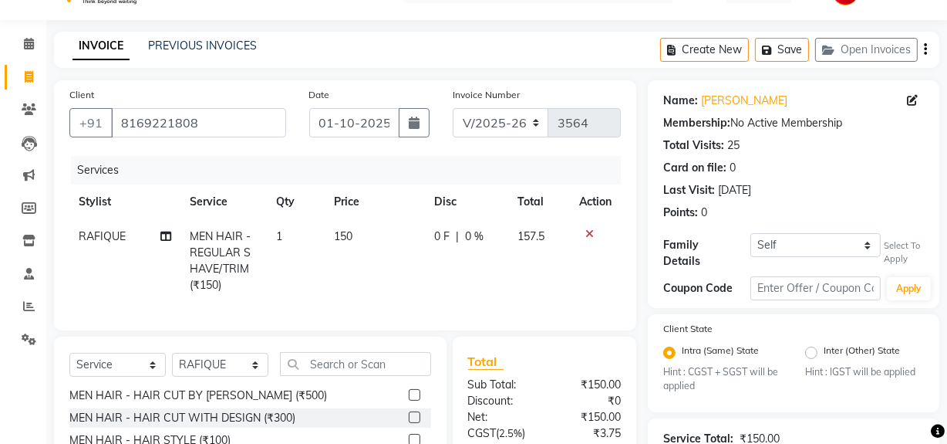
scroll to position [34, 0]
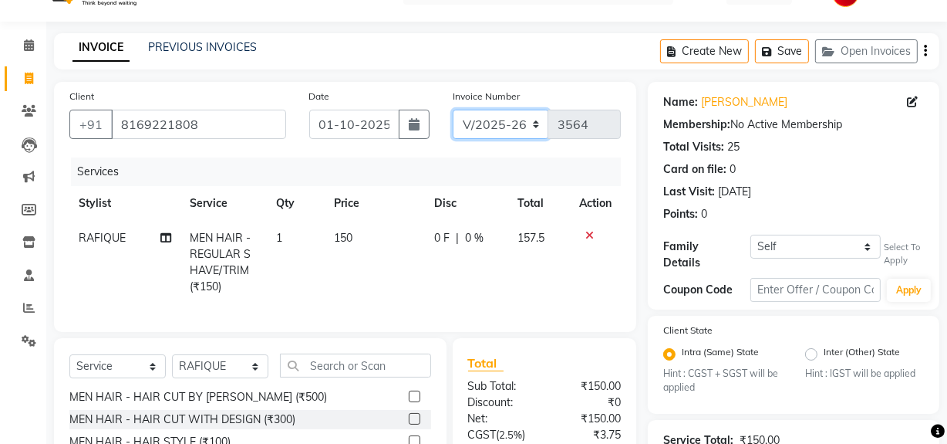
click at [486, 115] on select "INV/25-26 V/2025-26" at bounding box center [501, 124] width 96 height 29
select select "6960"
click at [453, 110] on select "INV/25-26 V/2025-26" at bounding box center [501, 124] width 96 height 29
type input "5002"
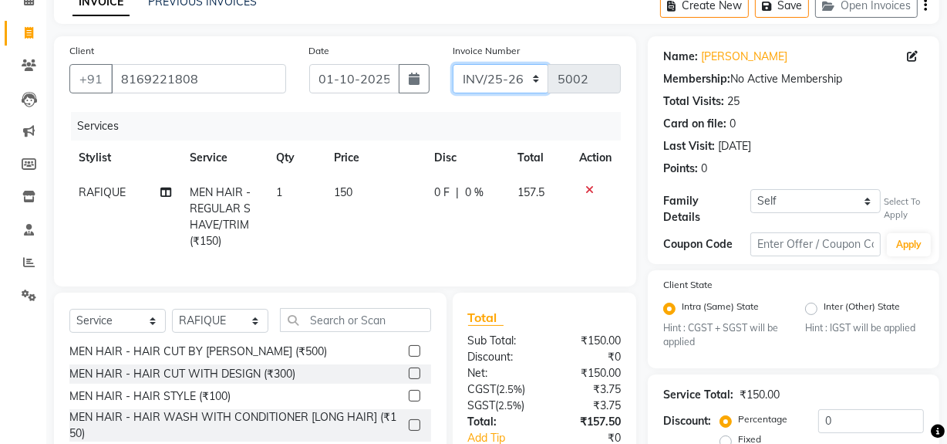
scroll to position [104, 0]
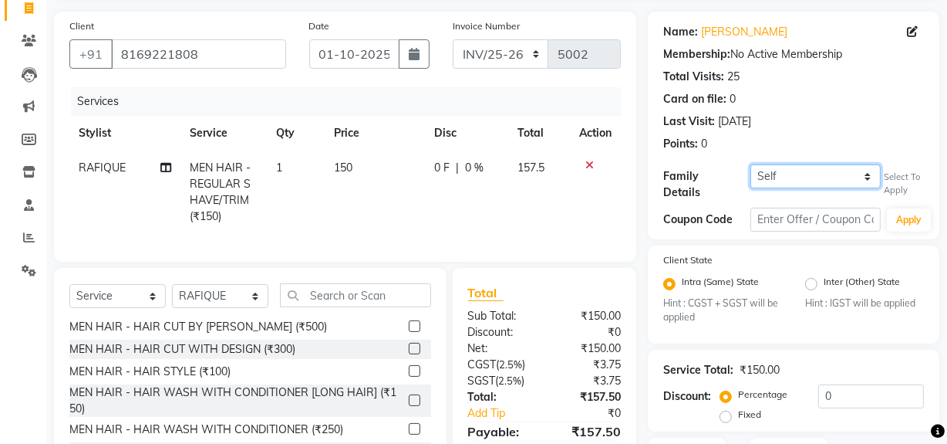
click at [818, 178] on select "Self IRIN MEVADA" at bounding box center [816, 176] width 130 height 24
select select "1240977"
click at [751, 164] on select "Self IRIN MEVADA" at bounding box center [816, 176] width 130 height 24
select select "1: Object"
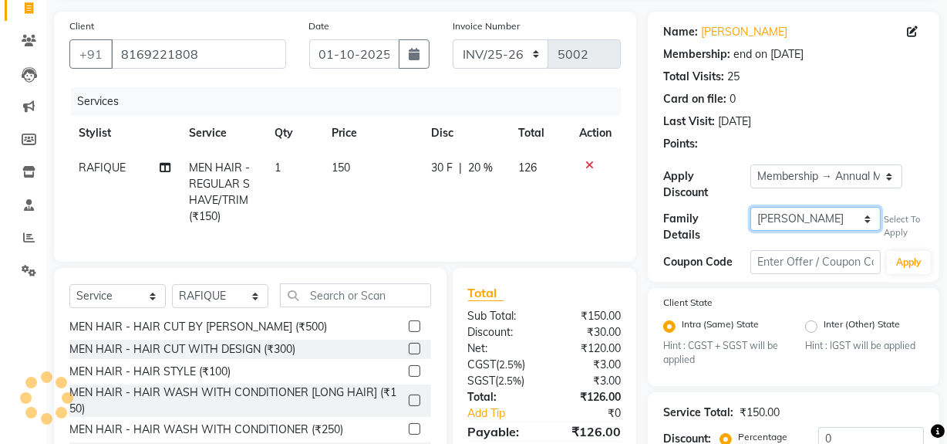
type input "20"
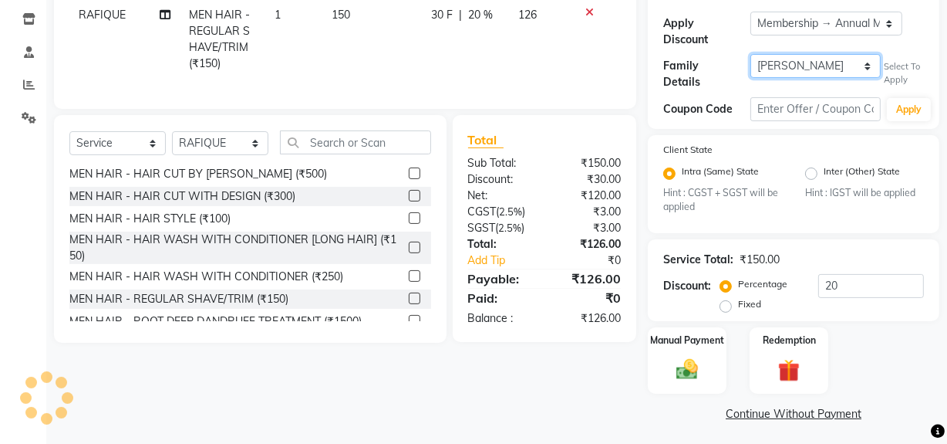
scroll to position [258, 0]
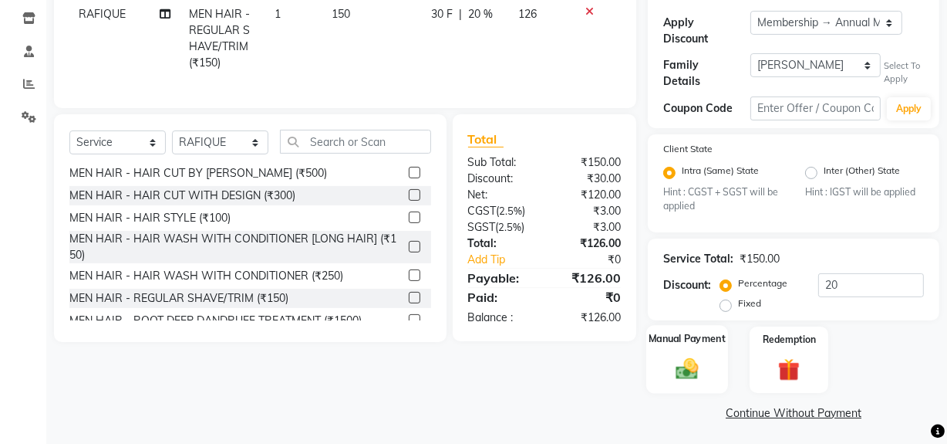
drag, startPoint x: 708, startPoint y: 374, endPoint x: 725, endPoint y: 374, distance: 17.0
click at [711, 373] on div "Manual Payment" at bounding box center [687, 360] width 82 height 69
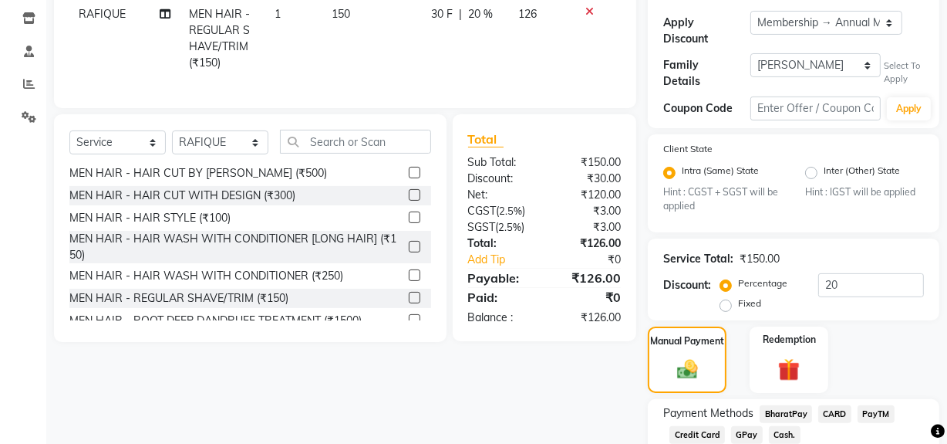
click at [780, 427] on span "Cash." at bounding box center [785, 435] width 32 height 18
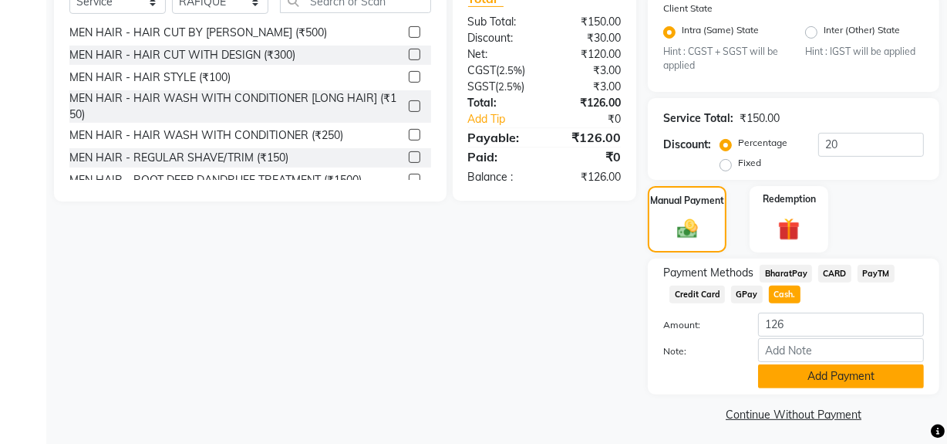
click at [794, 384] on button "Add Payment" at bounding box center [841, 376] width 166 height 24
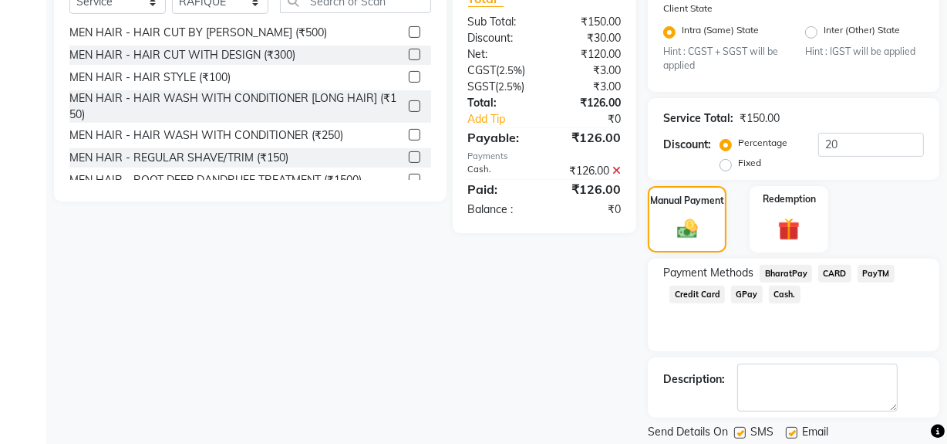
click at [740, 427] on label at bounding box center [740, 433] width 12 height 12
click at [740, 428] on input "checkbox" at bounding box center [739, 433] width 10 height 10
checkbox input "false"
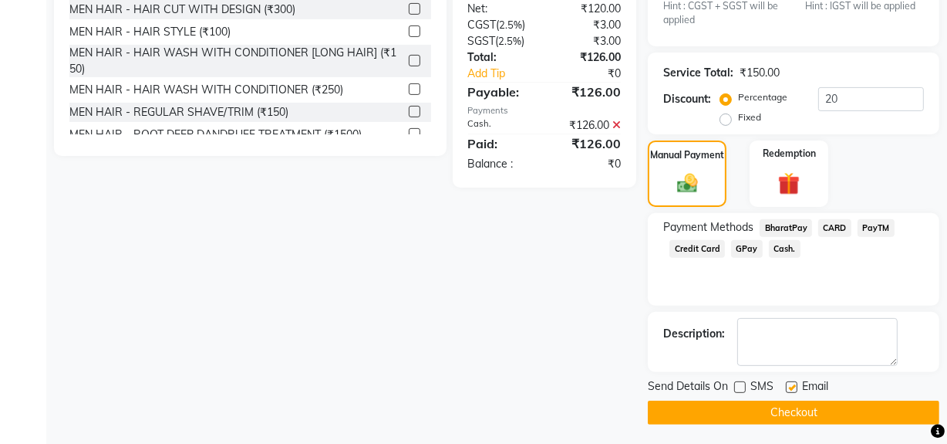
click at [742, 411] on button "Checkout" at bounding box center [794, 412] width 292 height 24
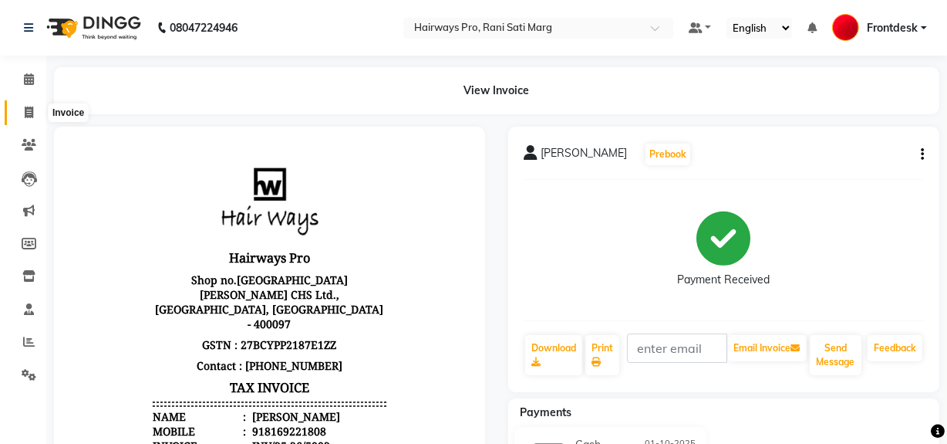
click at [30, 112] on icon at bounding box center [29, 112] width 8 height 12
select select "service"
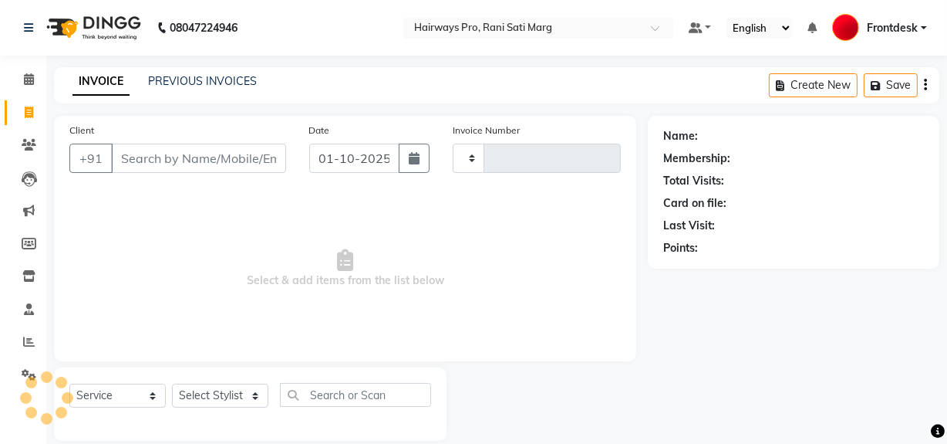
scroll to position [20, 0]
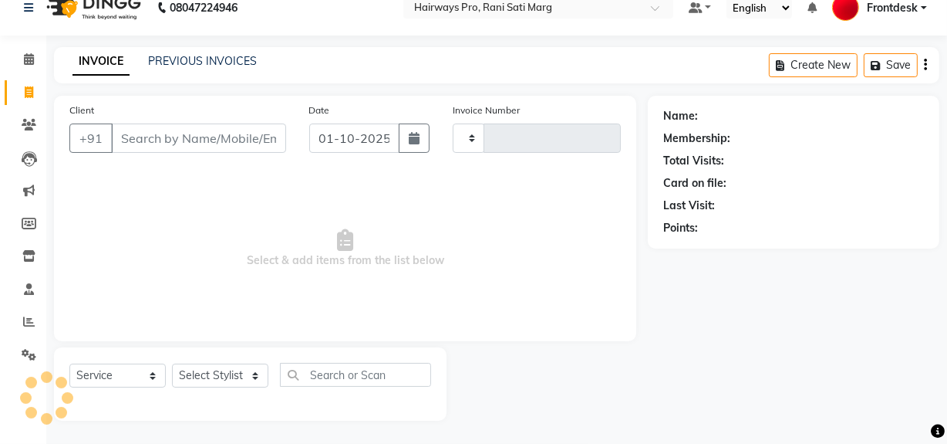
click at [201, 147] on input "Client" at bounding box center [198, 137] width 175 height 29
type input "3564"
select select "787"
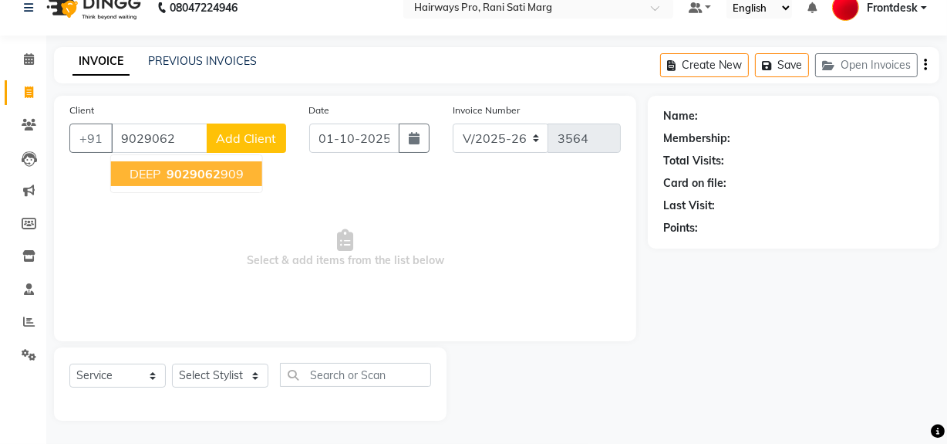
click at [216, 177] on span "9029062" at bounding box center [194, 173] width 54 height 15
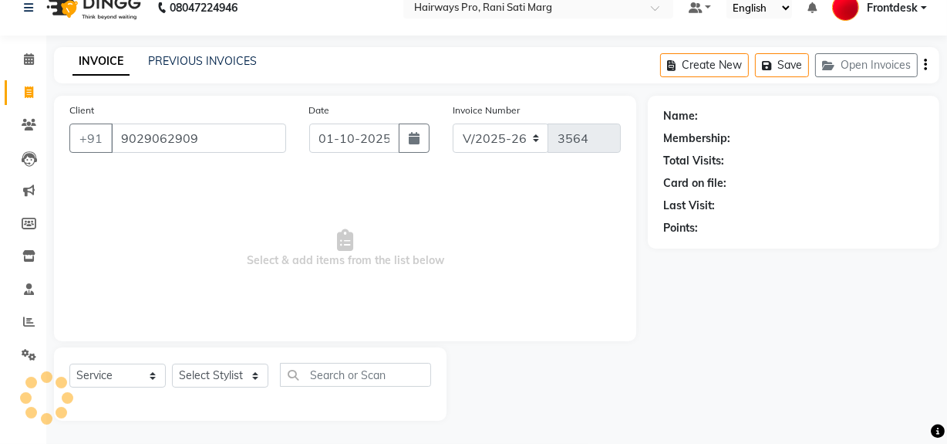
type input "9029062909"
select select "1: Object"
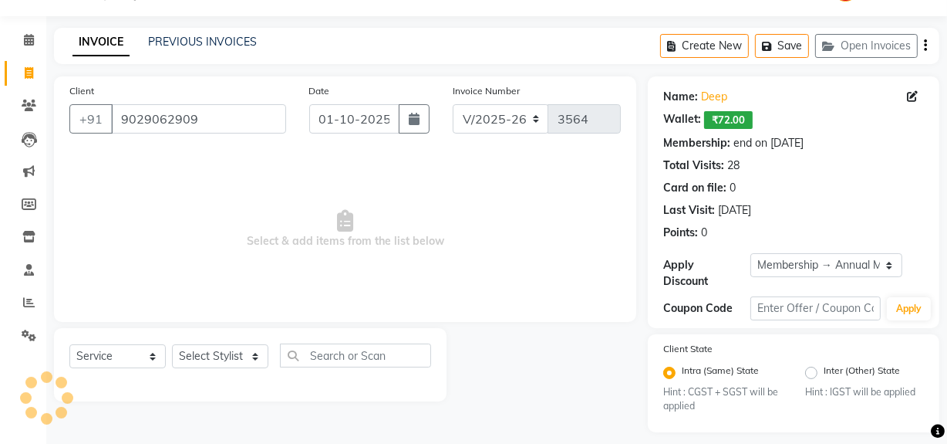
scroll to position [51, 0]
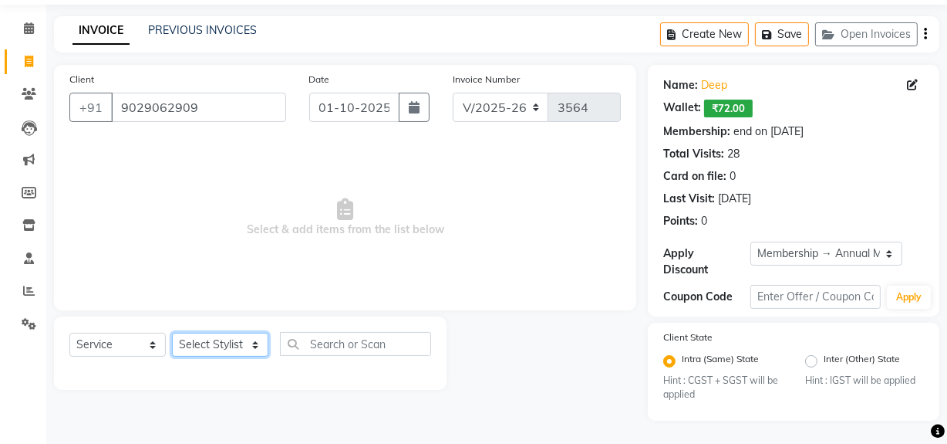
click at [224, 348] on select "Select Stylist ABID DANISH Faiz shaikh farheen Frontdesk INTEZAR SALMANI JYOTI …" at bounding box center [220, 344] width 96 height 24
select select "13190"
click at [172, 332] on select "Select Stylist ABID DANISH Faiz shaikh farheen Frontdesk INTEZAR SALMANI JYOTI …" at bounding box center [220, 344] width 96 height 24
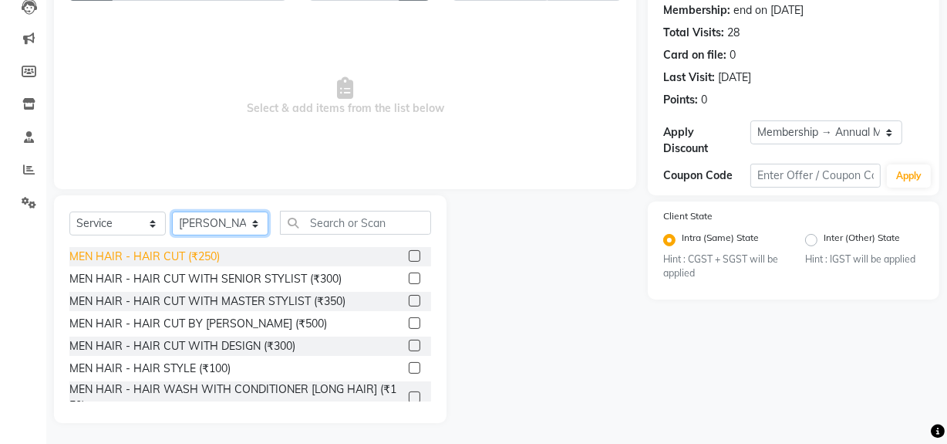
scroll to position [174, 0]
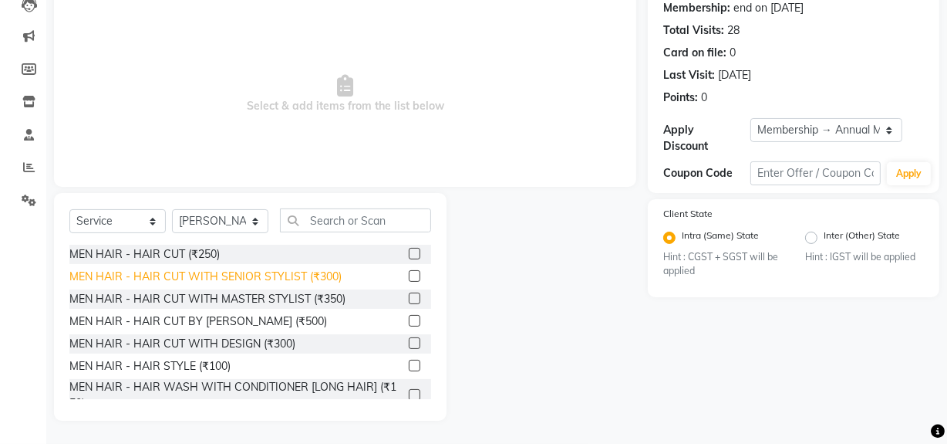
click at [224, 300] on div "MEN HAIR - HAIR CUT WITH MASTER STYLIST (₹350)" at bounding box center [207, 299] width 276 height 16
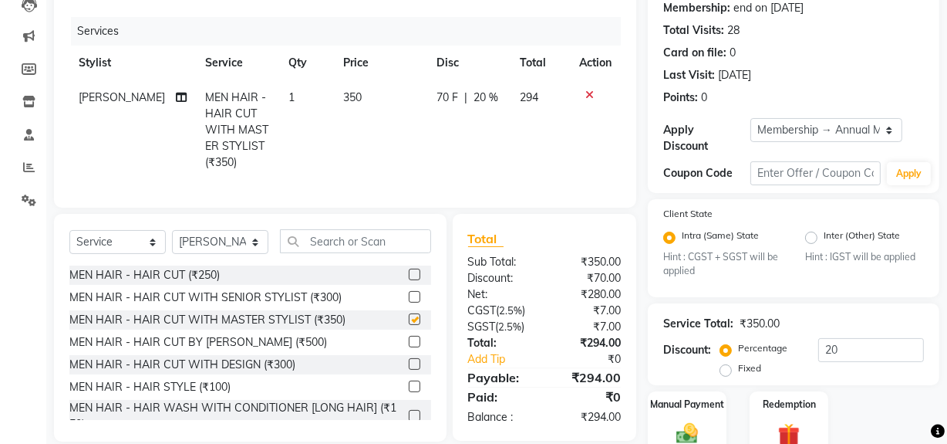
checkbox input "false"
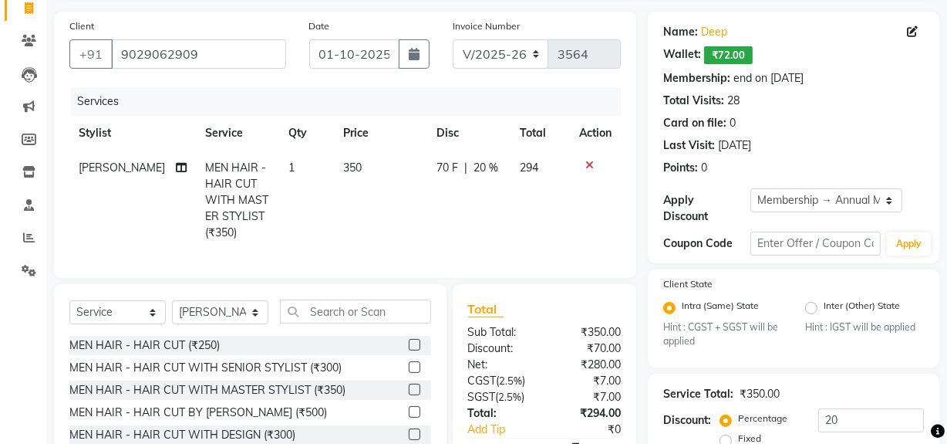
scroll to position [243, 0]
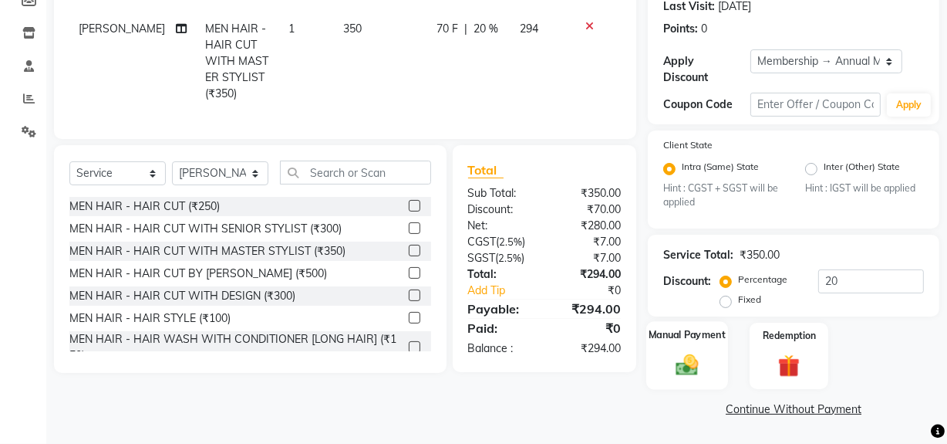
click at [686, 361] on img at bounding box center [687, 365] width 37 height 26
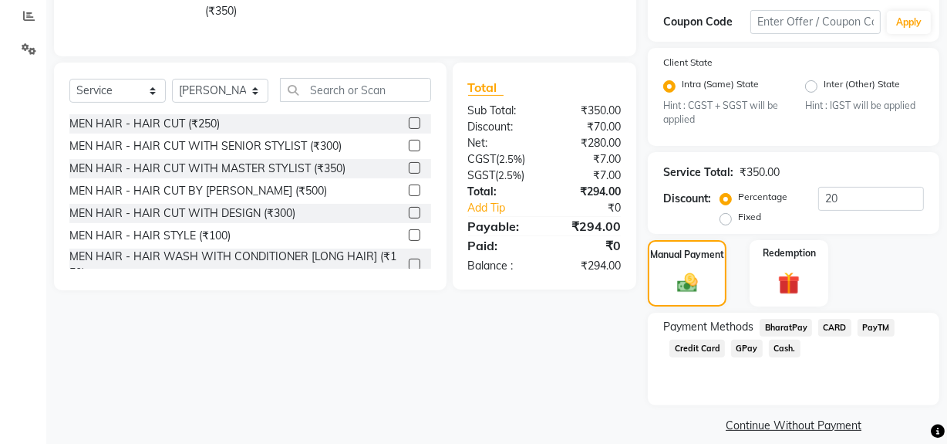
scroll to position [342, 0]
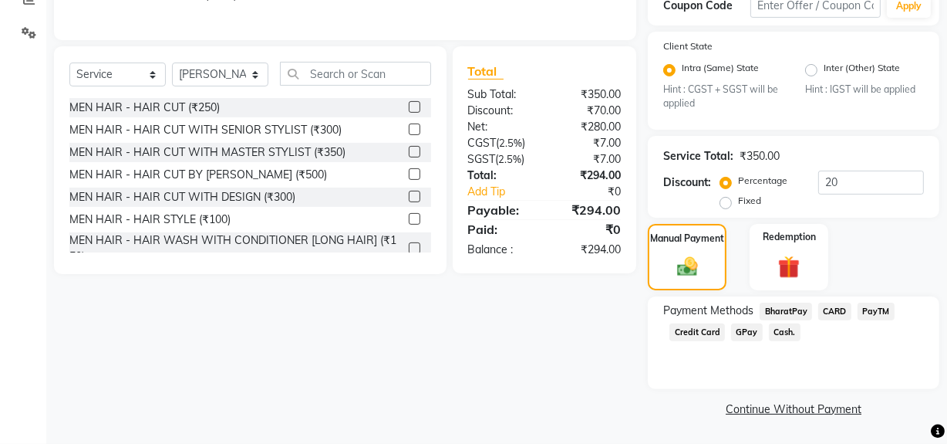
click at [747, 337] on span "GPay" at bounding box center [747, 332] width 32 height 18
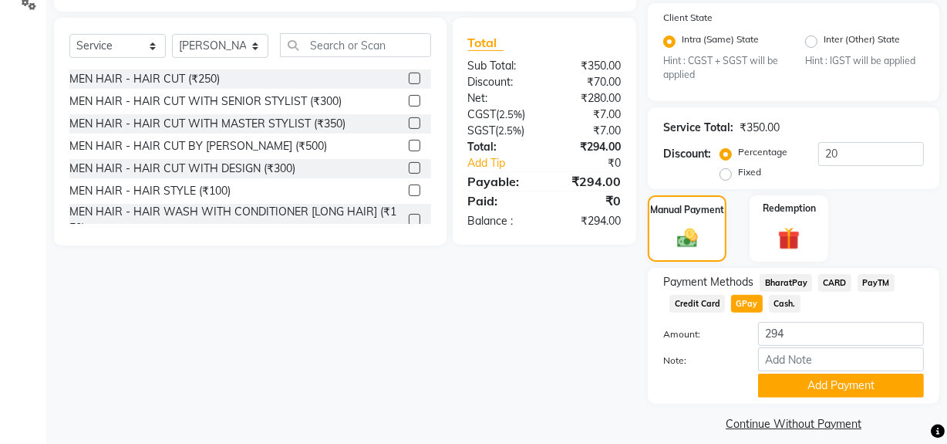
scroll to position [386, 0]
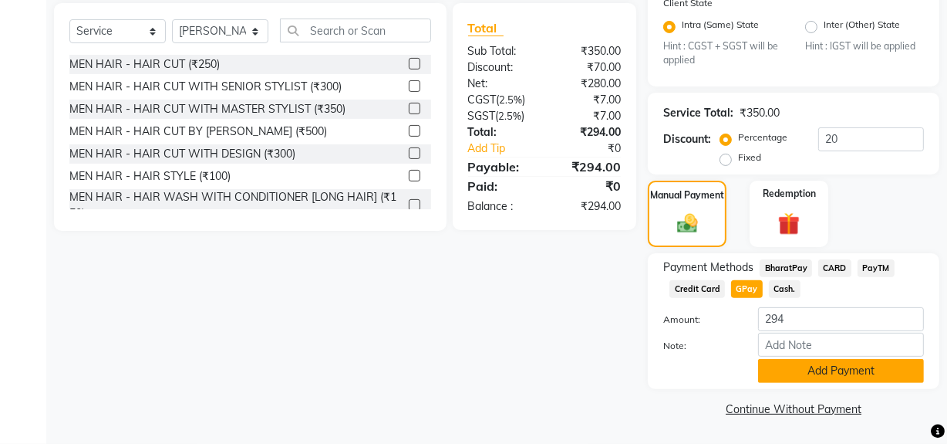
click at [781, 373] on button "Add Payment" at bounding box center [841, 371] width 166 height 24
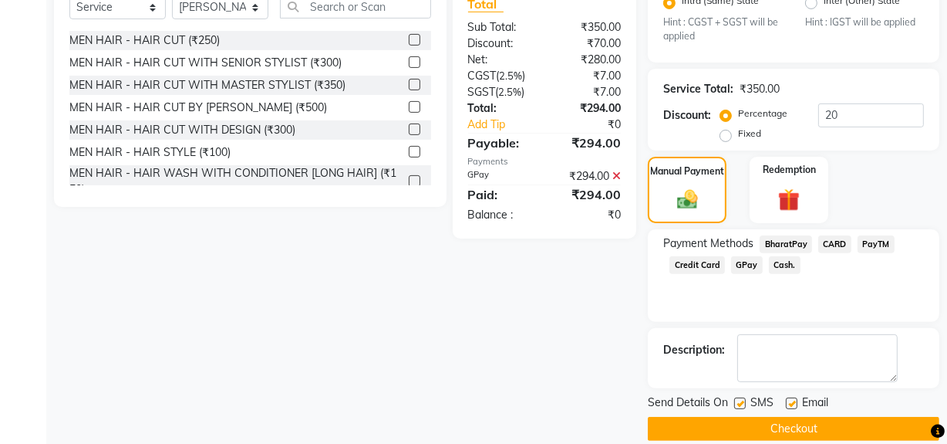
scroll to position [429, 0]
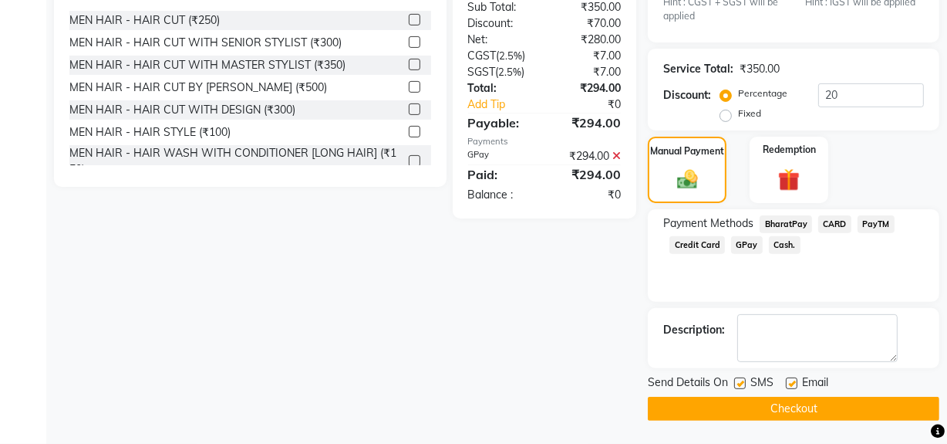
click at [738, 383] on label at bounding box center [740, 383] width 12 height 12
click at [738, 383] on input "checkbox" at bounding box center [739, 384] width 10 height 10
checkbox input "false"
click at [740, 403] on button "Checkout" at bounding box center [794, 408] width 292 height 24
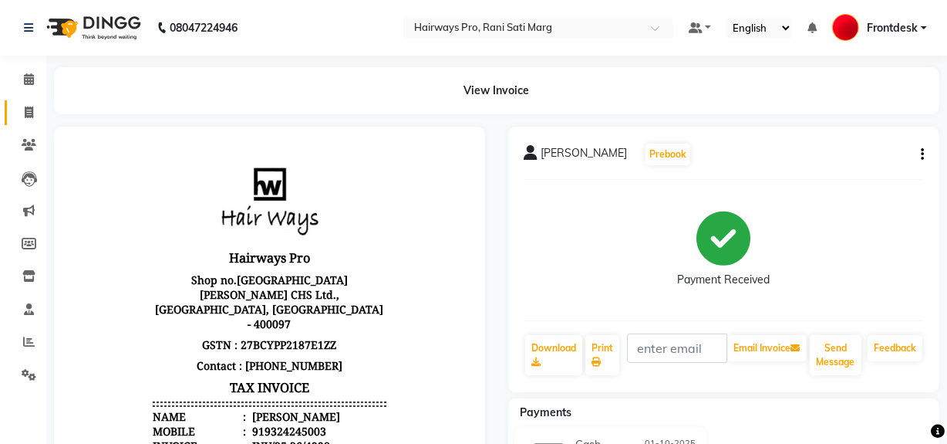
click at [23, 102] on link "Invoice" at bounding box center [23, 112] width 37 height 25
select select "service"
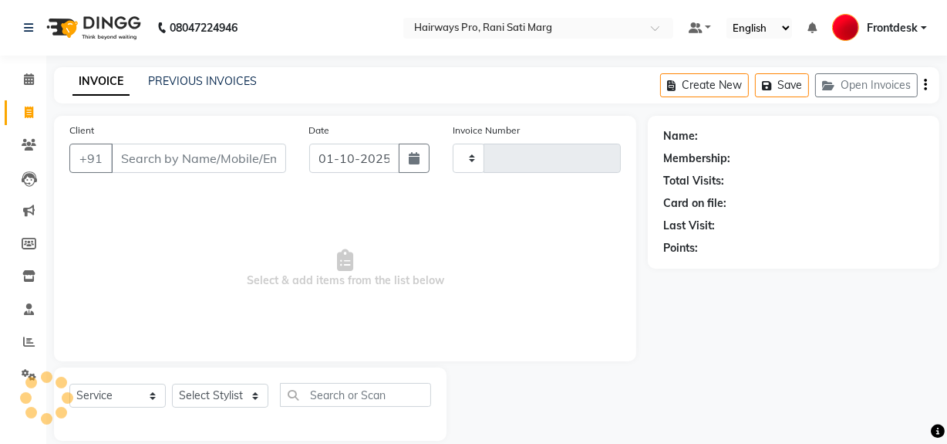
type input "3560"
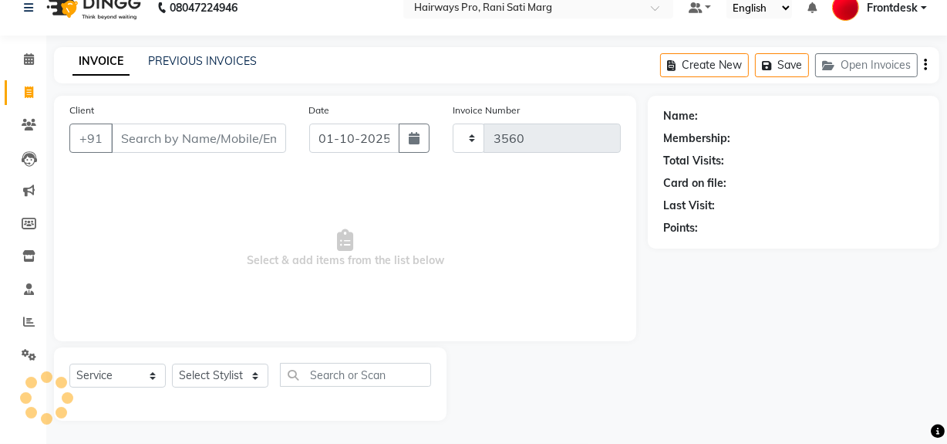
select select "787"
click at [220, 62] on link "PREVIOUS INVOICES" at bounding box center [202, 61] width 109 height 14
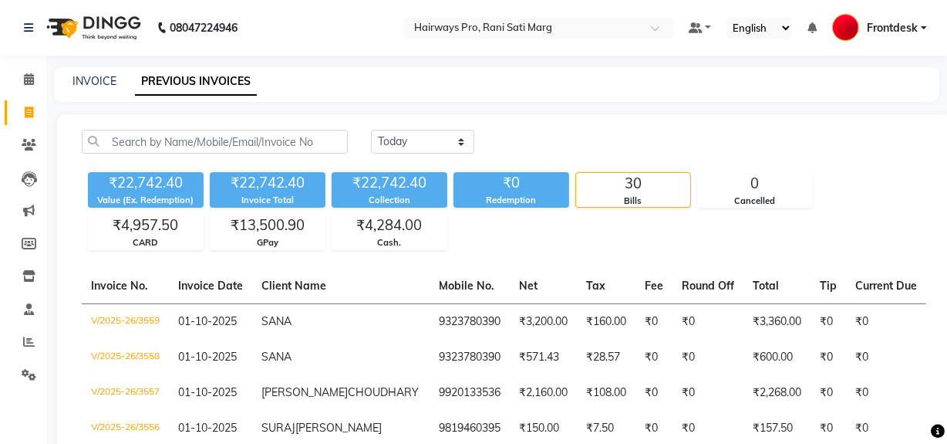
drag, startPoint x: 680, startPoint y: 255, endPoint x: 22, endPoint y: 116, distance: 673.4
click at [22, 116] on span at bounding box center [28, 113] width 27 height 18
select select "service"
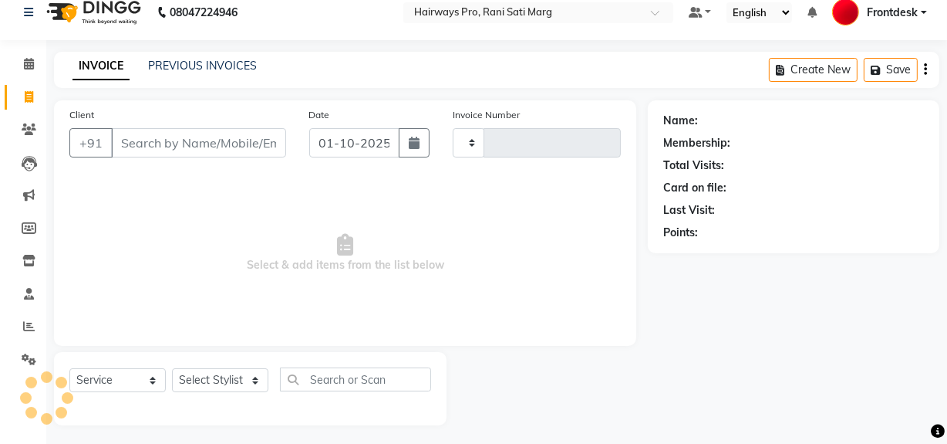
scroll to position [20, 0]
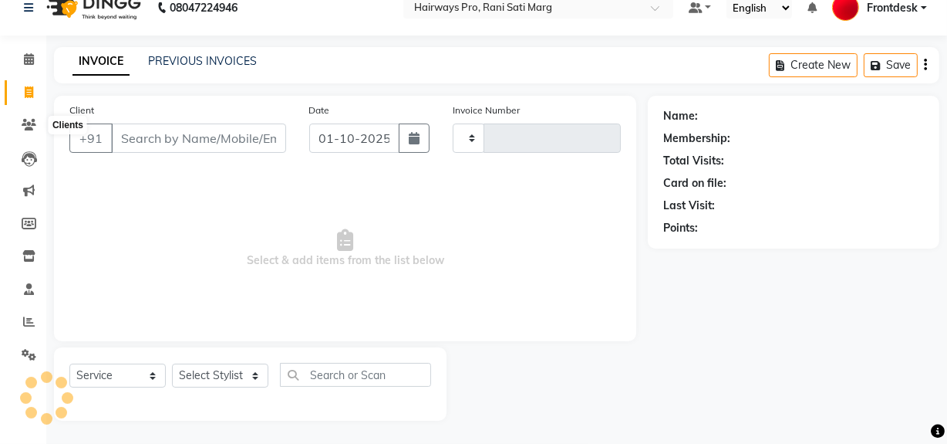
type input "3560"
select select "787"
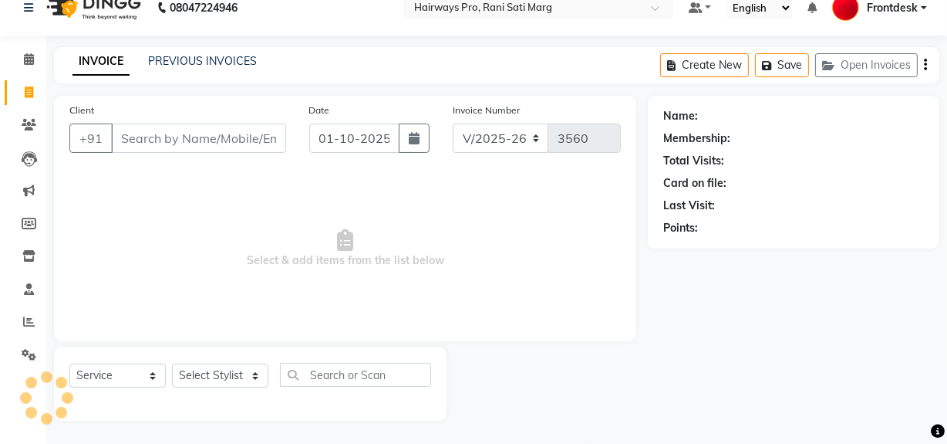
click at [143, 142] on input "Client" at bounding box center [198, 137] width 175 height 29
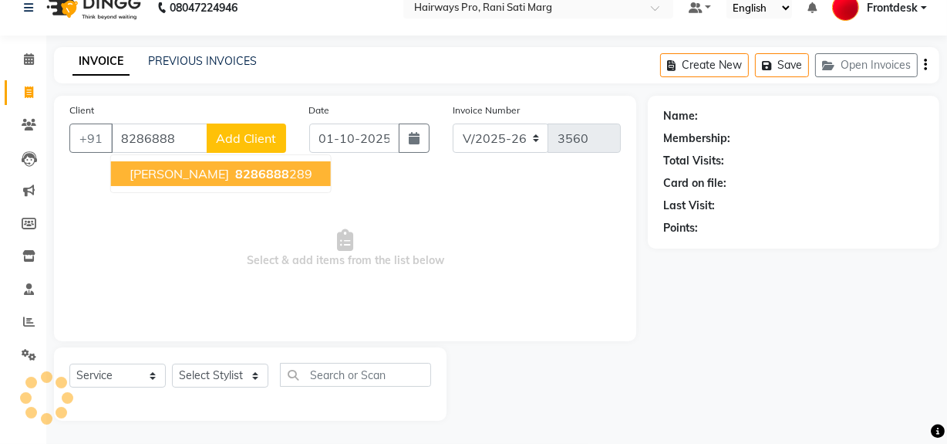
click at [213, 170] on span "[PERSON_NAME]" at bounding box center [180, 173] width 100 height 15
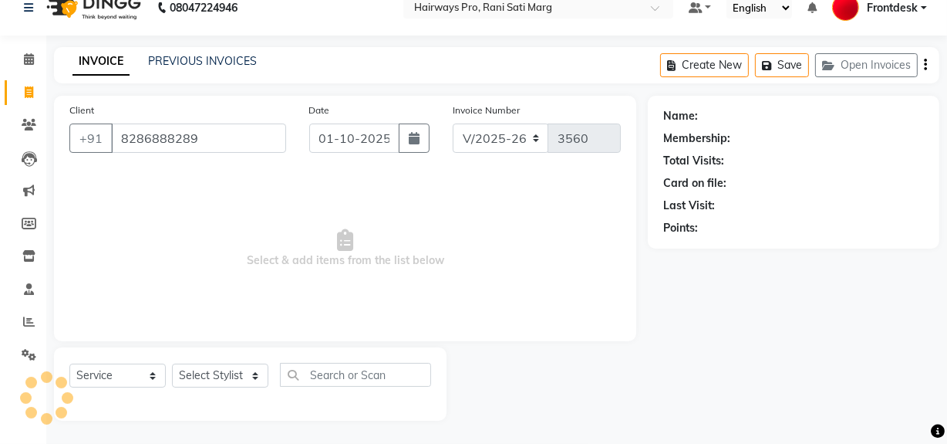
type input "8286888289"
select select "1: Object"
